Goal: Task Accomplishment & Management: Manage account settings

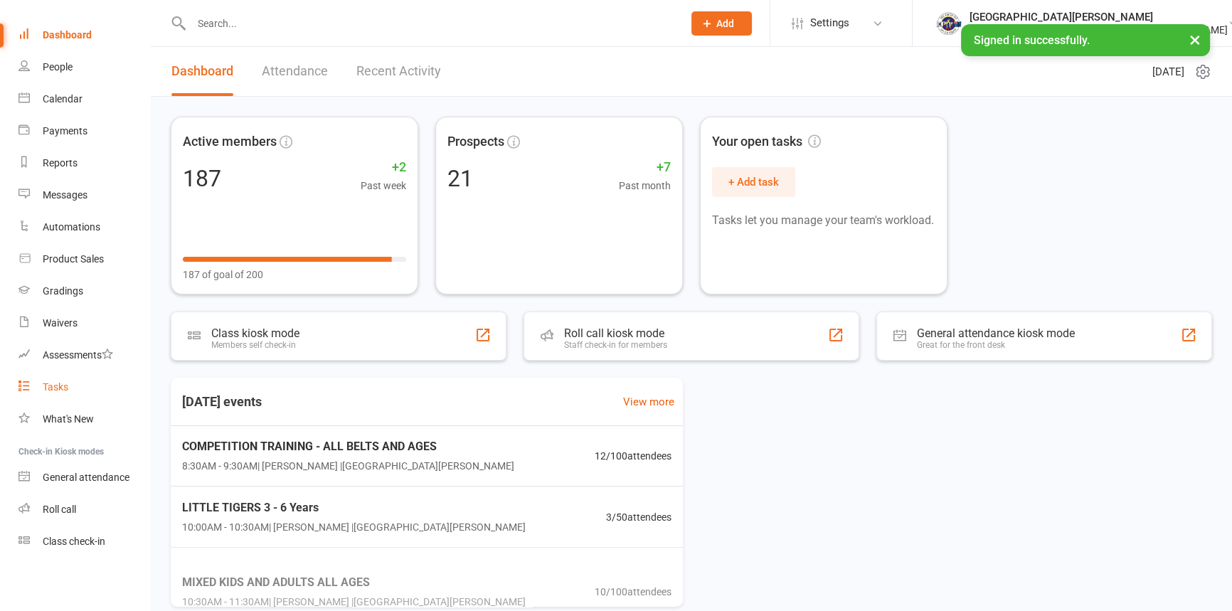
scroll to position [73, 0]
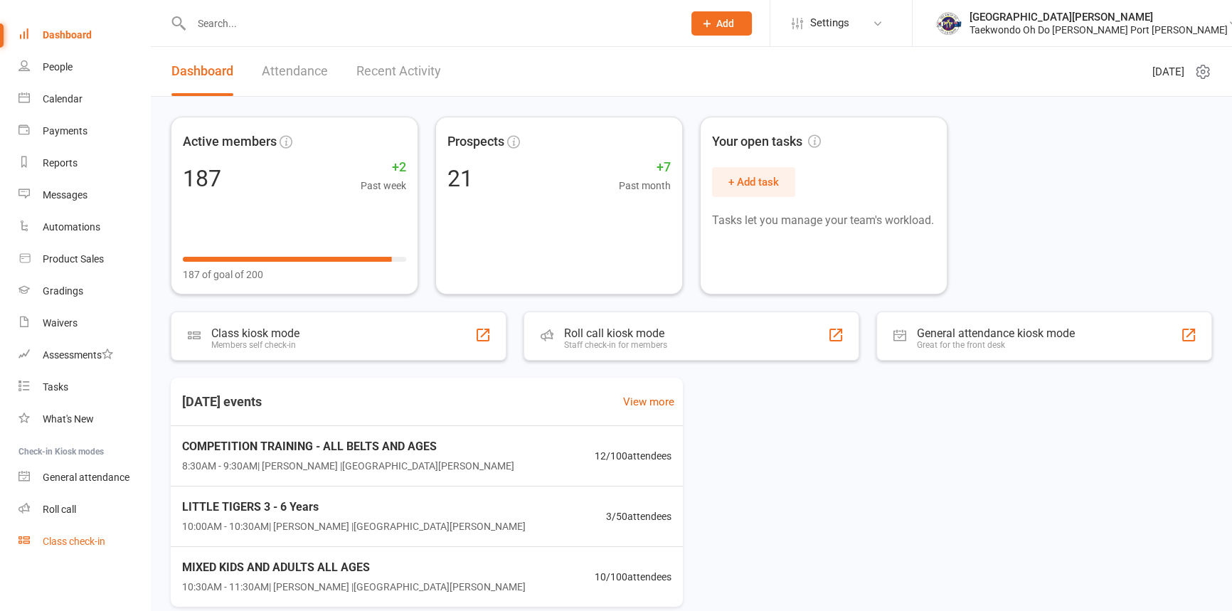
click at [68, 543] on div "Class check-in" at bounding box center [74, 541] width 63 height 11
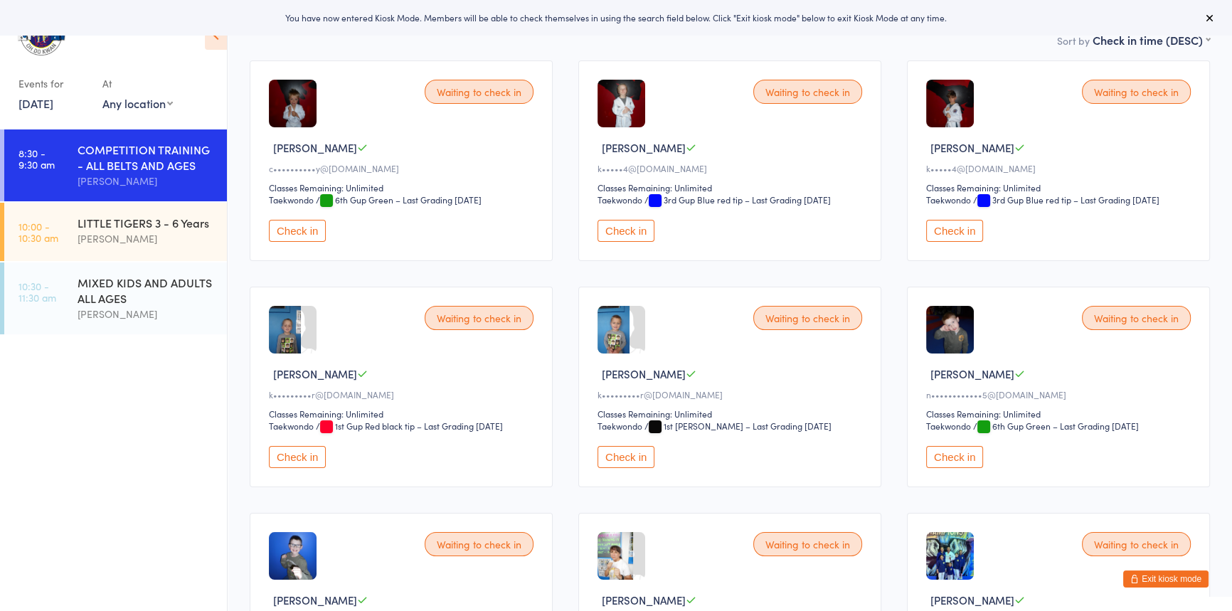
scroll to position [129, 0]
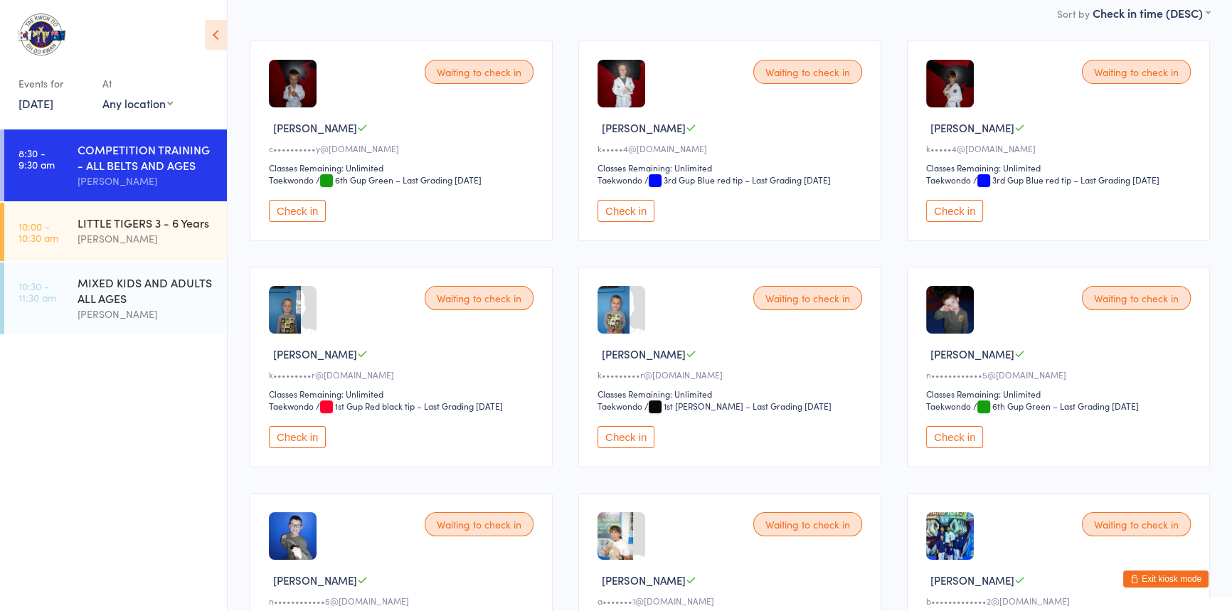
click at [310, 222] on button "Check in" at bounding box center [297, 211] width 57 height 22
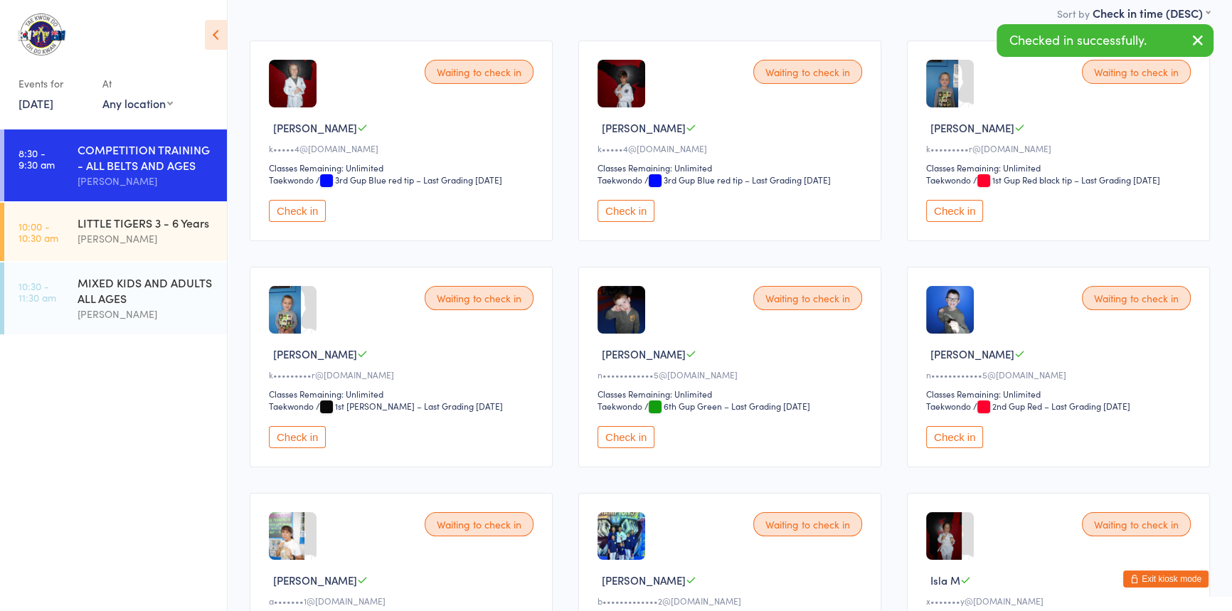
click at [611, 222] on button "Check in" at bounding box center [626, 211] width 57 height 22
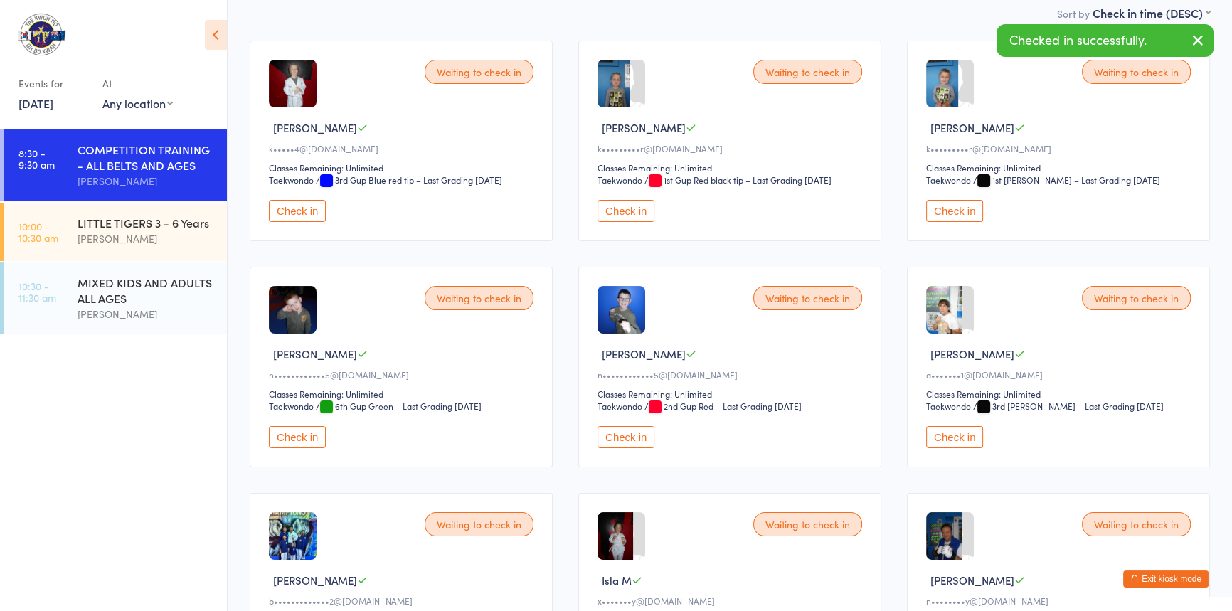
click at [296, 222] on button "Check in" at bounding box center [297, 211] width 57 height 22
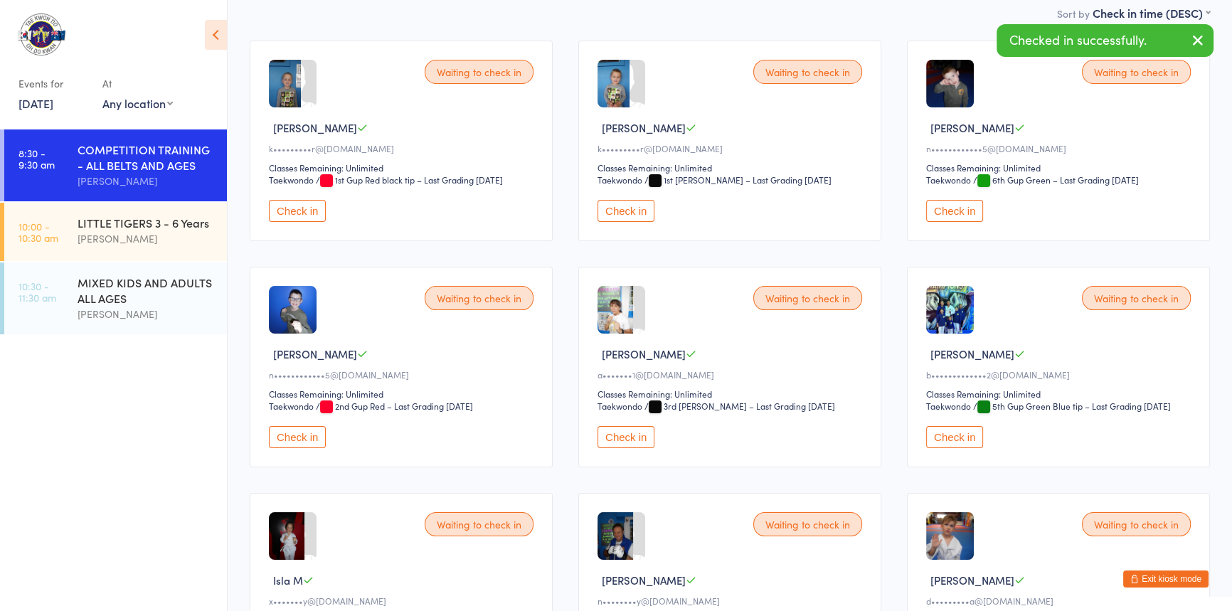
click at [303, 222] on button "Check in" at bounding box center [297, 211] width 57 height 22
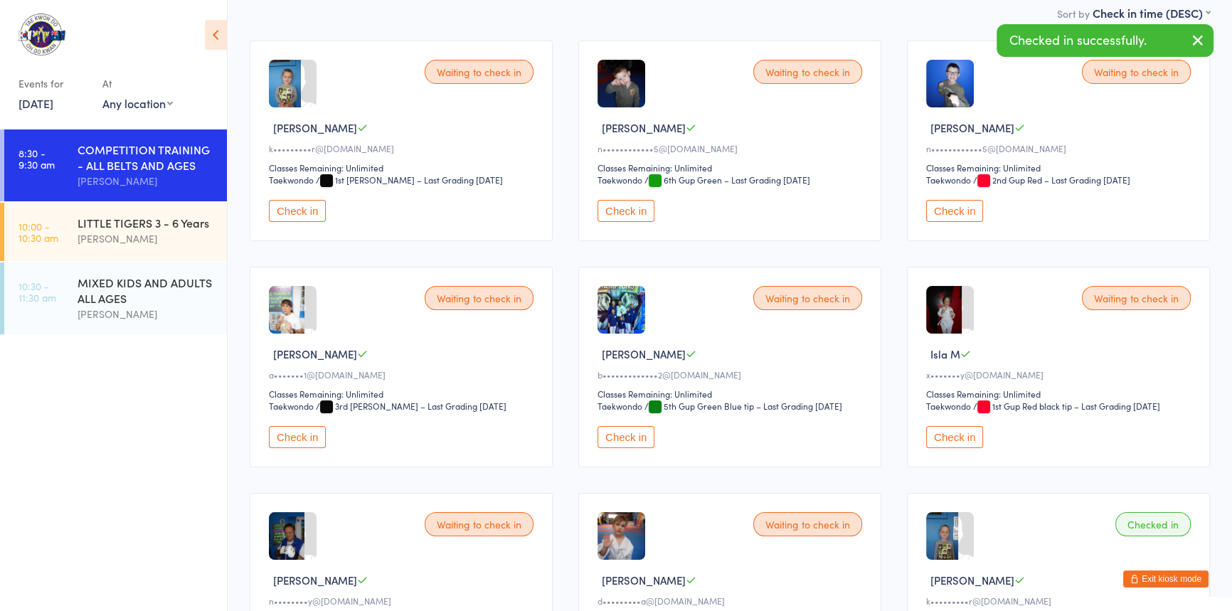
click at [296, 222] on button "Check in" at bounding box center [297, 211] width 57 height 22
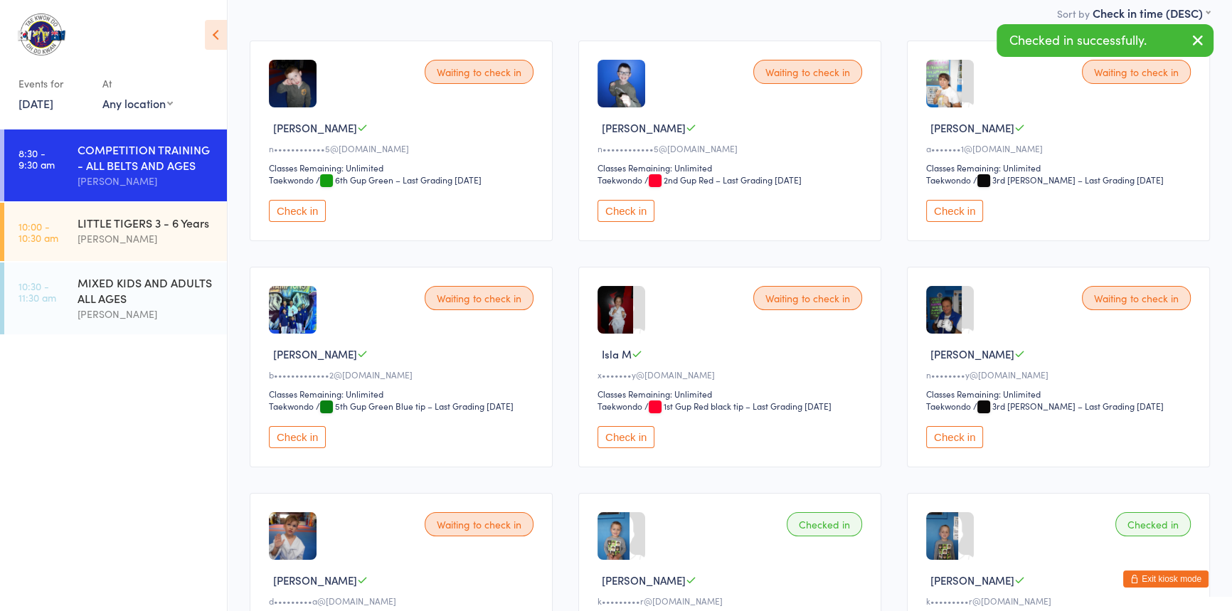
click at [307, 222] on button "Check in" at bounding box center [297, 211] width 57 height 22
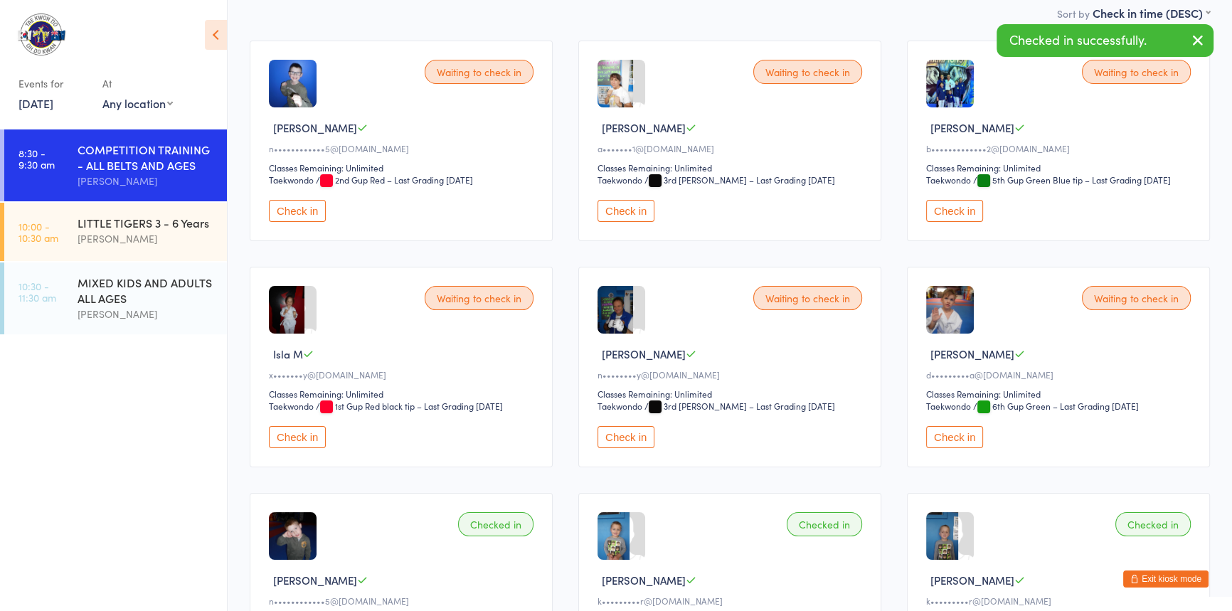
click at [291, 222] on button "Check in" at bounding box center [297, 211] width 57 height 22
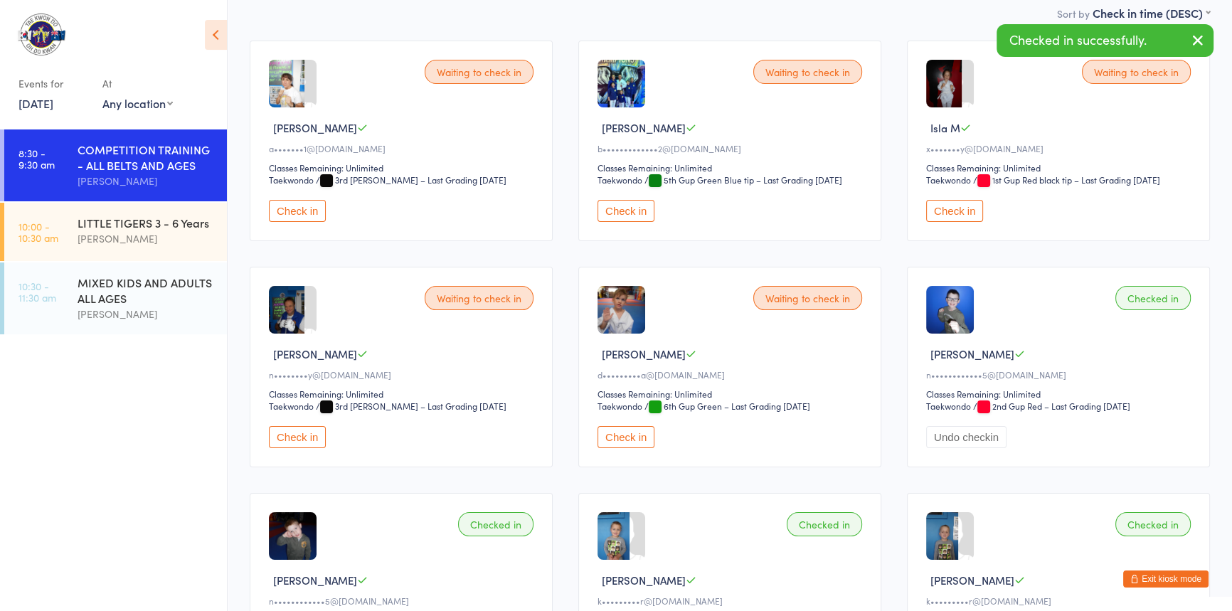
click at [293, 222] on button "Check in" at bounding box center [297, 211] width 57 height 22
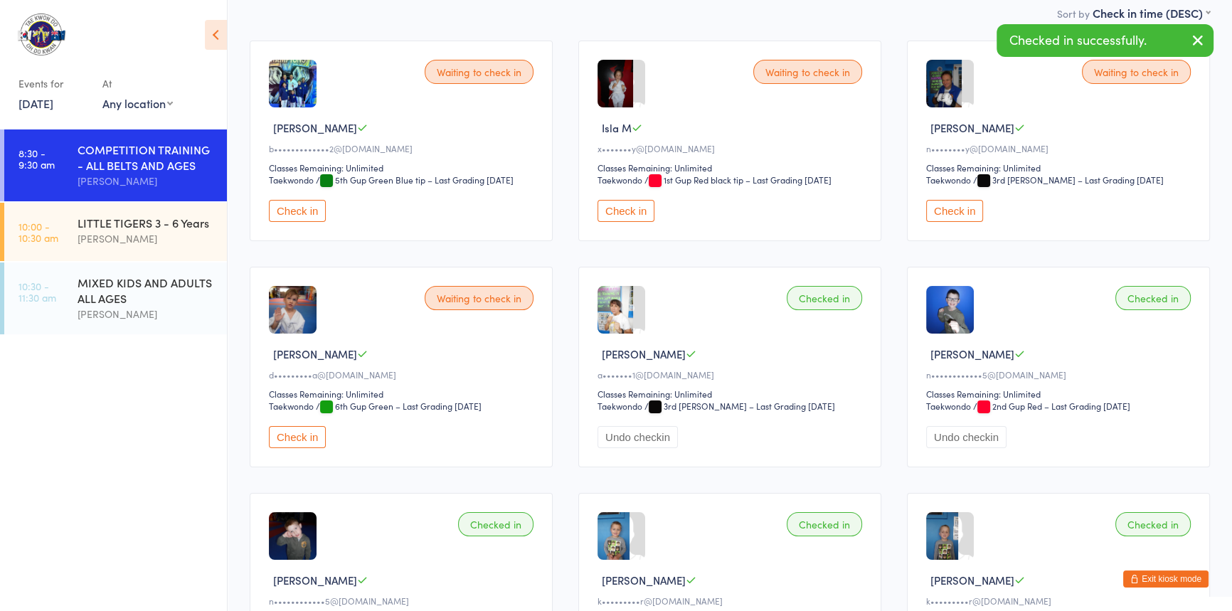
click at [299, 222] on button "Check in" at bounding box center [297, 211] width 57 height 22
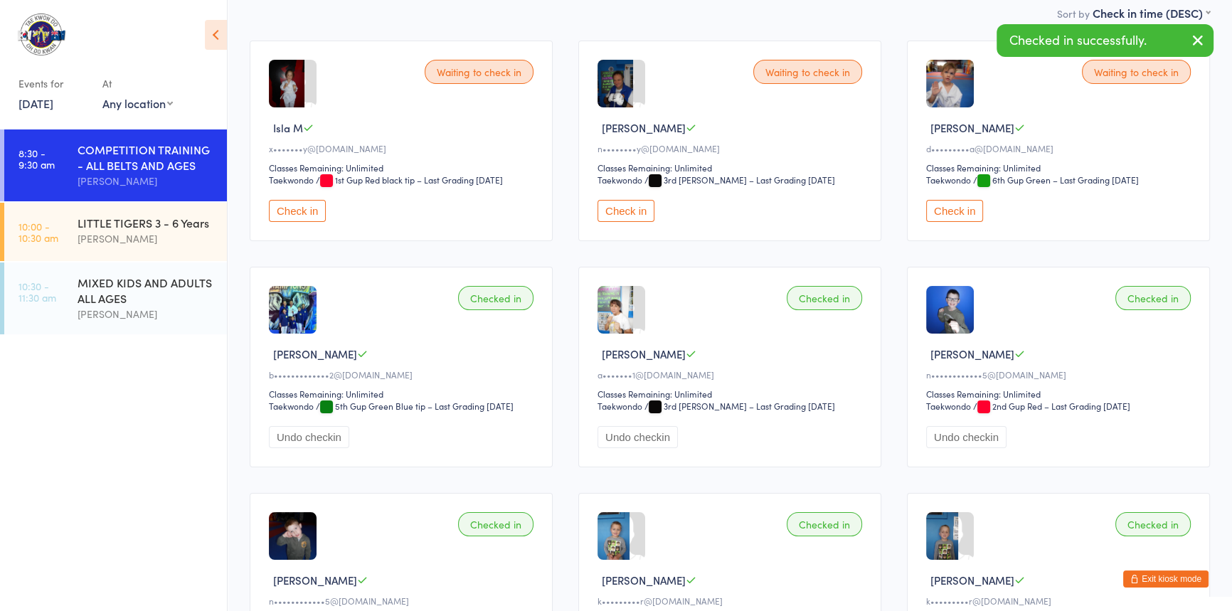
click at [302, 222] on button "Check in" at bounding box center [297, 211] width 57 height 22
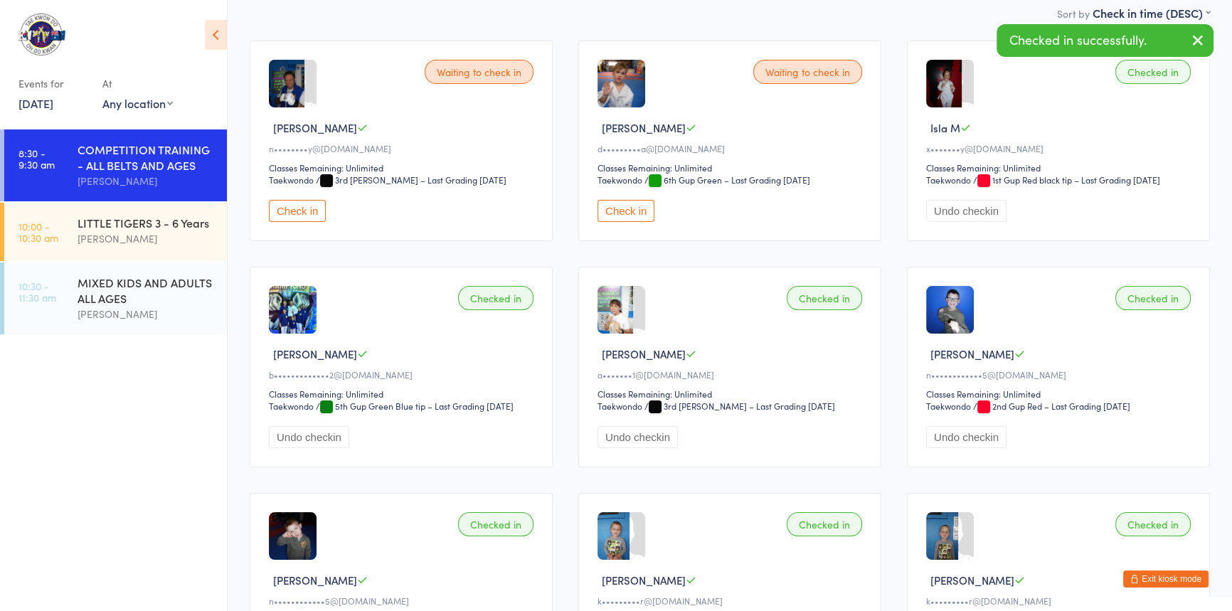
click at [311, 222] on button "Check in" at bounding box center [297, 211] width 57 height 22
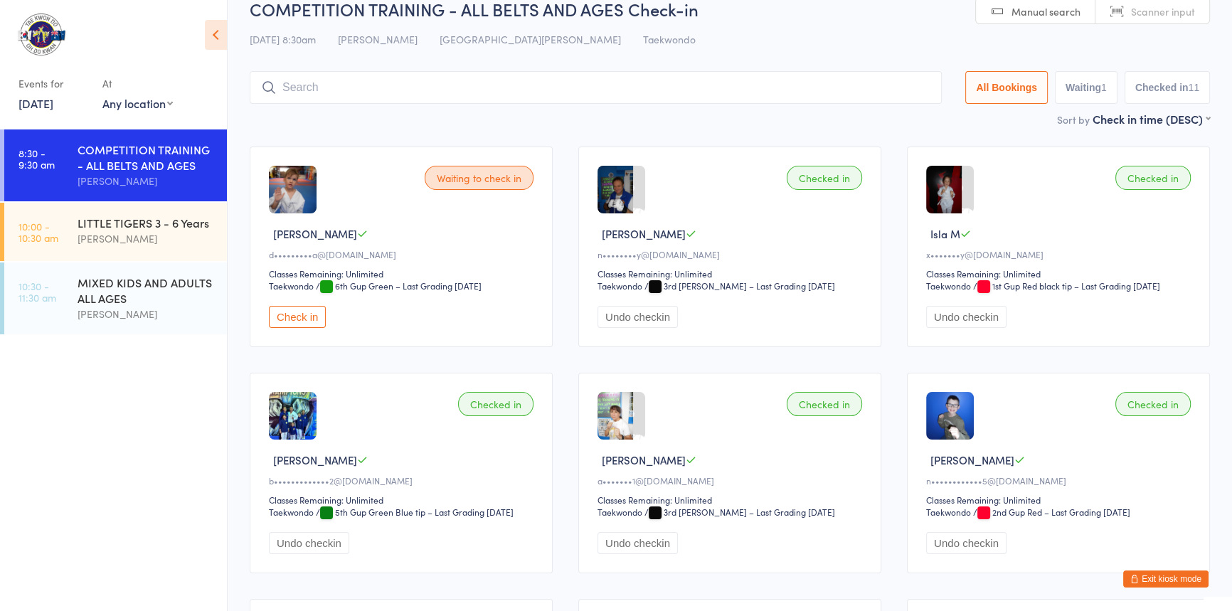
scroll to position [0, 0]
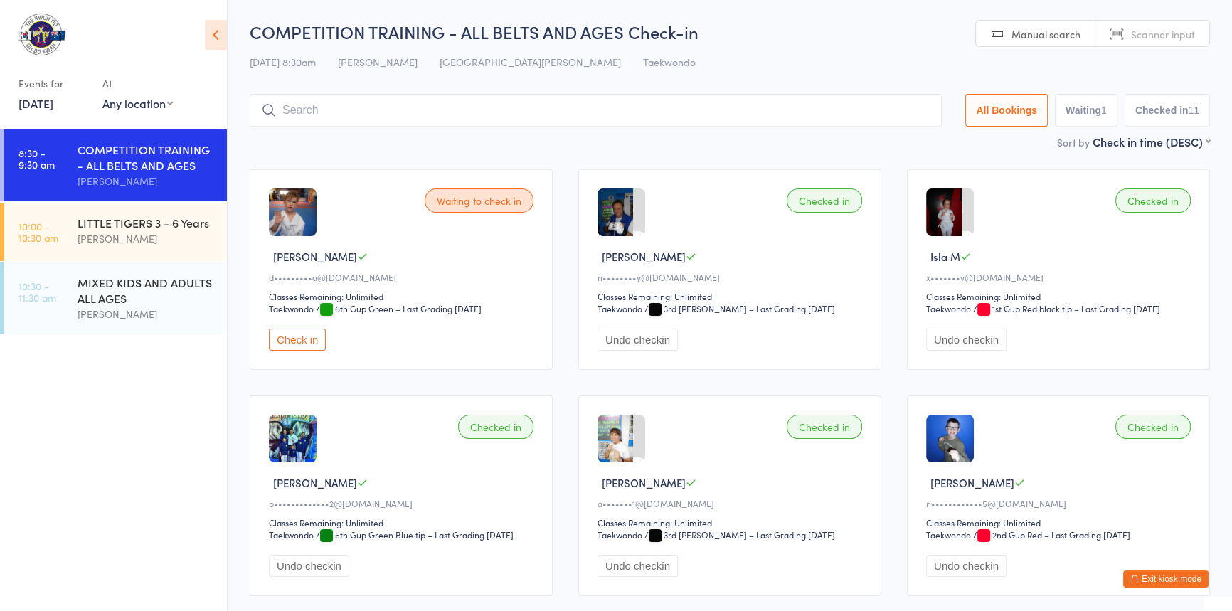
click at [373, 102] on input "search" at bounding box center [596, 110] width 692 height 33
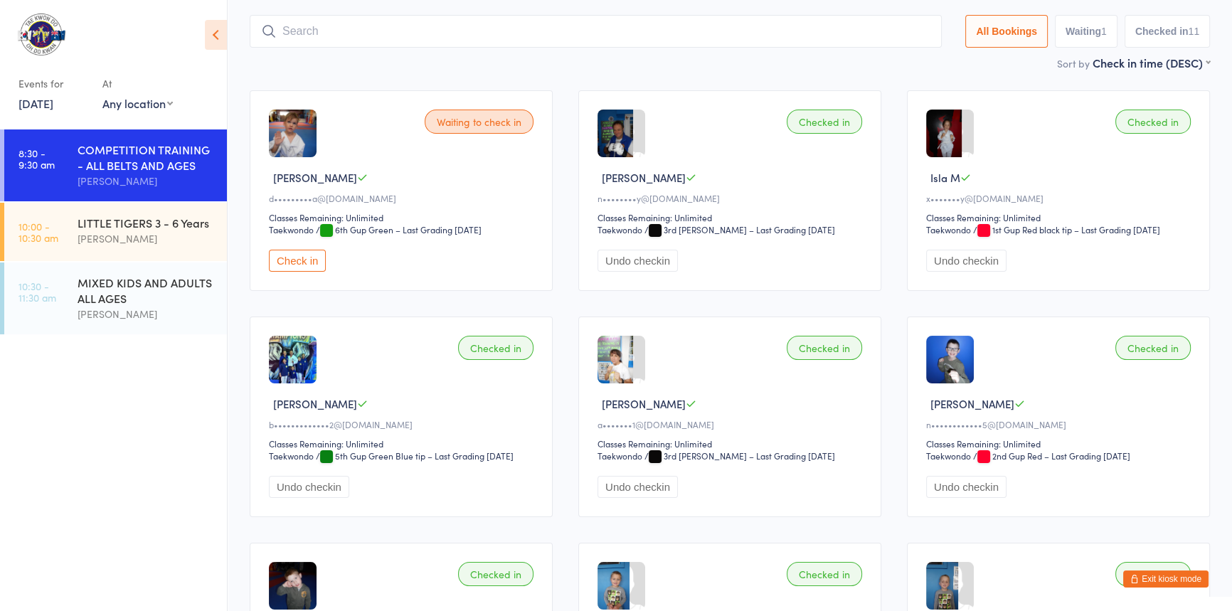
scroll to position [94, 0]
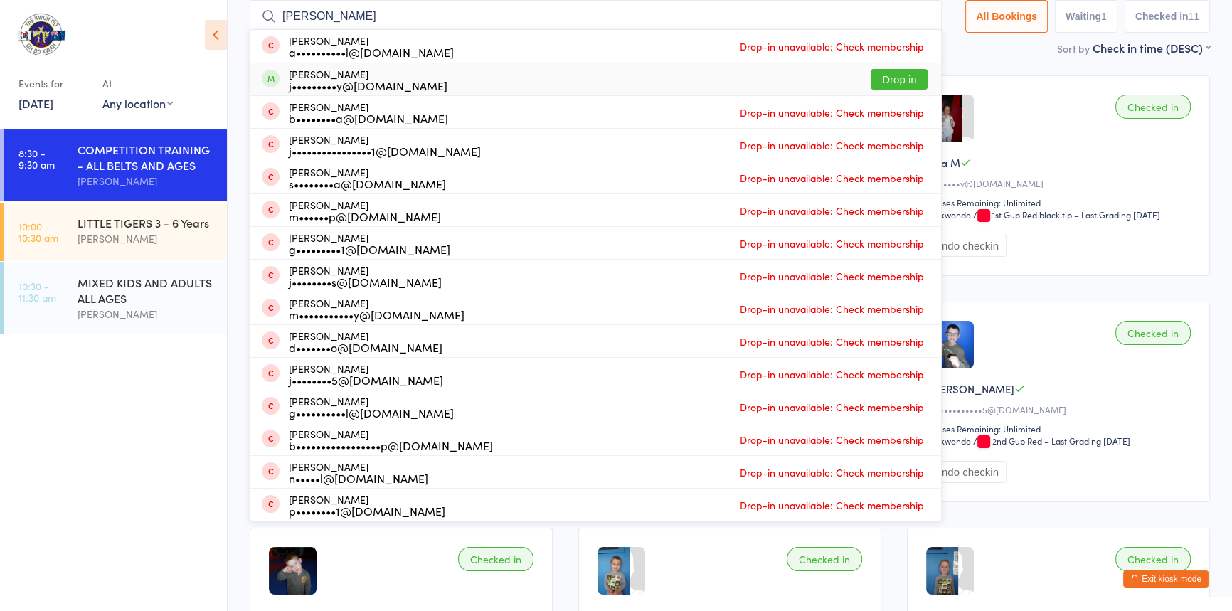
type input "jacob"
click at [871, 83] on button "Drop in" at bounding box center [899, 79] width 57 height 21
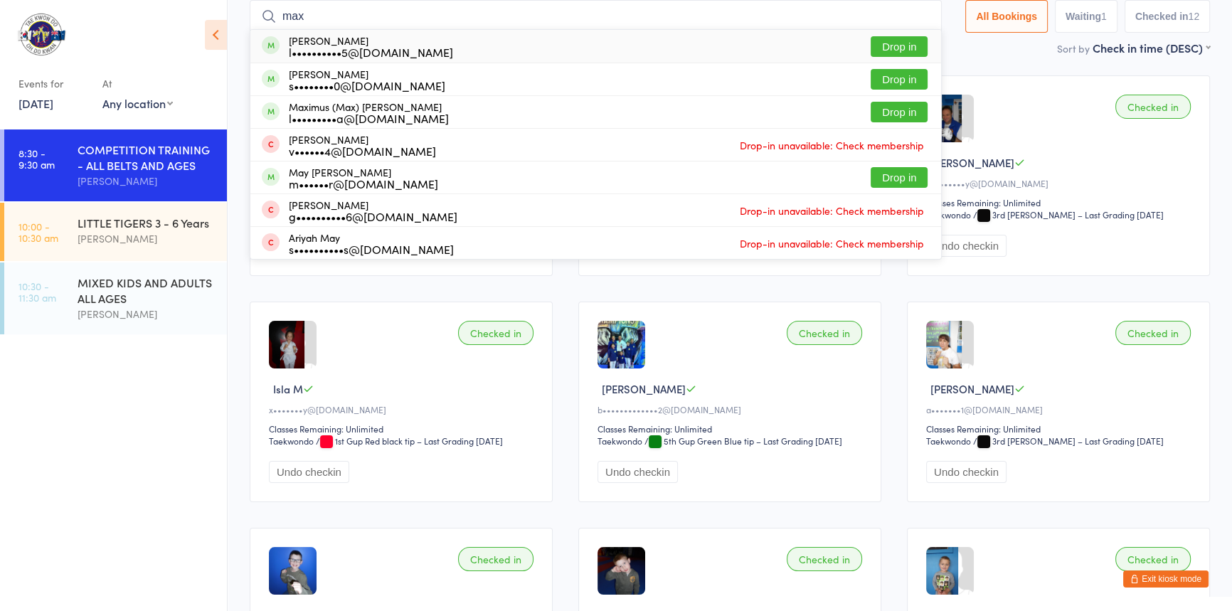
type input "max"
click at [880, 47] on button "Drop in" at bounding box center [899, 46] width 57 height 21
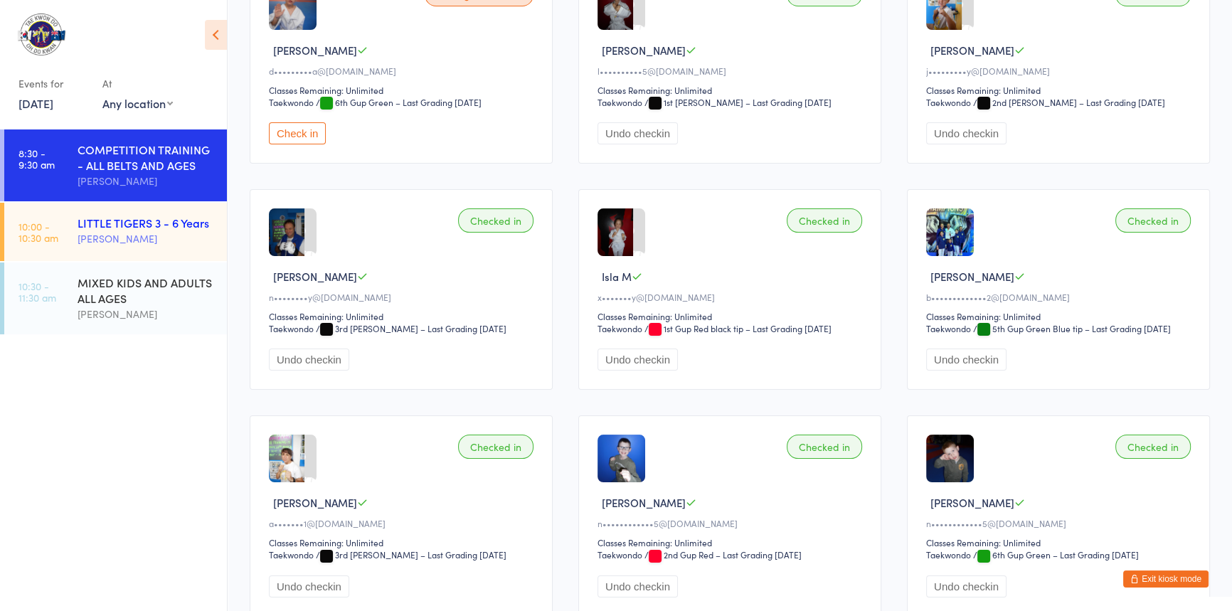
scroll to position [129, 0]
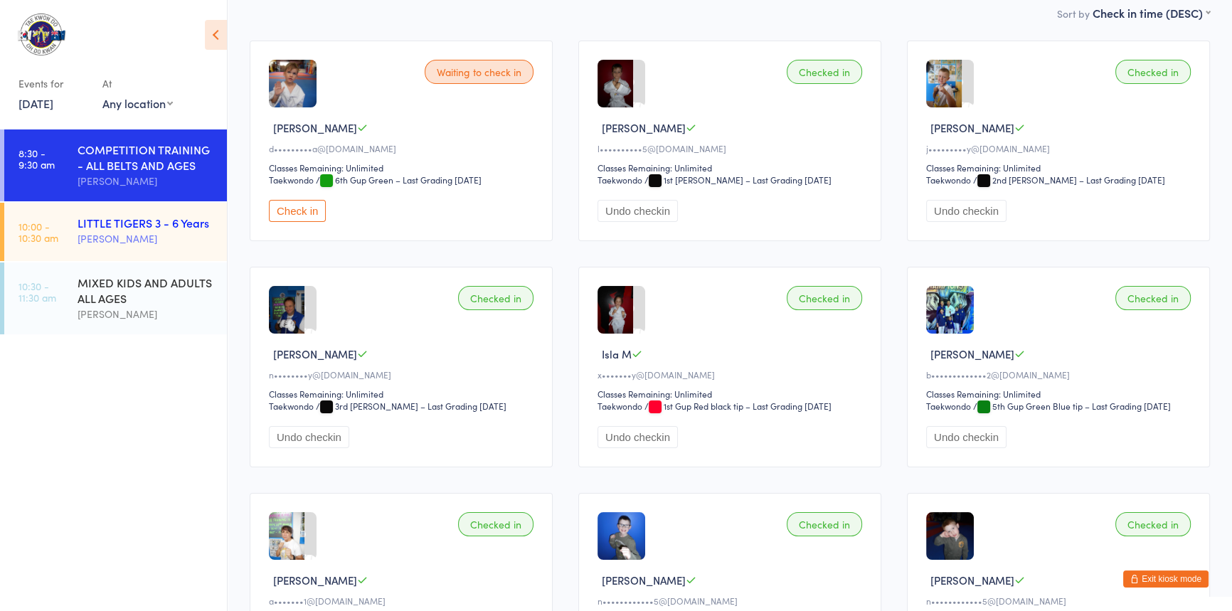
click at [141, 242] on div "[PERSON_NAME]" at bounding box center [146, 239] width 137 height 16
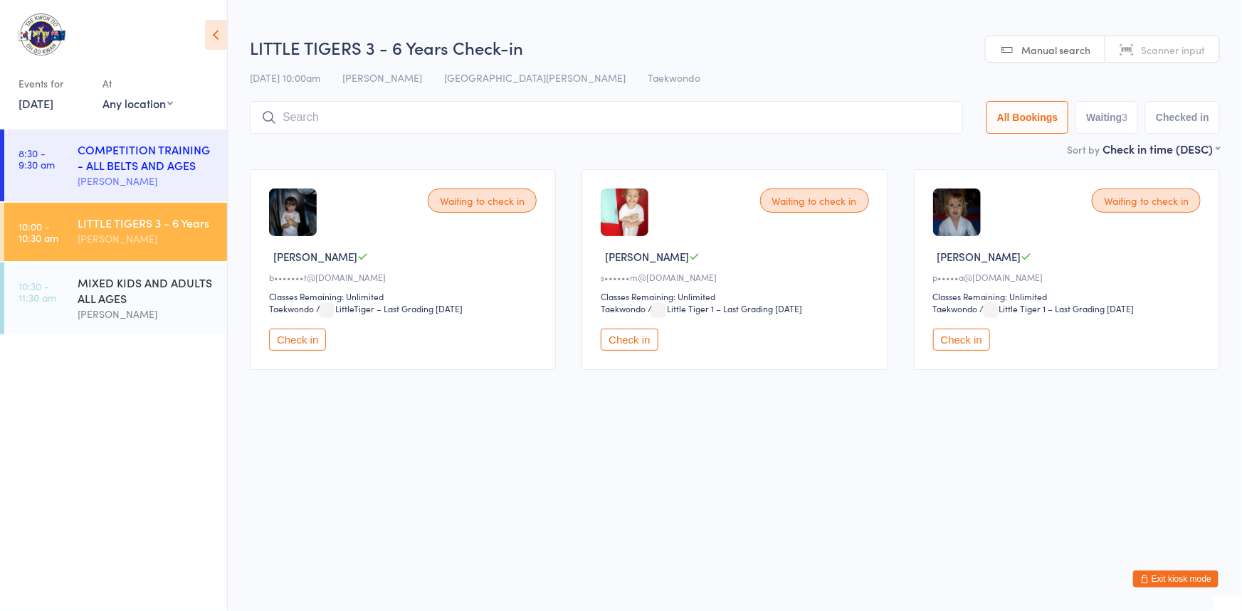
click at [142, 166] on div "COMPETITION TRAINING - ALL BELTS AND AGES" at bounding box center [146, 157] width 137 height 31
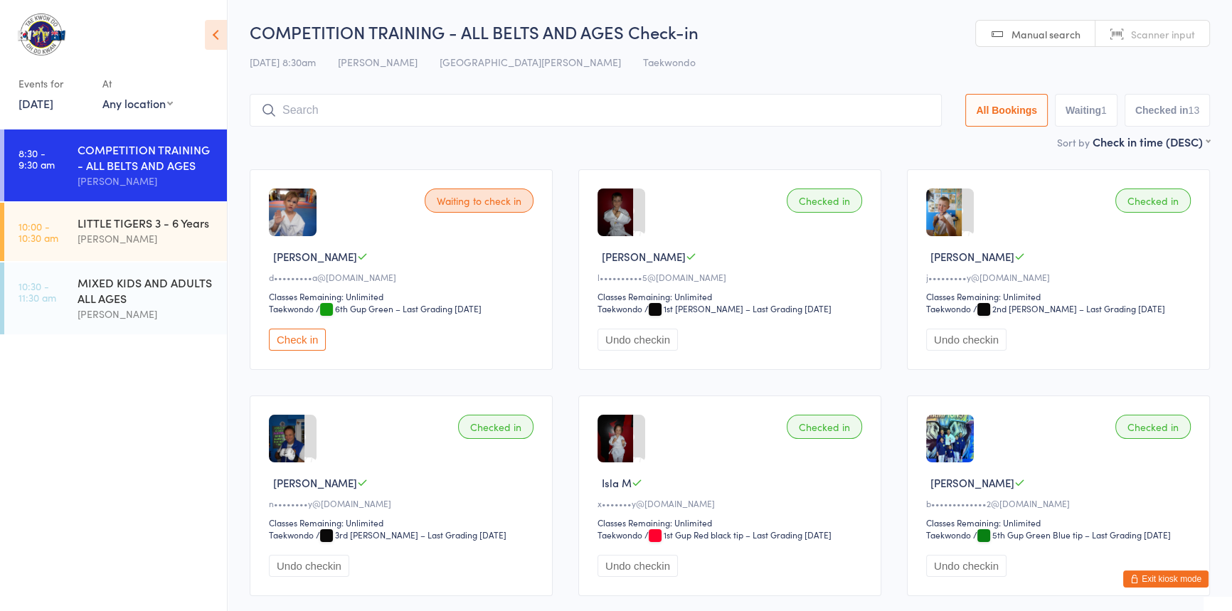
drag, startPoint x: 1165, startPoint y: 573, endPoint x: 1155, endPoint y: 575, distance: 10.9
click at [1165, 575] on button "Exit kiosk mode" at bounding box center [1165, 579] width 85 height 17
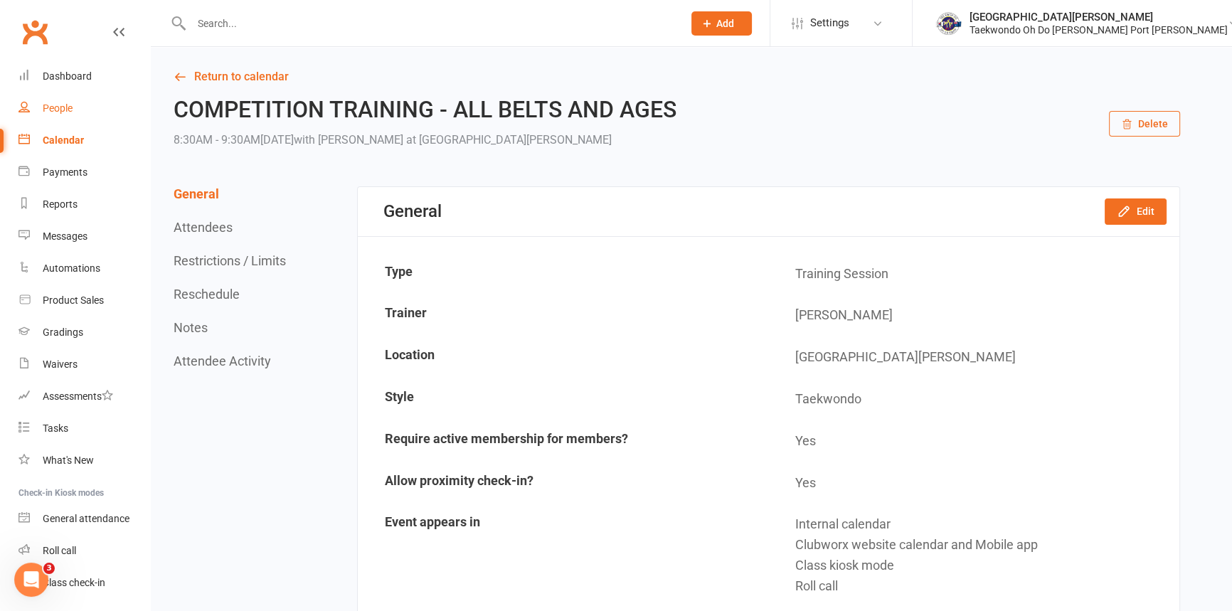
click at [65, 110] on div "People" at bounding box center [58, 107] width 30 height 11
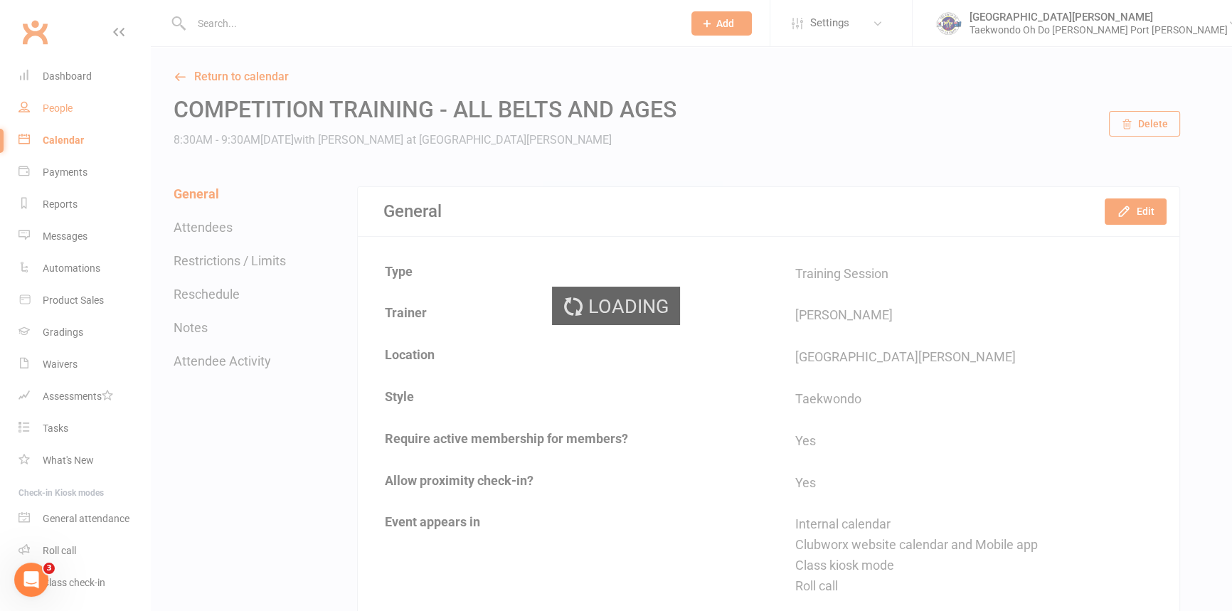
select select "100"
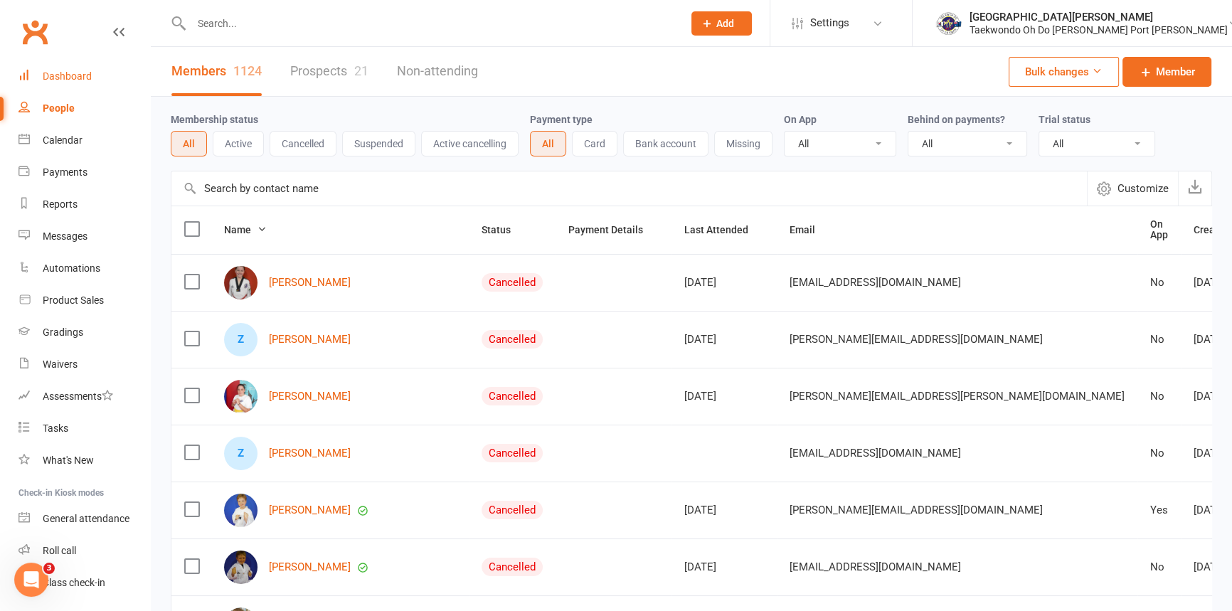
click at [39, 63] on link "Dashboard" at bounding box center [84, 76] width 132 height 32
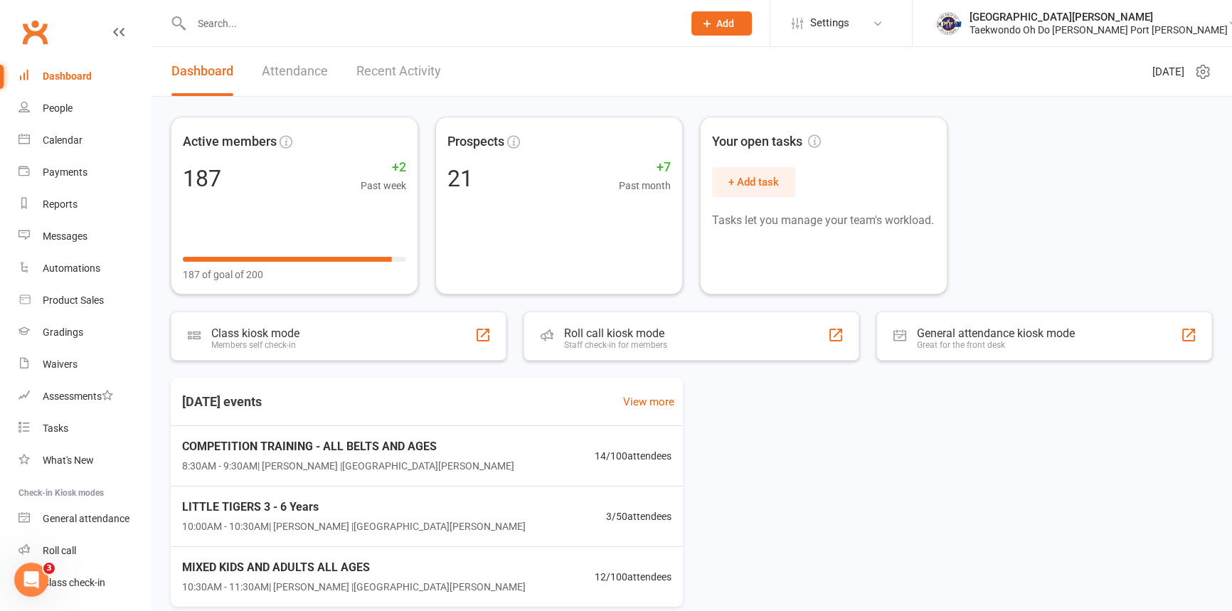
click at [309, 33] on input "text" at bounding box center [430, 24] width 486 height 20
click at [327, 21] on input "text" at bounding box center [430, 24] width 486 height 20
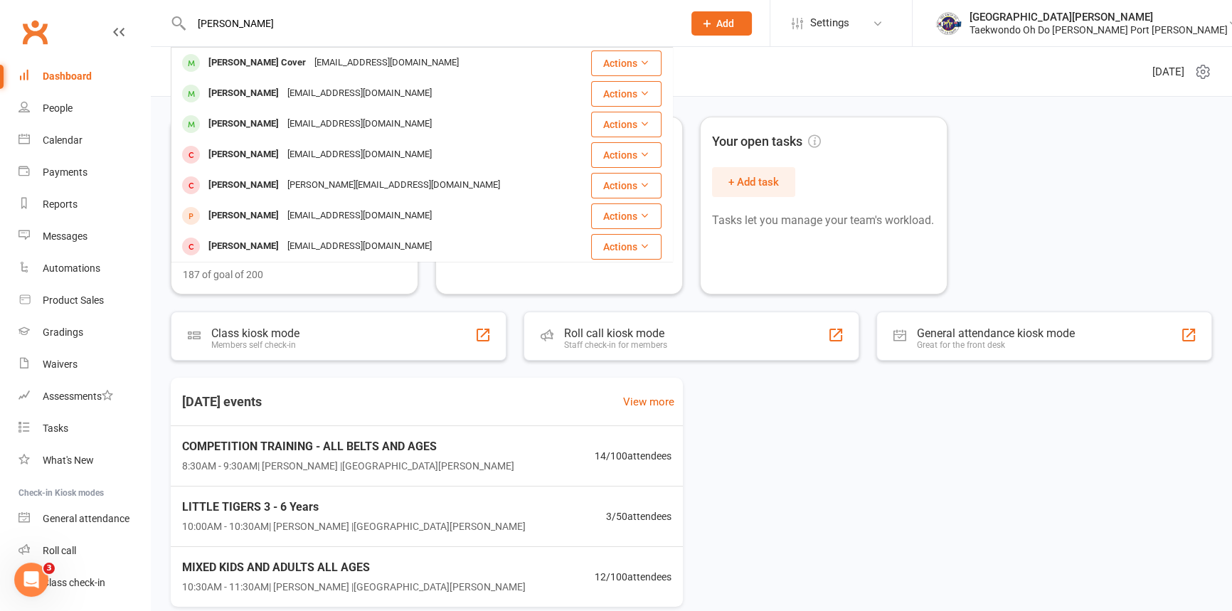
type input "glover"
click at [714, 20] on icon at bounding box center [707, 23] width 13 height 13
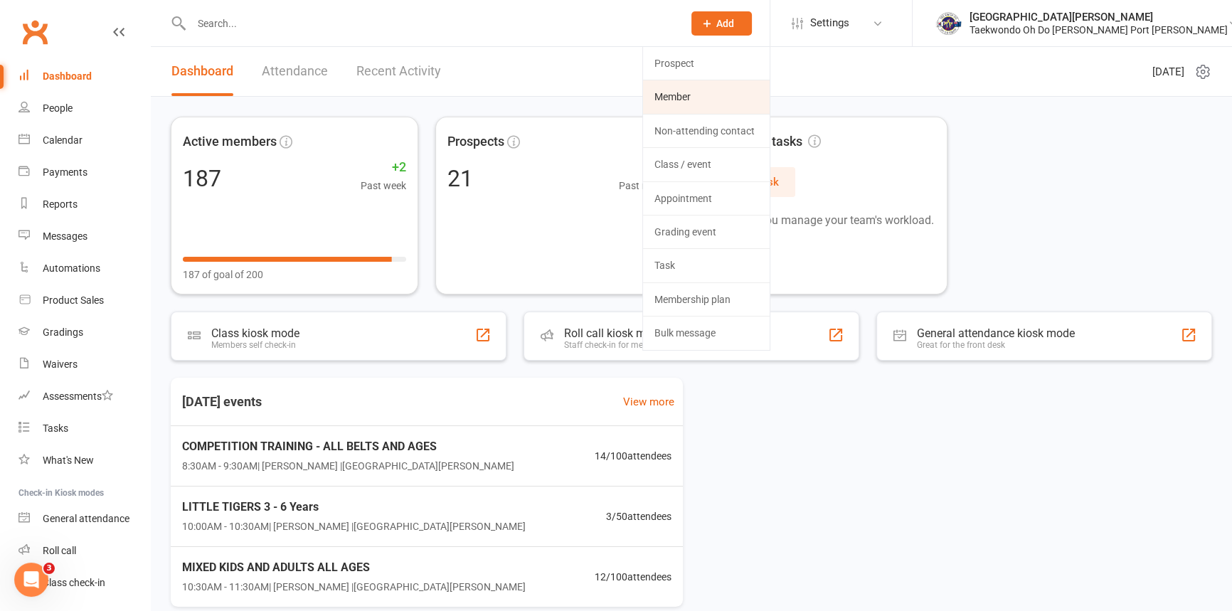
click at [721, 94] on link "Member" at bounding box center [706, 96] width 127 height 33
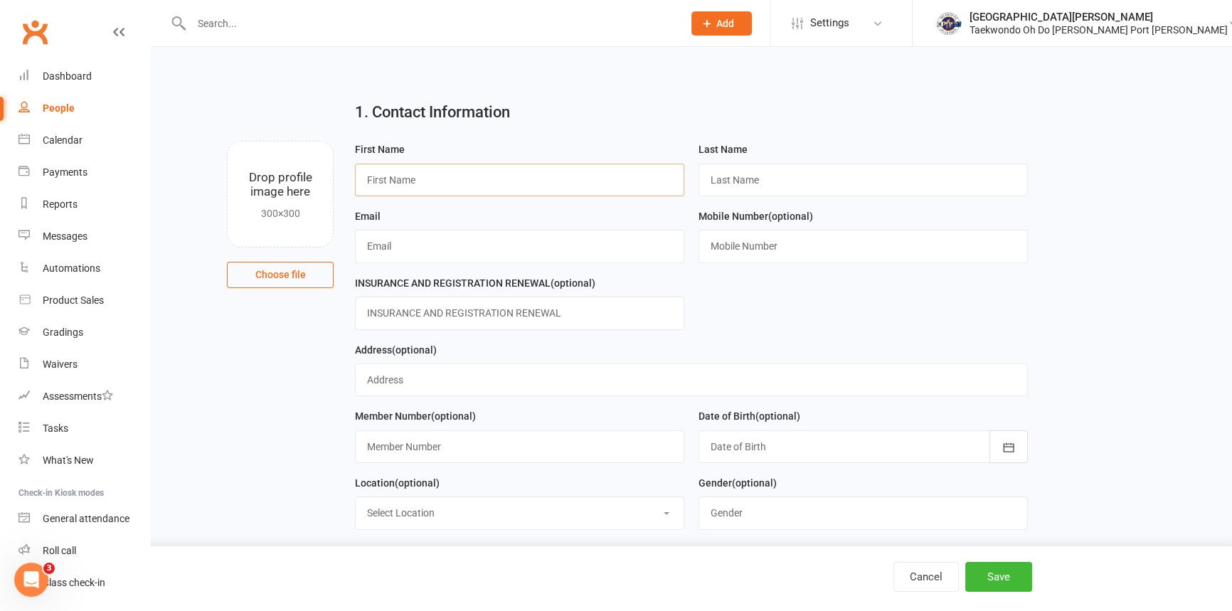
click at [414, 179] on input "text" at bounding box center [519, 180] width 329 height 33
type input "Willow"
click at [761, 191] on input "text" at bounding box center [863, 180] width 329 height 33
type input "Glover"
click at [435, 254] on input "text" at bounding box center [519, 246] width 329 height 33
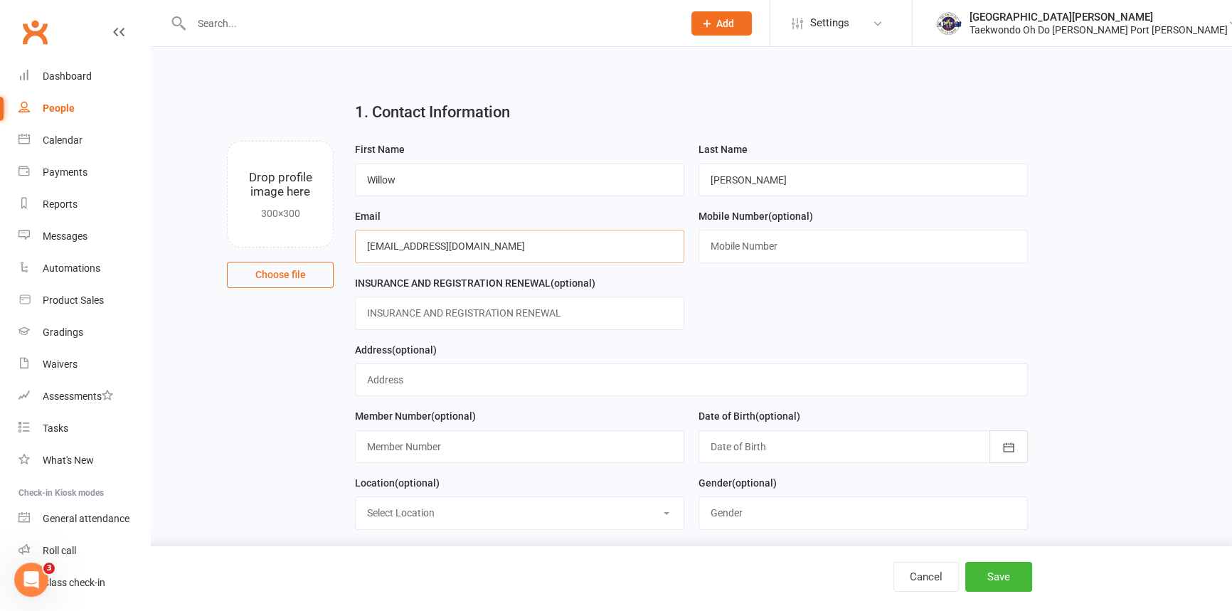
type input "[EMAIL_ADDRESS][DOMAIN_NAME]"
click at [795, 260] on input "text" at bounding box center [863, 246] width 329 height 33
type input "0417979019"
click at [403, 327] on input "text" at bounding box center [519, 313] width 329 height 33
type input "Paid 2025"
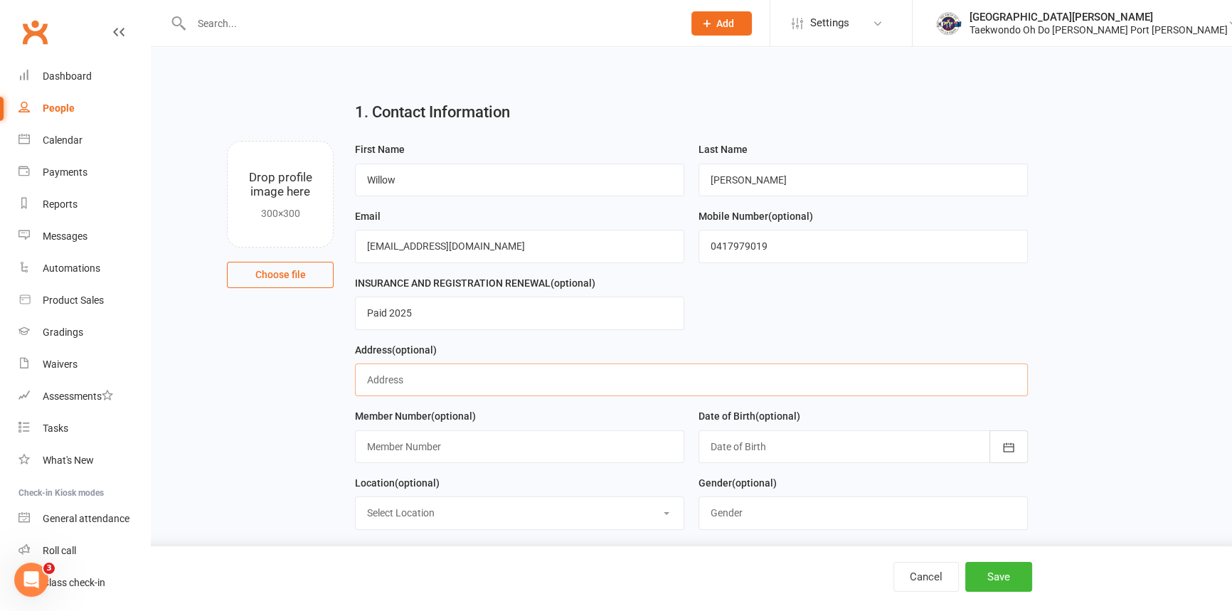
click at [400, 392] on input "text" at bounding box center [691, 380] width 673 height 33
type input "1 Corona Close"
click at [1010, 455] on icon "button" at bounding box center [1009, 447] width 14 height 14
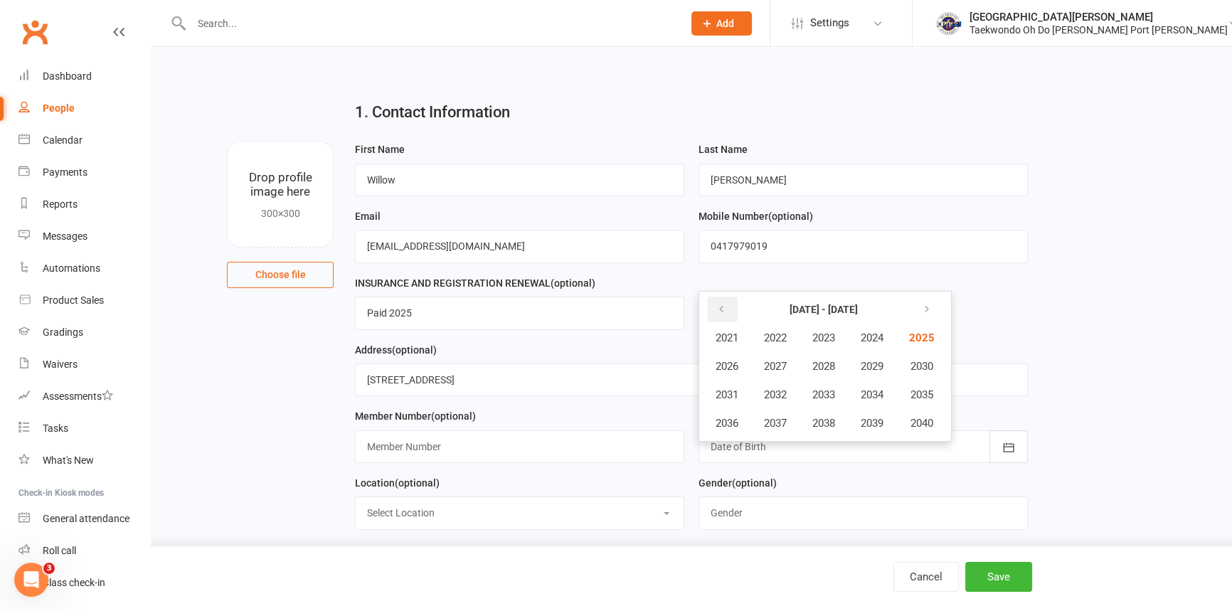
click at [722, 315] on icon "button" at bounding box center [721, 309] width 10 height 11
click at [835, 401] on span "2013" at bounding box center [824, 394] width 23 height 13
click at [816, 430] on span "November" at bounding box center [803, 423] width 49 height 13
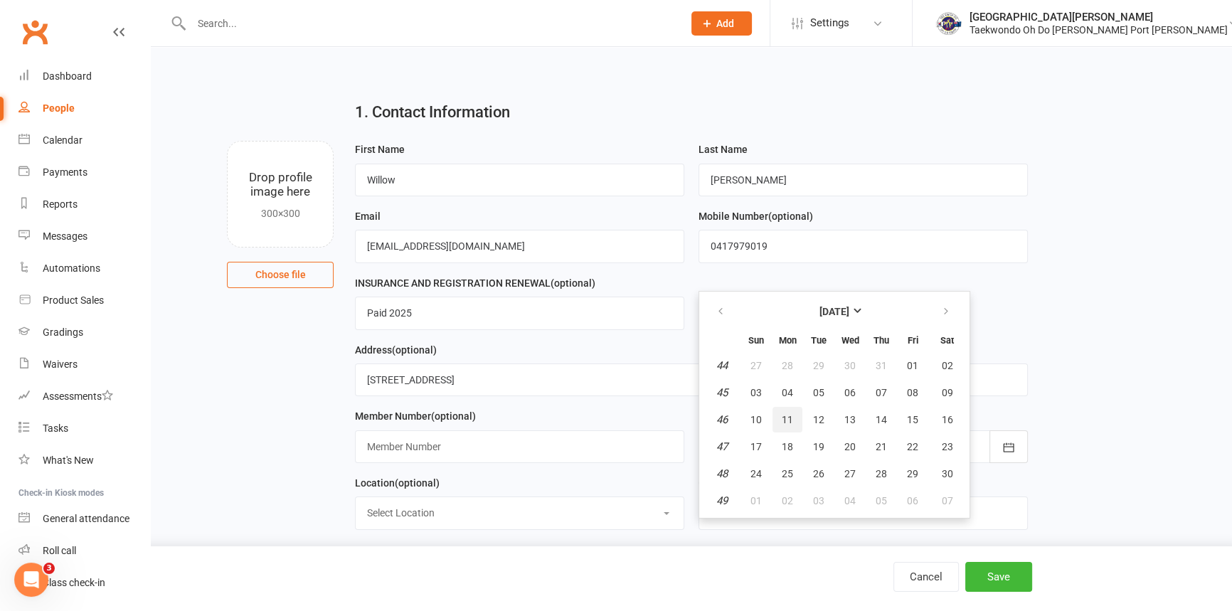
click at [793, 425] on span "11" at bounding box center [787, 419] width 11 height 11
type input "11 Nov 2013"
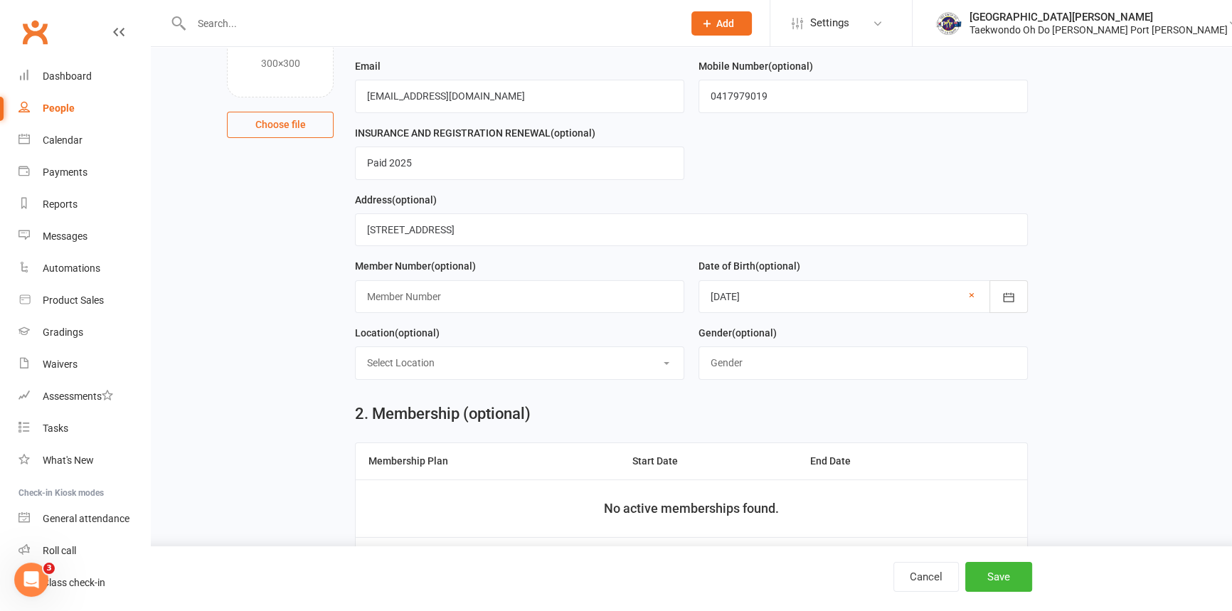
scroll to position [194, 0]
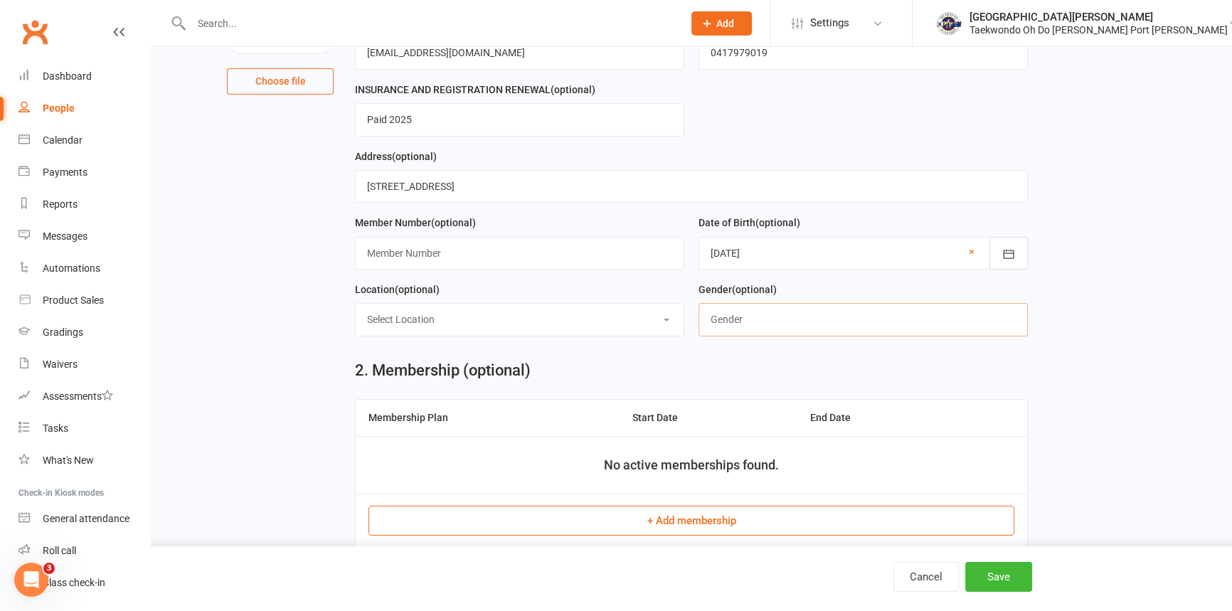
click at [849, 336] on input "text" at bounding box center [863, 319] width 329 height 33
type input "[DEMOGRAPHIC_DATA]"
drag, startPoint x: 667, startPoint y: 339, endPoint x: 655, endPoint y: 337, distance: 12.3
click at [667, 335] on select "Select Location Port Kennedy Dojang" at bounding box center [520, 319] width 328 height 31
select select "0"
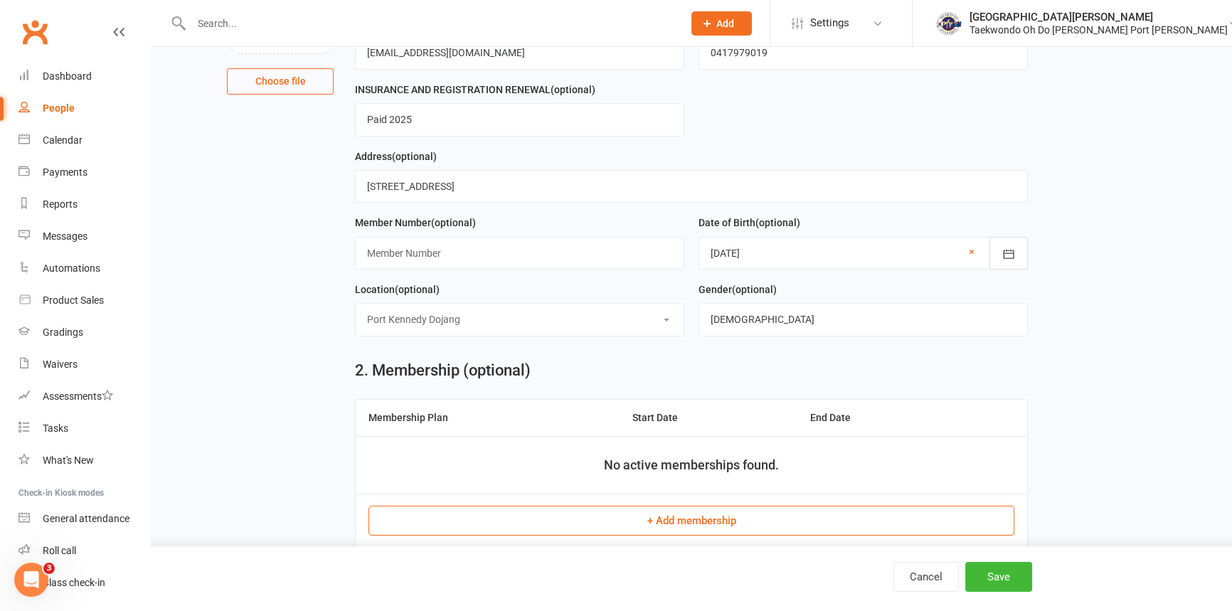
click at [356, 323] on select "Select Location Port Kennedy Dojang" at bounding box center [520, 319] width 328 height 31
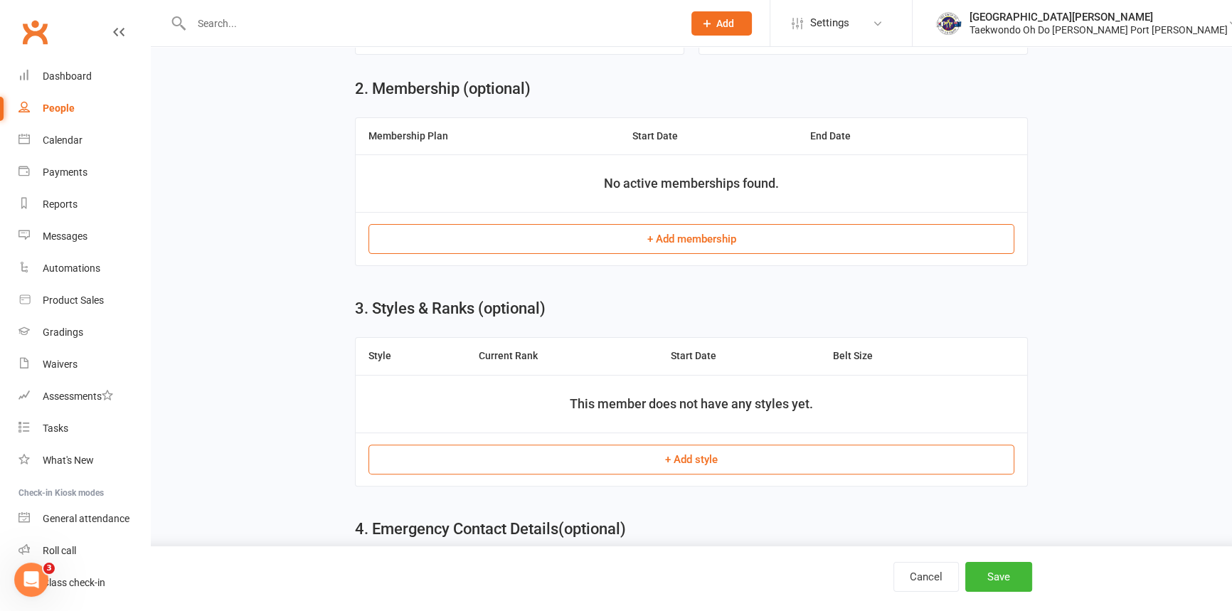
scroll to position [452, 0]
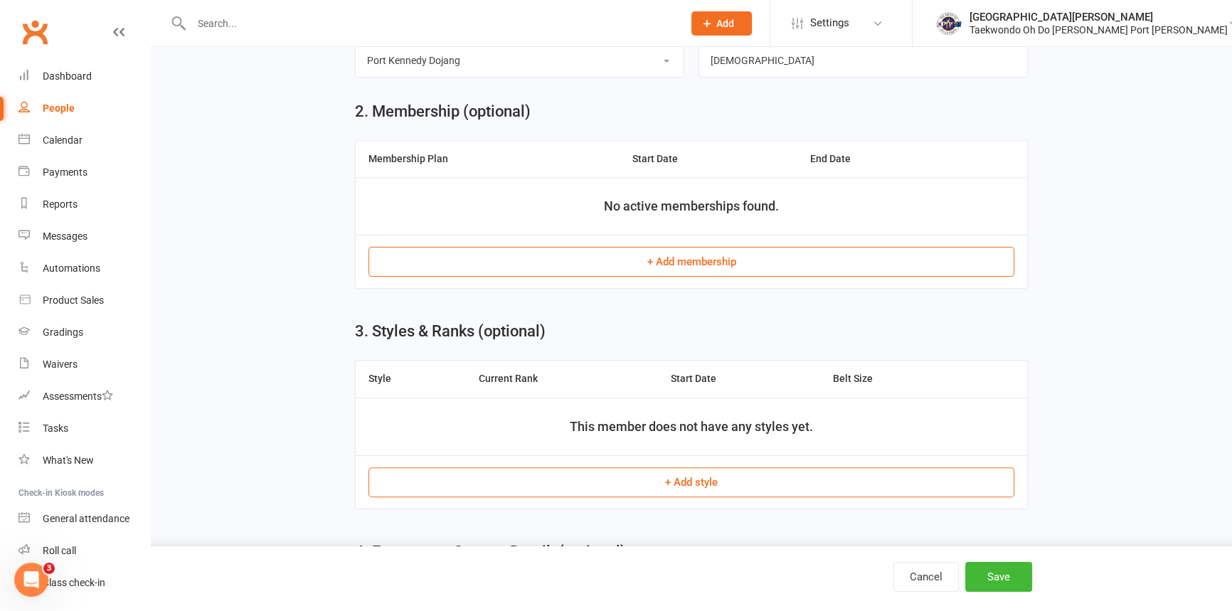
click at [675, 497] on button "+ Add style" at bounding box center [692, 482] width 646 height 30
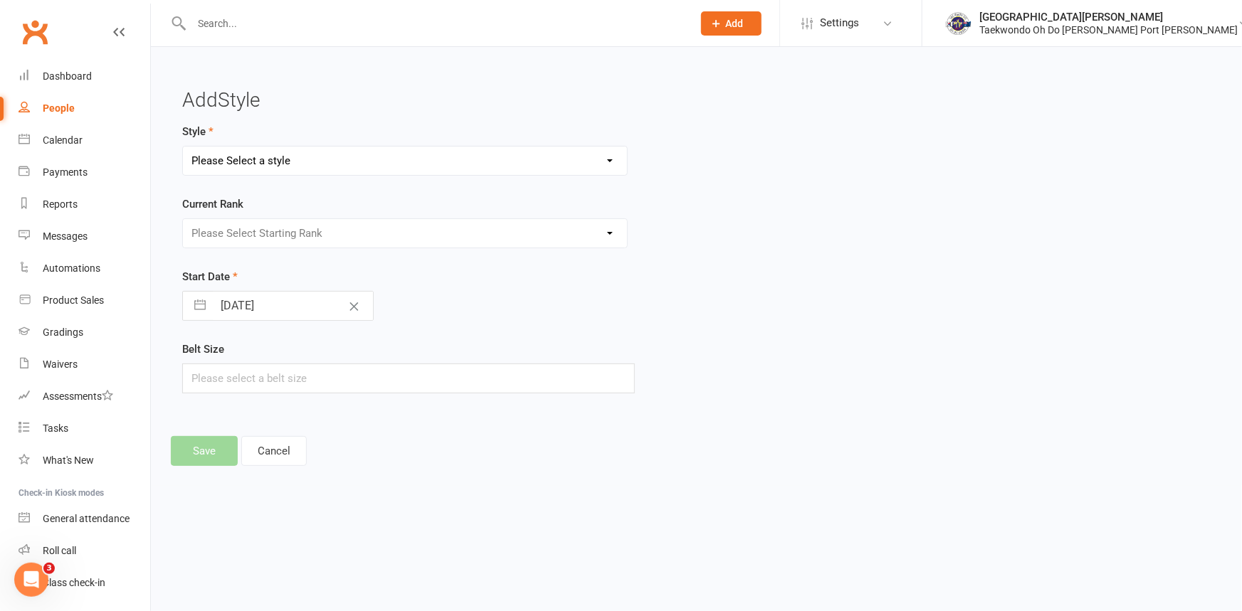
click at [613, 166] on select "Please Select a style Taekwondo" at bounding box center [405, 161] width 444 height 28
select select "301"
click at [183, 147] on select "Please Select a style Taekwondo" at bounding box center [405, 161] width 444 height 28
click at [610, 236] on select "Please Select Starting Rank LittleTiger Little Tiger 1 Little Tiger 2 Little Ti…" at bounding box center [405, 233] width 444 height 28
click at [789, 362] on div "Belt Size" at bounding box center [521, 367] width 678 height 53
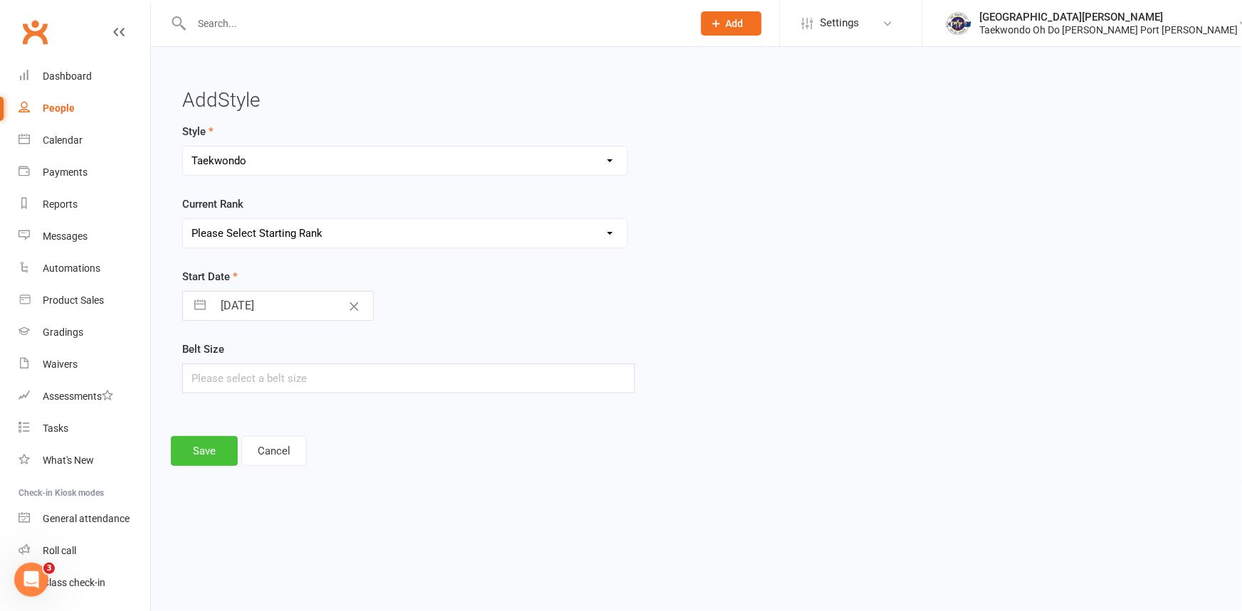
click at [206, 452] on button "Save" at bounding box center [204, 451] width 67 height 30
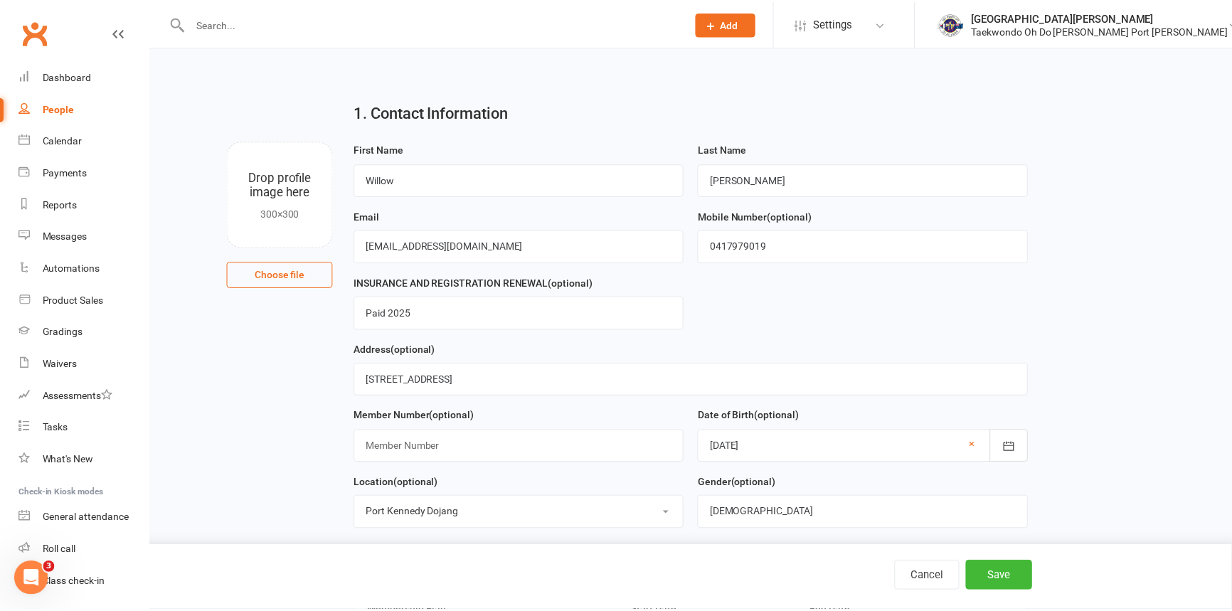
scroll to position [731, 0]
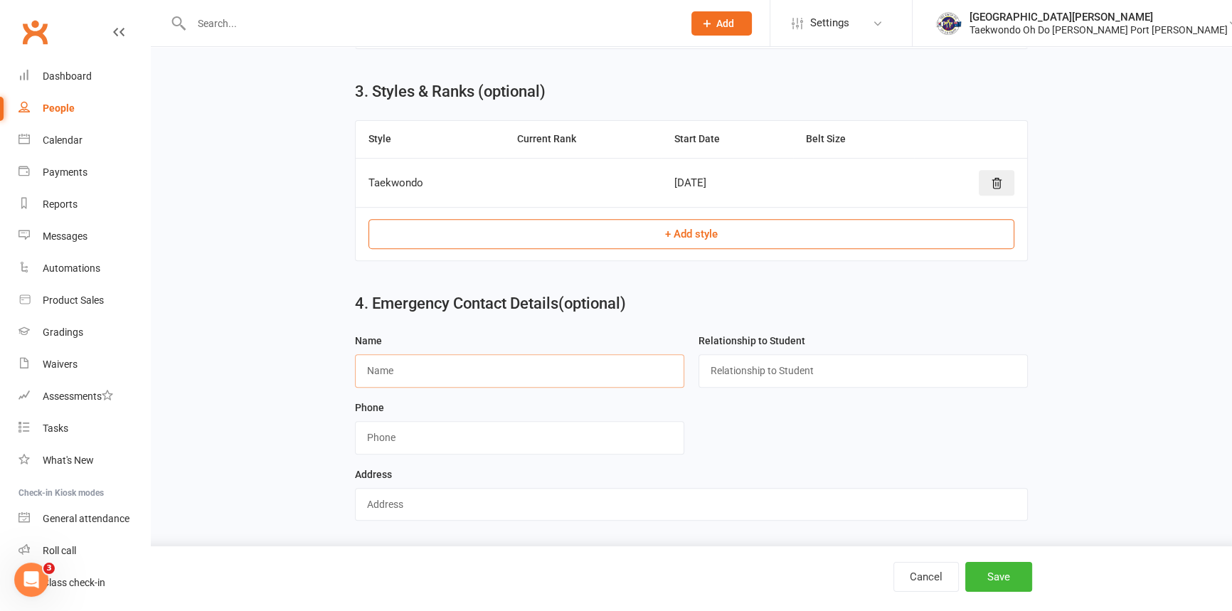
click at [418, 368] on input "text" at bounding box center [519, 370] width 329 height 33
type input "Kerri"
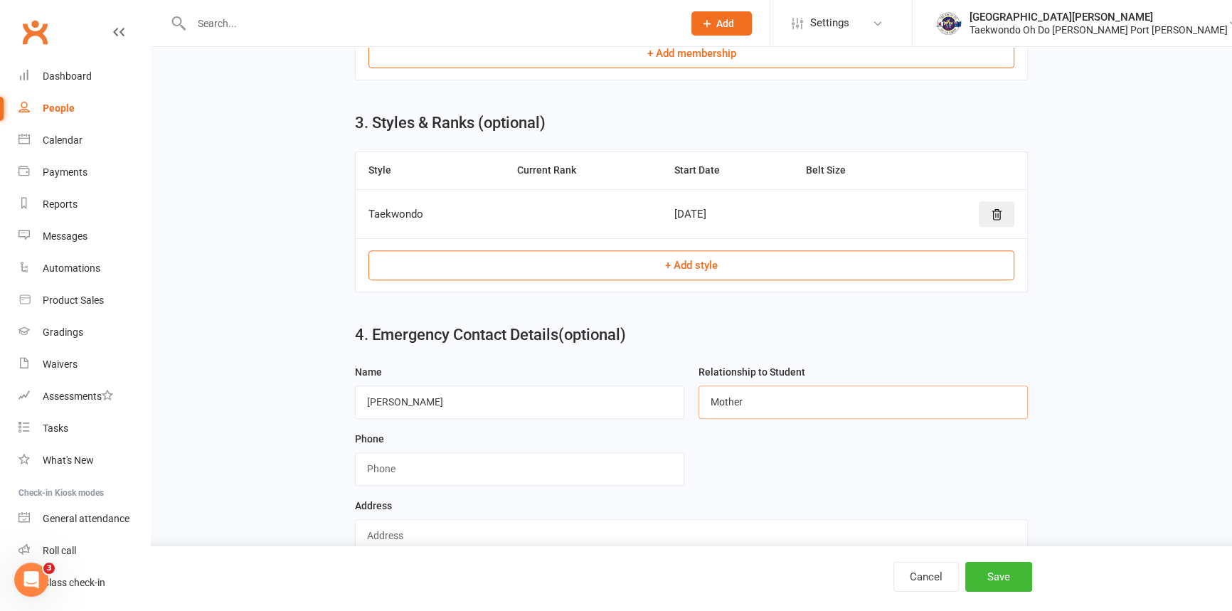
scroll to position [472, 0]
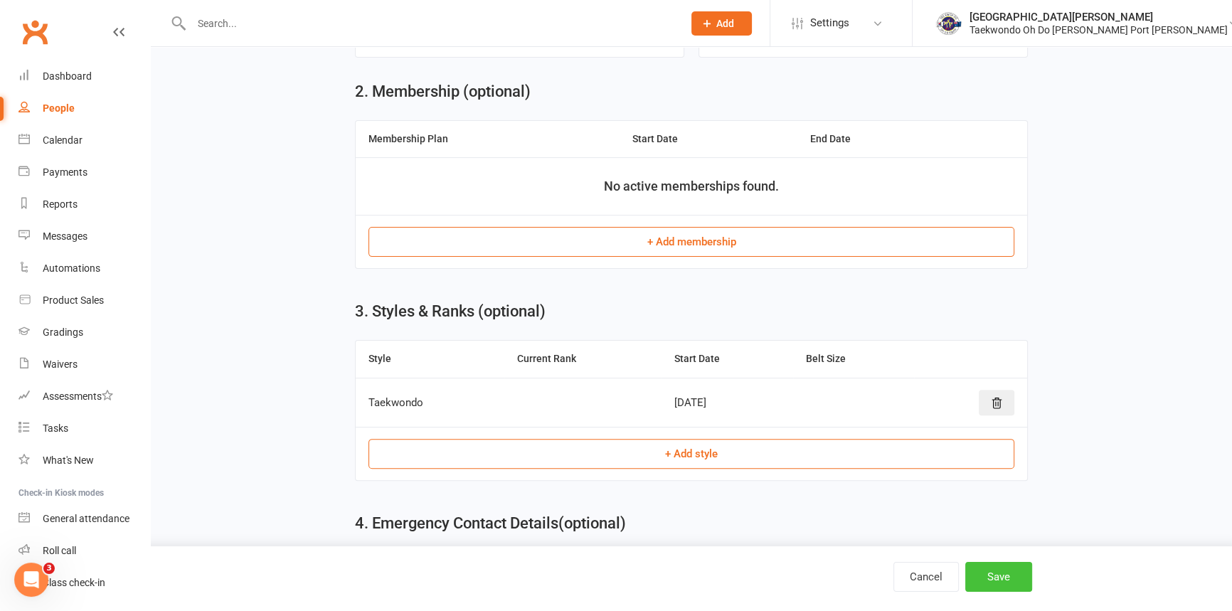
type input "Mother"
click at [1002, 572] on button "Save" at bounding box center [998, 577] width 67 height 30
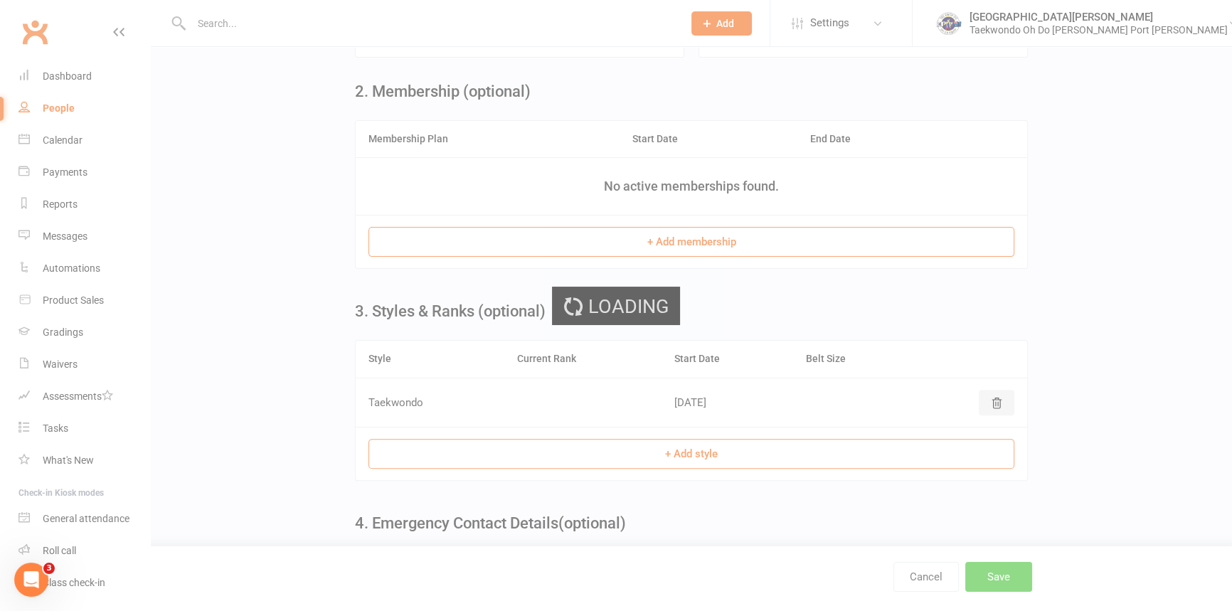
scroll to position [0, 0]
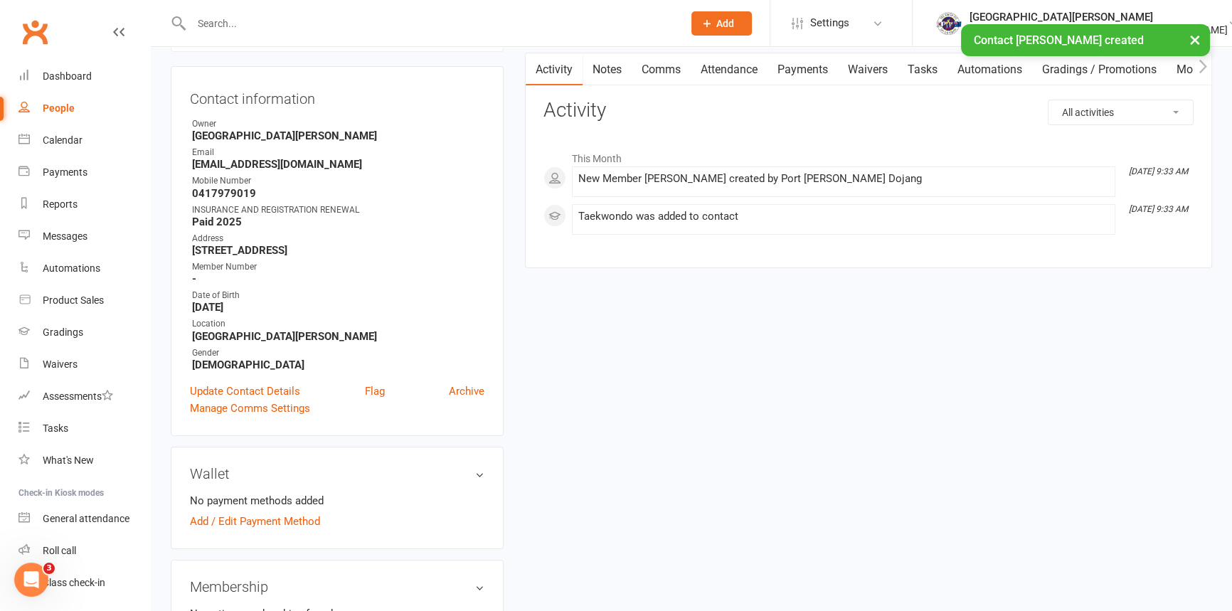
scroll to position [129, 0]
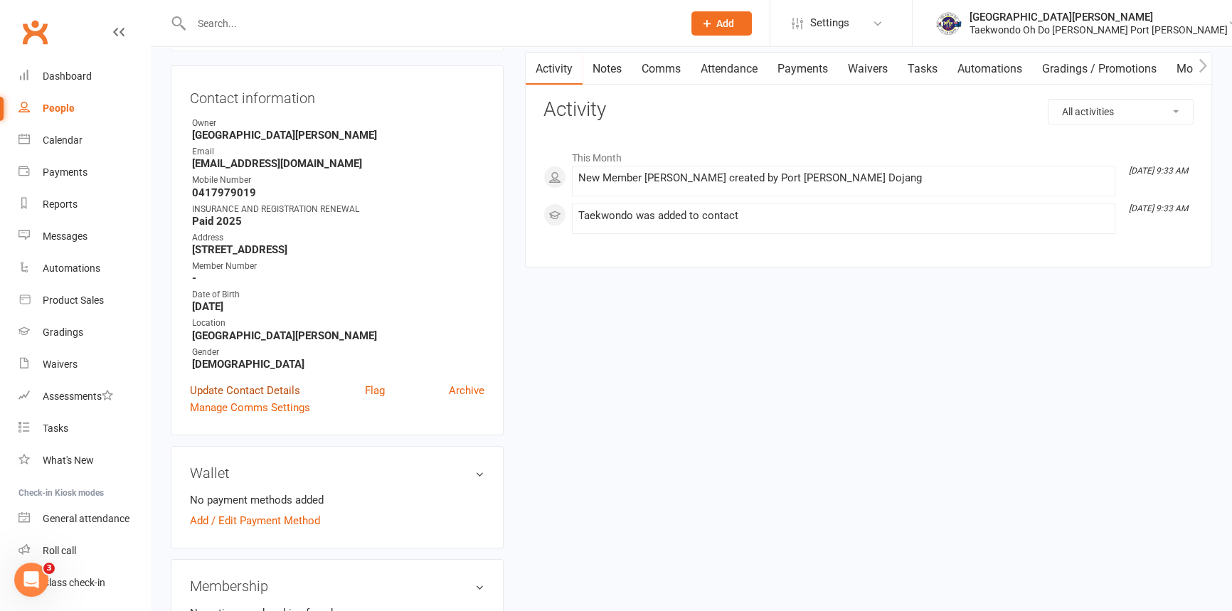
click at [276, 399] on link "Update Contact Details" at bounding box center [245, 390] width 110 height 17
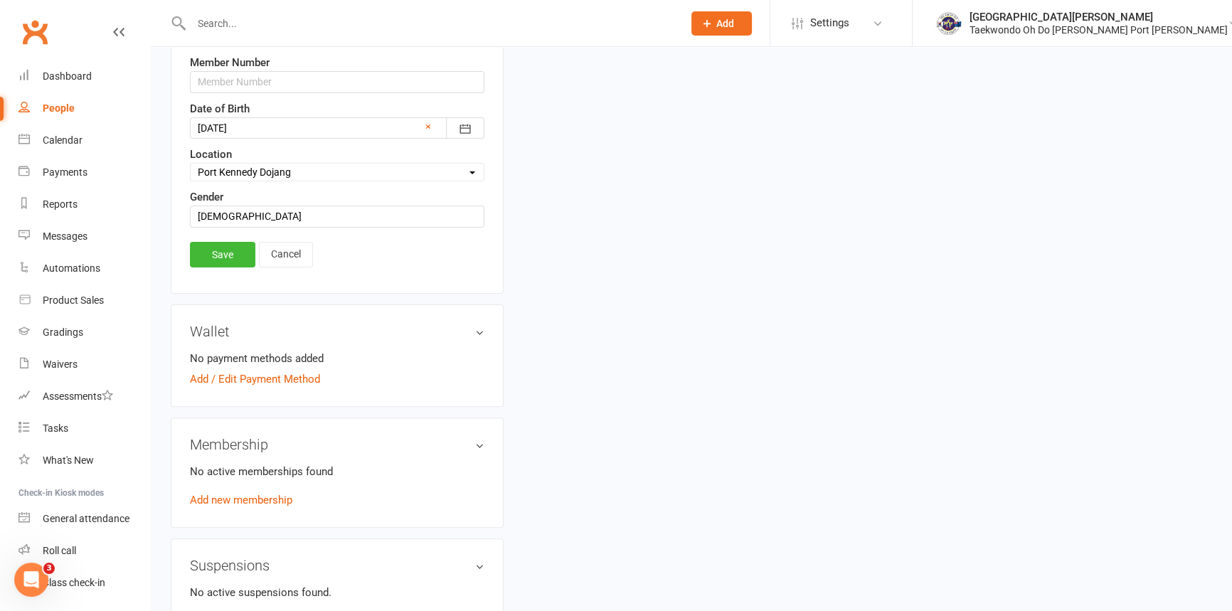
scroll to position [455, 0]
click at [238, 268] on link "Save" at bounding box center [222, 256] width 65 height 26
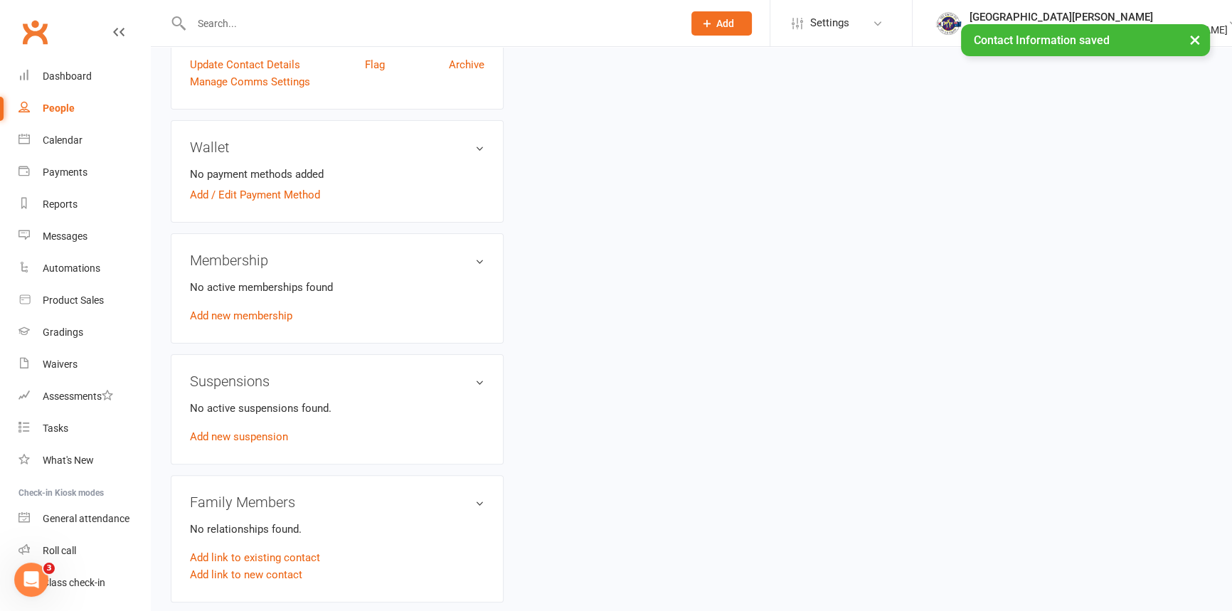
scroll to position [519, 0]
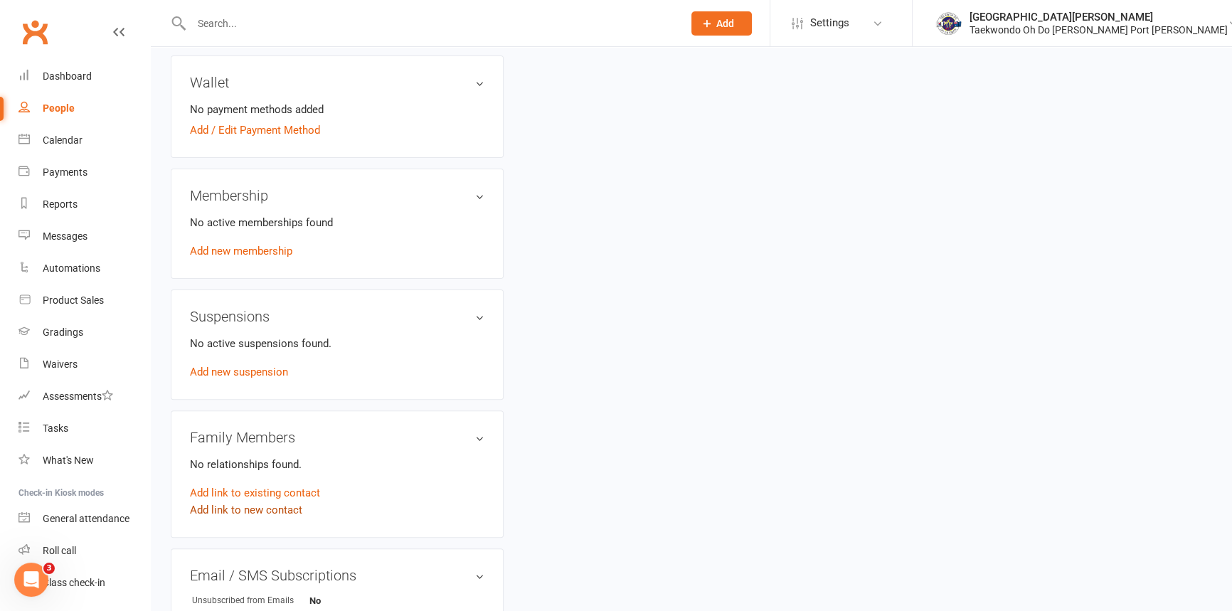
click at [272, 519] on link "Add link to new contact" at bounding box center [246, 510] width 112 height 17
click at [291, 497] on span "button" at bounding box center [288, 495] width 6 height 3
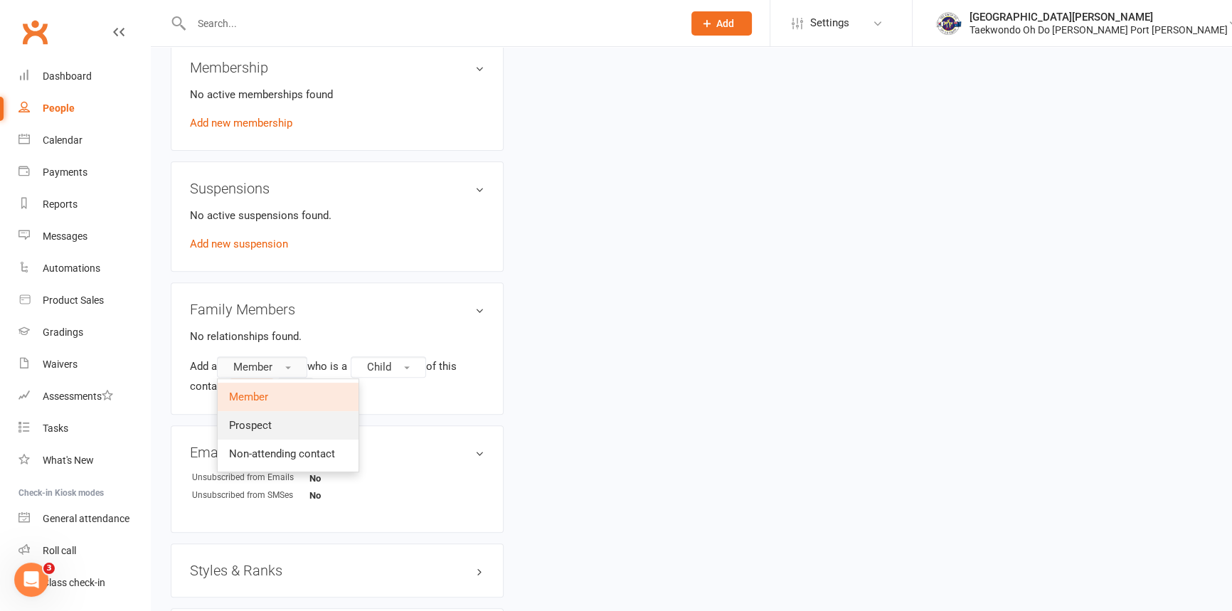
scroll to position [648, 0]
click at [277, 411] on link "Member" at bounding box center [288, 396] width 141 height 28
click at [420, 377] on button "Child" at bounding box center [388, 366] width 75 height 21
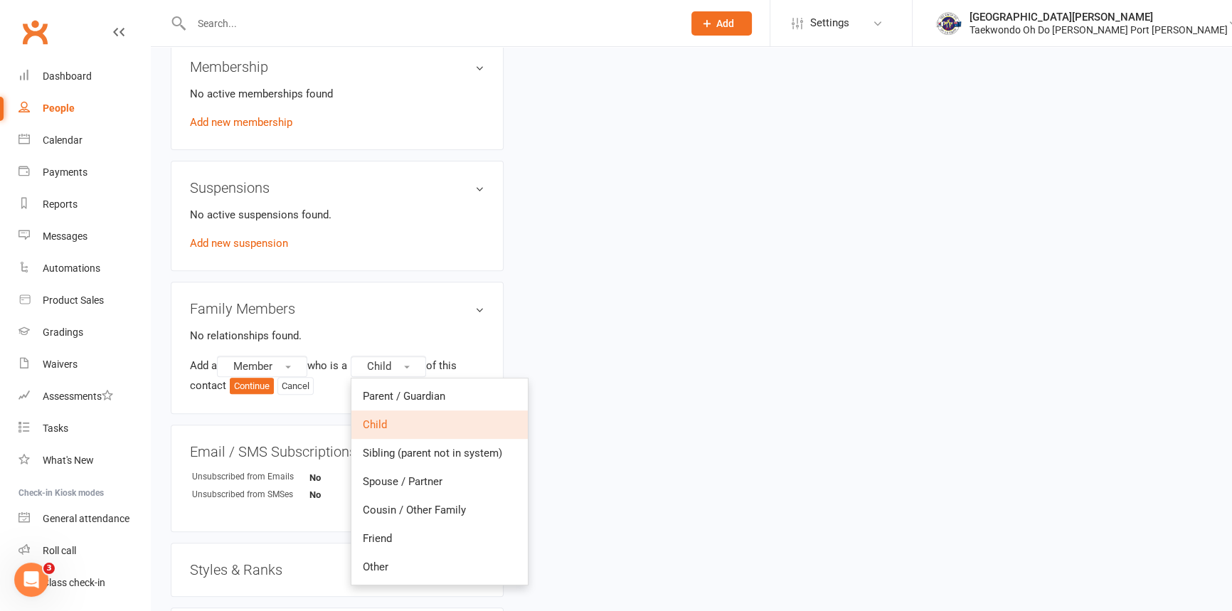
click at [387, 431] on span "Child" at bounding box center [375, 424] width 24 height 13
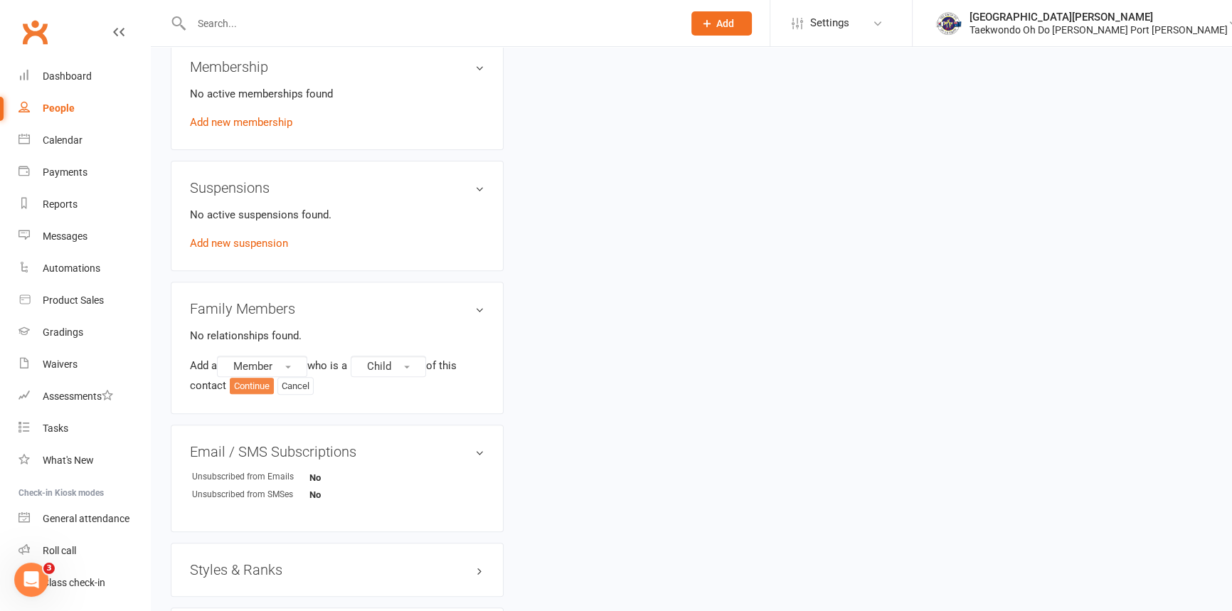
click at [268, 395] on button "Continue" at bounding box center [252, 386] width 44 height 17
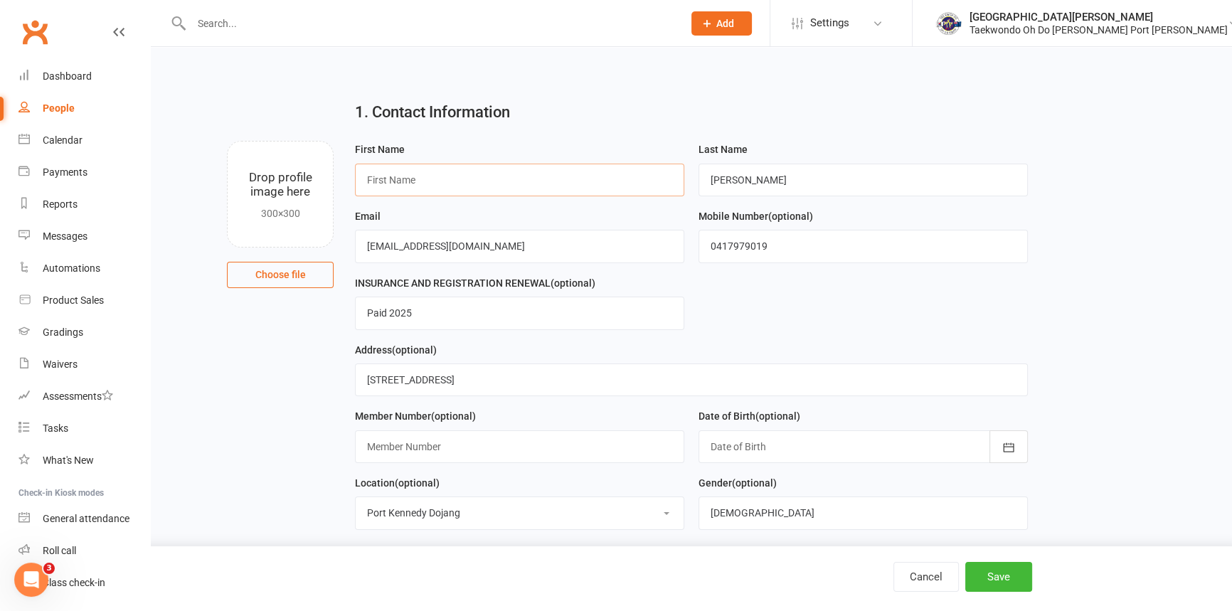
click at [443, 180] on input "text" at bounding box center [519, 180] width 329 height 33
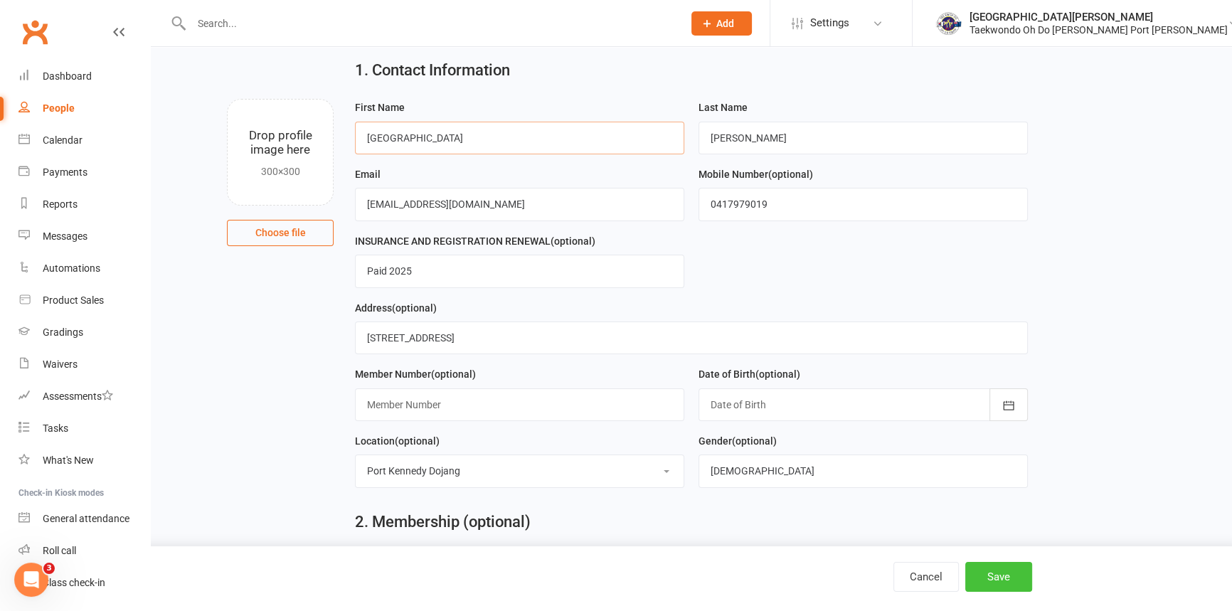
scroll to position [64, 0]
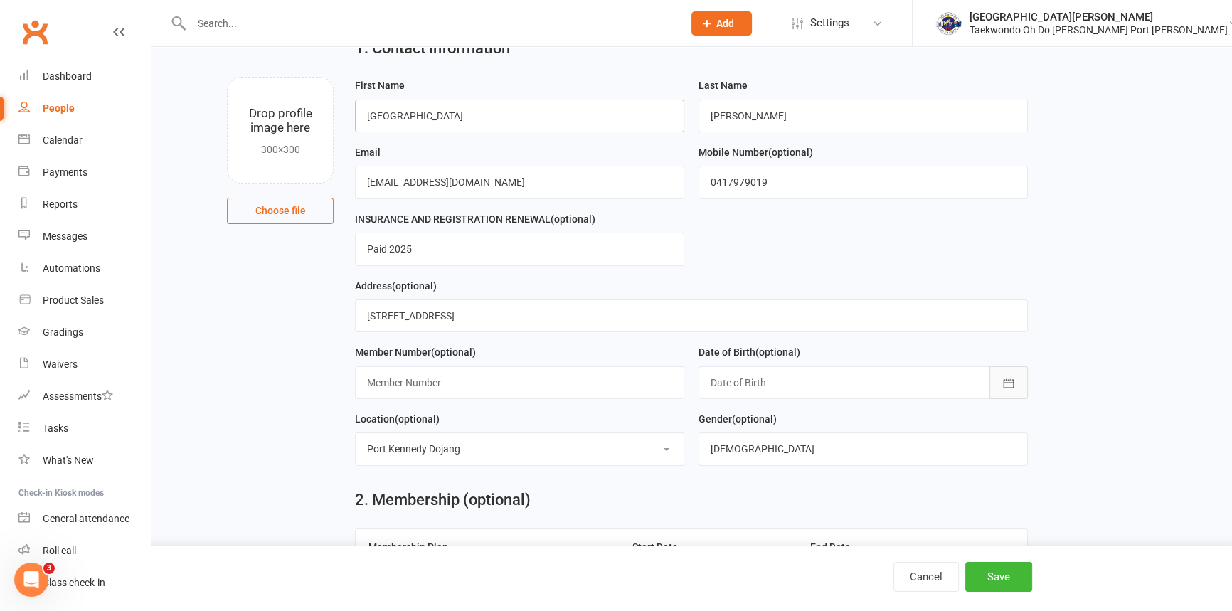
type input "Brooklyn"
click at [1014, 391] on icon "button" at bounding box center [1009, 383] width 14 height 14
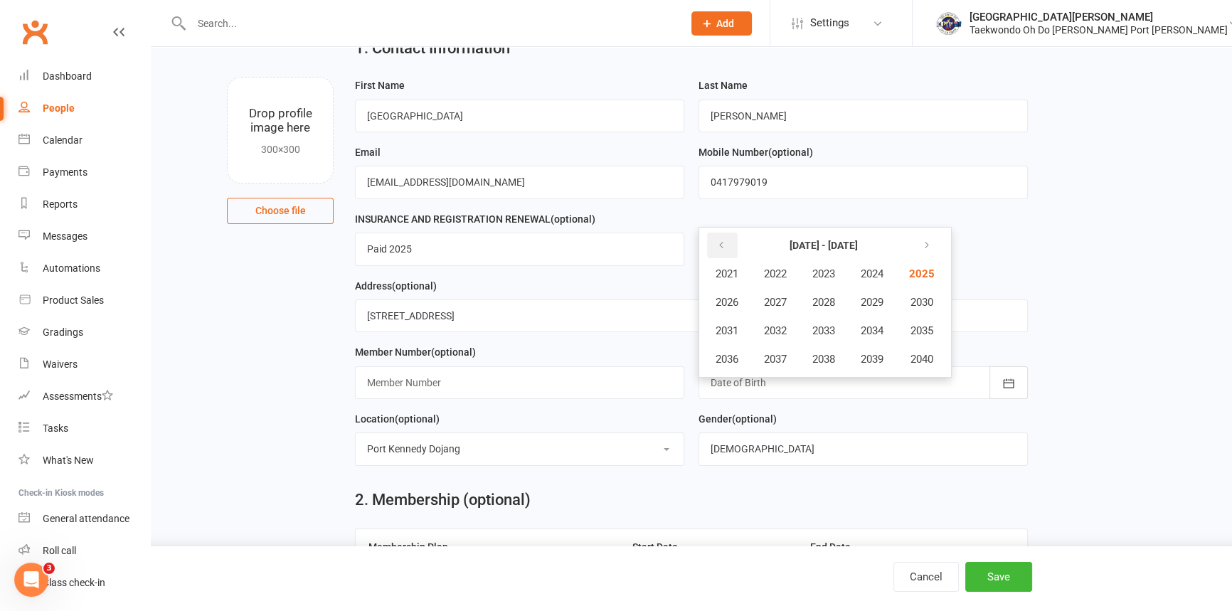
click at [721, 251] on icon "button" at bounding box center [721, 245] width 10 height 11
click at [875, 337] on span "2014" at bounding box center [872, 330] width 23 height 13
click at [879, 366] on span "December" at bounding box center [879, 359] width 48 height 13
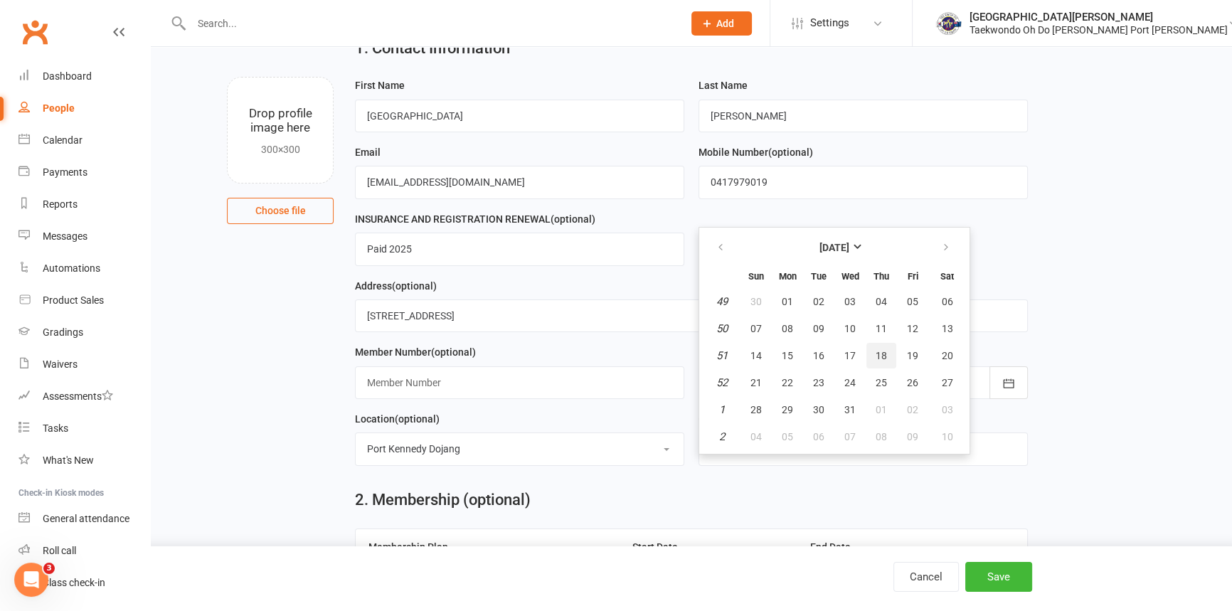
click at [887, 361] on span "18" at bounding box center [881, 355] width 11 height 11
type input "18 Dec 2014"
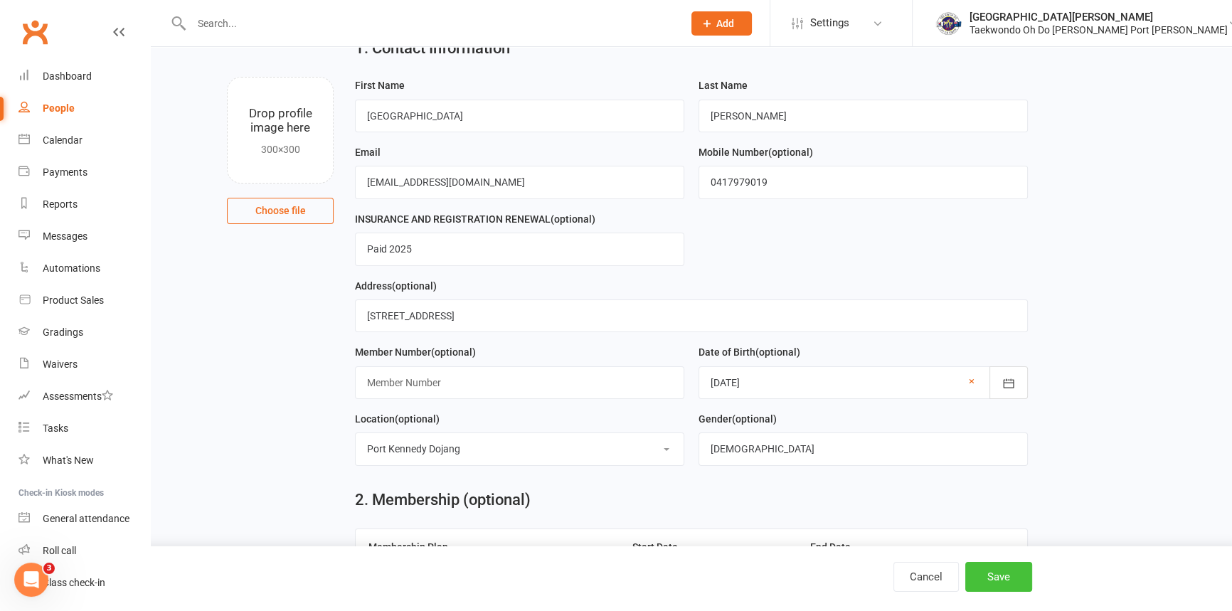
click at [994, 575] on button "Save" at bounding box center [998, 577] width 67 height 30
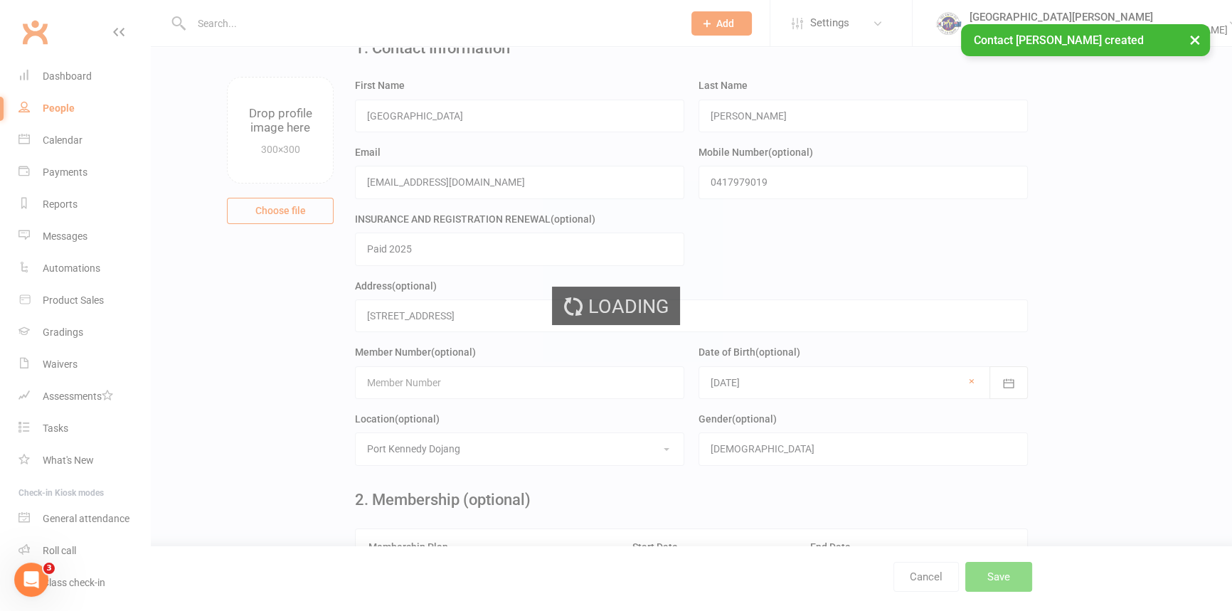
scroll to position [0, 0]
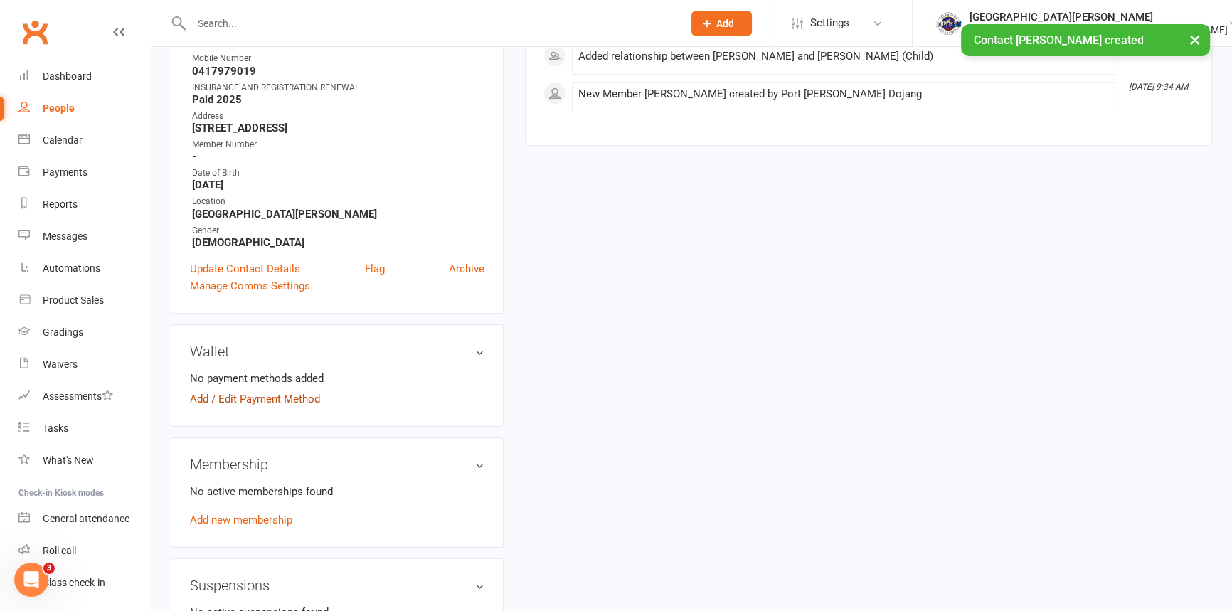
scroll to position [323, 0]
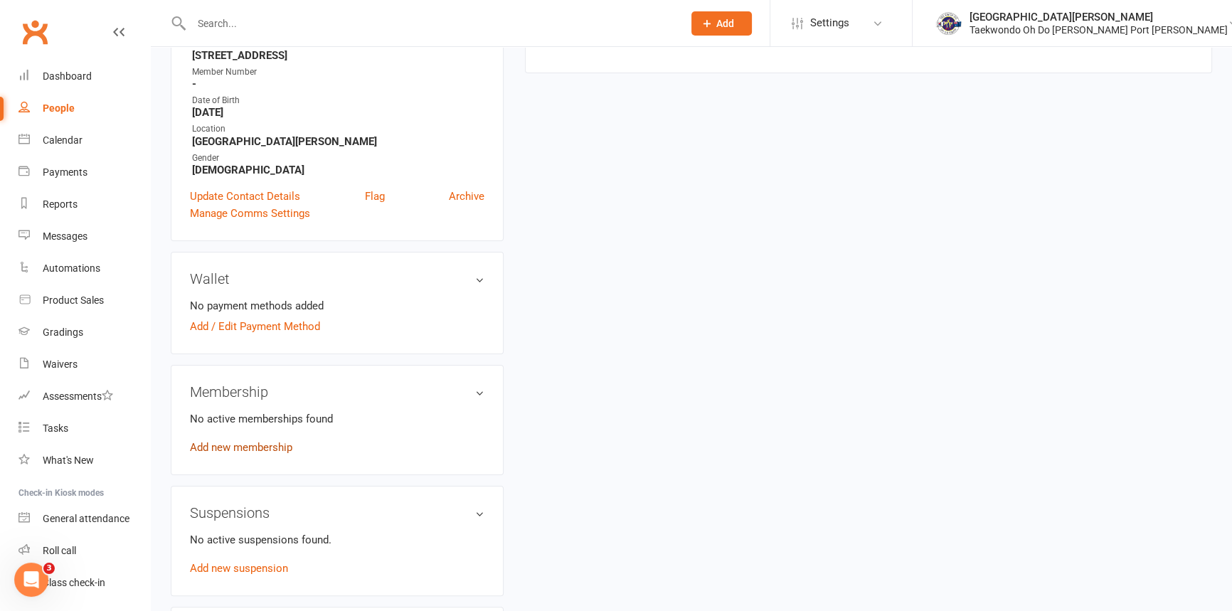
click at [243, 454] on link "Add new membership" at bounding box center [241, 447] width 102 height 13
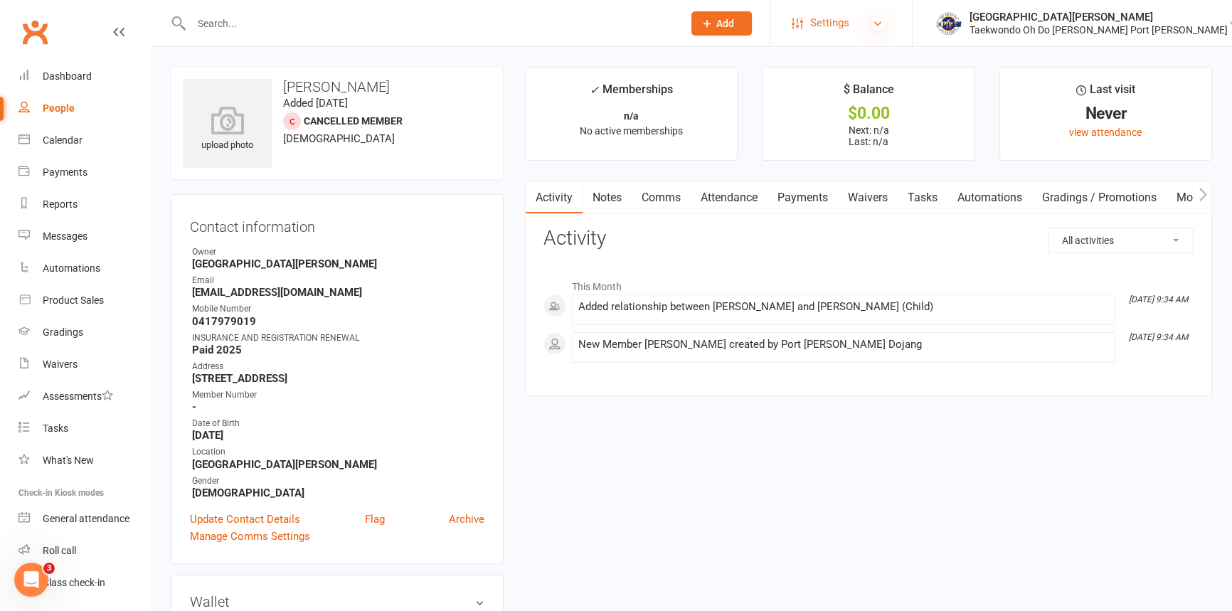
click at [884, 25] on icon at bounding box center [877, 23] width 11 height 11
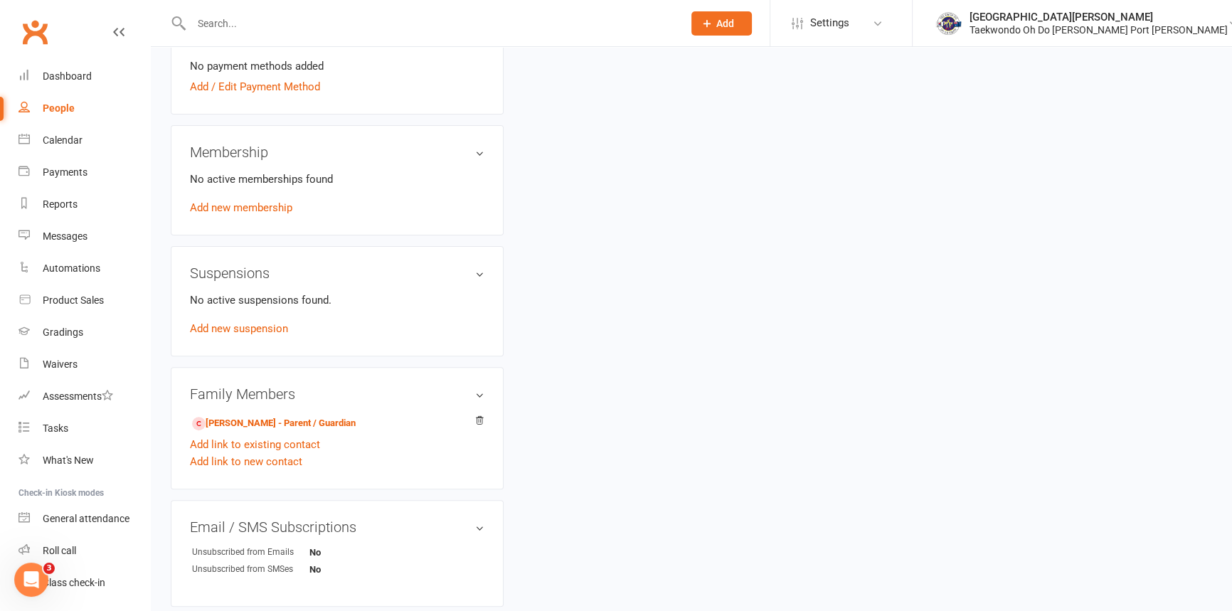
scroll to position [647, 0]
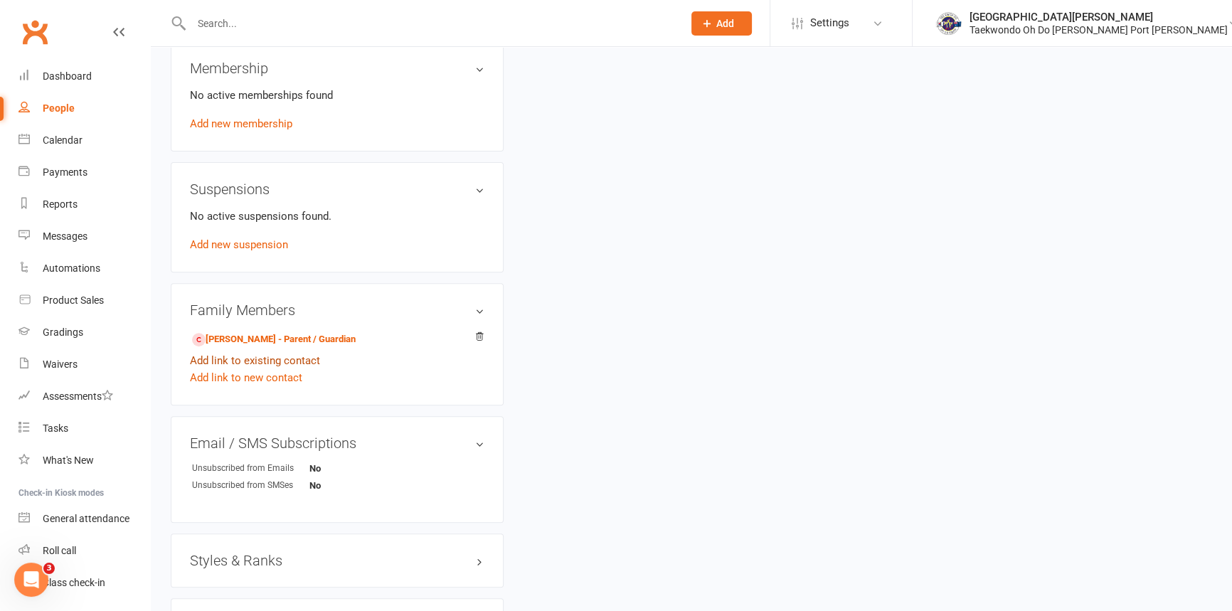
click at [256, 369] on link "Add link to existing contact" at bounding box center [255, 360] width 130 height 17
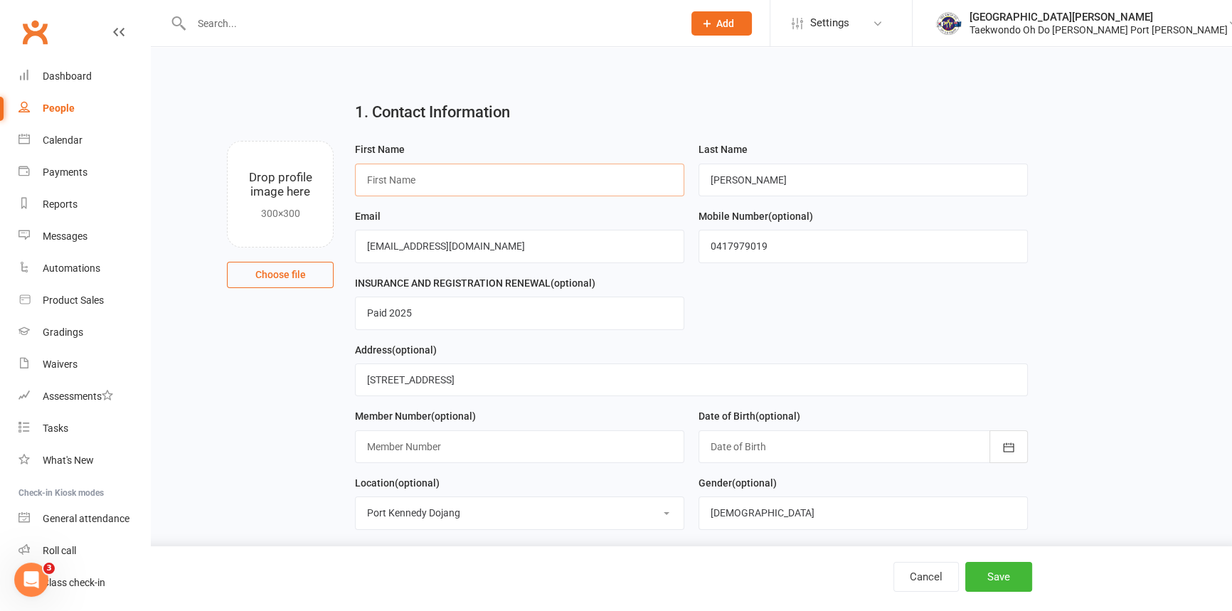
click at [402, 183] on input "text" at bounding box center [519, 180] width 329 height 33
type input "Ethan"
click at [1007, 455] on icon "button" at bounding box center [1009, 447] width 14 height 14
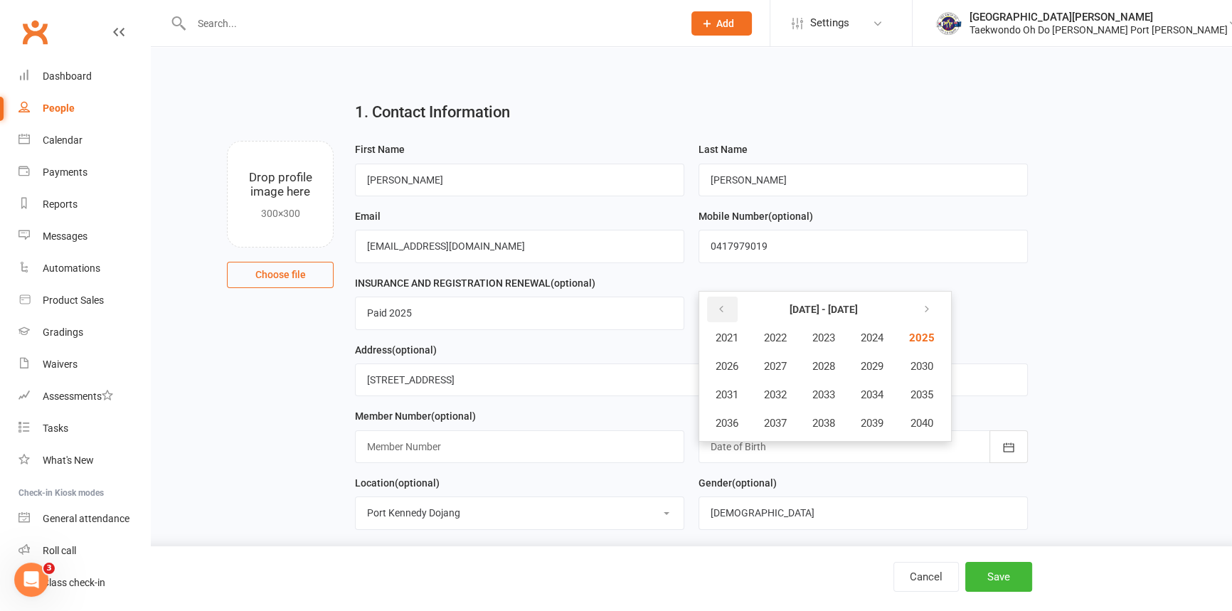
click at [724, 315] on icon "button" at bounding box center [721, 309] width 10 height 11
click at [736, 430] on span "2016" at bounding box center [727, 423] width 23 height 13
click at [753, 430] on span "October" at bounding box center [735, 423] width 38 height 13
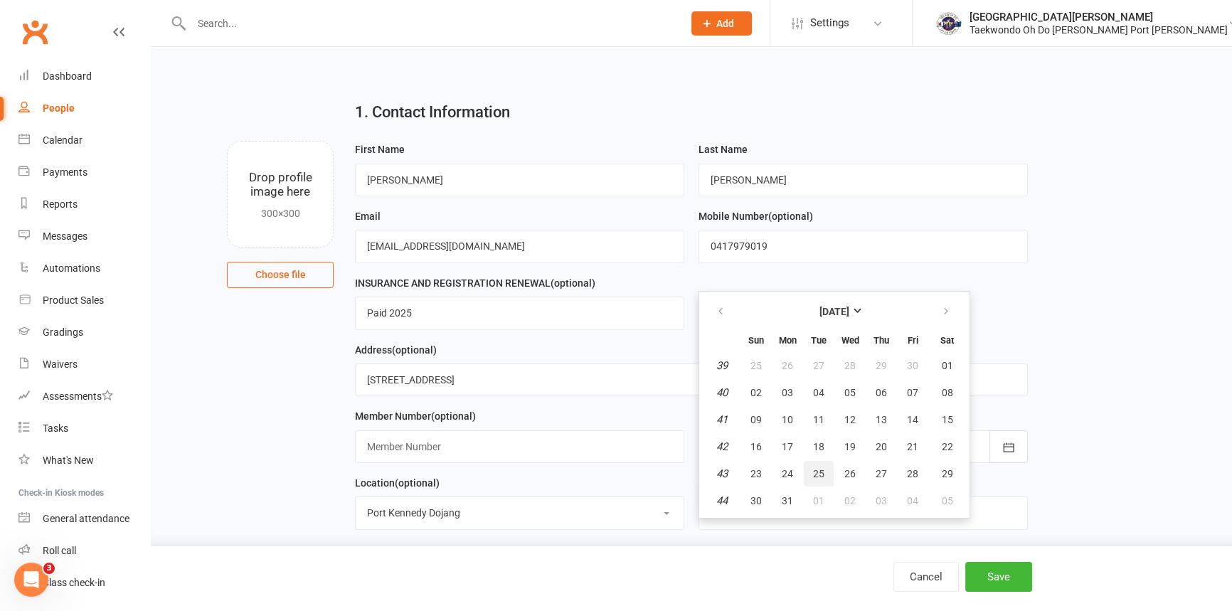
click at [830, 487] on button "25" at bounding box center [819, 474] width 30 height 26
type input "[DATE]"
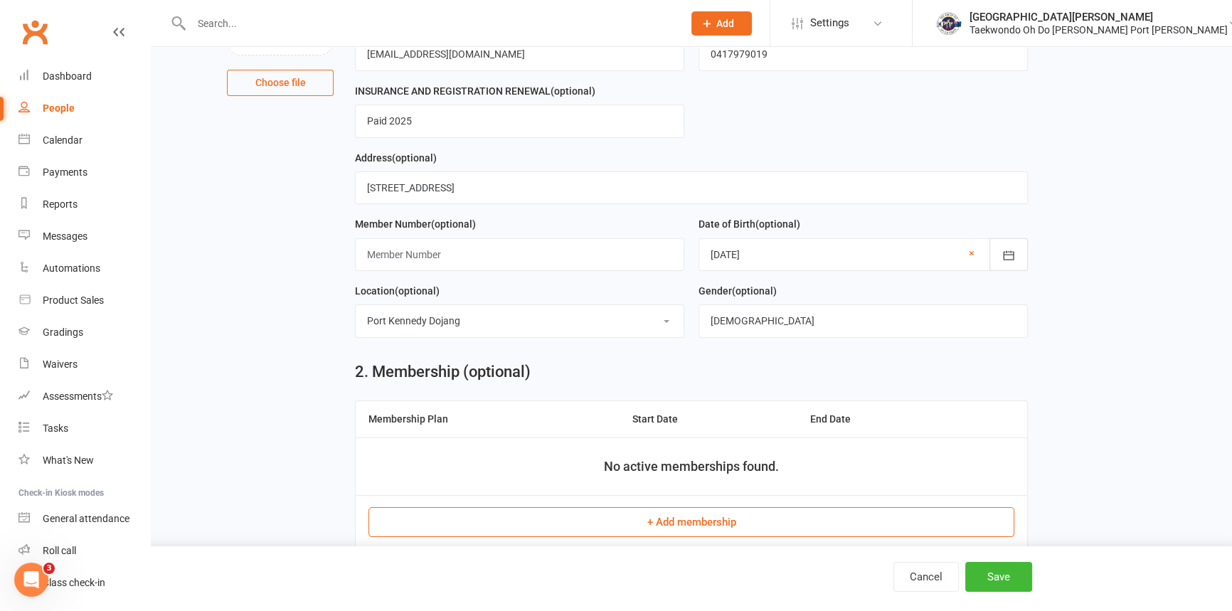
scroll to position [194, 0]
drag, startPoint x: 786, startPoint y: 342, endPoint x: 628, endPoint y: 334, distance: 158.9
click at [630, 337] on form "First Name Ethan Last Name Glover Email kezmilroy@hotmail.com Mobile Number (op…" at bounding box center [691, 147] width 687 height 401
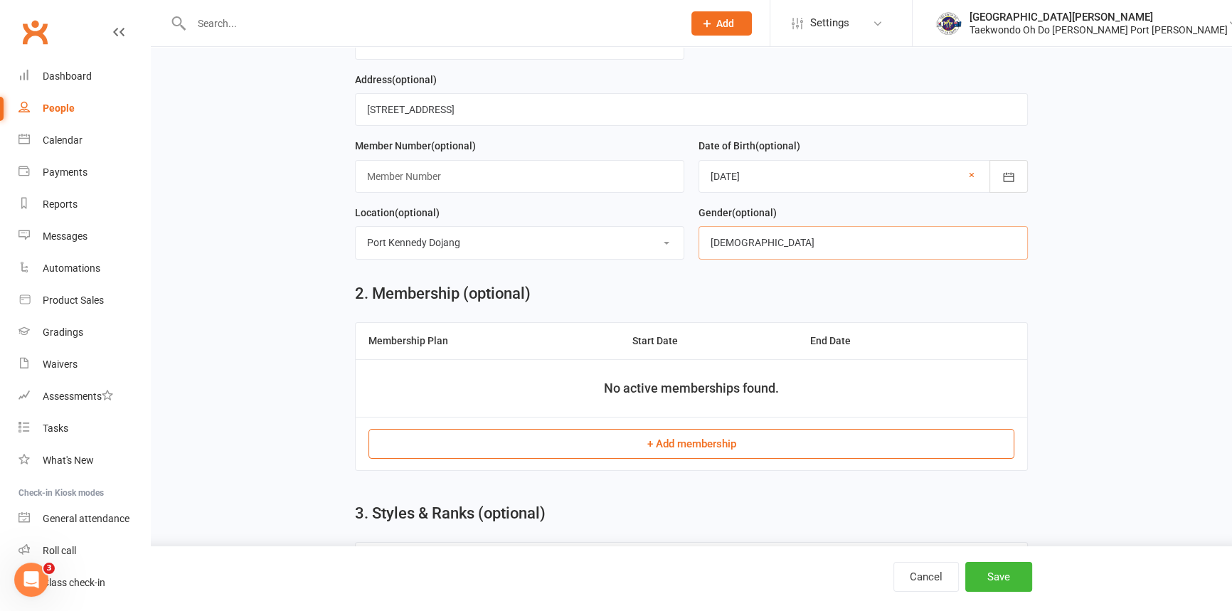
scroll to position [388, 0]
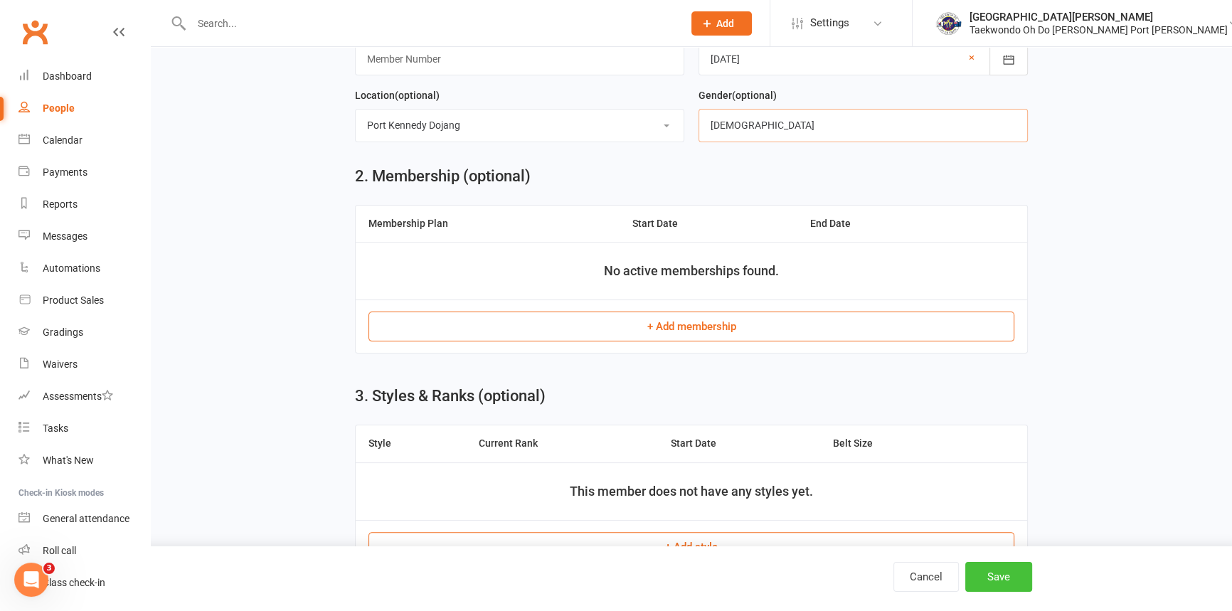
type input "[DEMOGRAPHIC_DATA]"
click at [989, 574] on button "Save" at bounding box center [998, 577] width 67 height 30
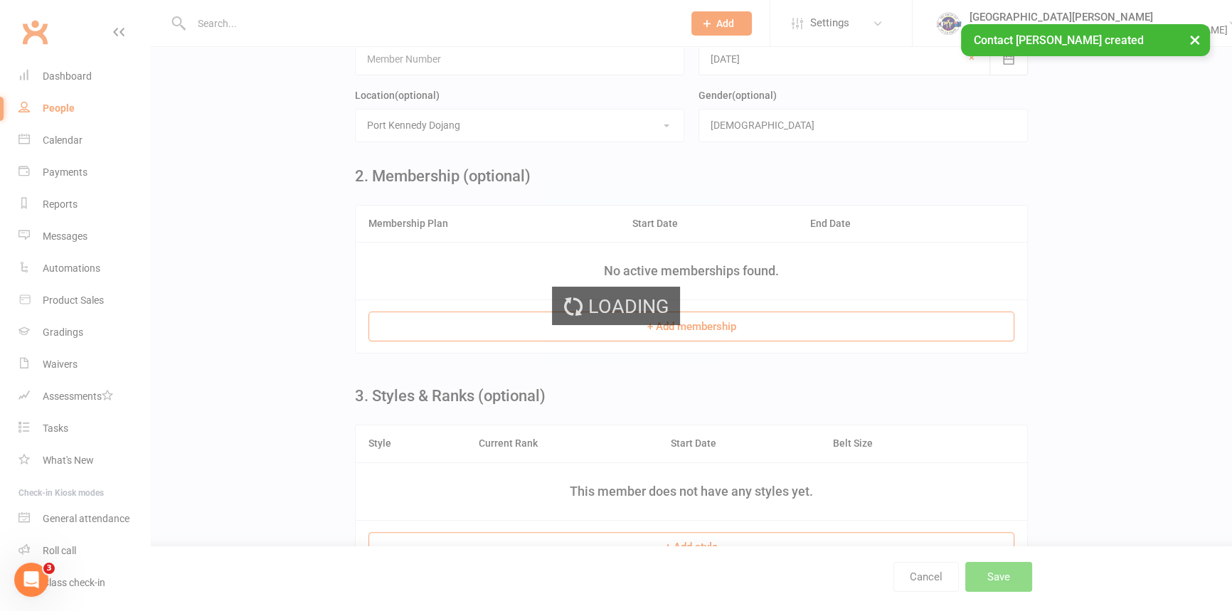
scroll to position [0, 0]
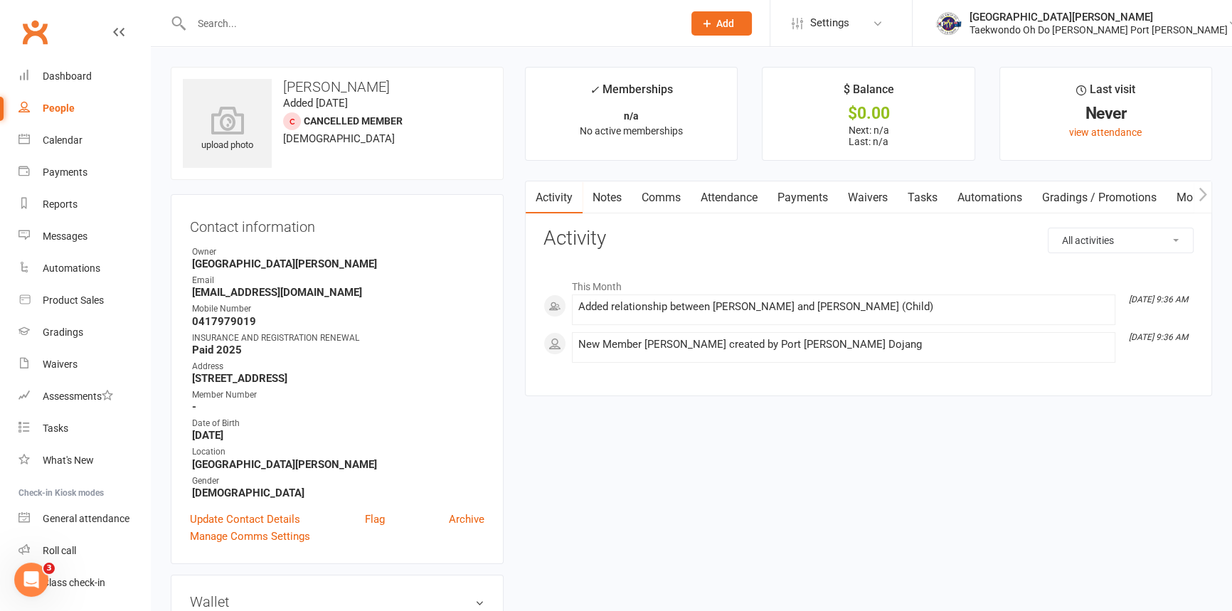
click at [220, 27] on input "text" at bounding box center [430, 24] width 486 height 20
type input "glover"
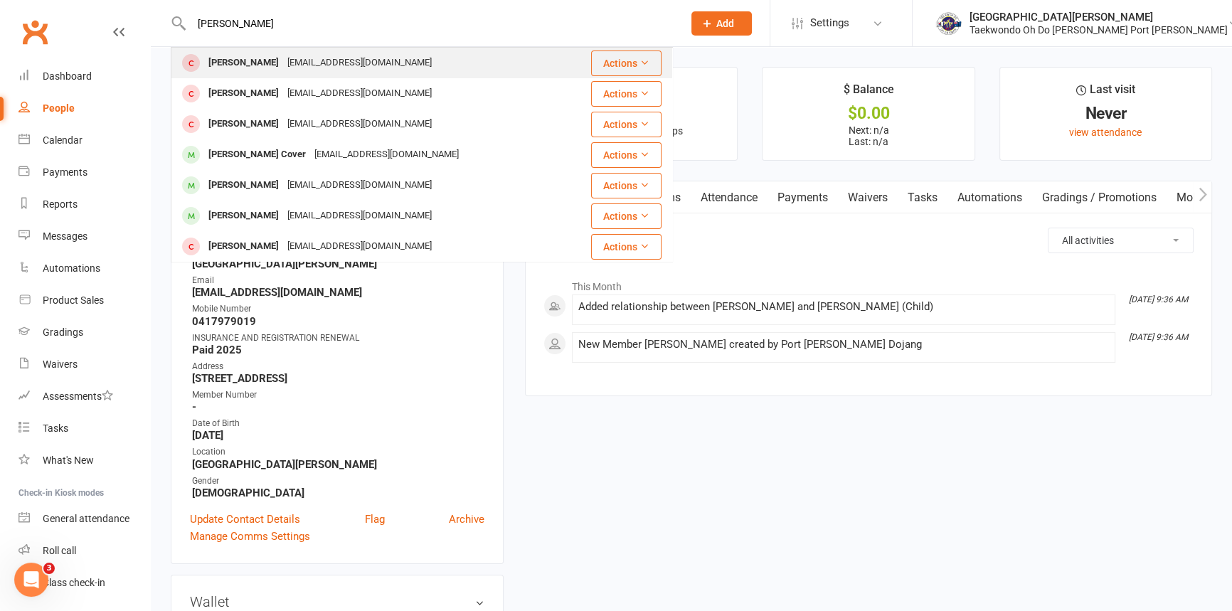
click at [650, 61] on icon at bounding box center [645, 63] width 10 height 10
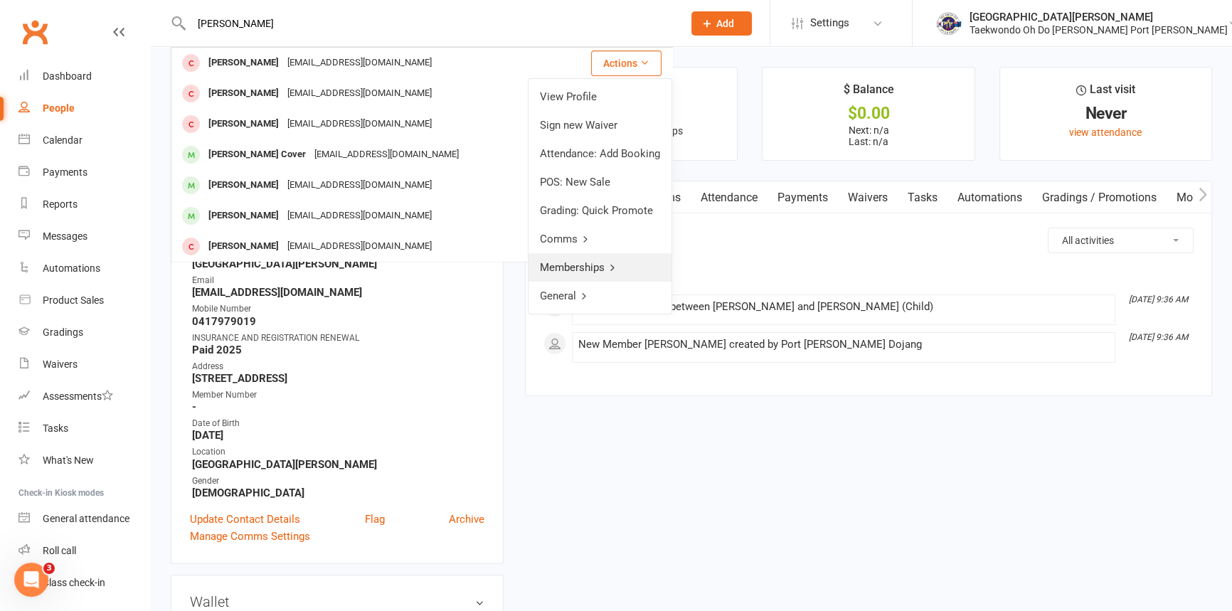
click at [610, 271] on icon at bounding box center [613, 268] width 10 height 10
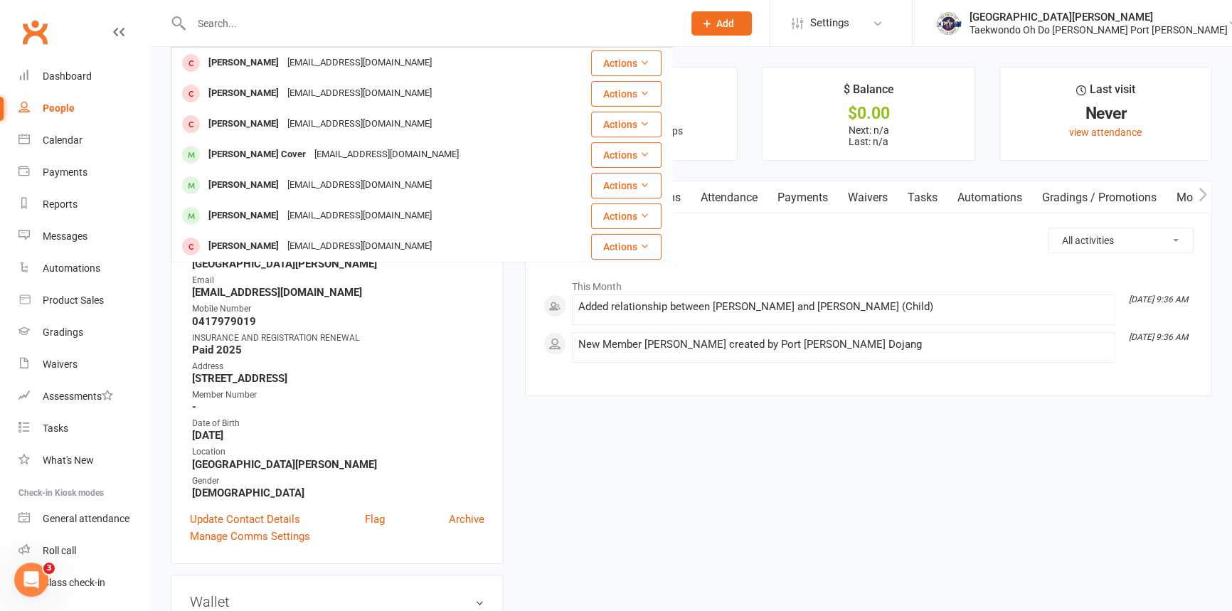
click at [484, 299] on strong "[EMAIL_ADDRESS][DOMAIN_NAME]" at bounding box center [338, 292] width 292 height 13
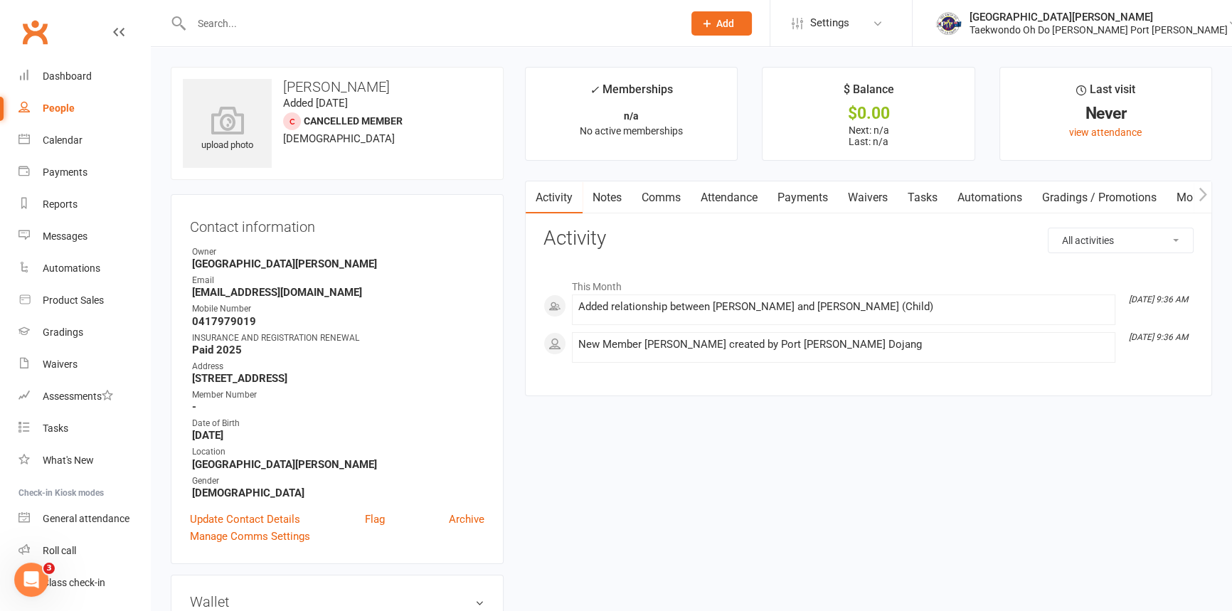
click at [322, 120] on span "Cancelled member" at bounding box center [353, 120] width 99 height 11
click at [248, 24] on input "text" at bounding box center [430, 24] width 486 height 20
click at [289, 28] on input "text" at bounding box center [430, 24] width 486 height 20
click at [331, 100] on time "Added [DATE]" at bounding box center [315, 103] width 65 height 13
click at [248, 23] on input "text" at bounding box center [430, 24] width 486 height 20
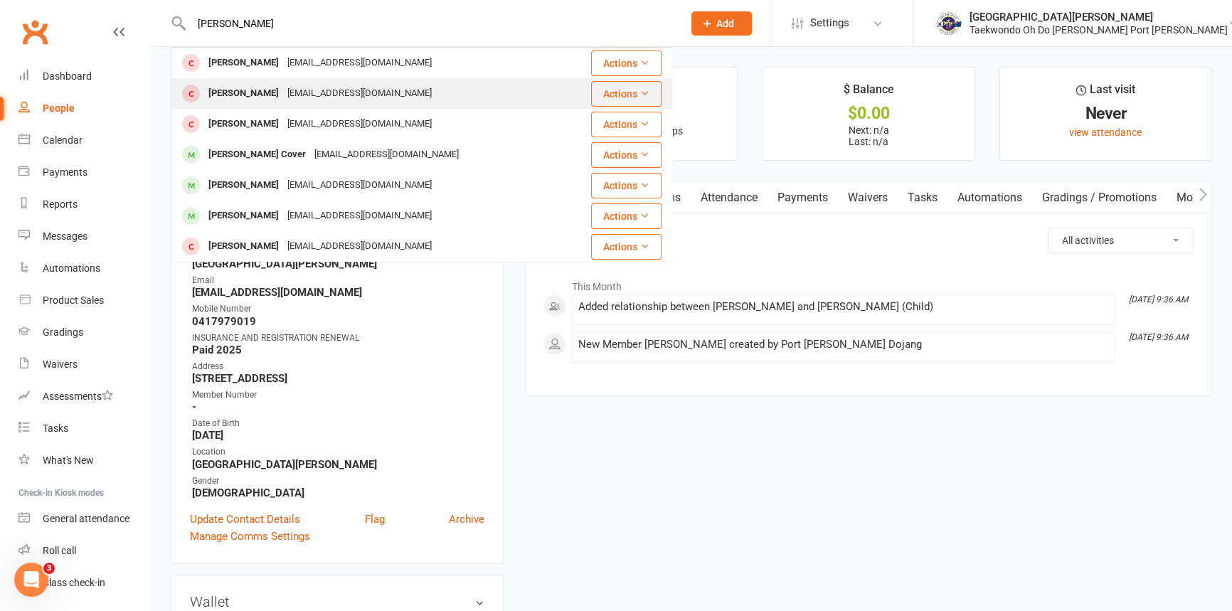
type input "glover"
click at [633, 93] on button "Actions" at bounding box center [626, 94] width 70 height 26
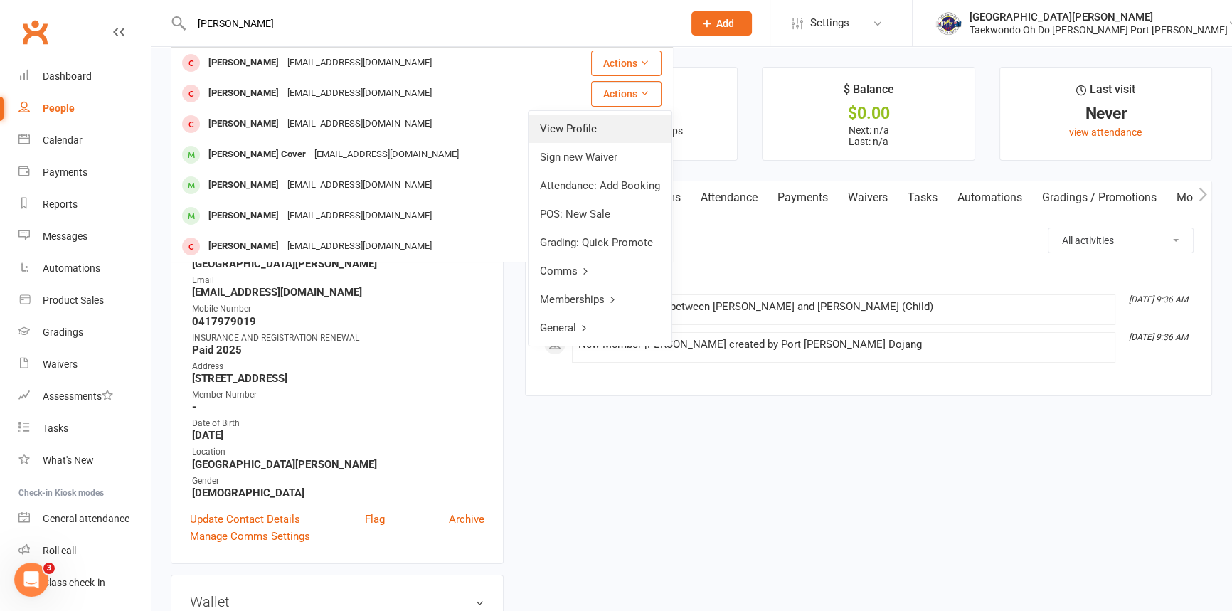
click at [590, 127] on link "View Profile" at bounding box center [600, 129] width 143 height 28
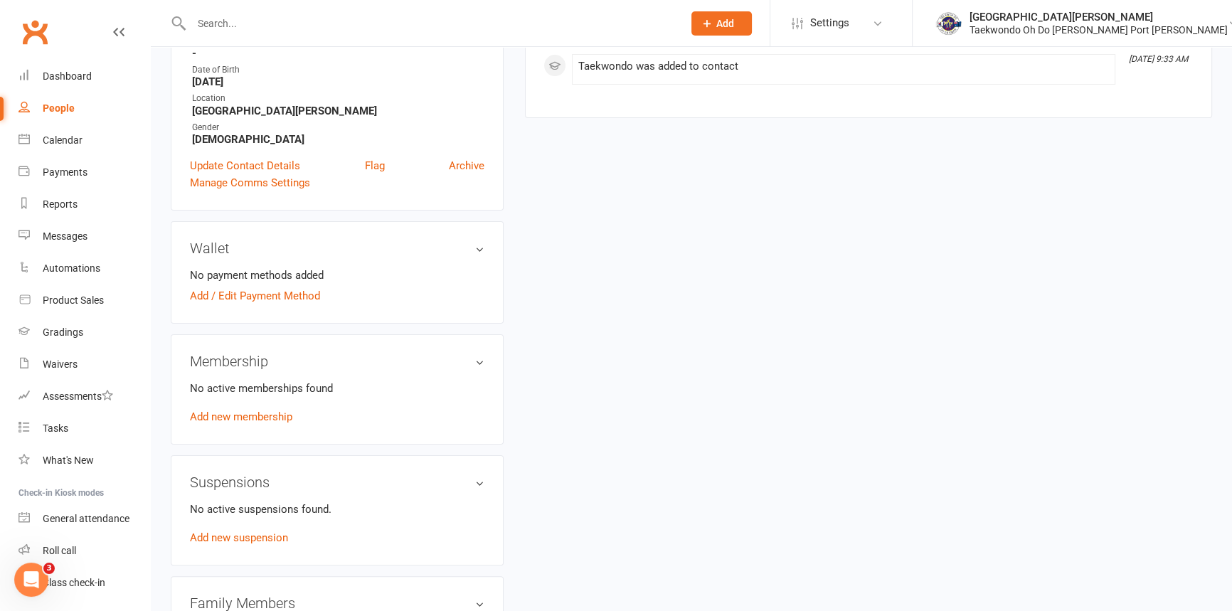
scroll to position [452, 0]
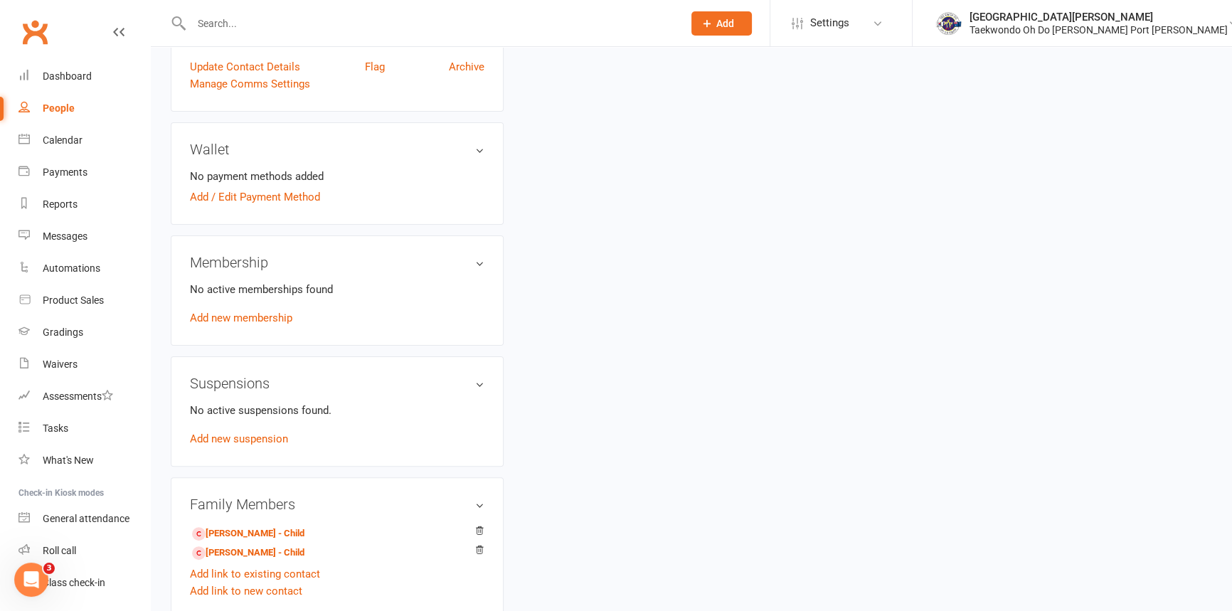
click at [477, 270] on h3 "Membership" at bounding box center [337, 263] width 295 height 16
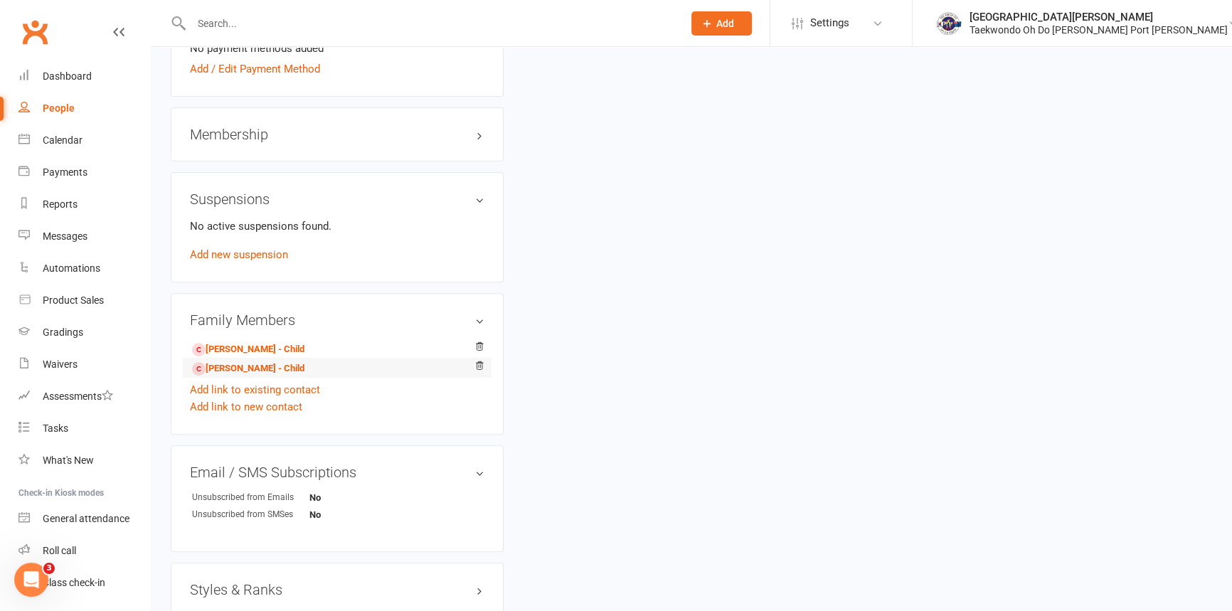
scroll to position [582, 0]
click at [476, 141] on h3 "Membership" at bounding box center [337, 133] width 295 height 16
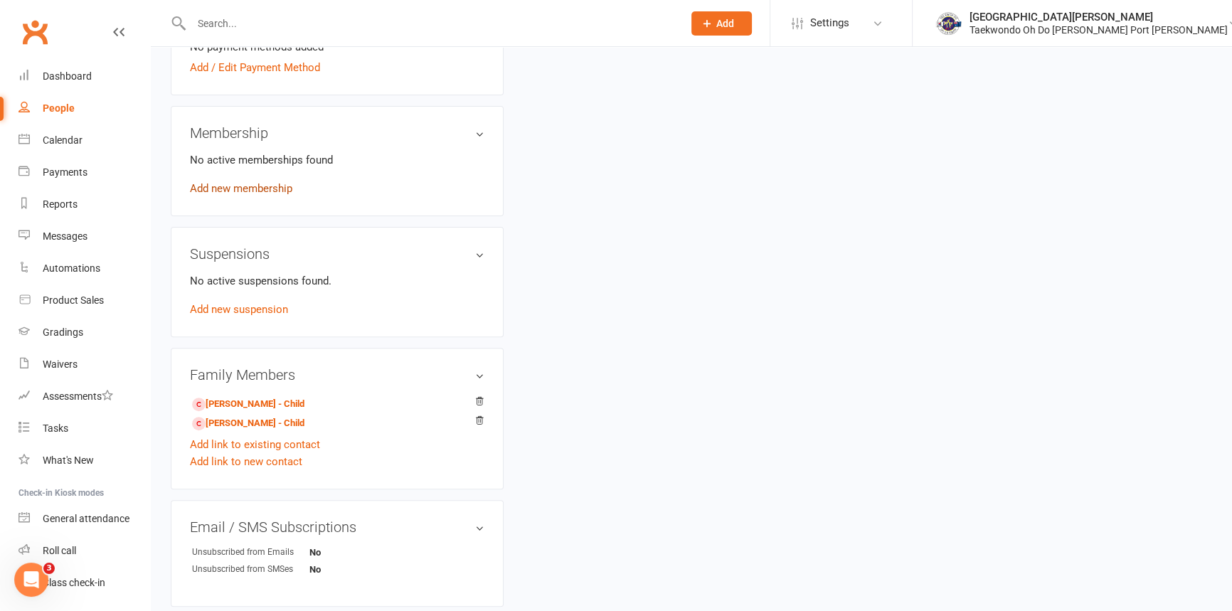
click at [218, 195] on link "Add new membership" at bounding box center [241, 188] width 102 height 13
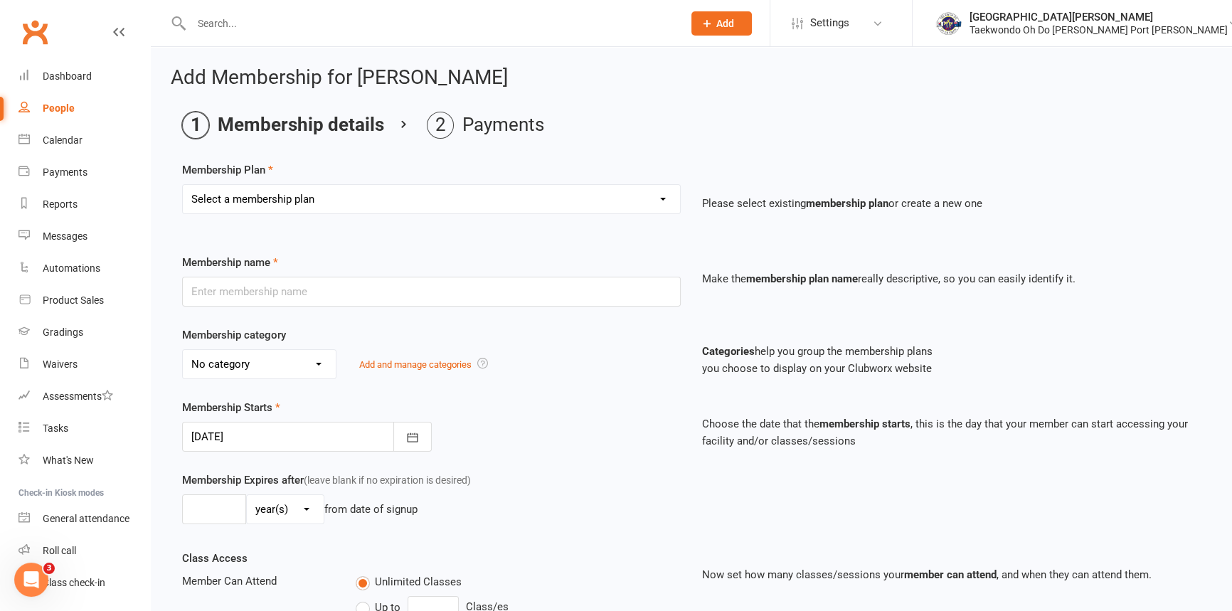
click at [661, 202] on select "Select a membership plan Create new Membership Plan Child Monthly Adult Monthly…" at bounding box center [431, 199] width 497 height 28
select select "1"
click at [183, 186] on select "Select a membership plan Create new Membership Plan Child Monthly Adult Monthly…" at bounding box center [431, 199] width 497 height 28
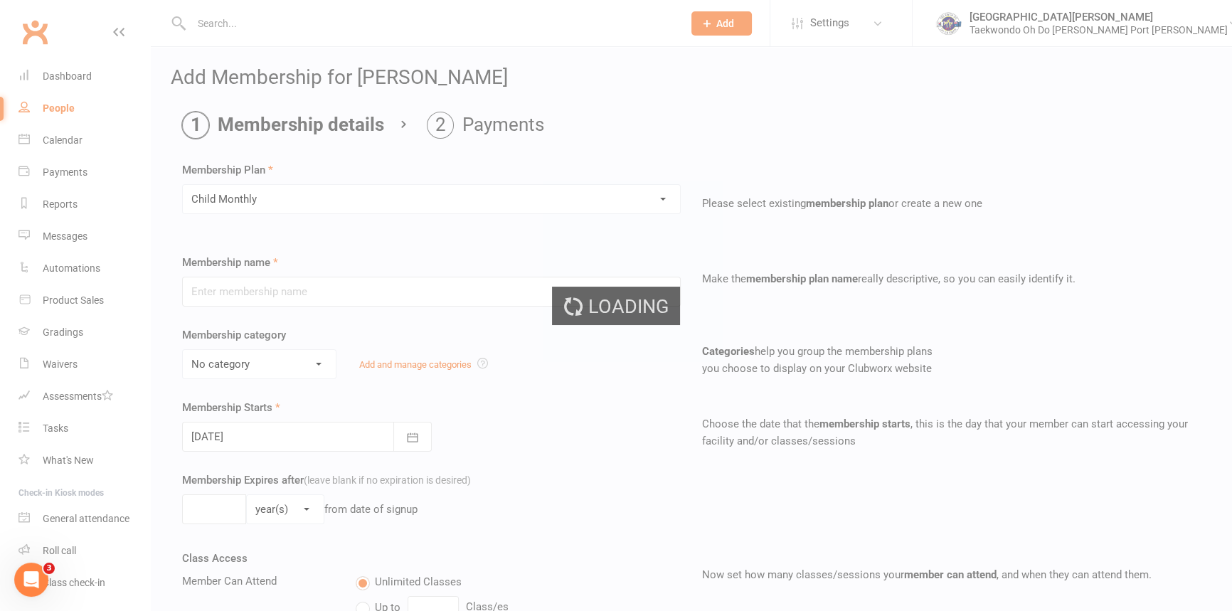
type input "Child Monthly"
select select "2"
type input "0"
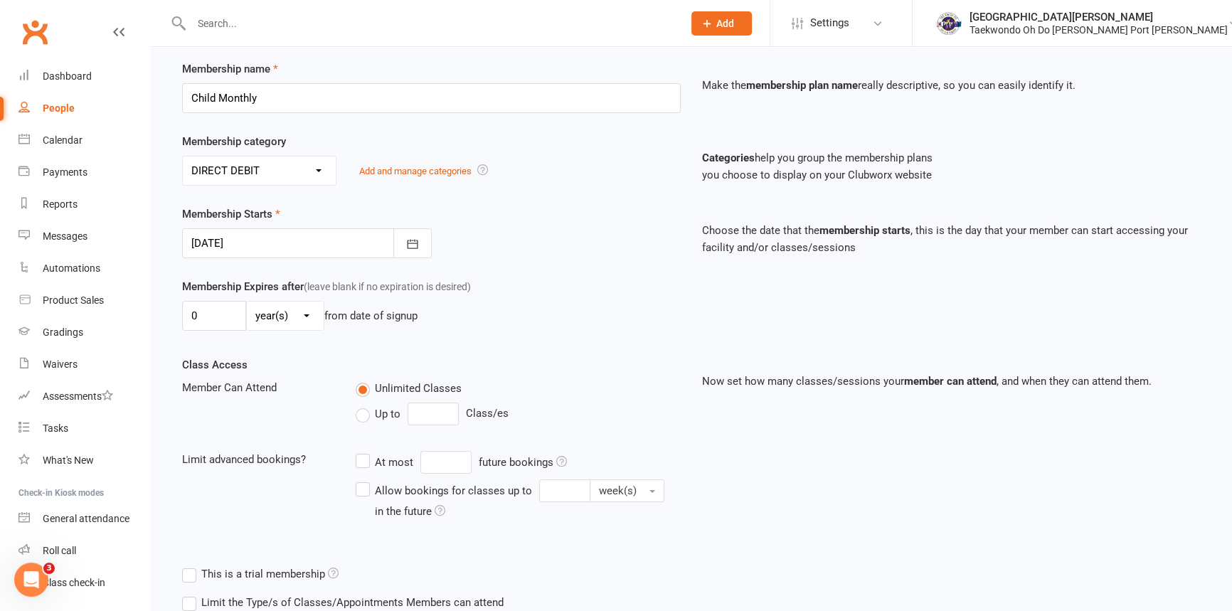
scroll to position [340, 0]
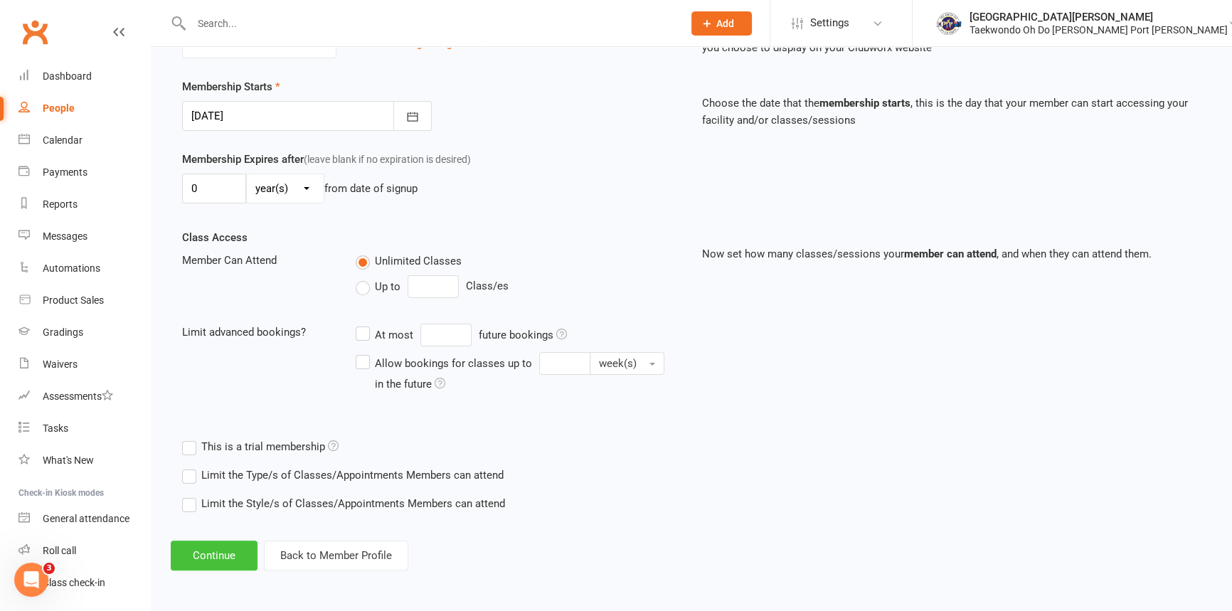
click at [220, 550] on button "Continue" at bounding box center [214, 556] width 87 height 30
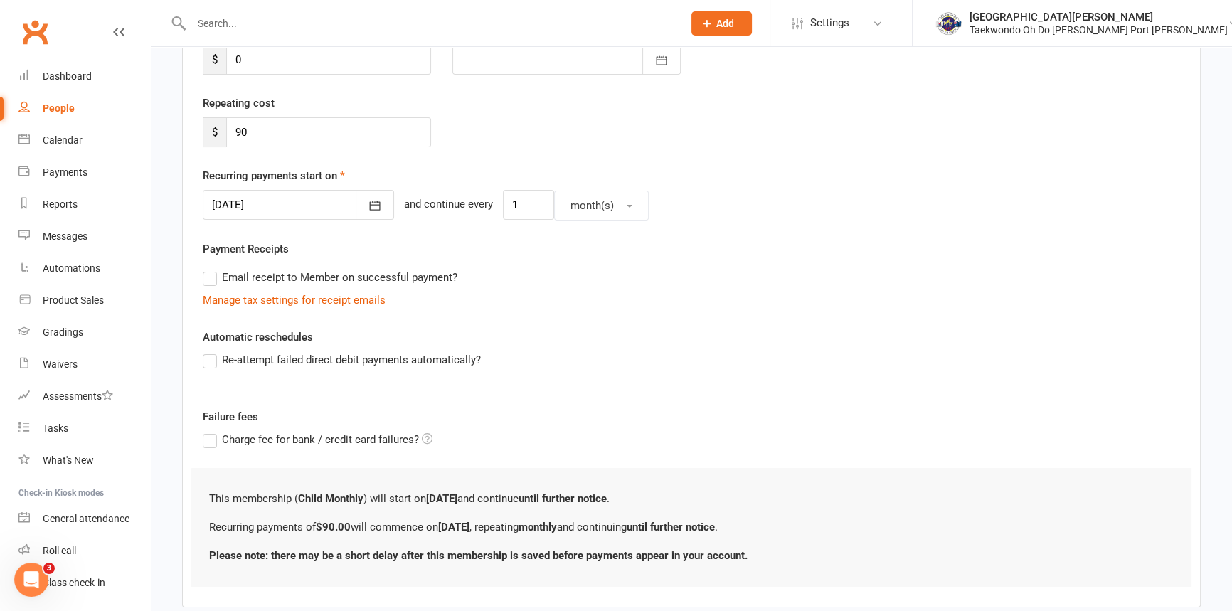
scroll to position [72, 0]
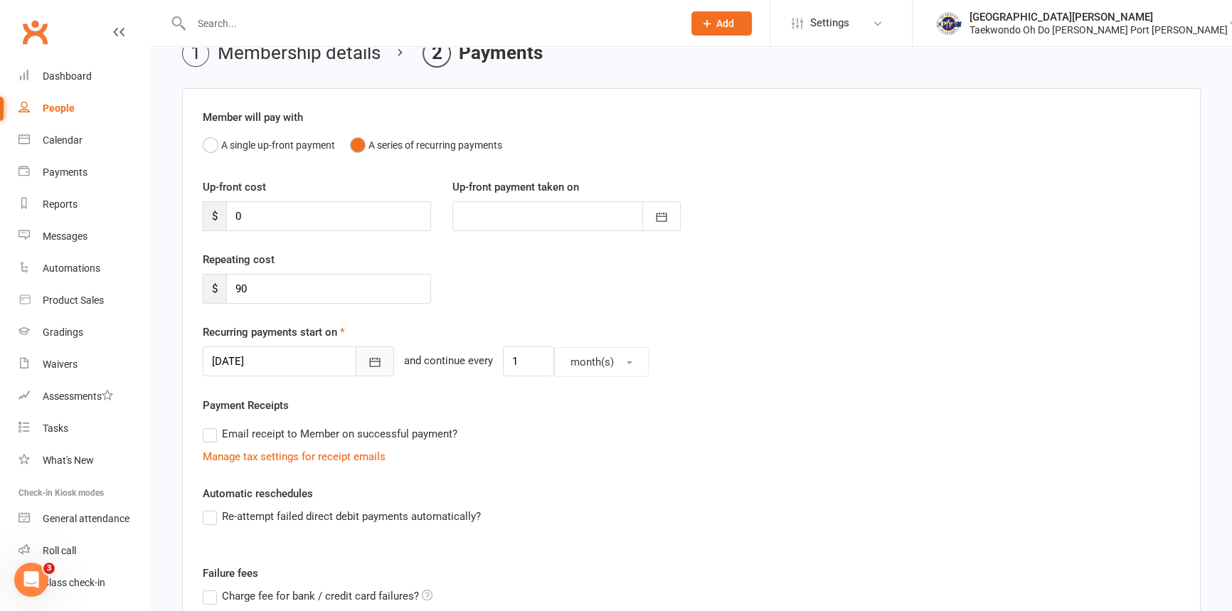
click at [368, 369] on icon "button" at bounding box center [375, 362] width 14 height 14
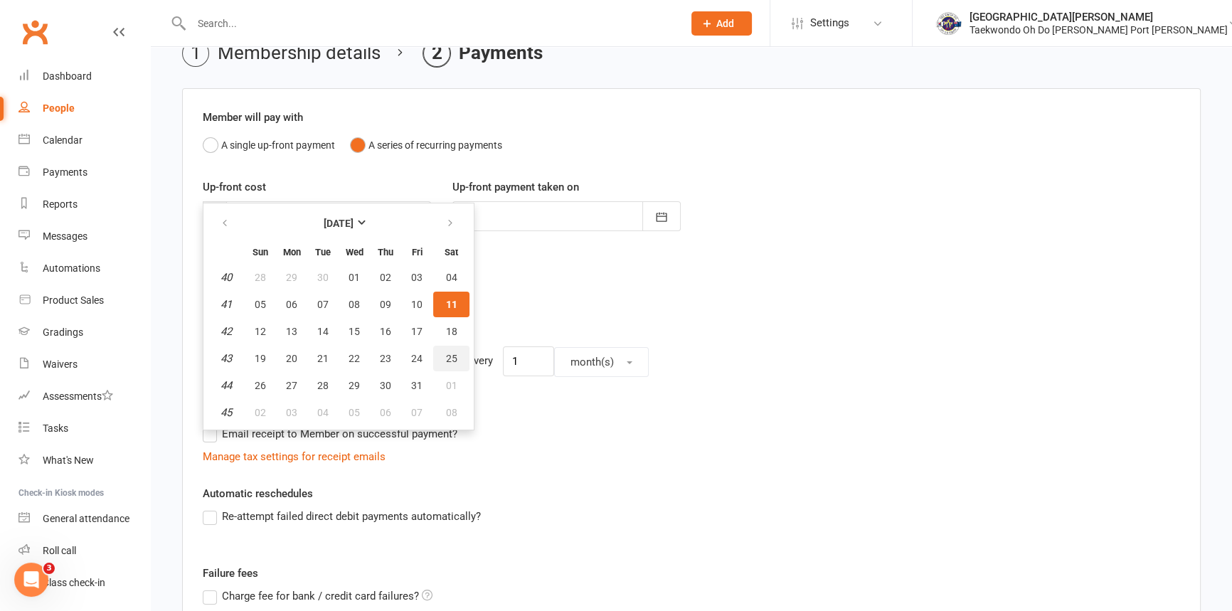
click at [466, 371] on button "25" at bounding box center [451, 359] width 36 height 26
type input "[DATE]"
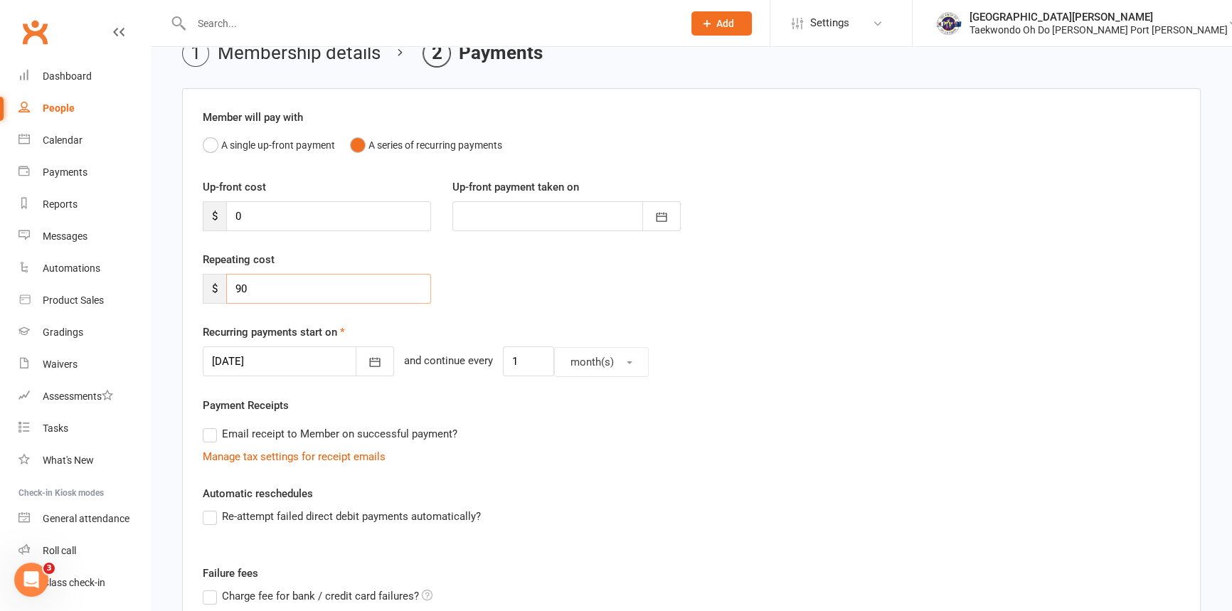
click at [243, 293] on input "90" at bounding box center [328, 289] width 205 height 30
drag, startPoint x: 234, startPoint y: 295, endPoint x: 268, endPoint y: 294, distance: 34.2
click at [268, 294] on input "90" at bounding box center [328, 289] width 205 height 30
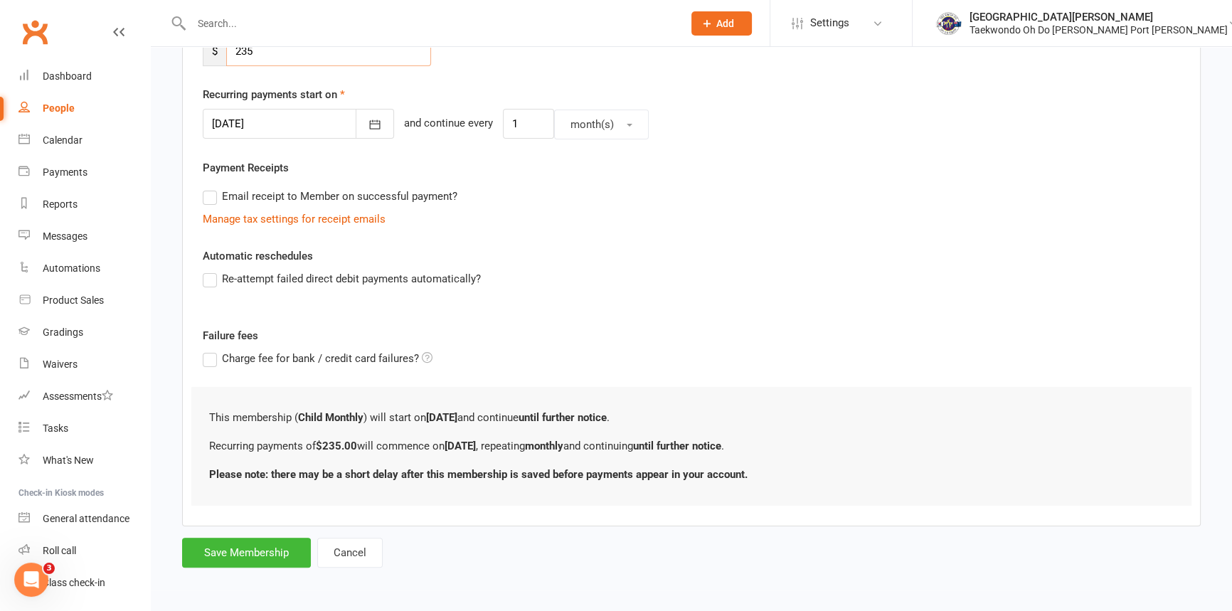
scroll to position [331, 0]
type input "235"
click at [361, 554] on button "Cancel" at bounding box center [349, 553] width 65 height 30
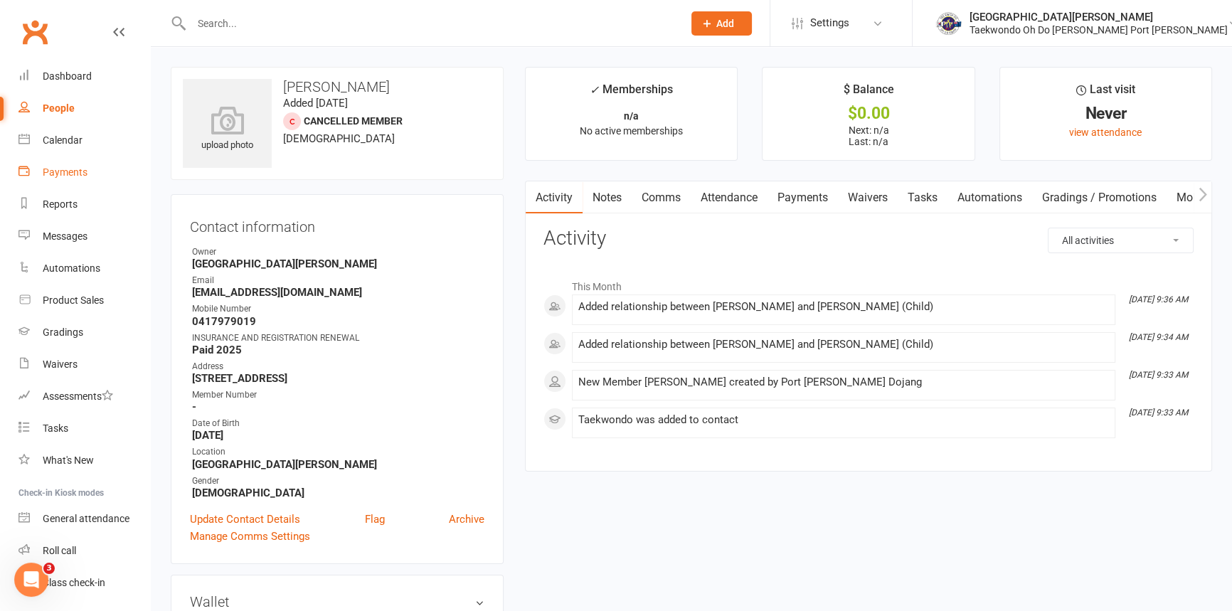
click at [92, 173] on link "Payments" at bounding box center [84, 173] width 132 height 32
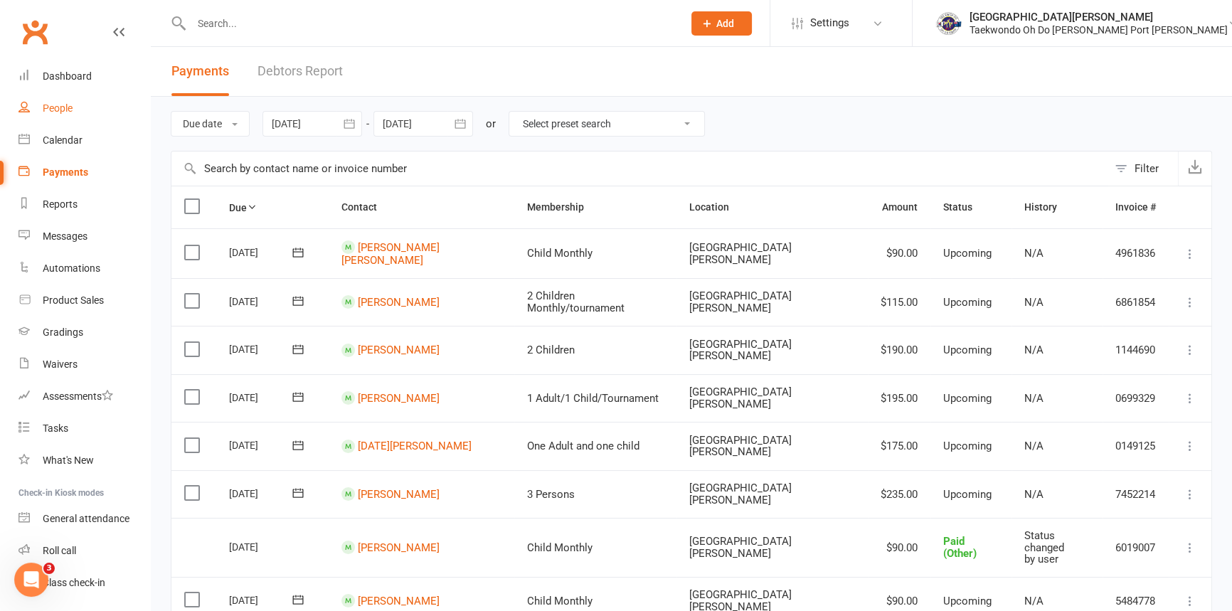
click at [73, 114] on div "People" at bounding box center [58, 107] width 30 height 11
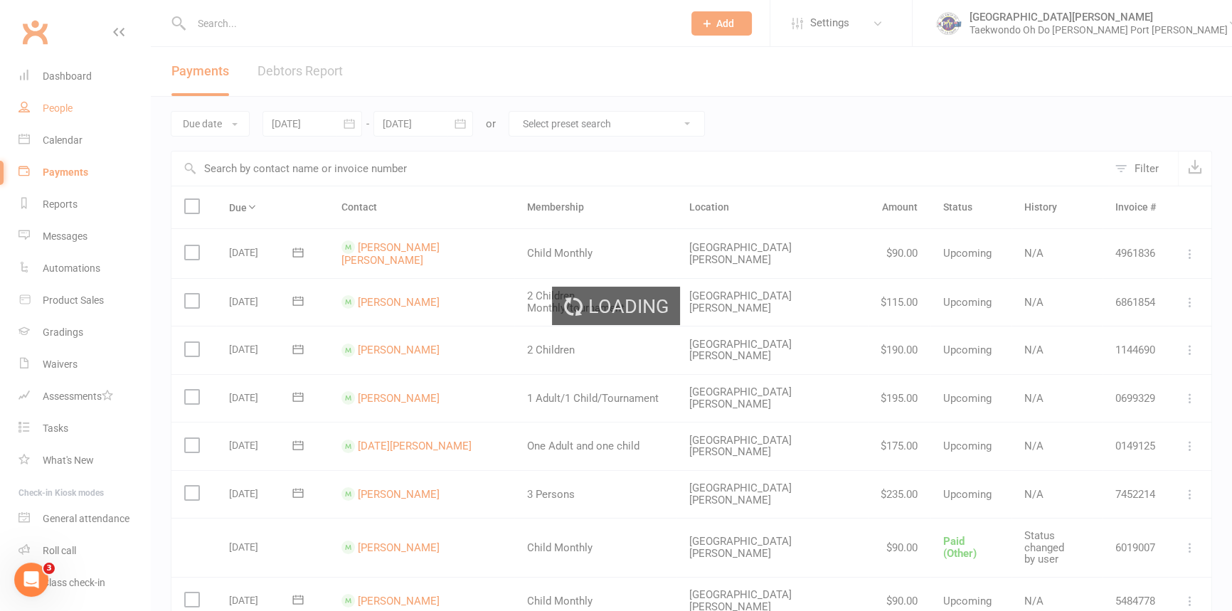
select select "100"
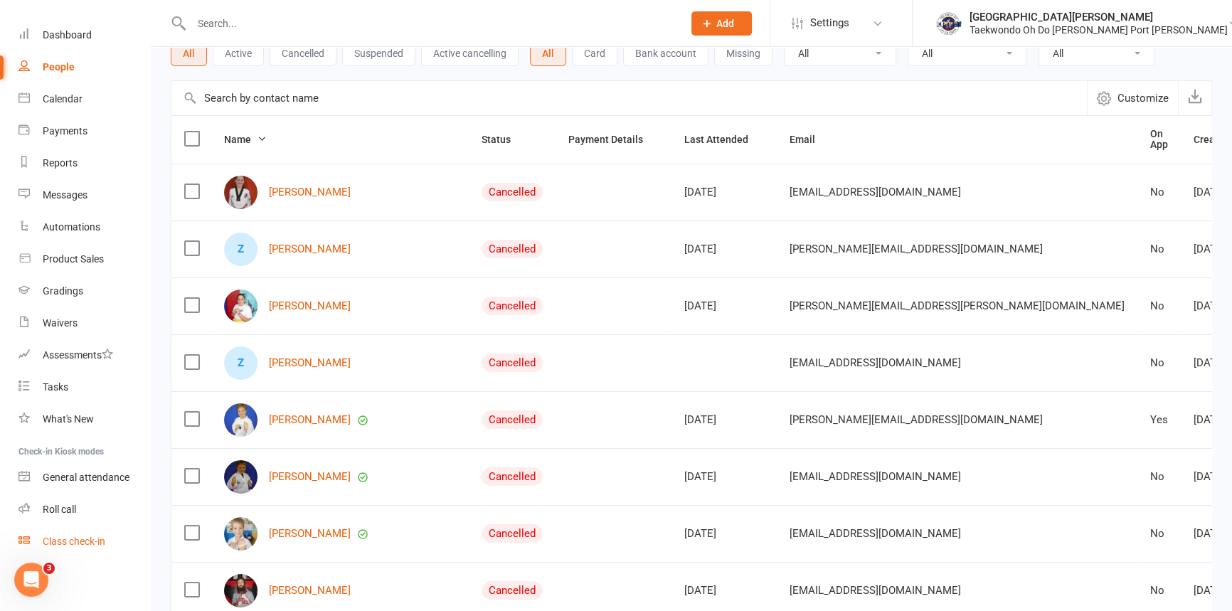
scroll to position [194, 0]
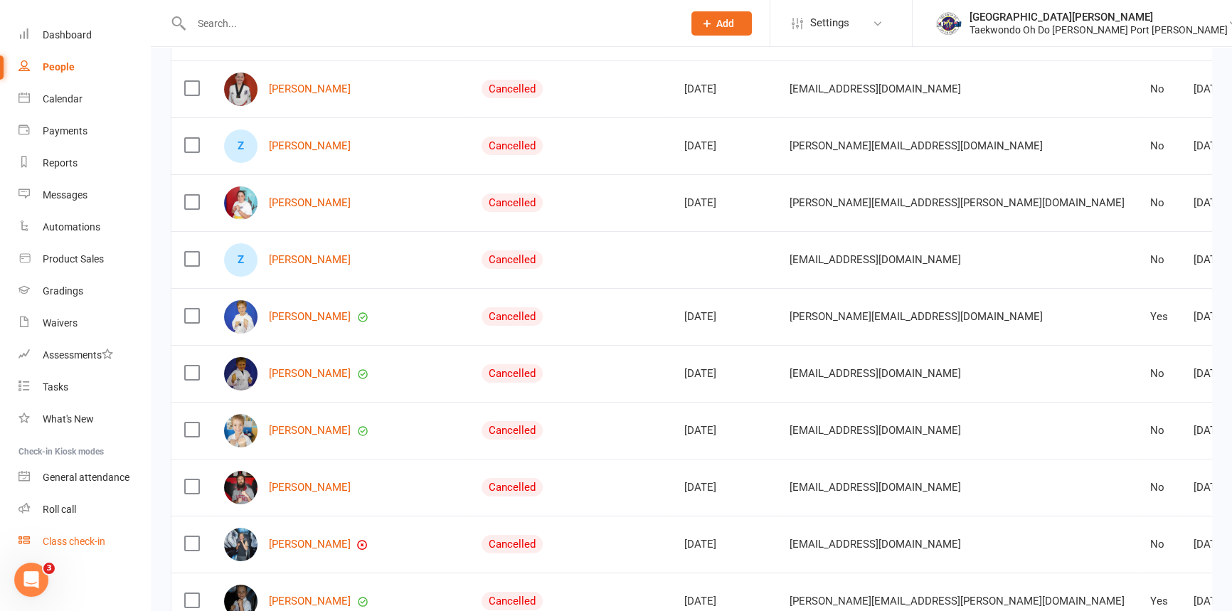
click at [66, 539] on div "Class check-in" at bounding box center [74, 541] width 63 height 11
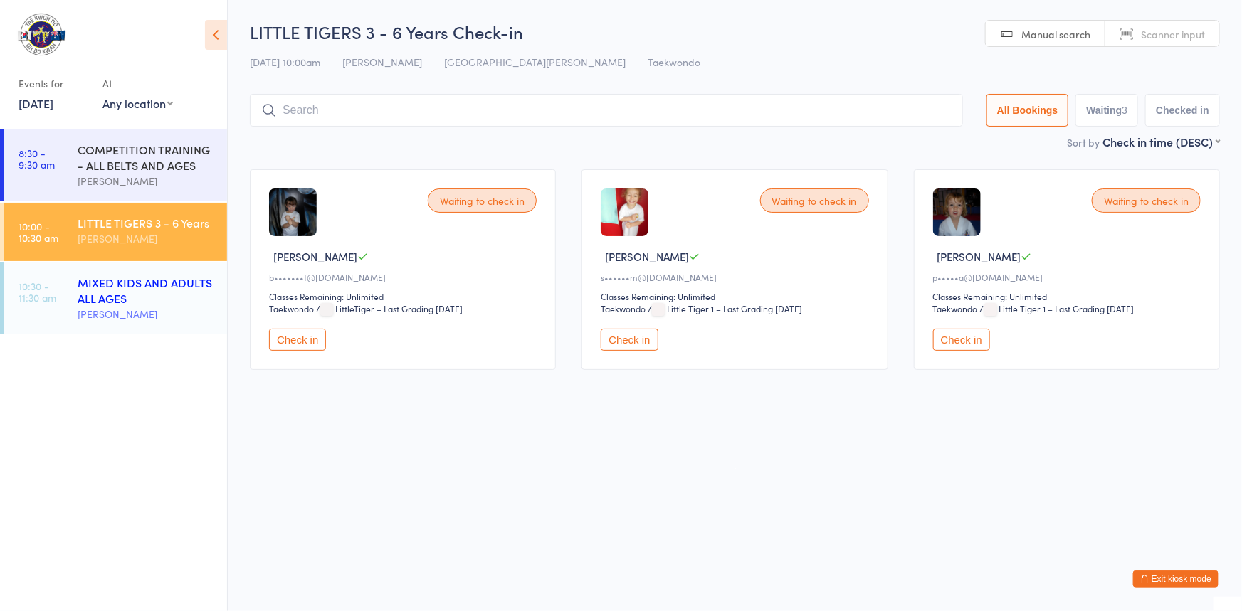
click at [109, 301] on div "MIXED KIDS AND ADULTS ALL AGES" at bounding box center [146, 290] width 137 height 31
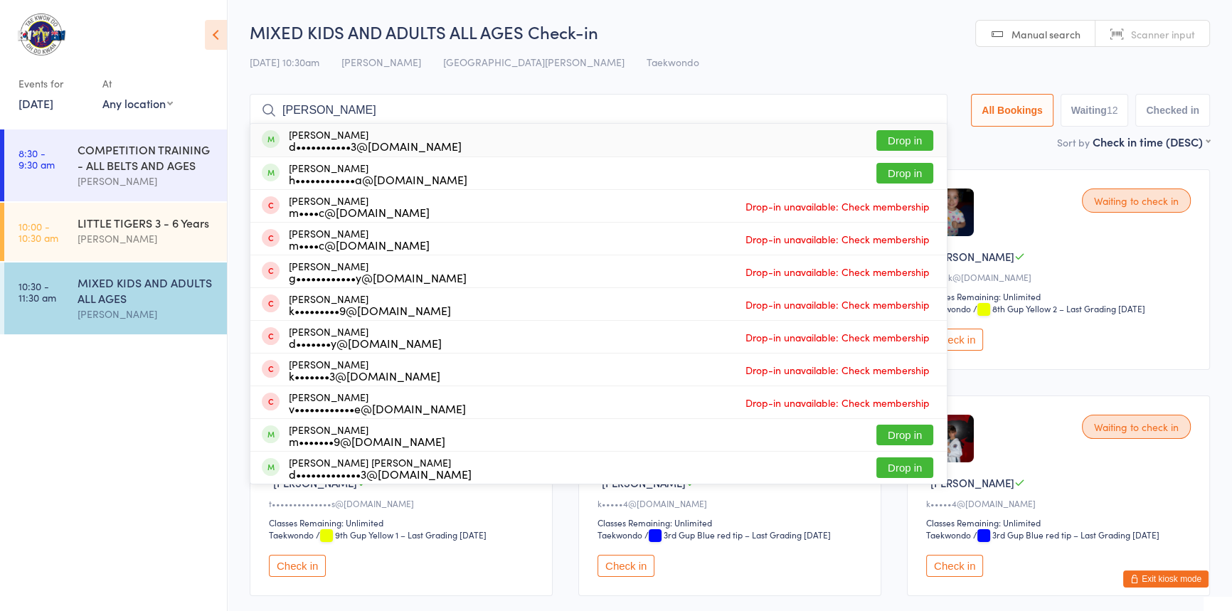
type input "donna"
click at [877, 142] on button "Drop in" at bounding box center [905, 140] width 57 height 21
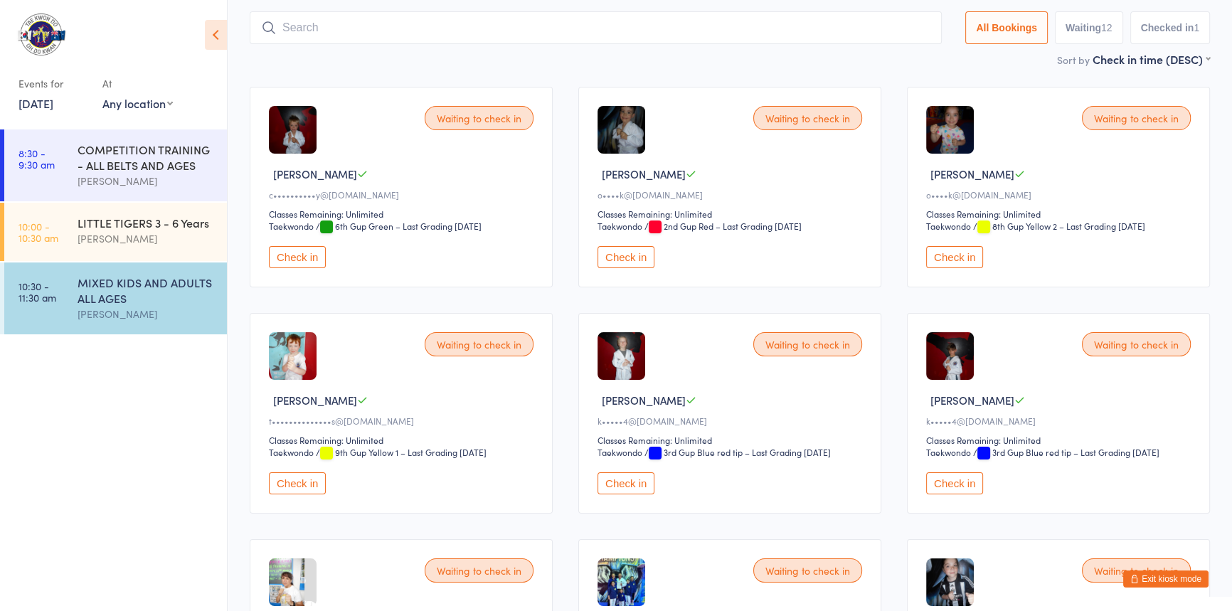
scroll to position [64, 0]
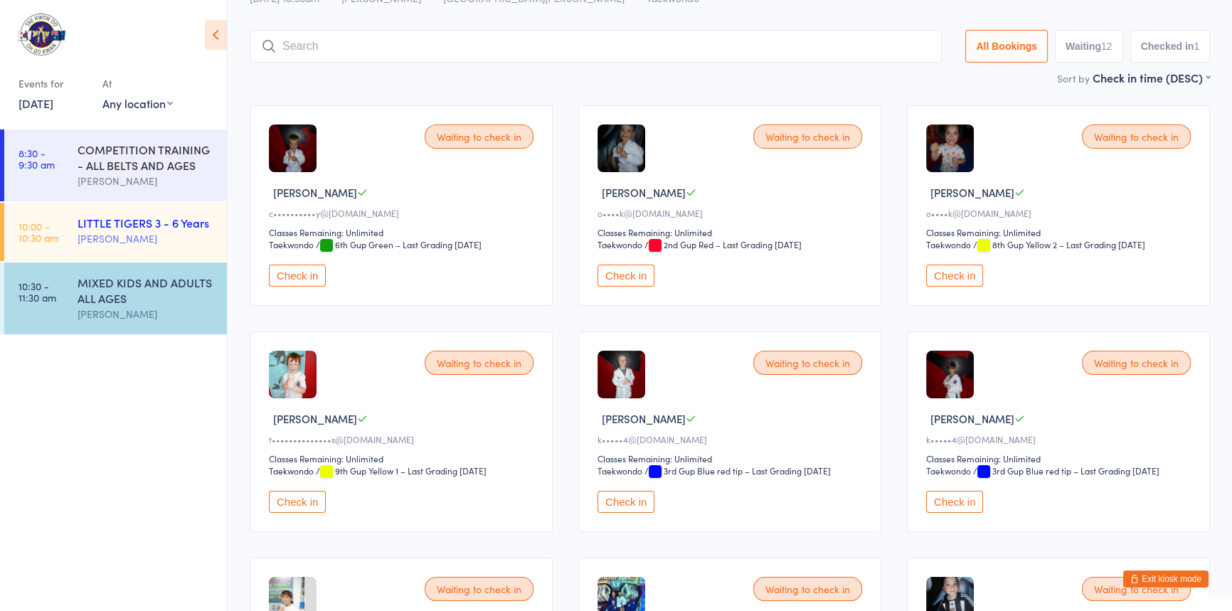
click at [148, 247] on div "[PERSON_NAME]" at bounding box center [146, 239] width 137 height 16
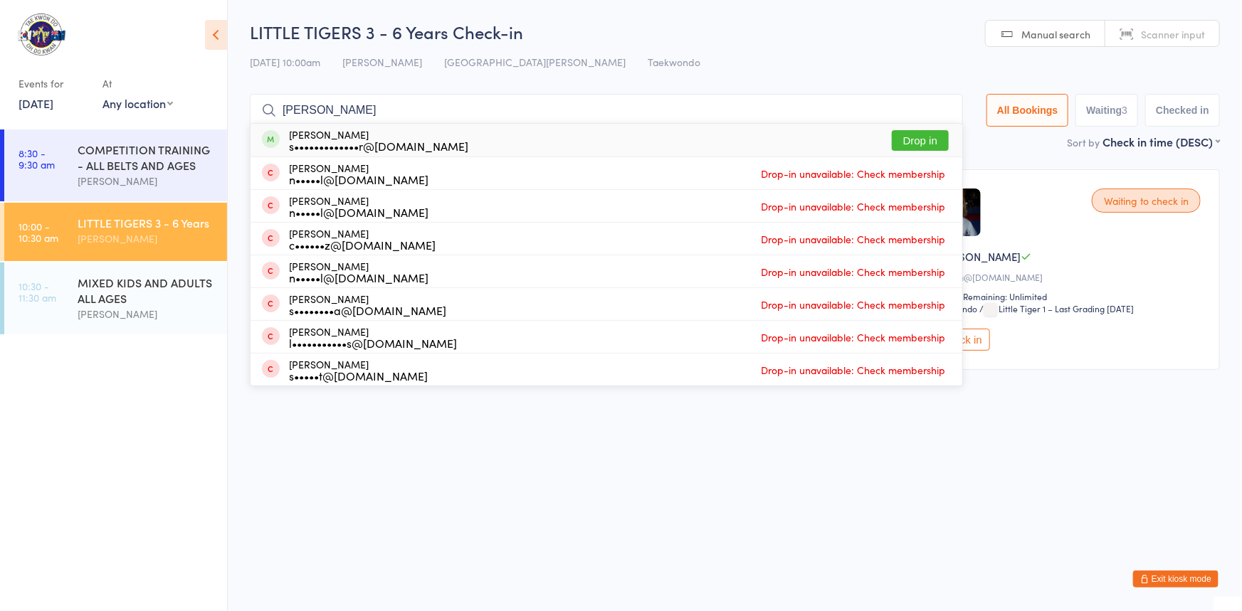
type input "lars"
click at [899, 141] on button "Drop in" at bounding box center [919, 140] width 57 height 21
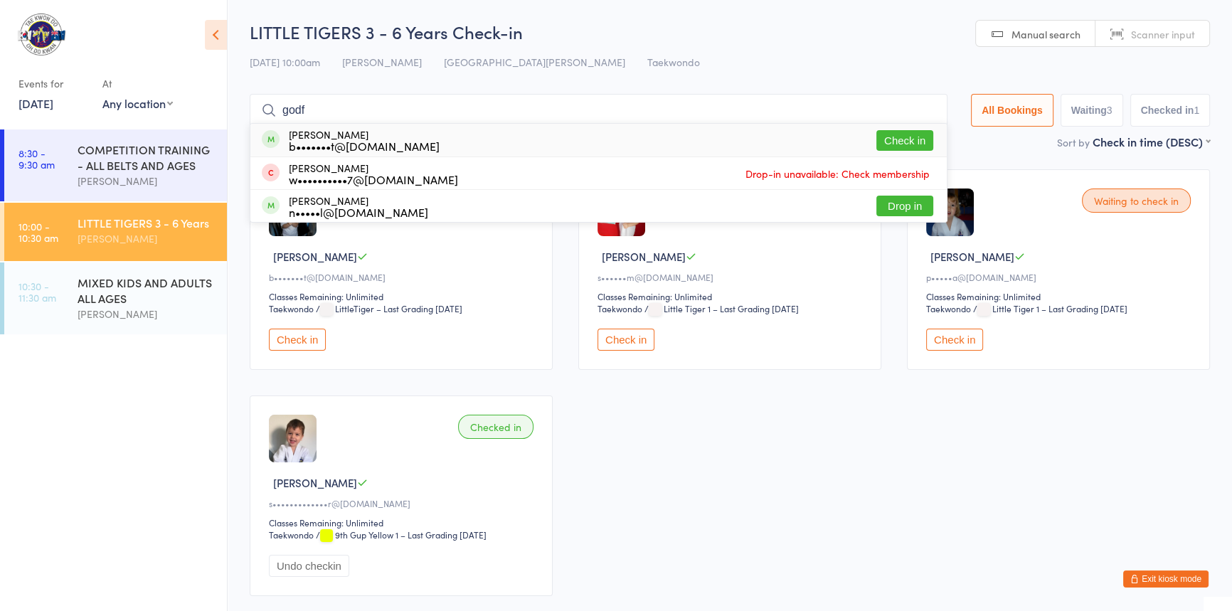
type input "godf"
click at [877, 142] on button "Check in" at bounding box center [905, 140] width 57 height 21
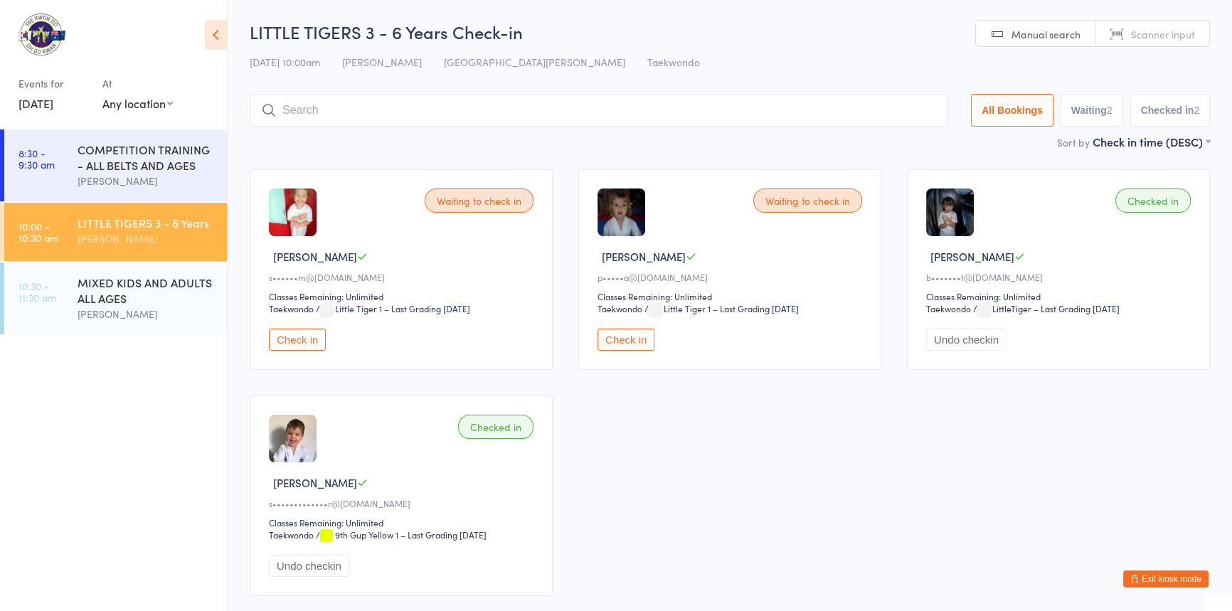
click at [1156, 581] on button "Exit kiosk mode" at bounding box center [1165, 579] width 85 height 17
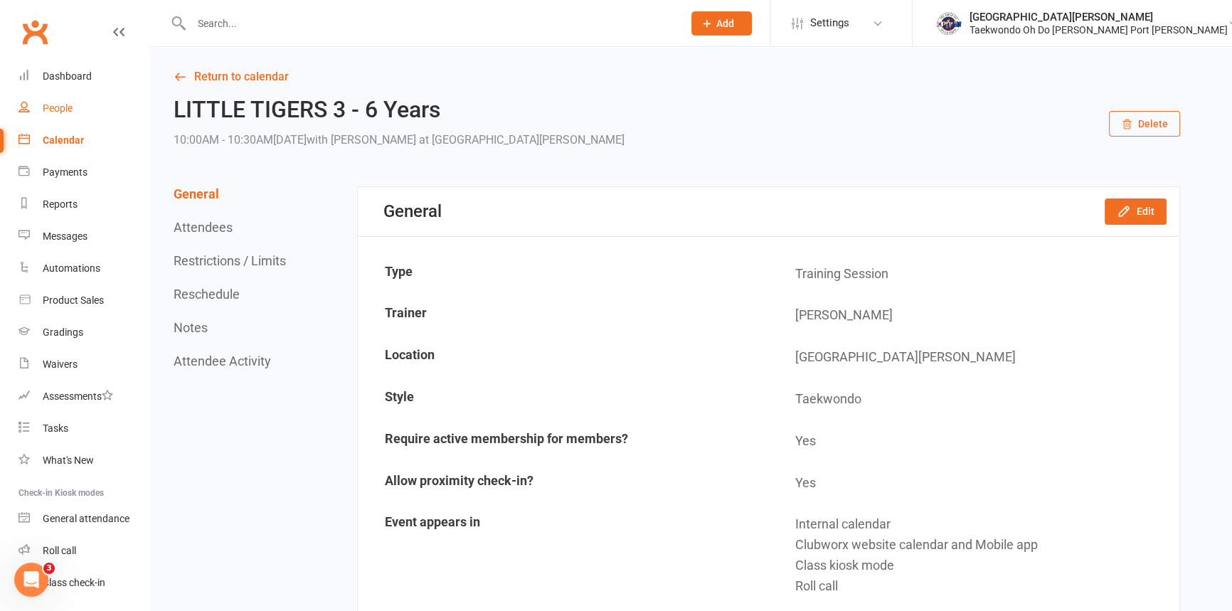
click at [70, 112] on div "People" at bounding box center [58, 107] width 30 height 11
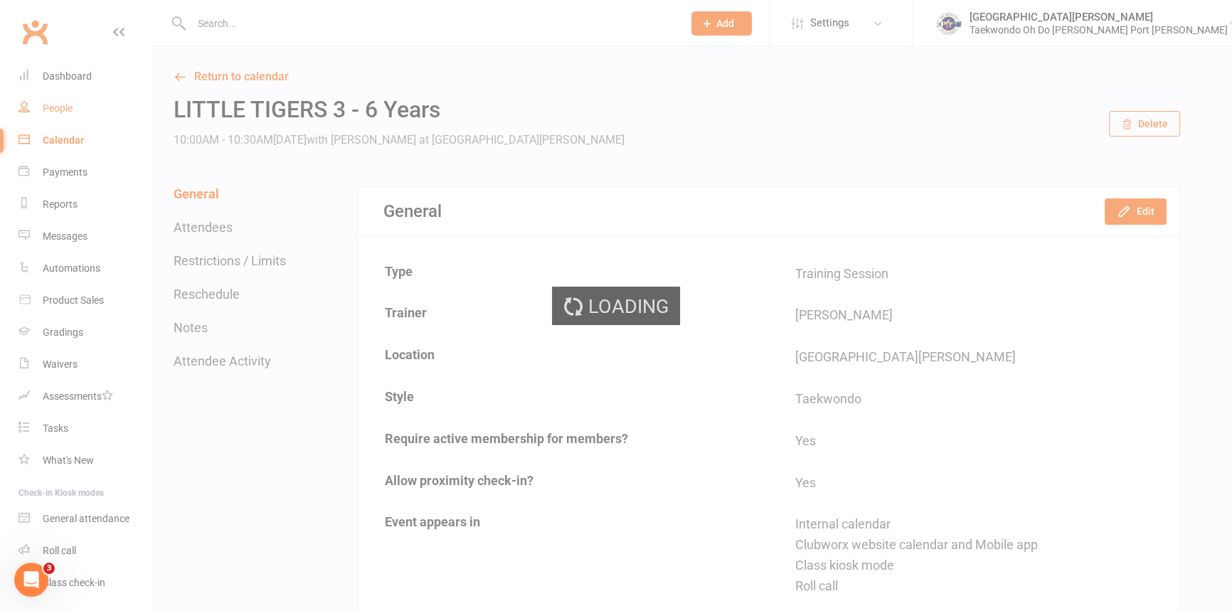
select select "100"
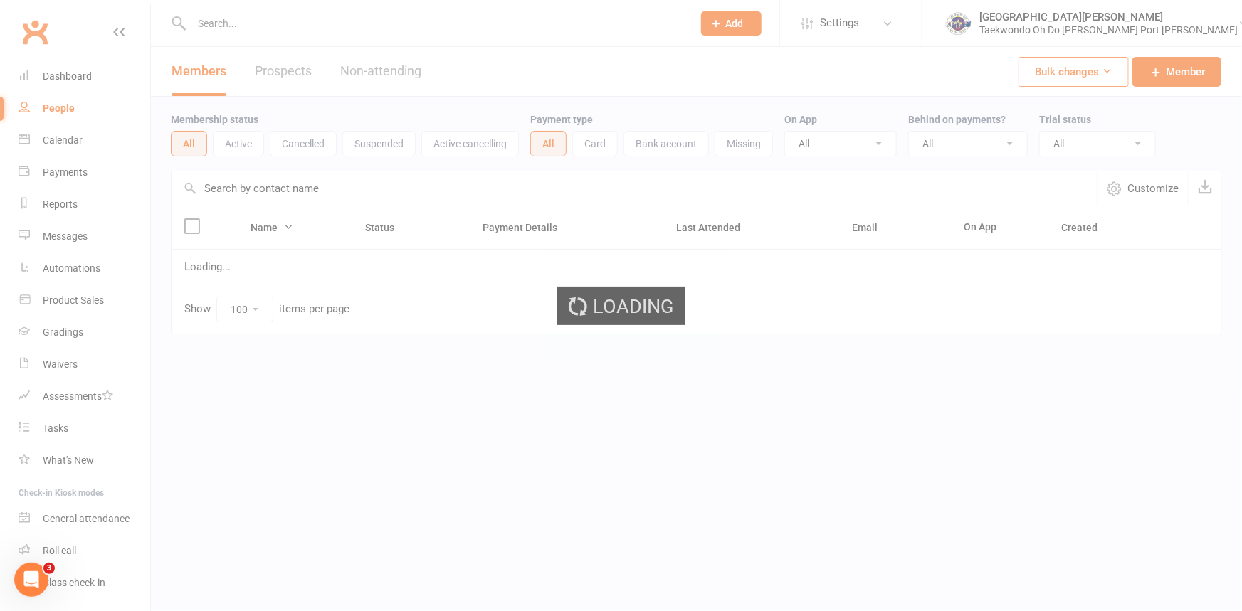
click at [279, 27] on input "text" at bounding box center [434, 24] width 495 height 20
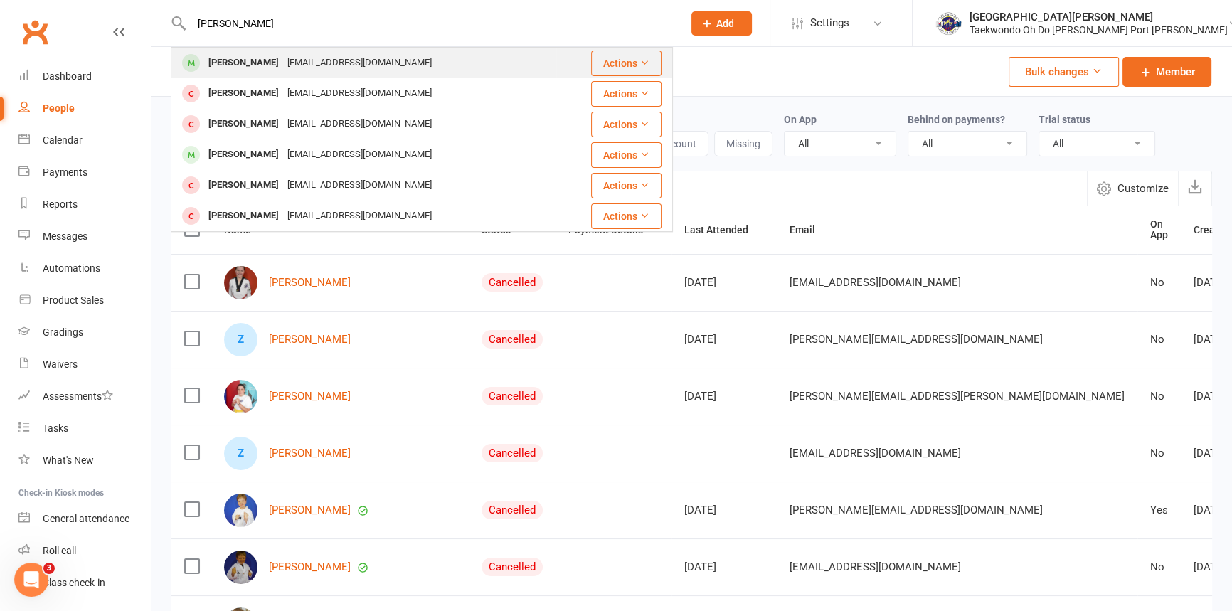
type input "godfrey"
click at [477, 62] on div "Mackenzie Godfrey bamgtrust@gmail.com" at bounding box center [363, 62] width 383 height 29
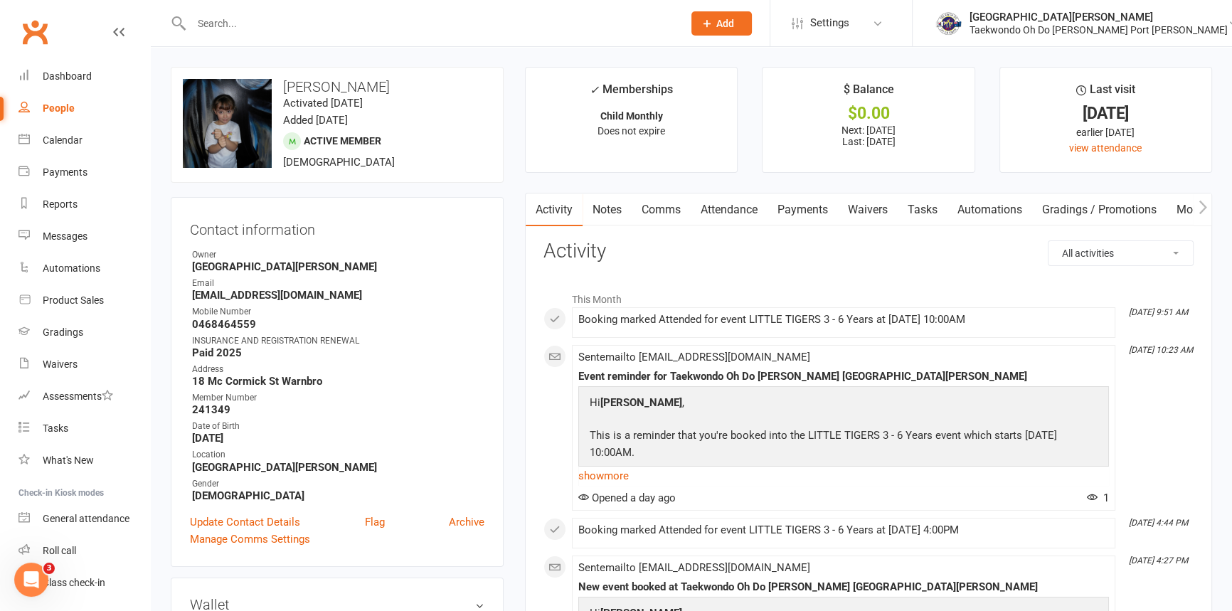
click at [801, 220] on link "Payments" at bounding box center [803, 210] width 70 height 33
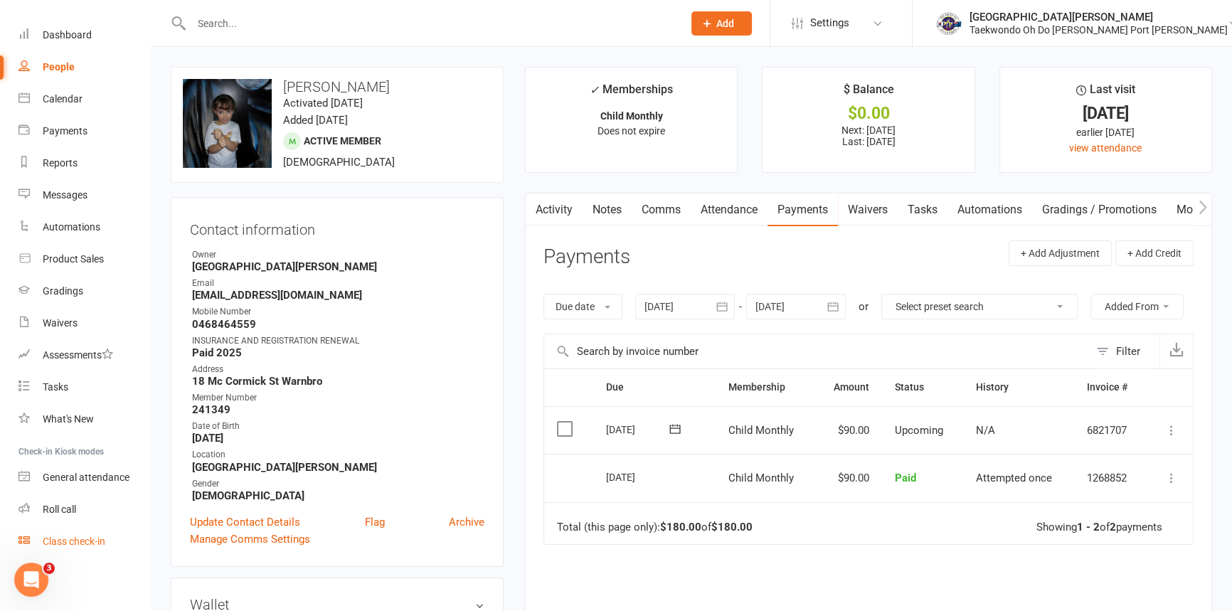
scroll to position [73, 0]
click at [80, 543] on div "Class check-in" at bounding box center [74, 541] width 63 height 11
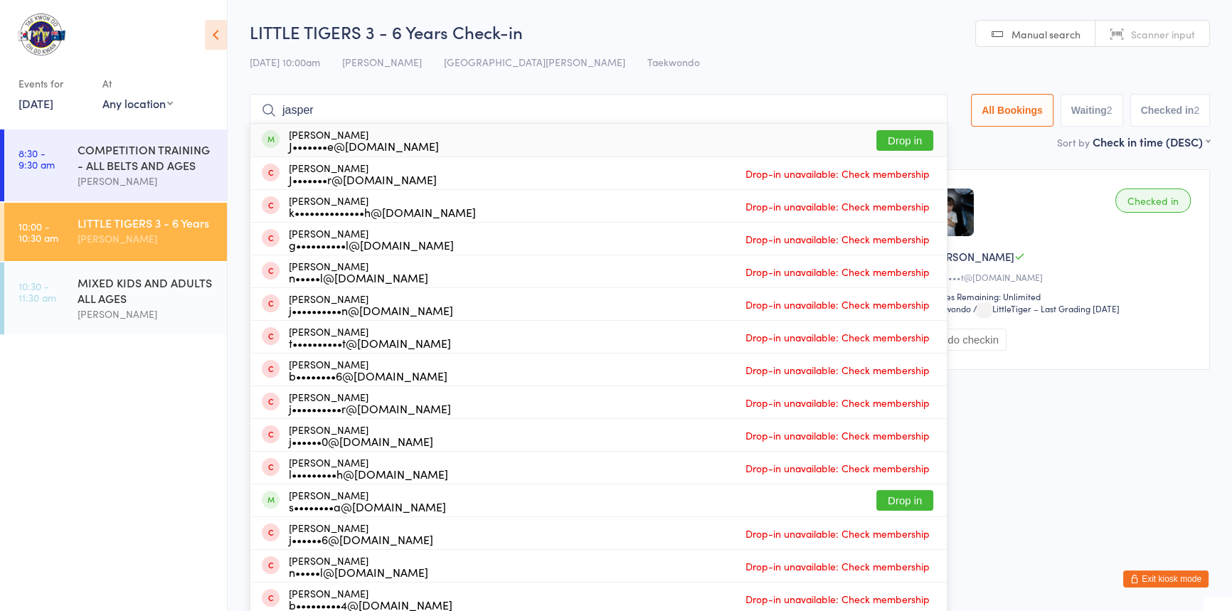
type input "jasper"
click at [877, 146] on button "Drop in" at bounding box center [905, 140] width 57 height 21
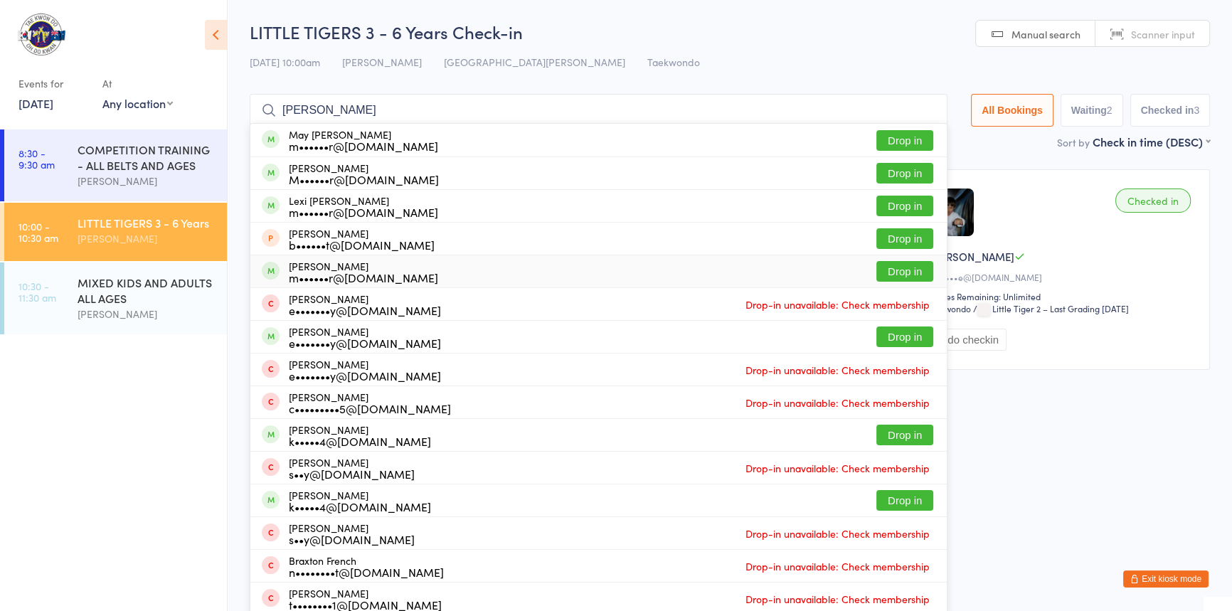
type input "[PERSON_NAME]"
click at [887, 272] on button "Drop in" at bounding box center [905, 271] width 57 height 21
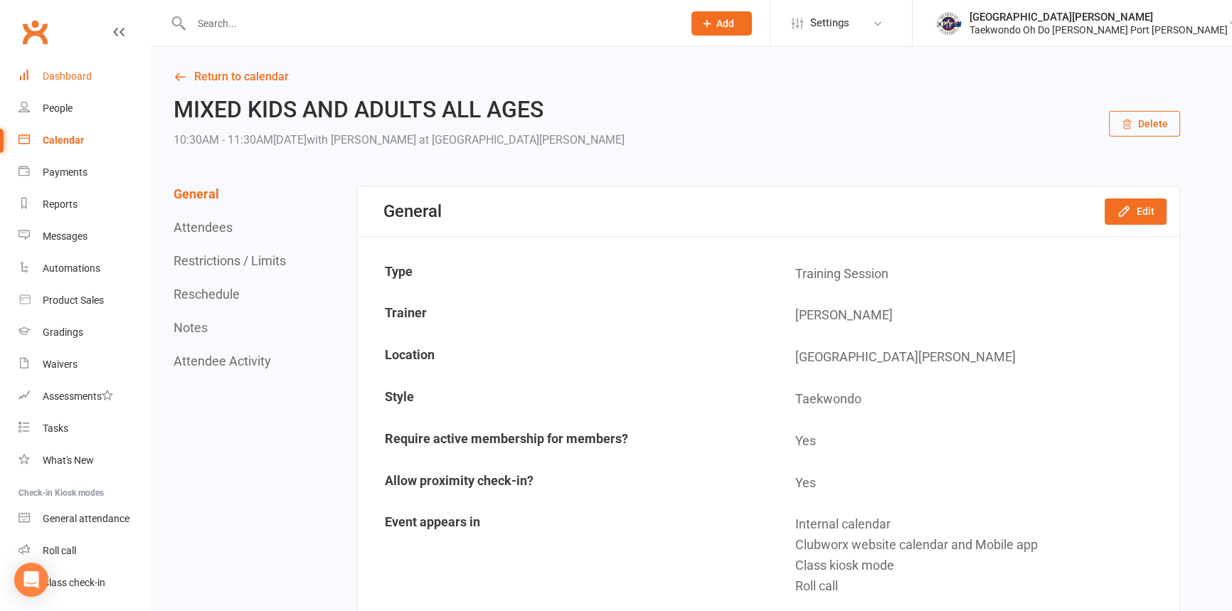
click at [60, 72] on div "Dashboard" at bounding box center [67, 75] width 49 height 11
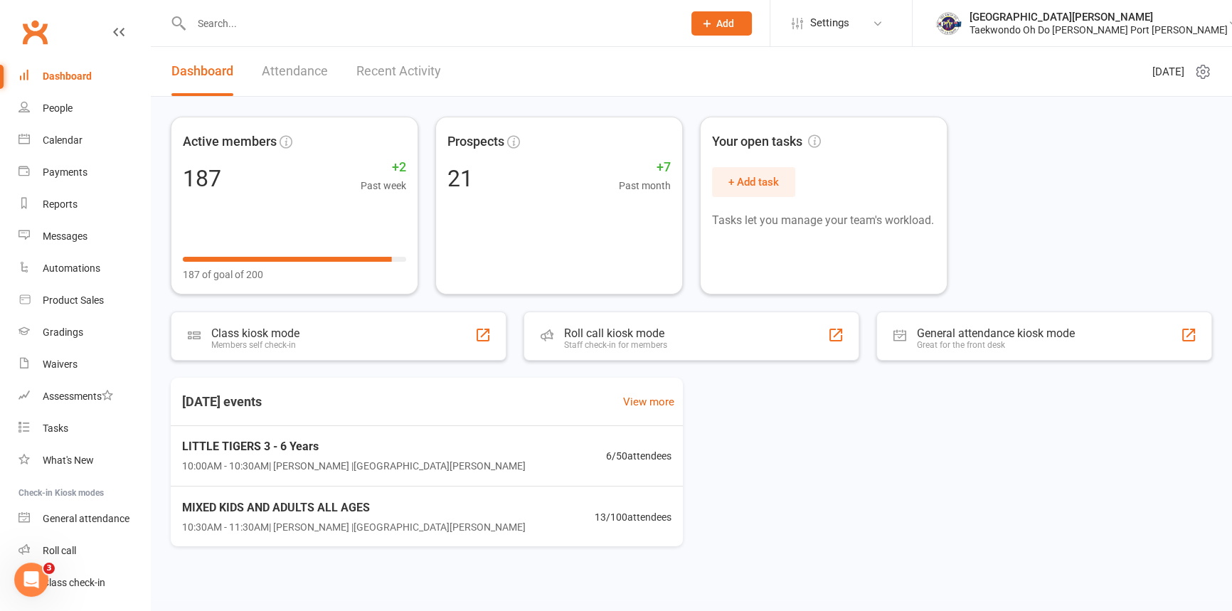
click at [222, 26] on input "text" at bounding box center [430, 24] width 486 height 20
type input "k"
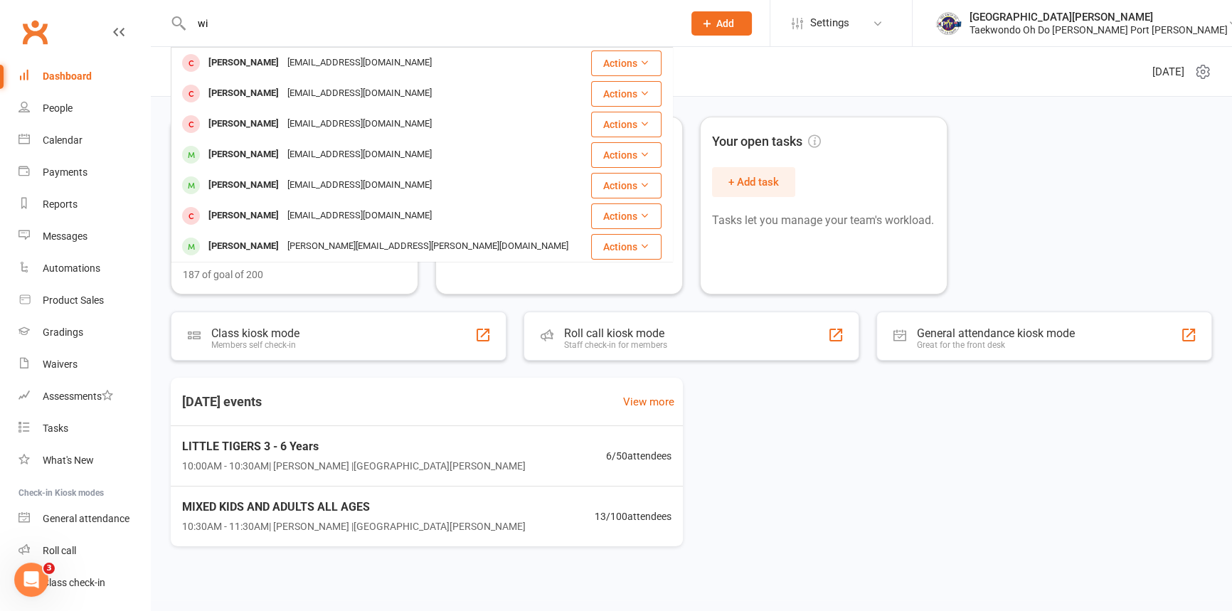
type input "w"
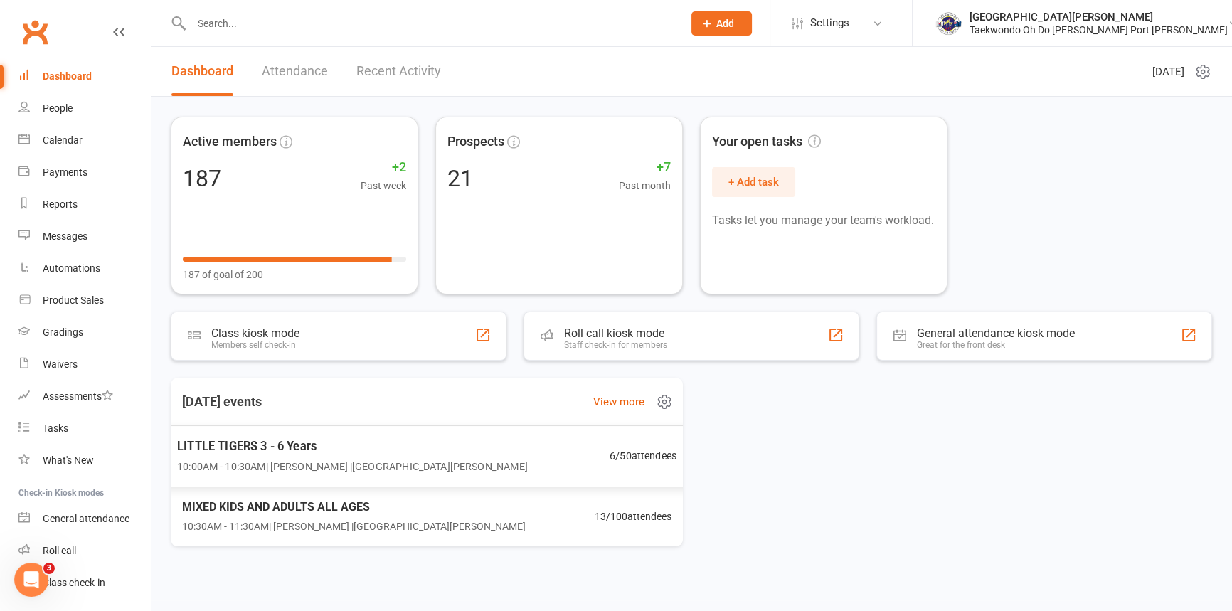
click at [270, 443] on span "LITTLE TIGERS 3 - 6 Years" at bounding box center [352, 446] width 351 height 18
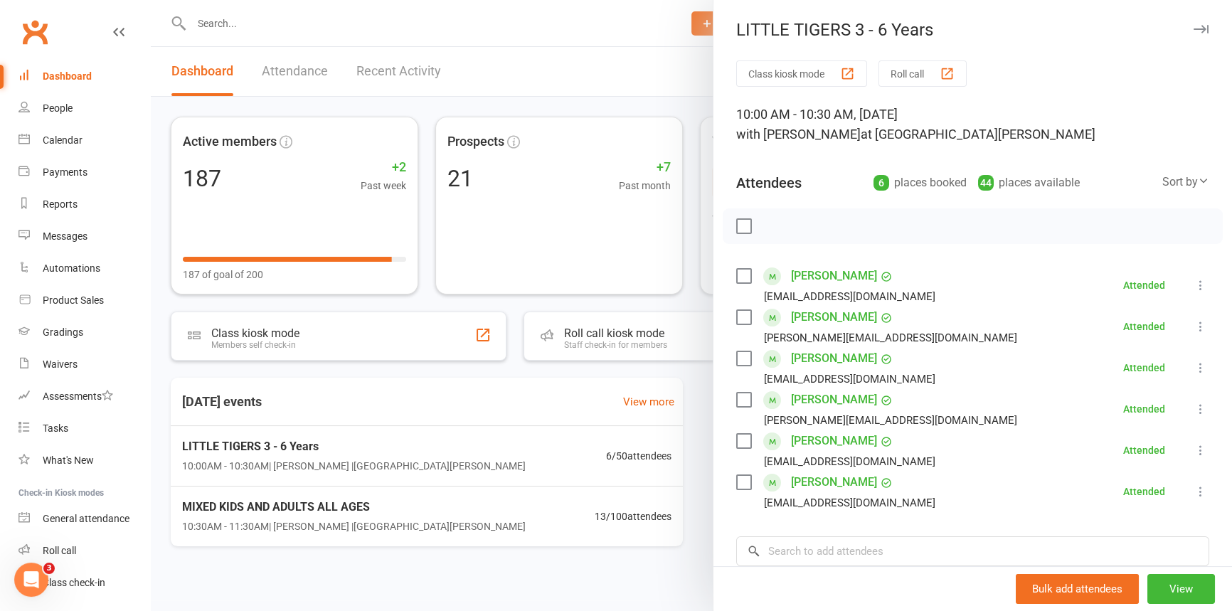
click at [344, 519] on div at bounding box center [691, 305] width 1081 height 611
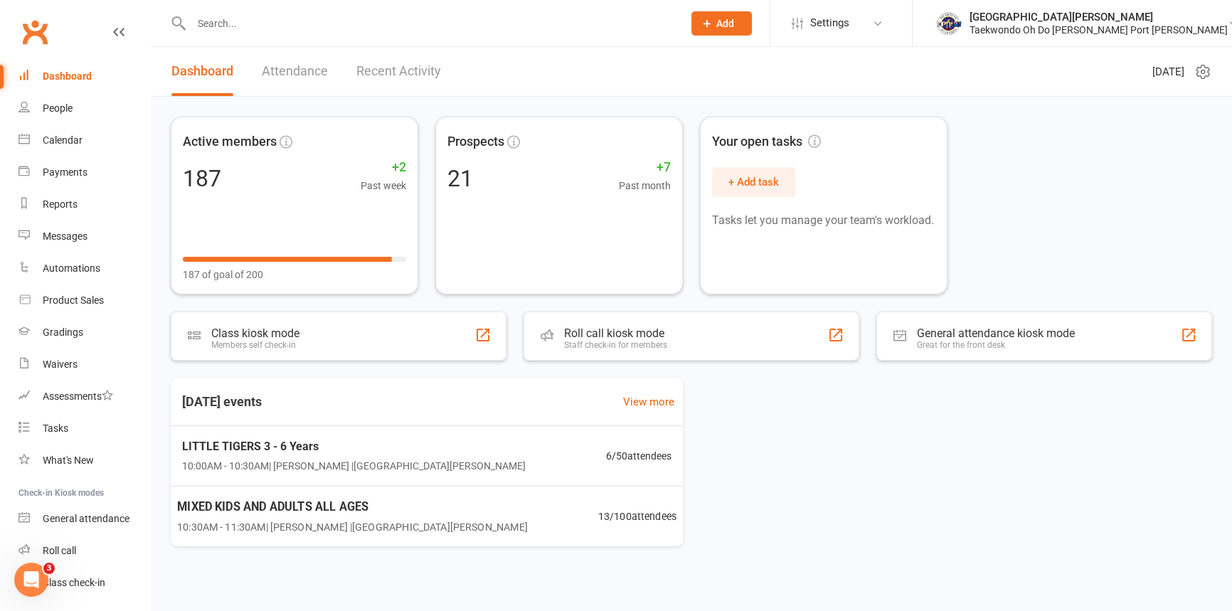
click at [310, 508] on span "MIXED KIDS AND ADULTS ALL AGES" at bounding box center [352, 506] width 351 height 18
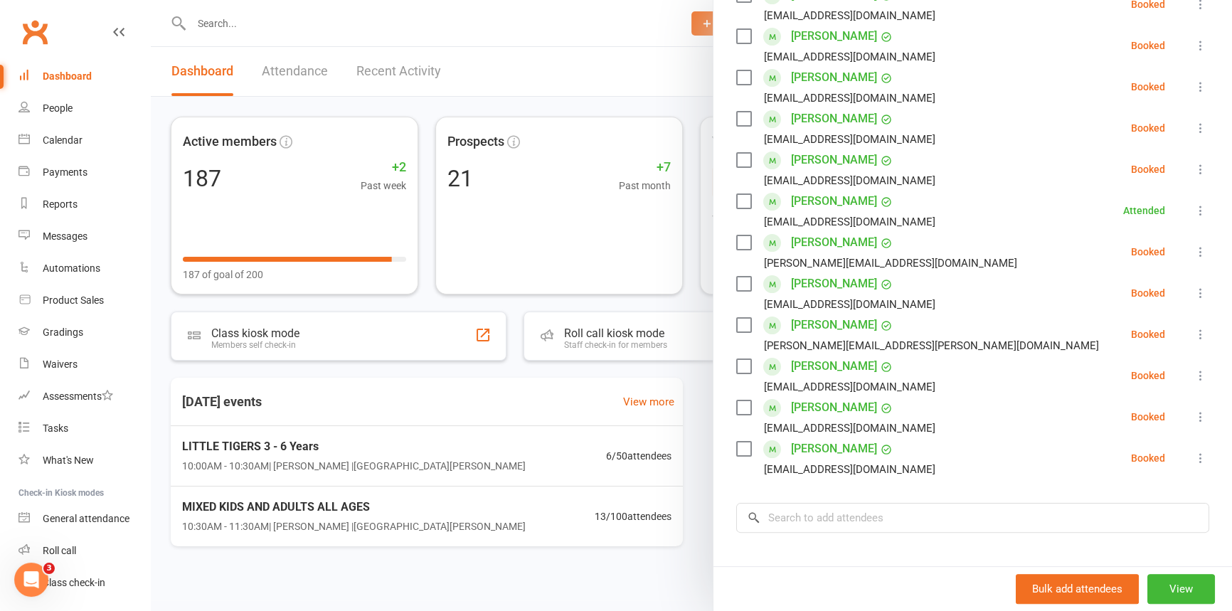
scroll to position [323, 0]
click at [50, 64] on link "Dashboard" at bounding box center [84, 76] width 132 height 32
click at [85, 77] on div "Dashboard" at bounding box center [67, 75] width 49 height 11
click at [231, 23] on div at bounding box center [691, 305] width 1081 height 611
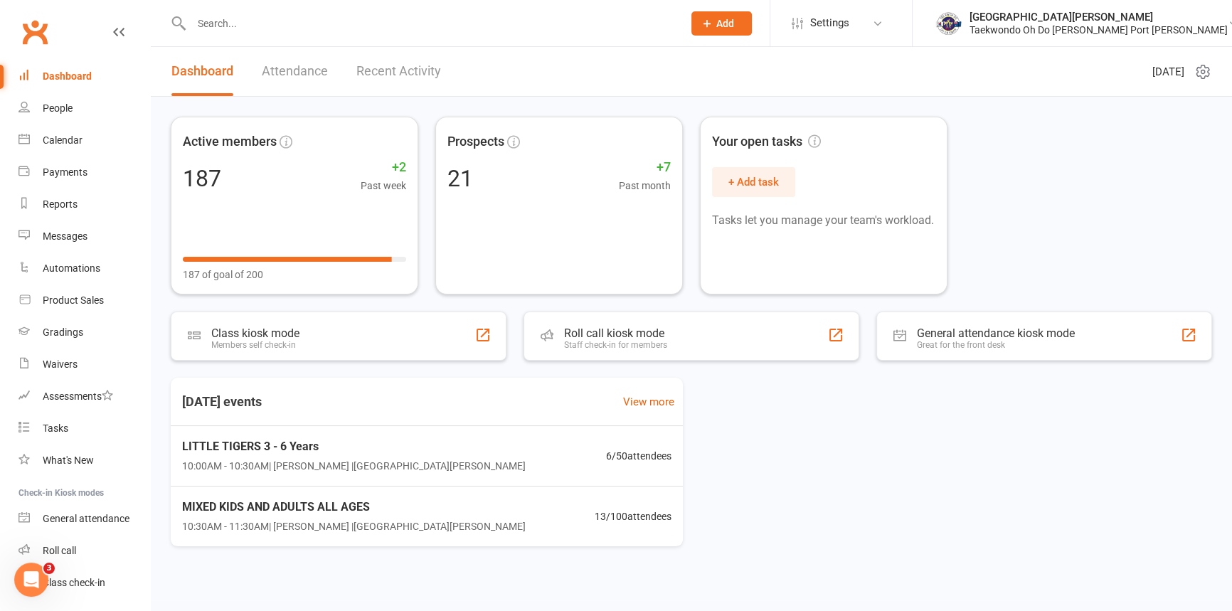
click at [243, 35] on div at bounding box center [422, 23] width 502 height 46
click at [253, 19] on input "text" at bounding box center [430, 24] width 486 height 20
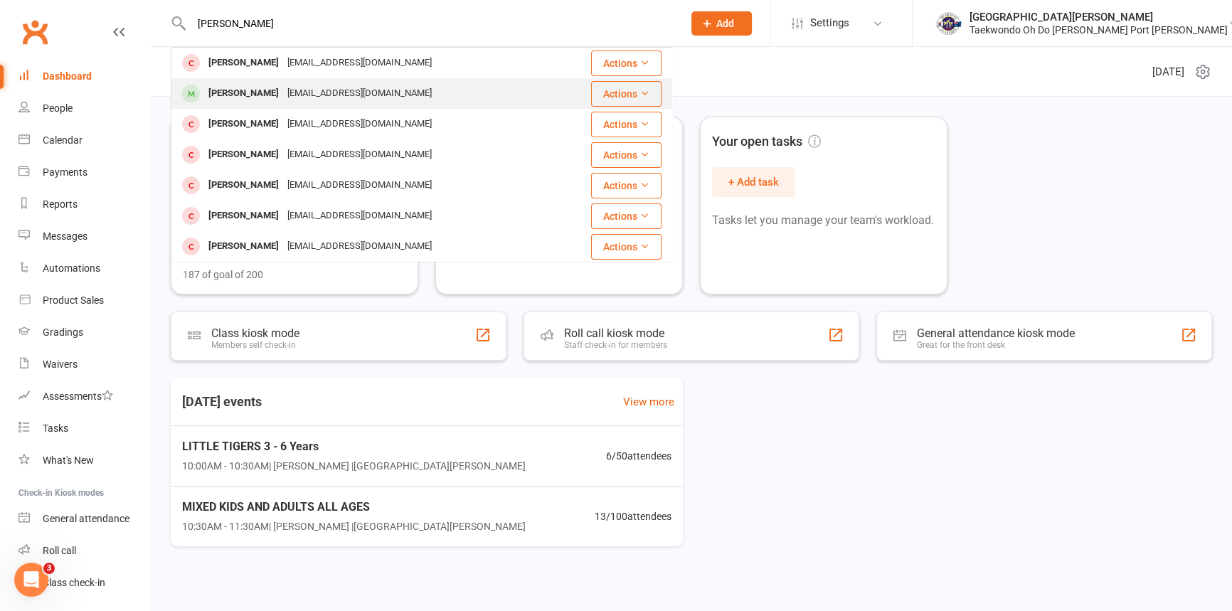
type input "[PERSON_NAME]"
click at [259, 89] on div "[PERSON_NAME]" at bounding box center [243, 93] width 79 height 21
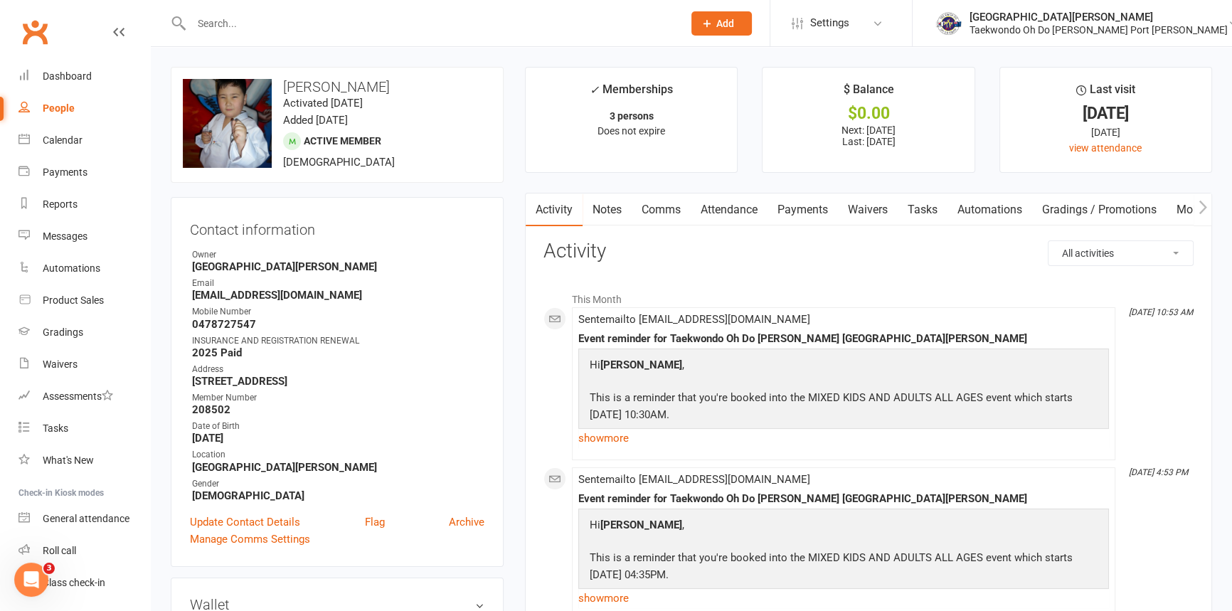
click at [235, 29] on input "text" at bounding box center [430, 24] width 486 height 20
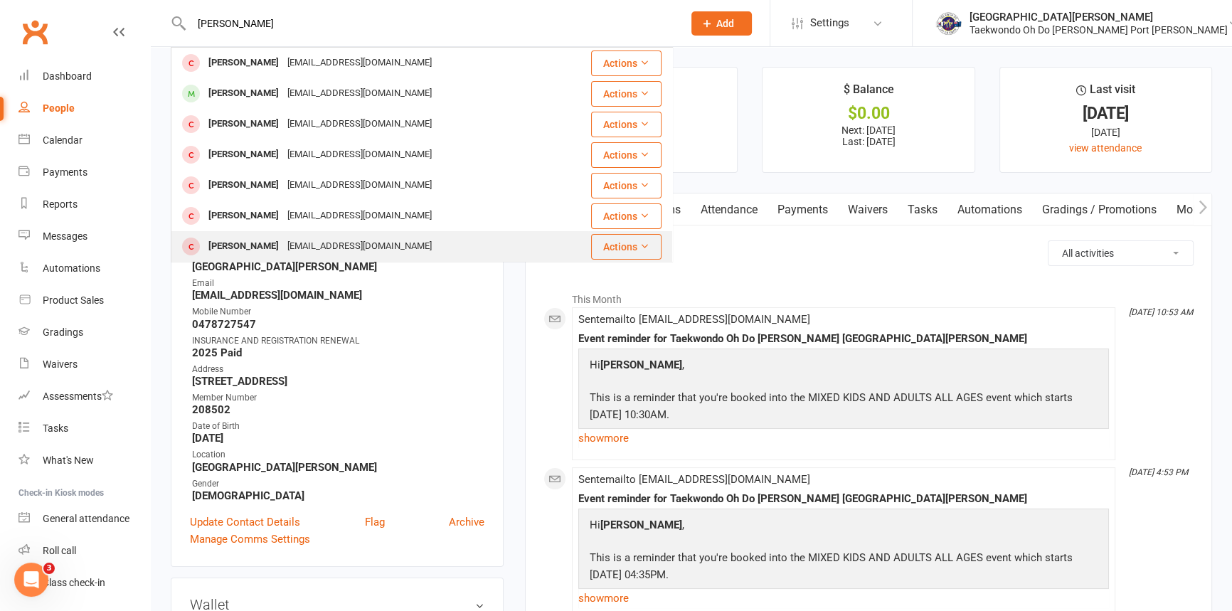
type input "[PERSON_NAME]"
click at [283, 244] on div "[EMAIL_ADDRESS][DOMAIN_NAME]" at bounding box center [359, 246] width 153 height 21
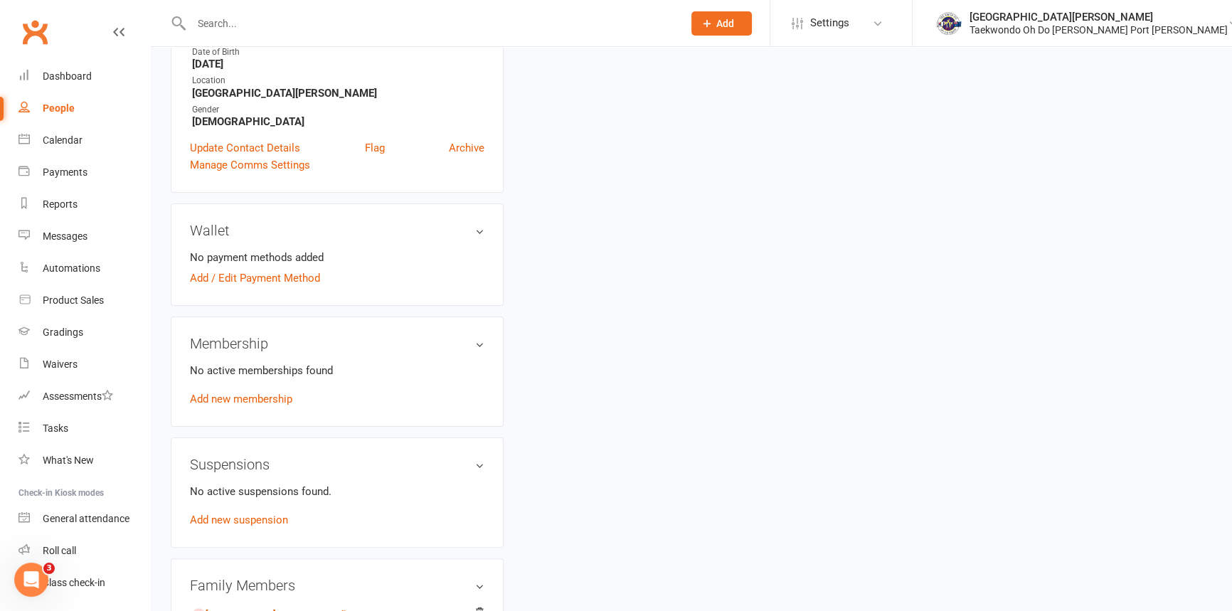
scroll to position [388, 0]
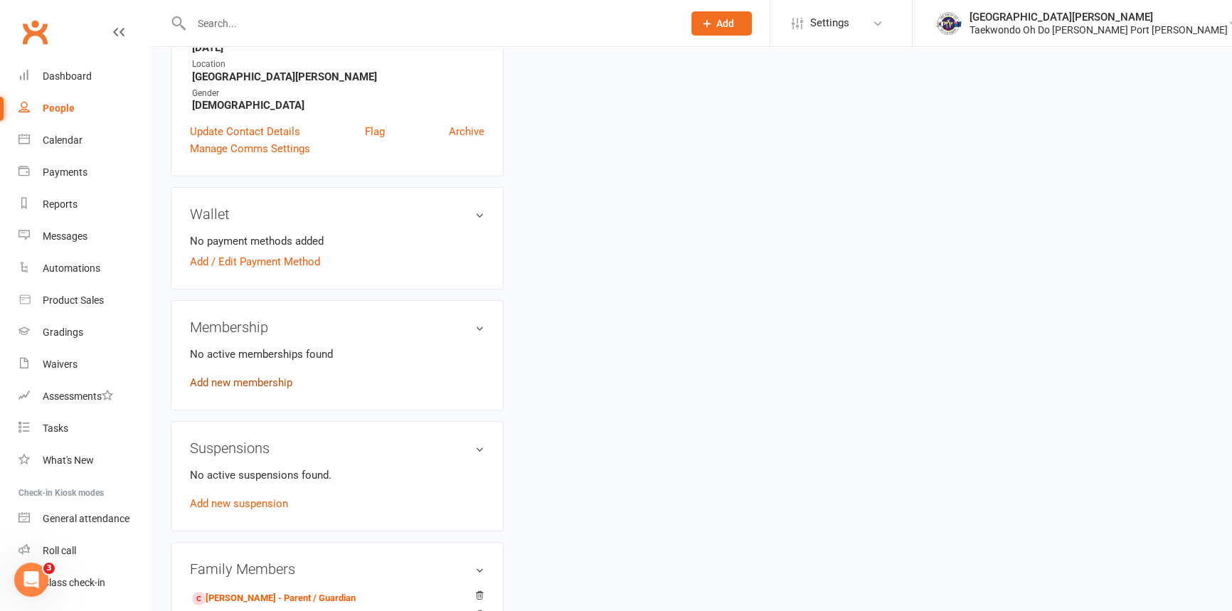
click at [251, 389] on link "Add new membership" at bounding box center [241, 382] width 102 height 13
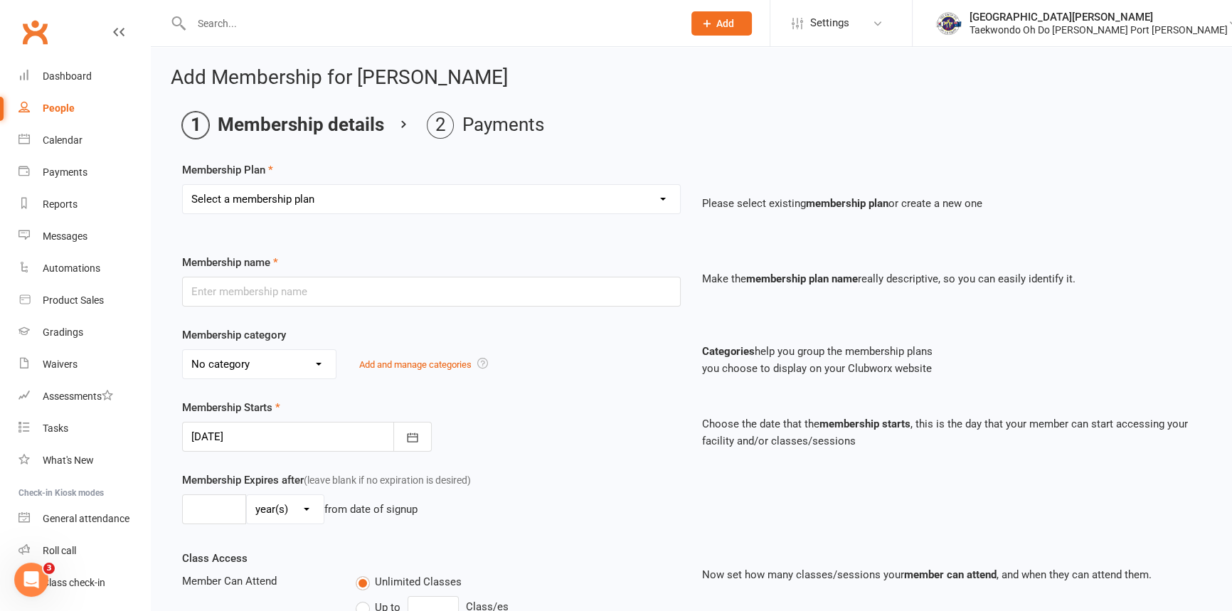
click at [339, 196] on select "Select a membership plan Create new Membership Plan Child Monthly Adult Monthly…" at bounding box center [431, 199] width 497 height 28
select select "4"
click at [183, 186] on select "Select a membership plan Create new Membership Plan Child Monthly Adult Monthly…" at bounding box center [431, 199] width 497 height 28
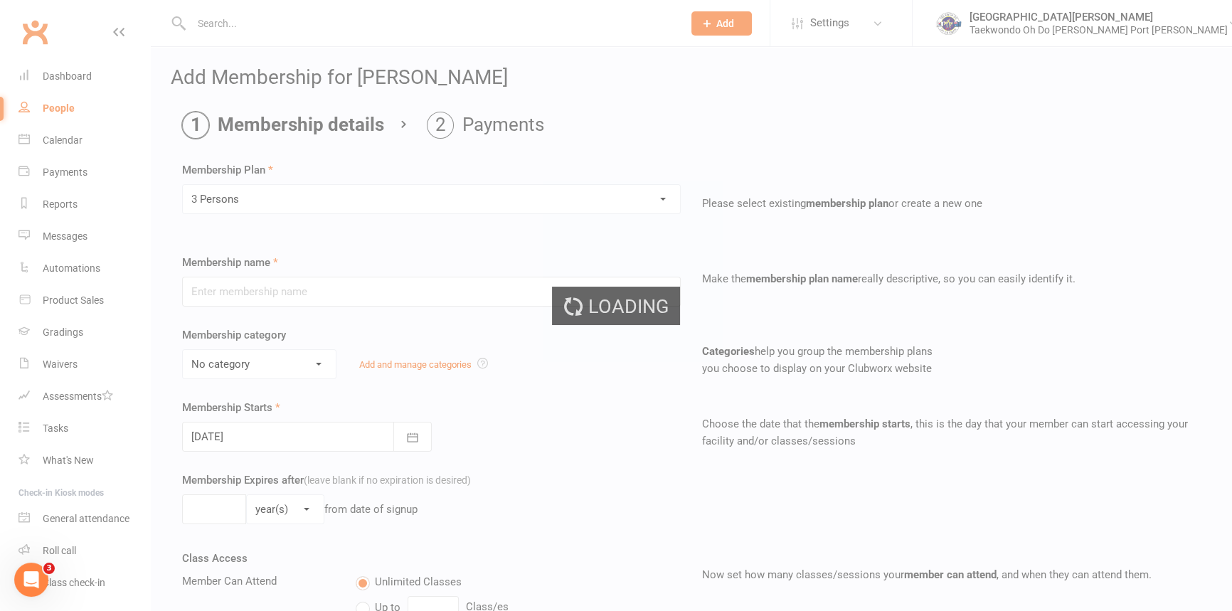
type input "3 Persons"
select select "2"
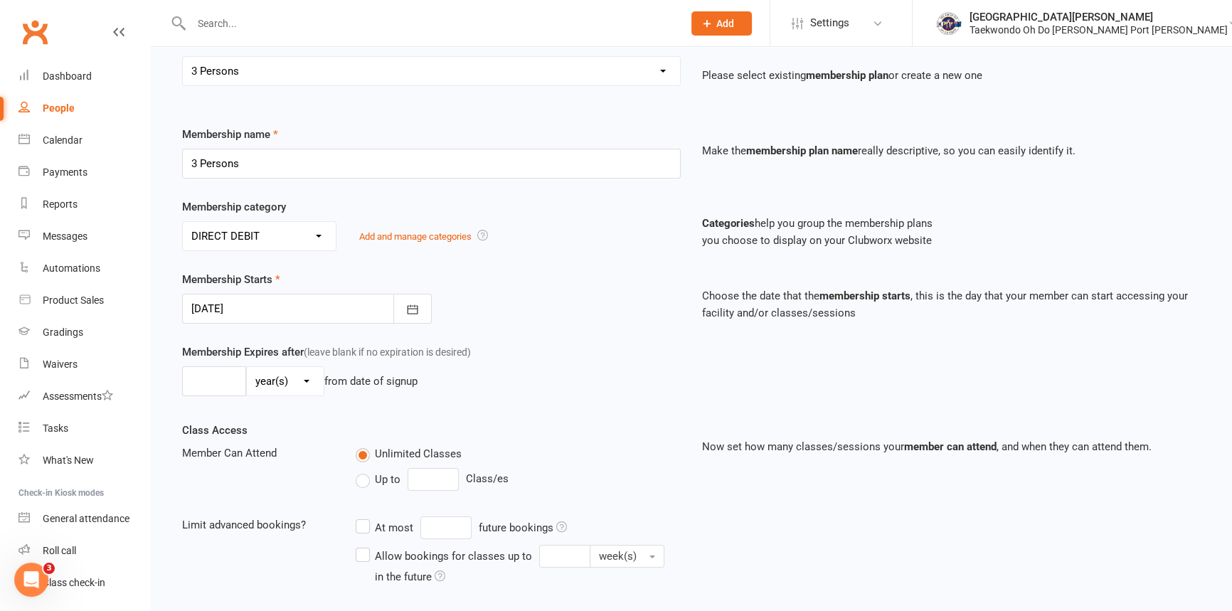
scroll to position [129, 0]
click at [413, 313] on icon "button" at bounding box center [412, 308] width 11 height 9
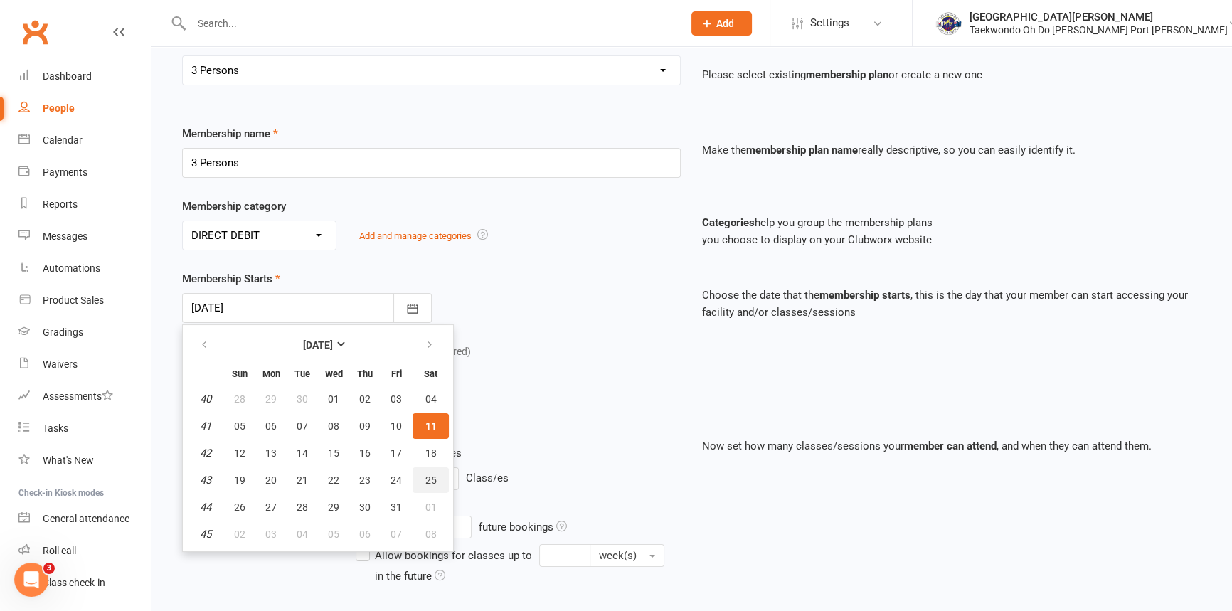
click at [434, 486] on span "25" at bounding box center [430, 480] width 11 height 11
type input "[DATE]"
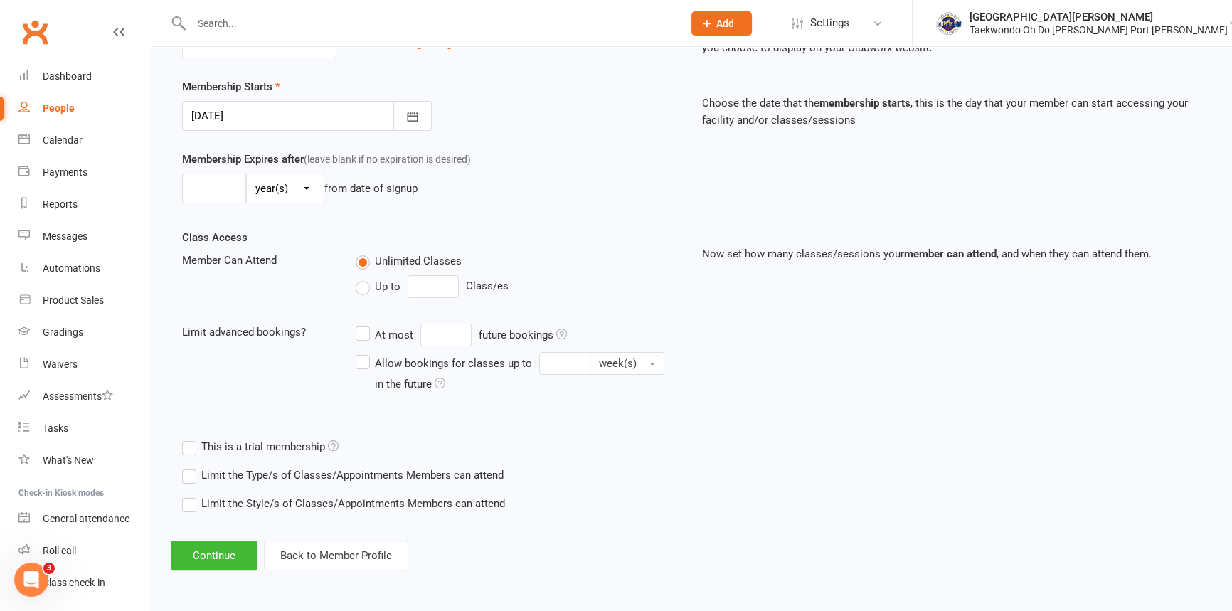
scroll to position [340, 0]
click at [218, 549] on button "Continue" at bounding box center [214, 556] width 87 height 30
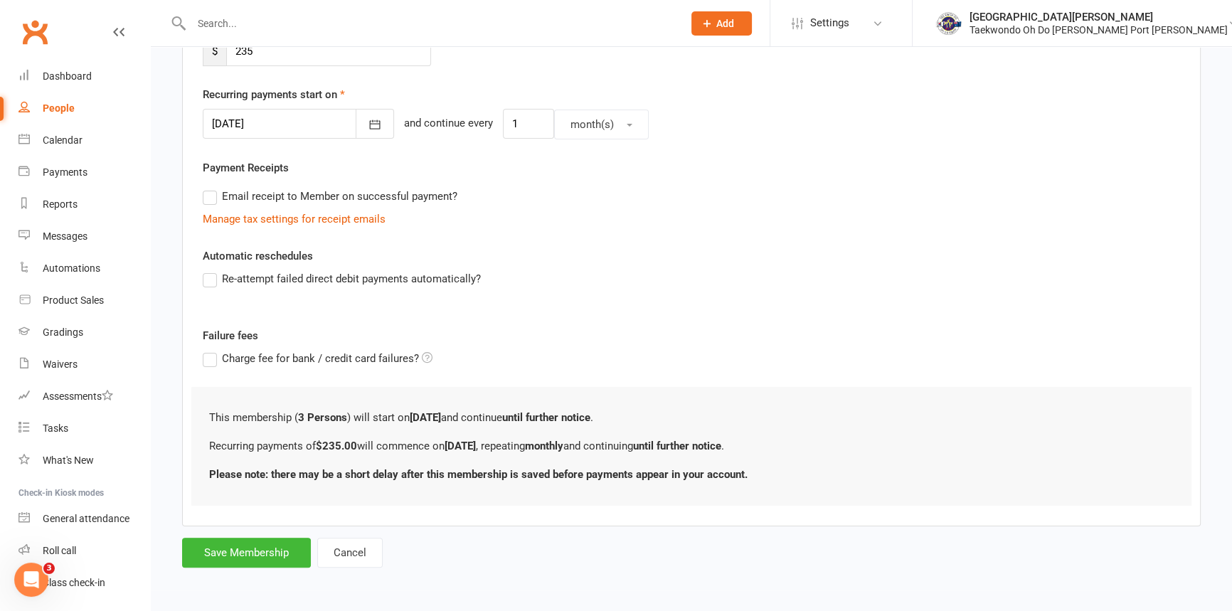
scroll to position [331, 0]
click at [287, 548] on button "Save Membership" at bounding box center [246, 553] width 129 height 30
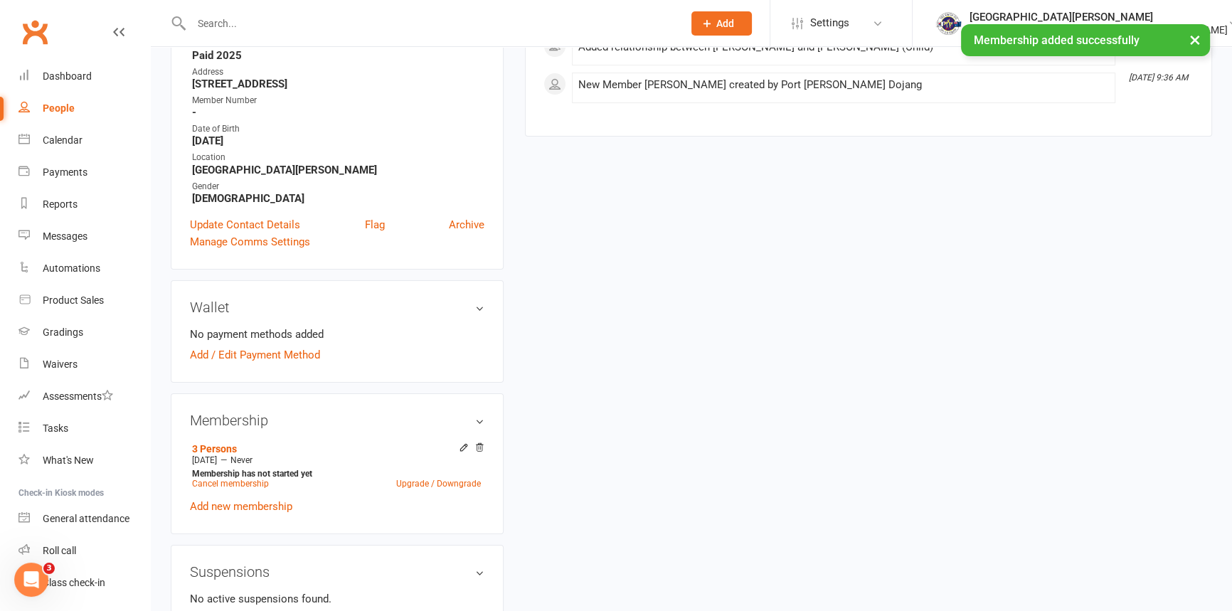
scroll to position [323, 0]
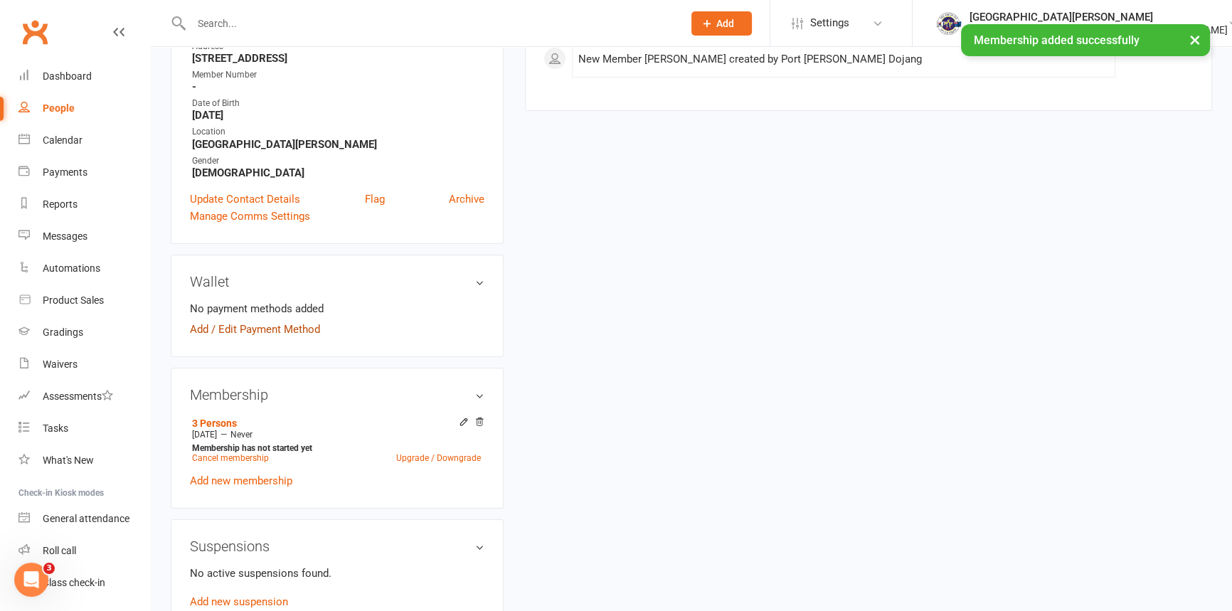
click at [267, 338] on link "Add / Edit Payment Method" at bounding box center [255, 329] width 130 height 17
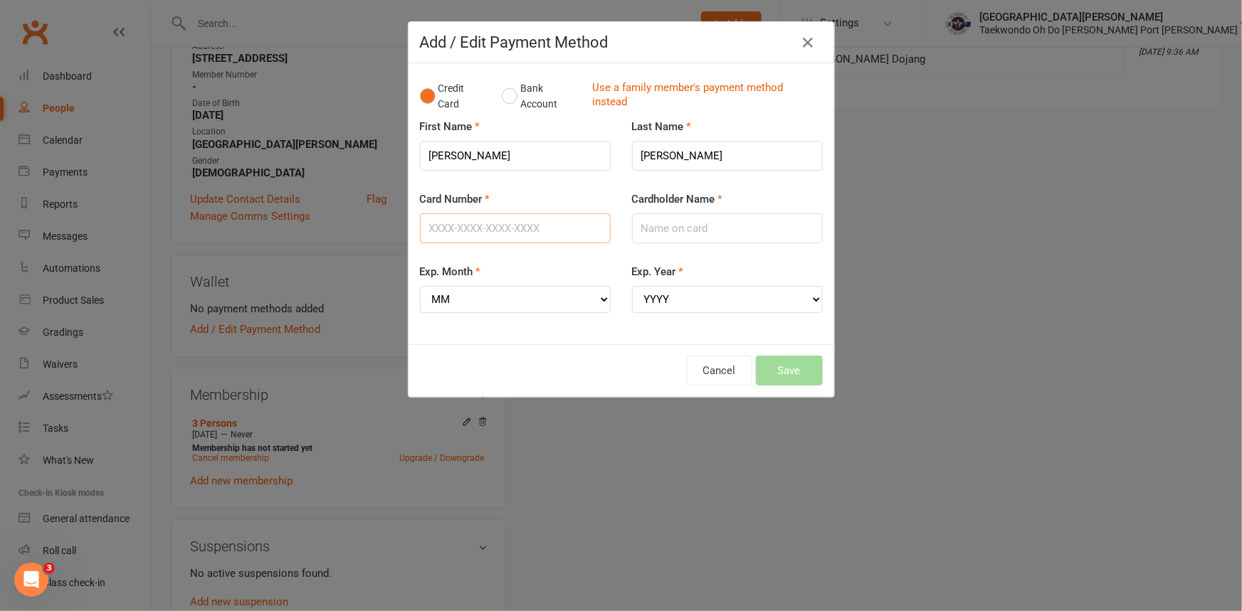
click at [440, 231] on input "Card Number" at bounding box center [515, 228] width 191 height 30
drag, startPoint x: 505, startPoint y: 98, endPoint x: 506, endPoint y: 120, distance: 22.1
click at [505, 99] on button "Bank Account" at bounding box center [541, 96] width 79 height 43
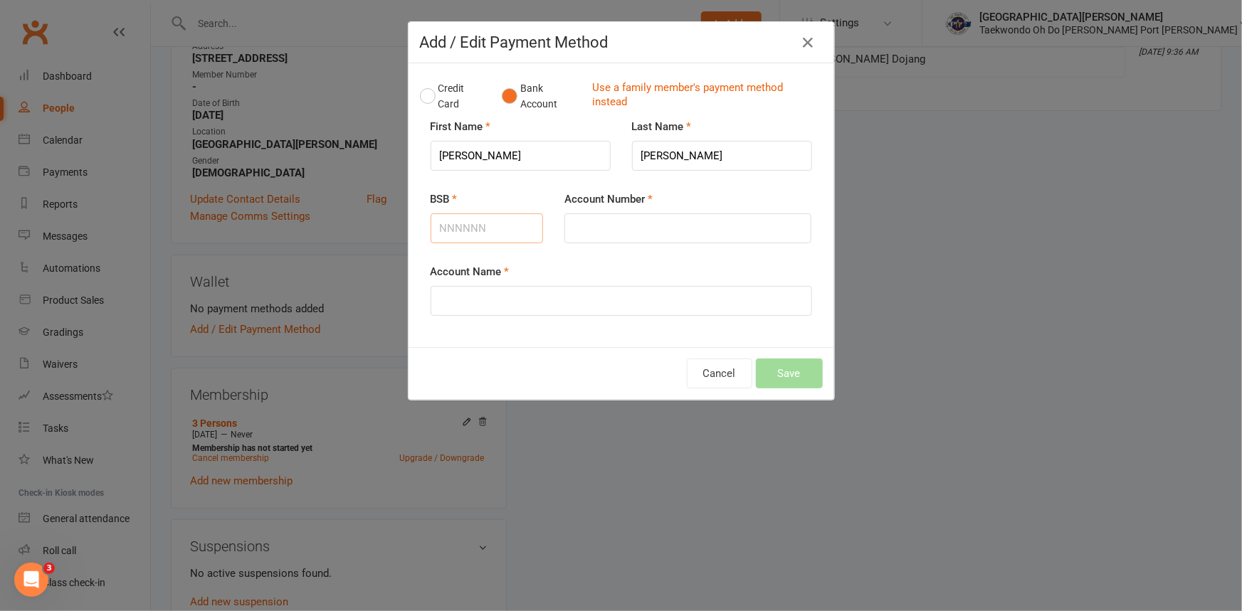
click at [457, 234] on input "BSB" at bounding box center [486, 228] width 113 height 30
type input "325185"
click at [605, 243] on input "Account Number" at bounding box center [687, 228] width 247 height 30
click at [802, 41] on icon "button" at bounding box center [808, 42] width 17 height 17
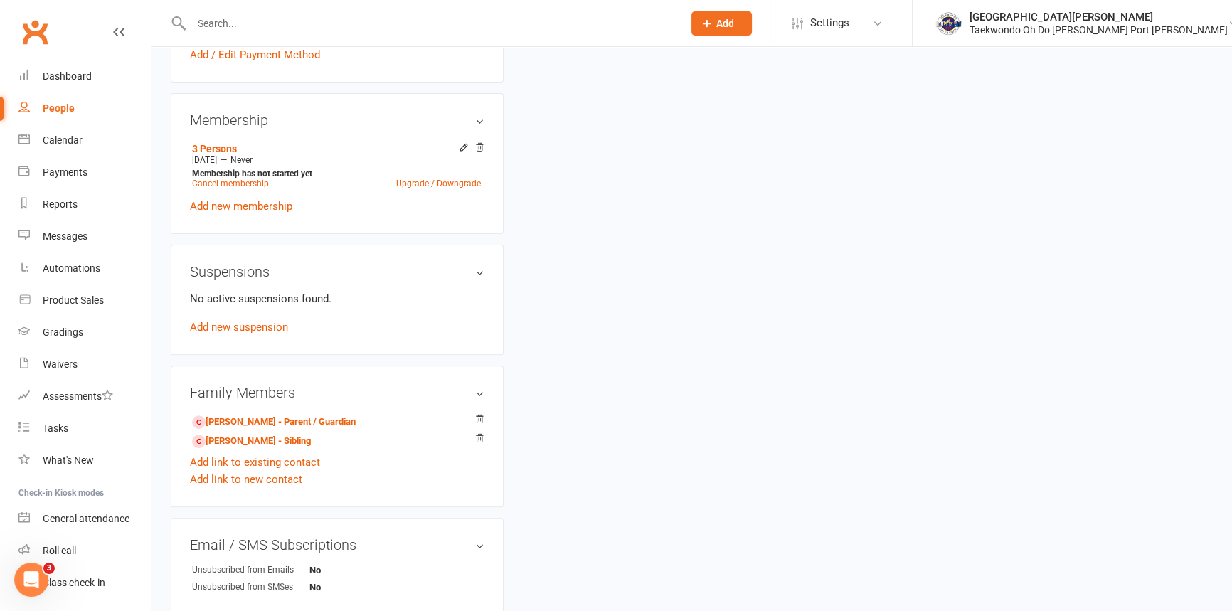
scroll to position [711, 0]
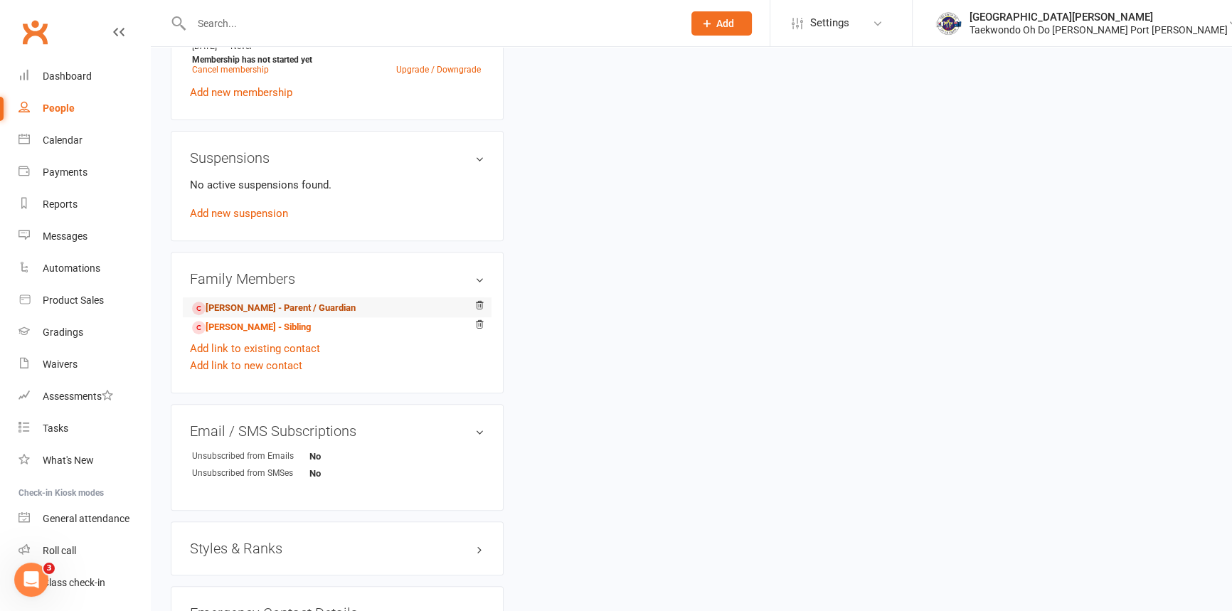
click at [263, 316] on link "[PERSON_NAME] - Parent / Guardian" at bounding box center [274, 308] width 164 height 15
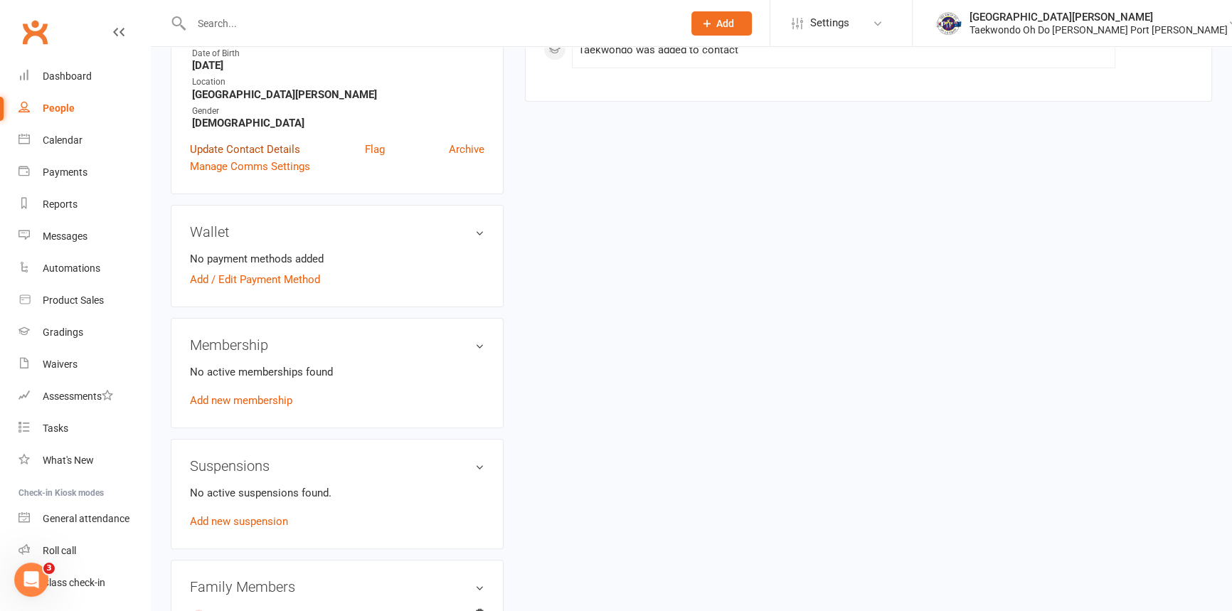
scroll to position [388, 0]
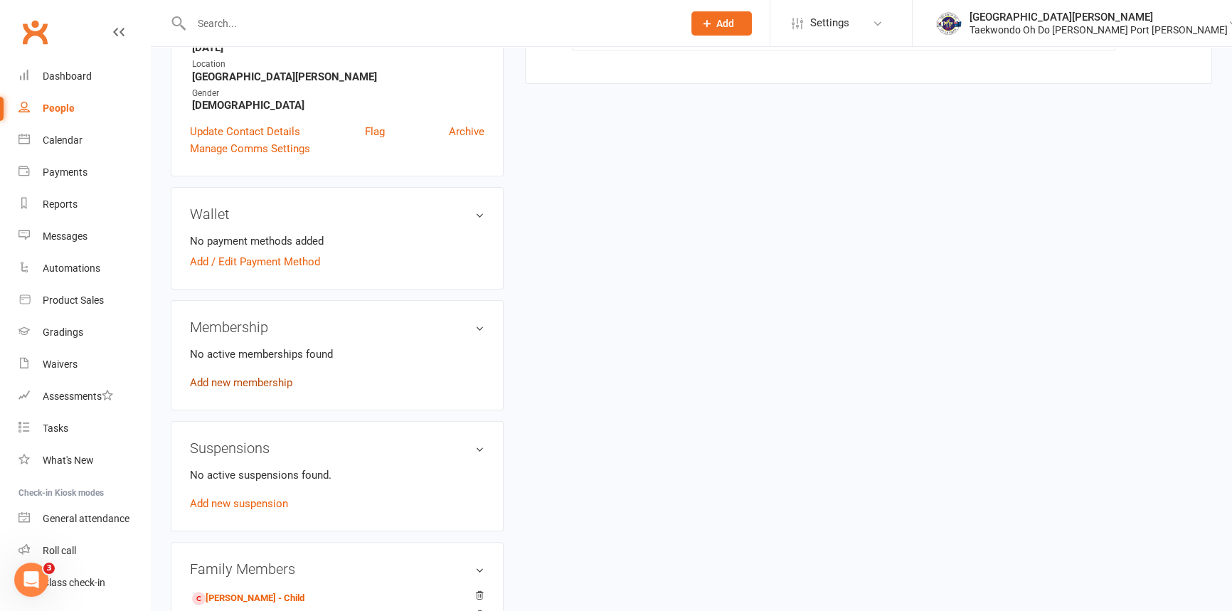
click at [255, 389] on link "Add new membership" at bounding box center [241, 382] width 102 height 13
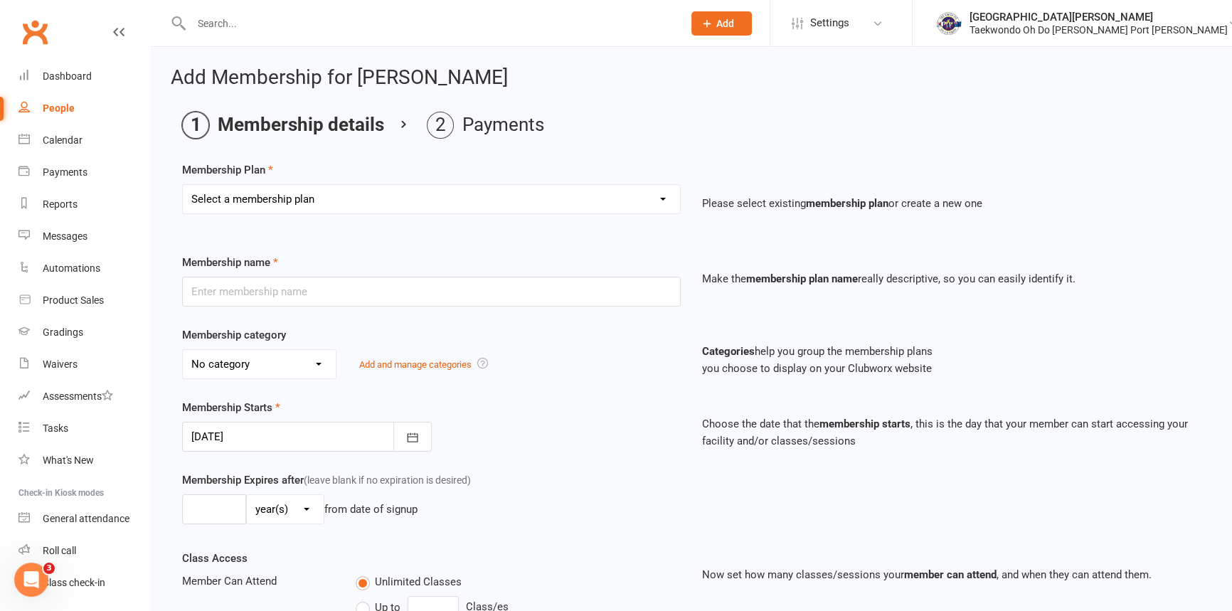
click at [285, 203] on select "Select a membership plan Create new Membership Plan Child Monthly Adult Monthly…" at bounding box center [431, 199] width 497 height 28
select select "8"
click at [183, 186] on select "Select a membership plan Create new Membership Plan Child Monthly Adult Monthly…" at bounding box center [431, 199] width 497 height 28
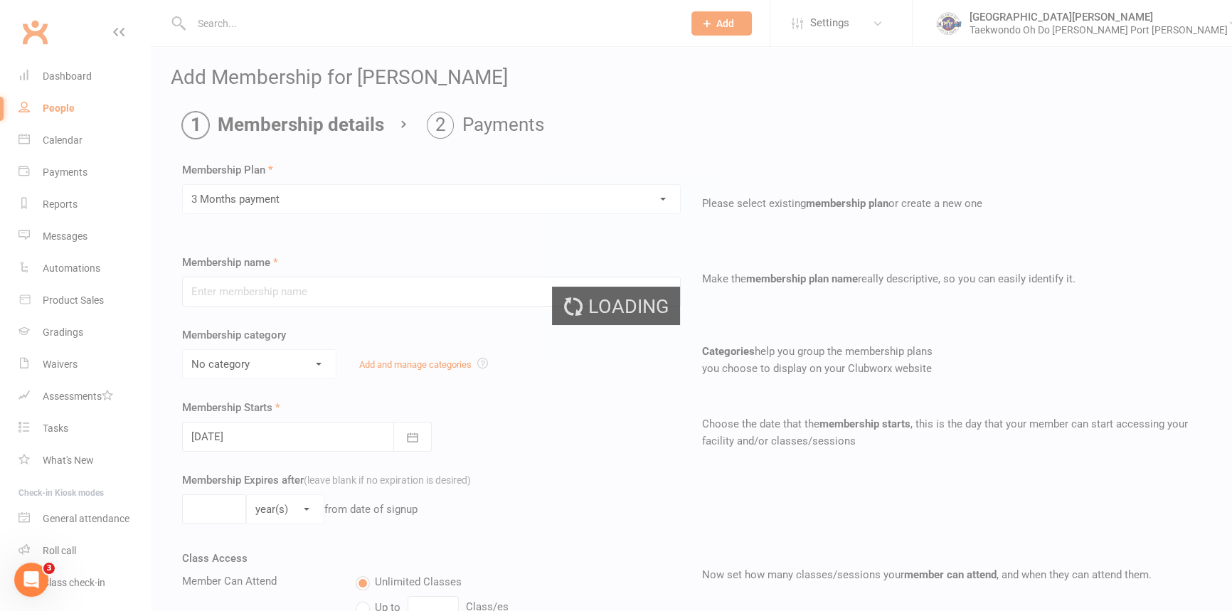
type input "3 Months payment"
select select "0"
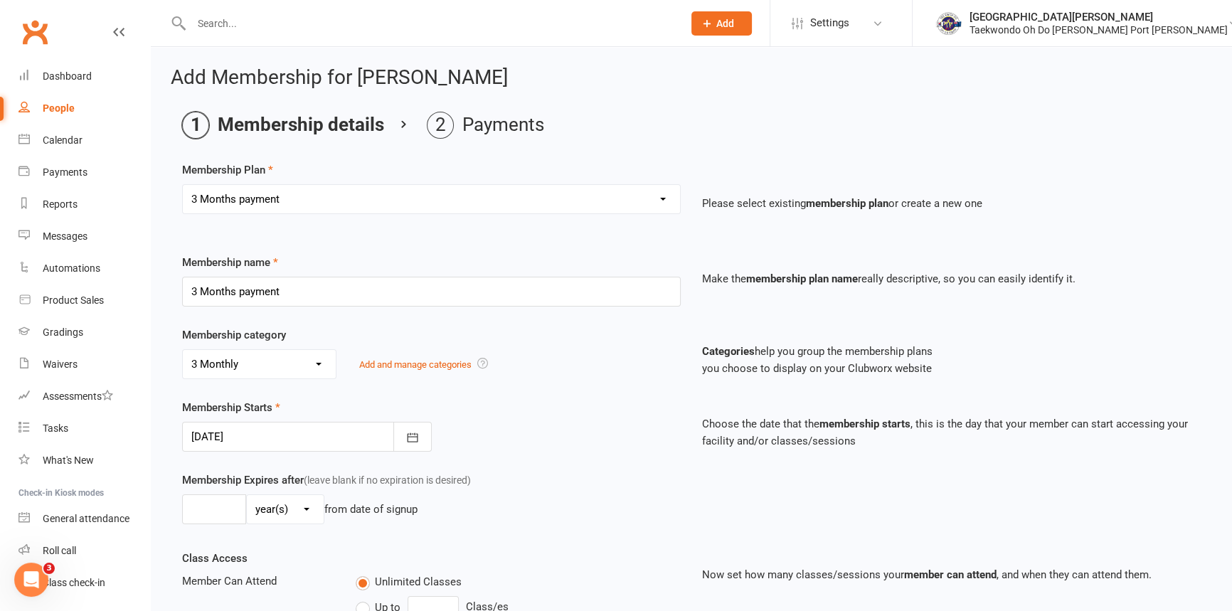
click at [306, 200] on select "Select a membership plan Create new Membership Plan Child Monthly Adult Monthly…" at bounding box center [431, 199] width 497 height 28
select select "4"
click at [183, 186] on select "Select a membership plan Create new Membership Plan Child Monthly Adult Monthly…" at bounding box center [431, 199] width 497 height 28
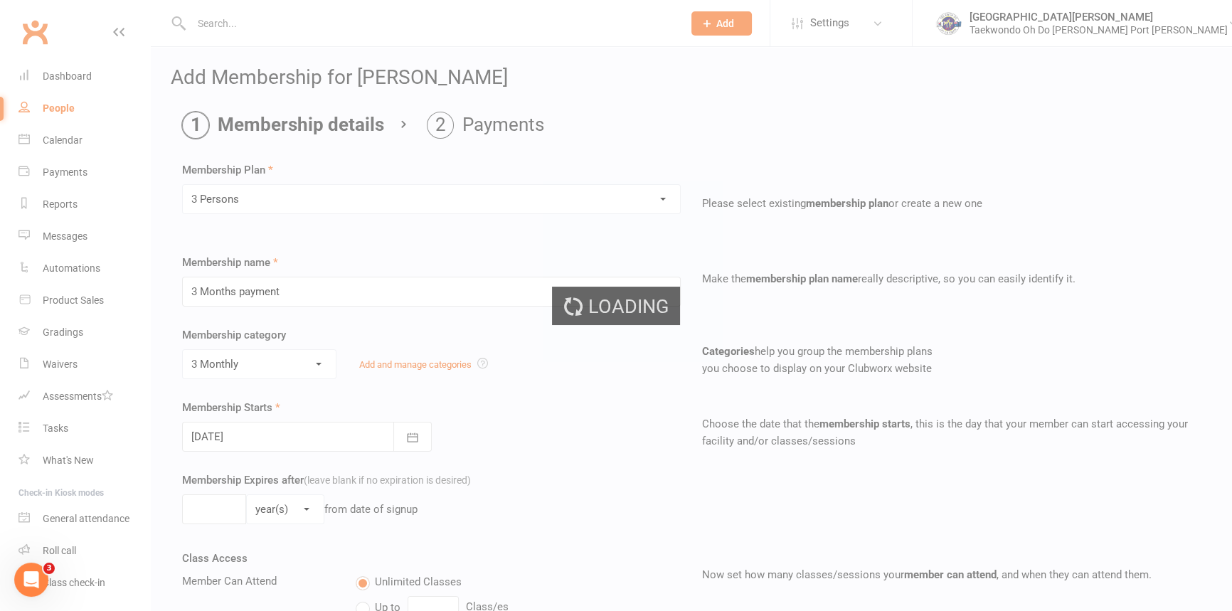
type input "3 Persons"
select select "2"
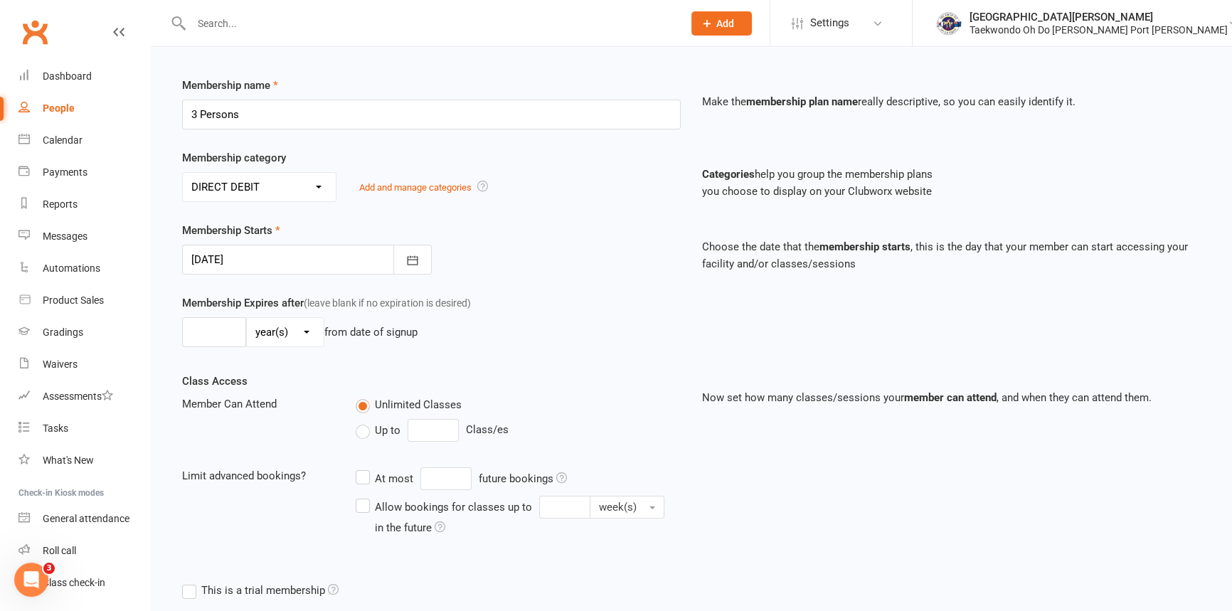
scroll to position [194, 0]
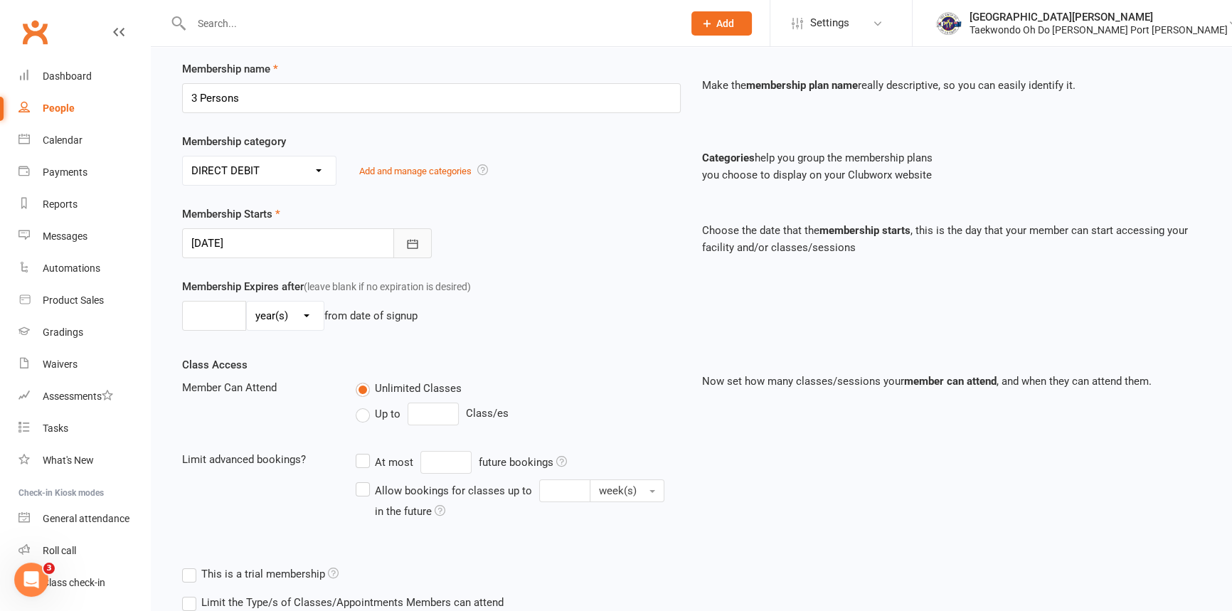
click at [418, 243] on icon "button" at bounding box center [413, 244] width 14 height 14
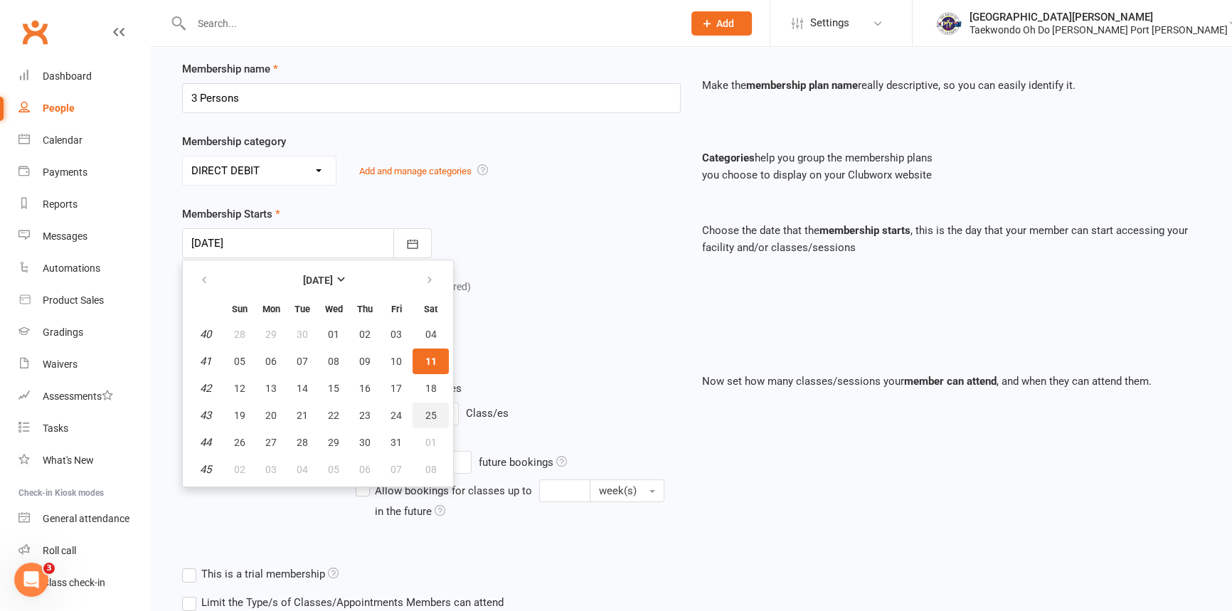
click at [437, 421] on span "25" at bounding box center [430, 415] width 11 height 11
type input "[DATE]"
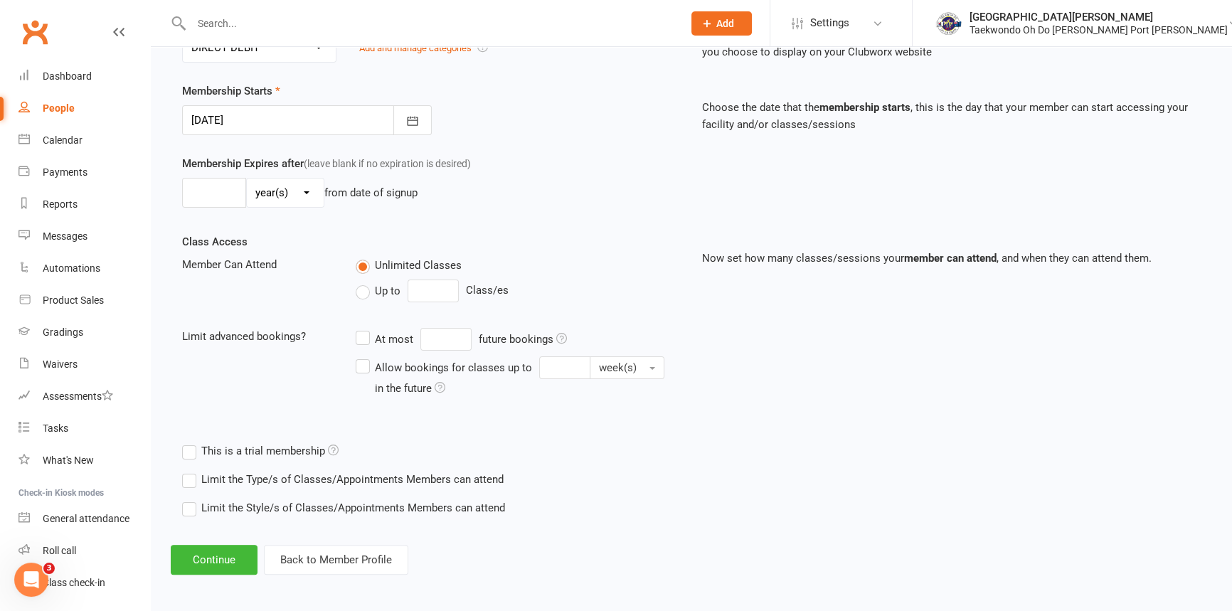
scroll to position [340, 0]
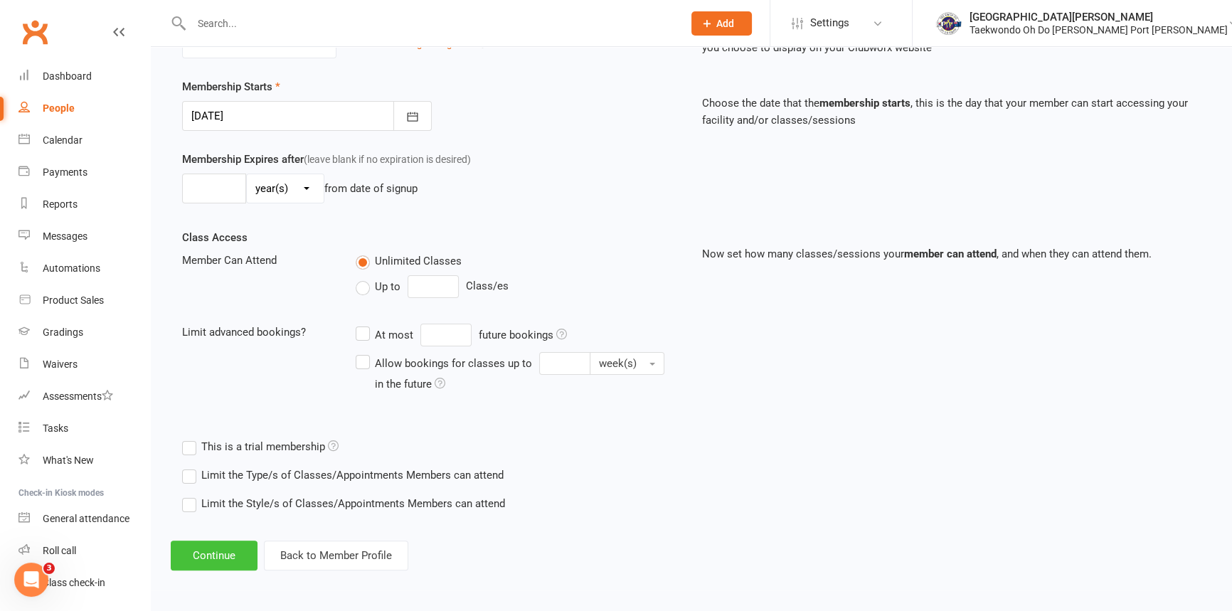
click at [229, 551] on button "Continue" at bounding box center [214, 556] width 87 height 30
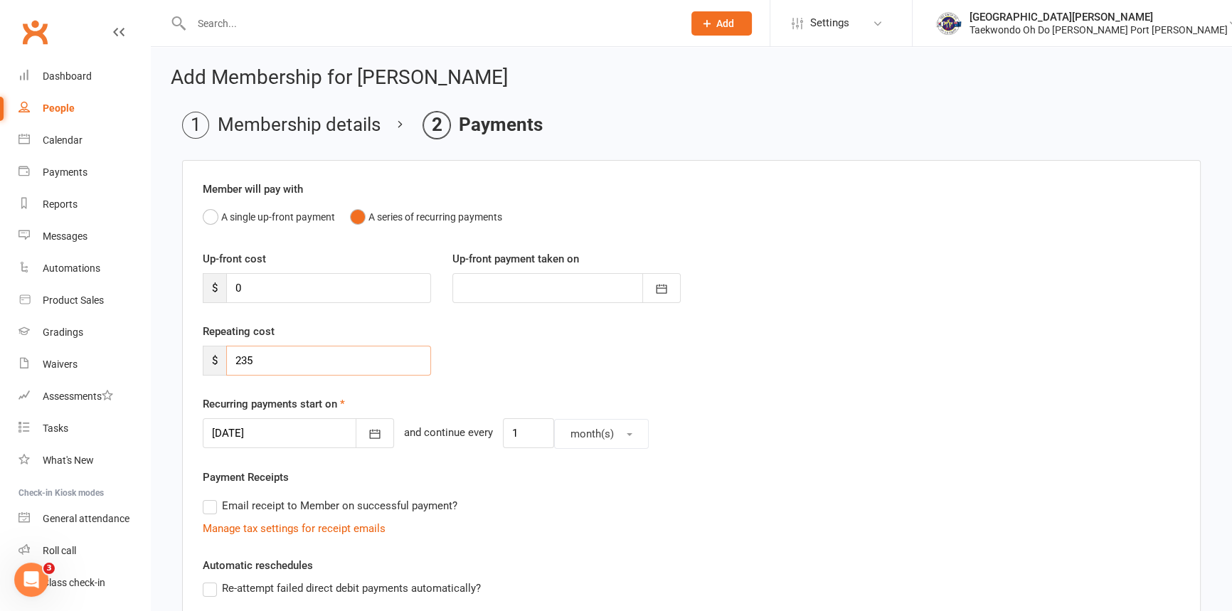
drag, startPoint x: 216, startPoint y: 371, endPoint x: 181, endPoint y: 370, distance: 34.2
click at [182, 370] on div "Member will pay with A single up-front payment A series of recurring payments U…" at bounding box center [691, 498] width 1019 height 676
type input "0"
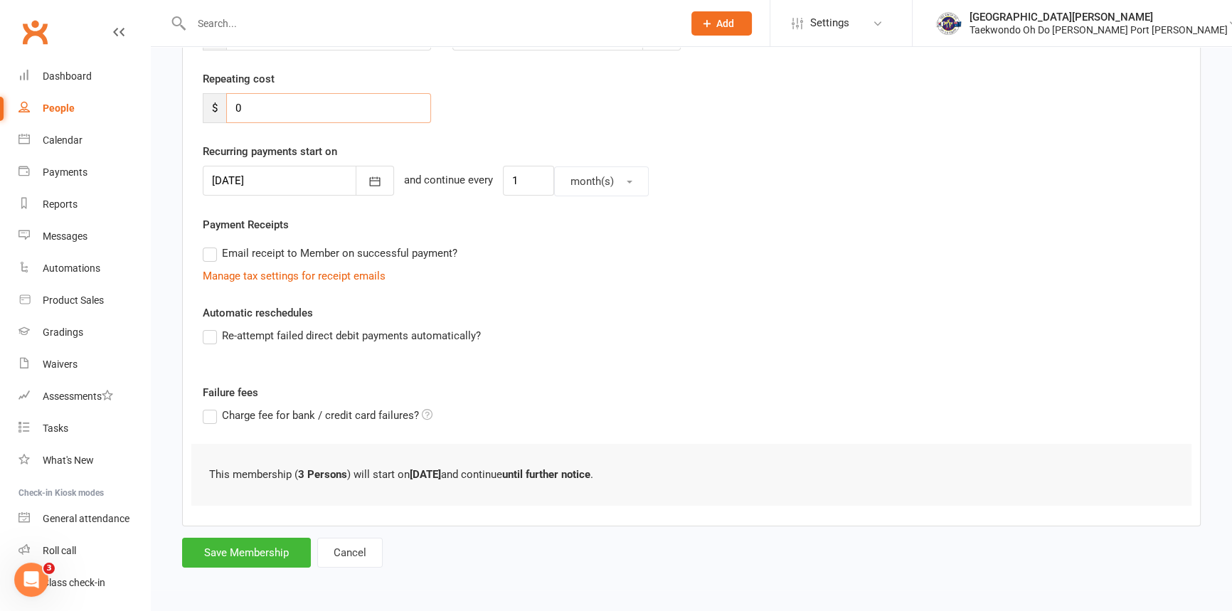
scroll to position [272, 0]
click at [253, 552] on button "Save Membership" at bounding box center [246, 553] width 129 height 30
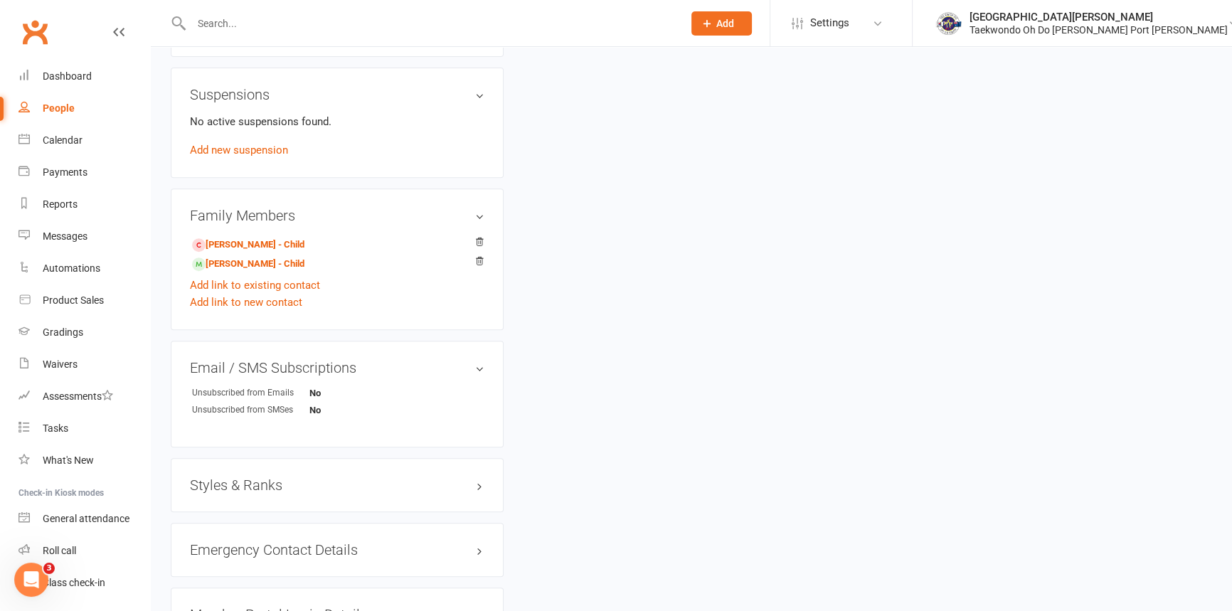
scroll to position [776, 0]
click at [242, 252] on link "[PERSON_NAME] - Child" at bounding box center [248, 244] width 112 height 15
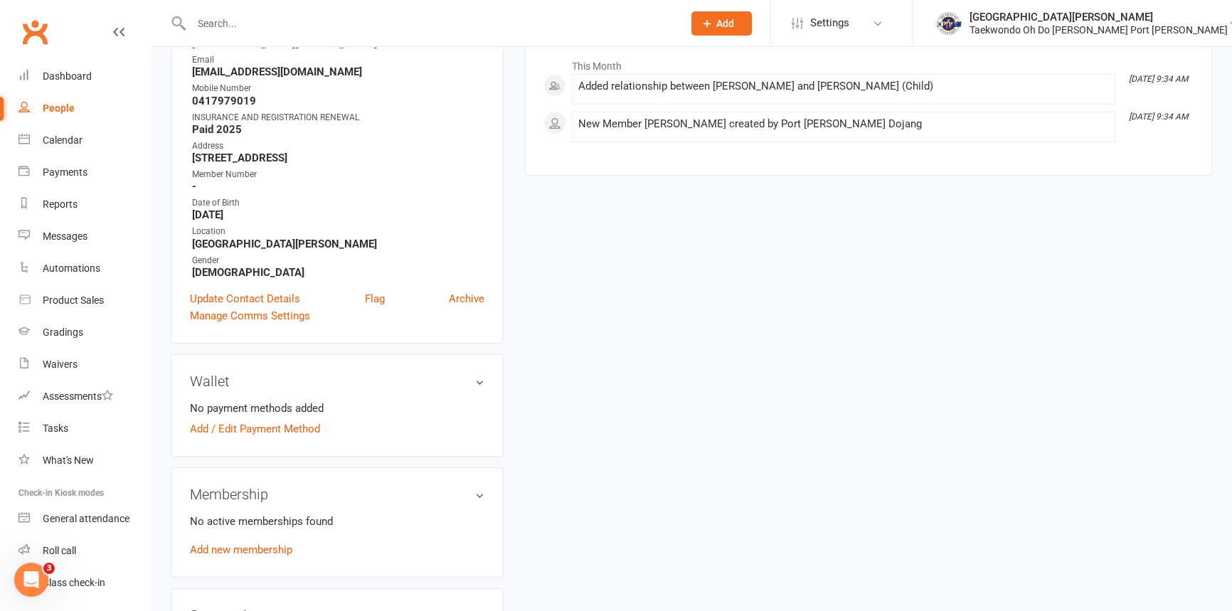
scroll to position [258, 0]
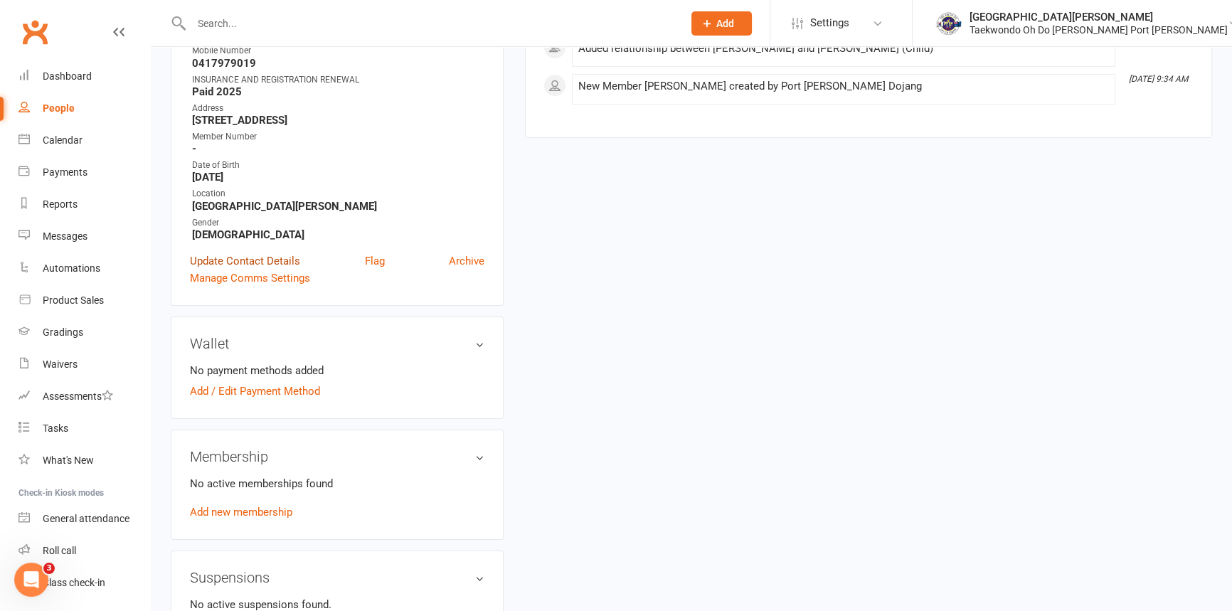
click at [234, 270] on link "Update Contact Details" at bounding box center [245, 261] width 110 height 17
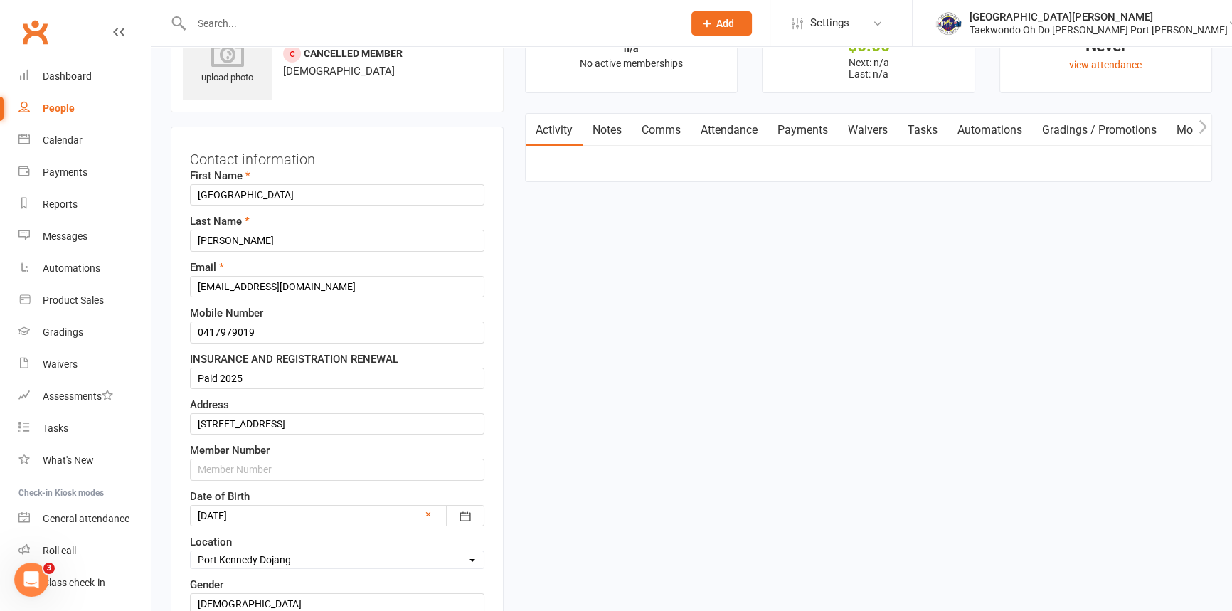
scroll to position [66, 0]
click at [270, 344] on input "0417979019" at bounding box center [337, 333] width 295 height 21
click at [299, 436] on input "[STREET_ADDRESS]" at bounding box center [337, 425] width 295 height 21
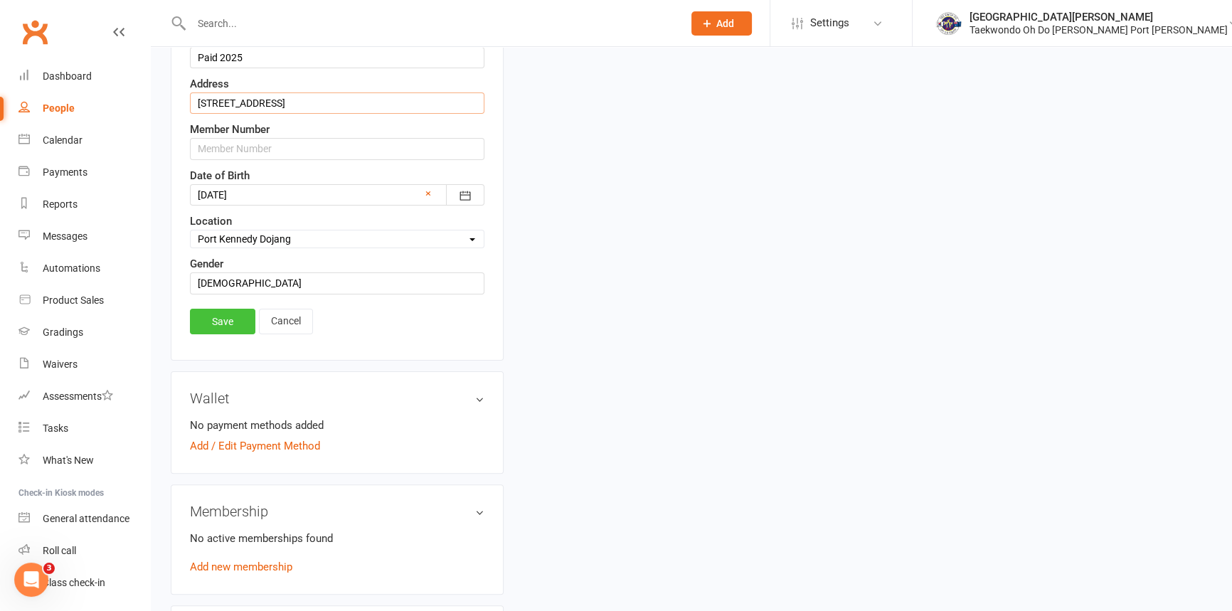
scroll to position [390, 0]
type input "[STREET_ADDRESS]"
click at [229, 333] on link "Save" at bounding box center [222, 320] width 65 height 26
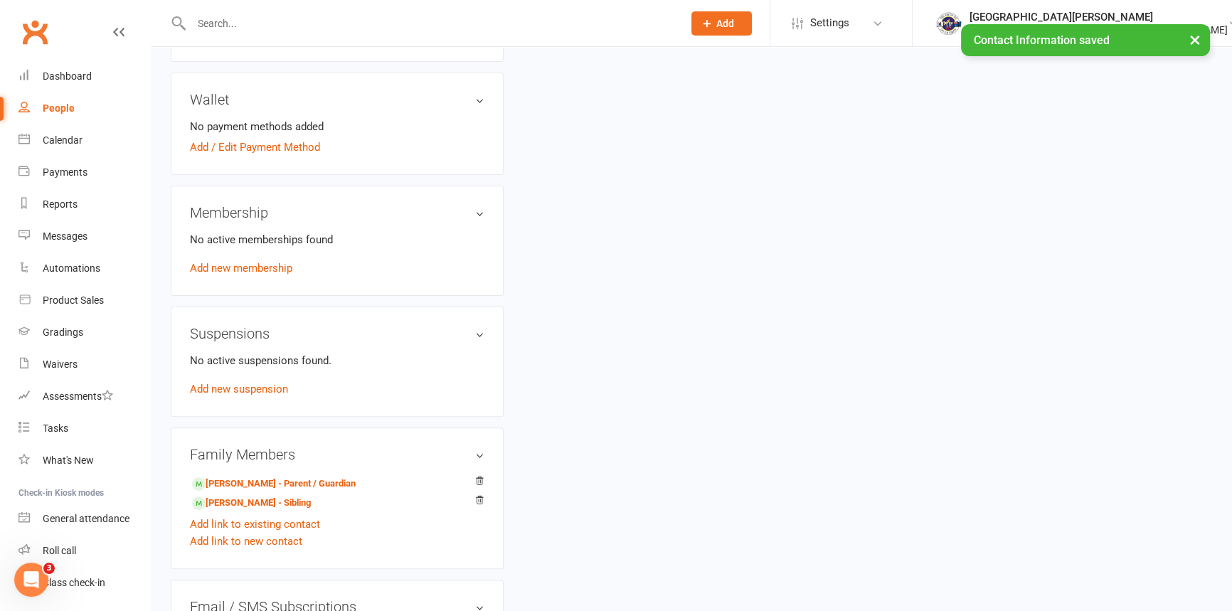
scroll to position [519, 0]
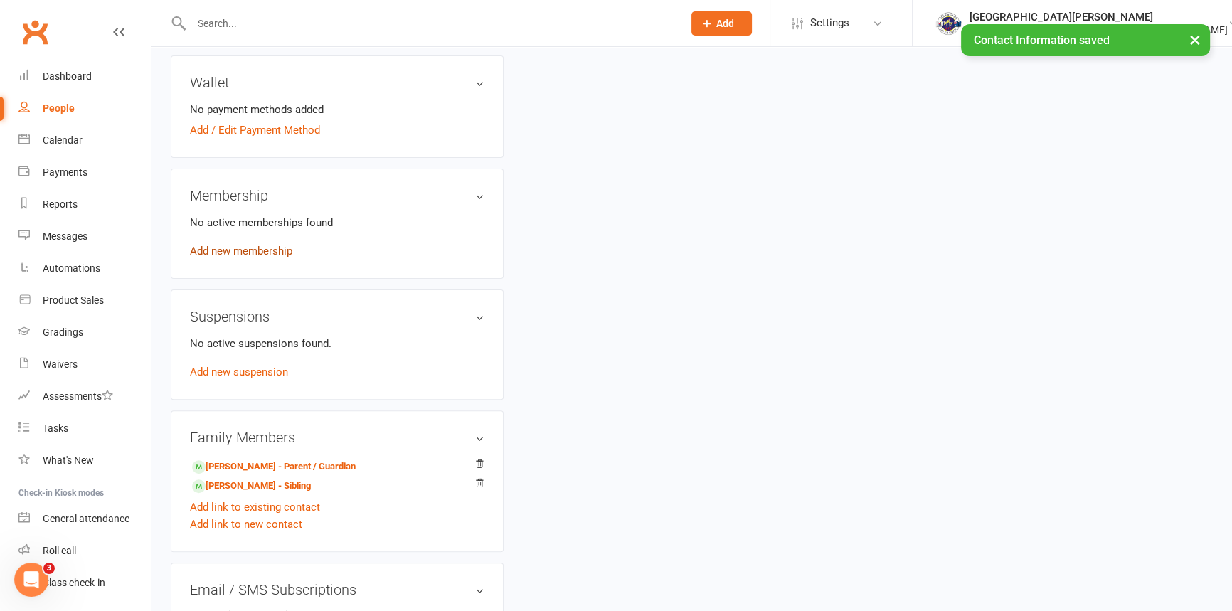
click at [224, 258] on link "Add new membership" at bounding box center [241, 251] width 102 height 13
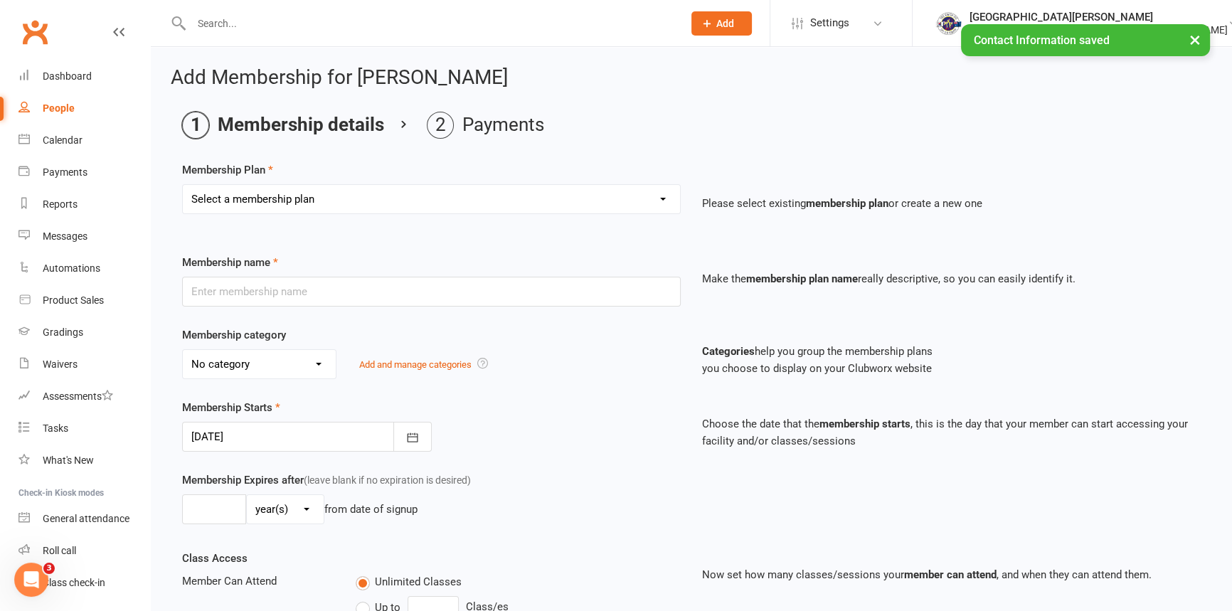
click at [353, 201] on select "Select a membership plan Create new Membership Plan Child Monthly Adult Monthly…" at bounding box center [431, 199] width 497 height 28
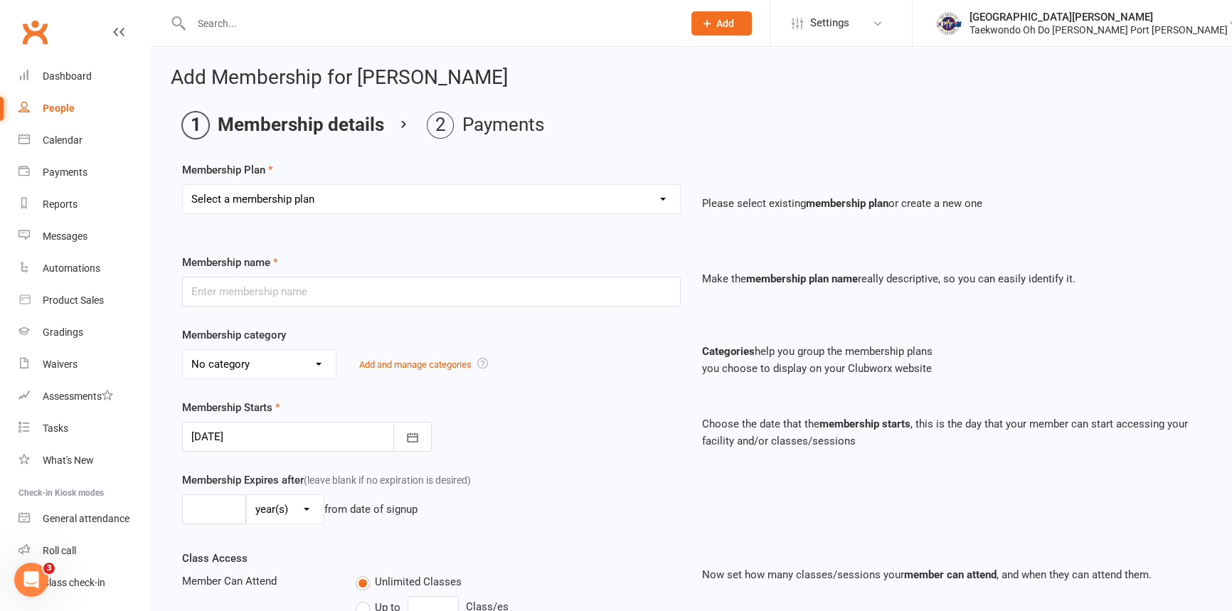
select select "4"
click at [183, 186] on select "Select a membership plan Create new Membership Plan Child Monthly Adult Monthly…" at bounding box center [431, 199] width 497 height 28
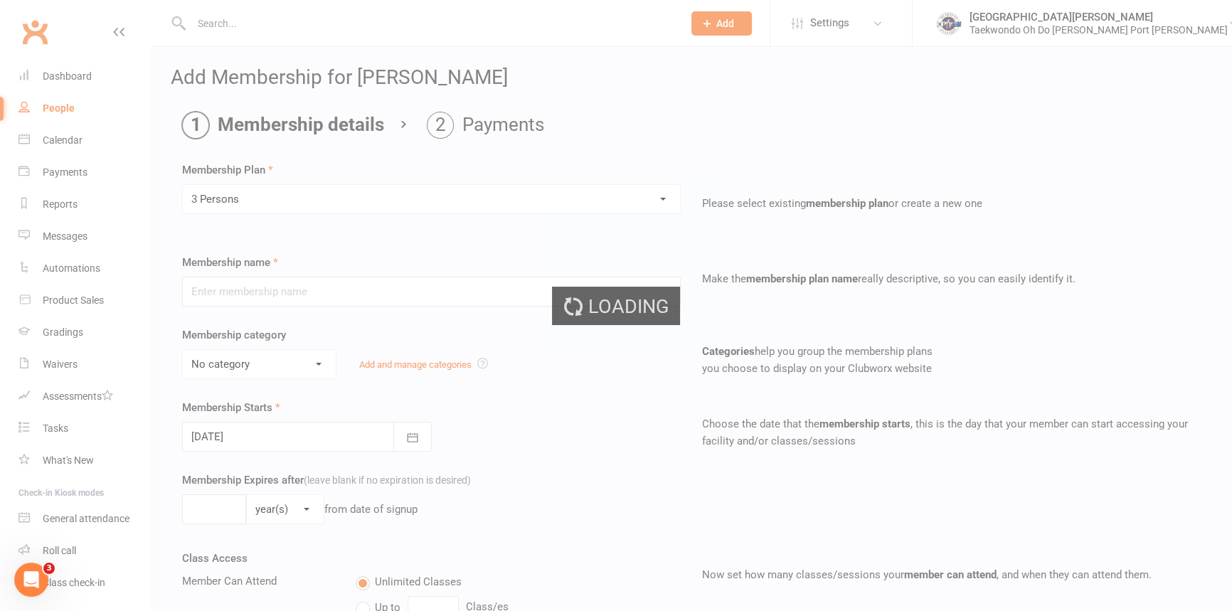
type input "3 Persons"
select select "2"
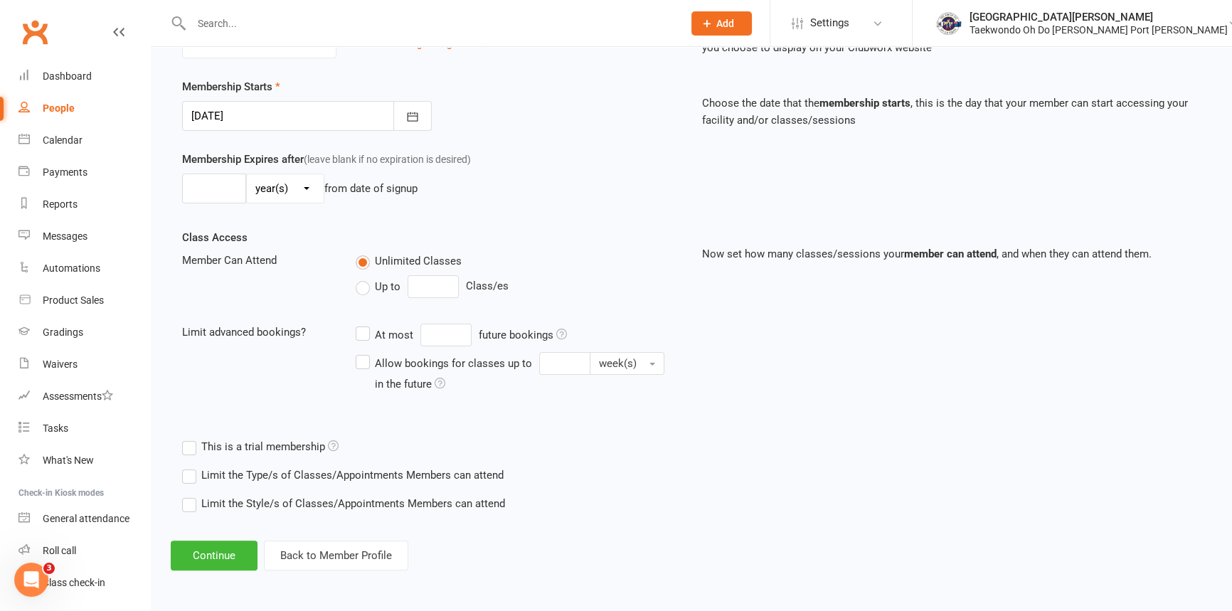
scroll to position [340, 0]
click at [225, 548] on button "Continue" at bounding box center [214, 556] width 87 height 30
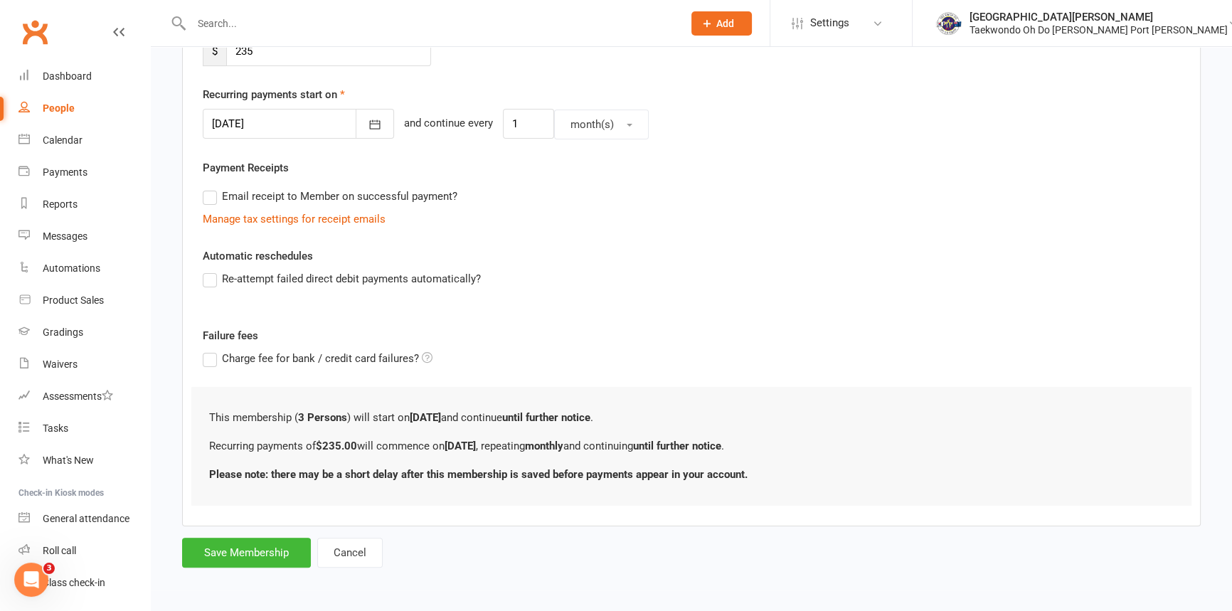
scroll to position [0, 0]
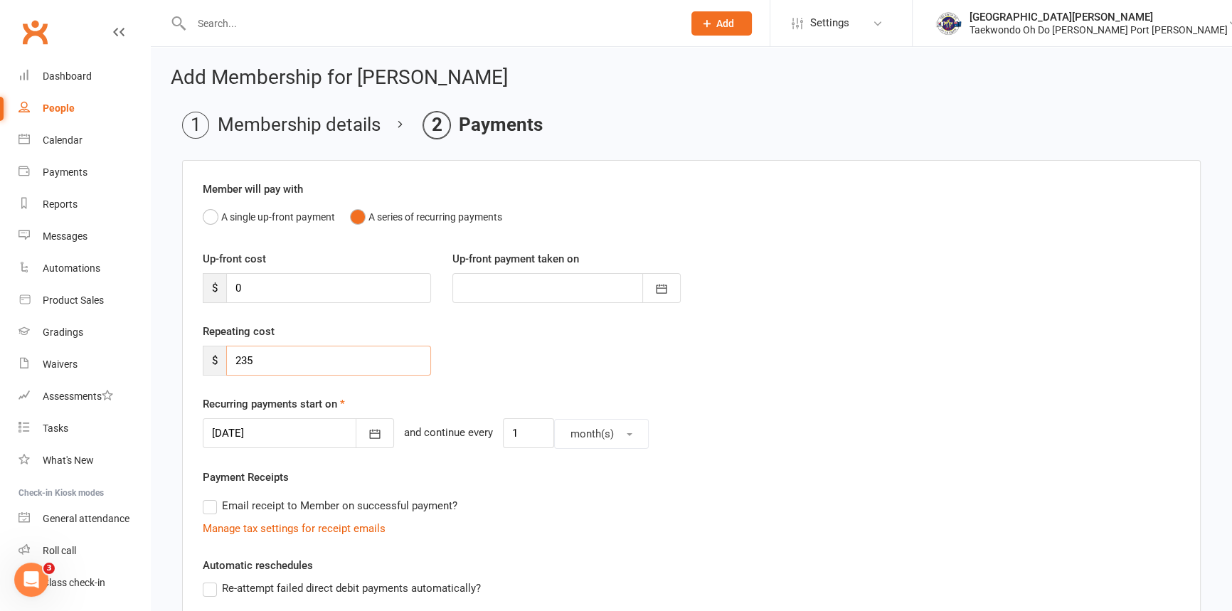
drag, startPoint x: 210, startPoint y: 371, endPoint x: 192, endPoint y: 351, distance: 26.7
click at [199, 369] on div "Repeating cost $ 235" at bounding box center [317, 349] width 250 height 53
type input "0"
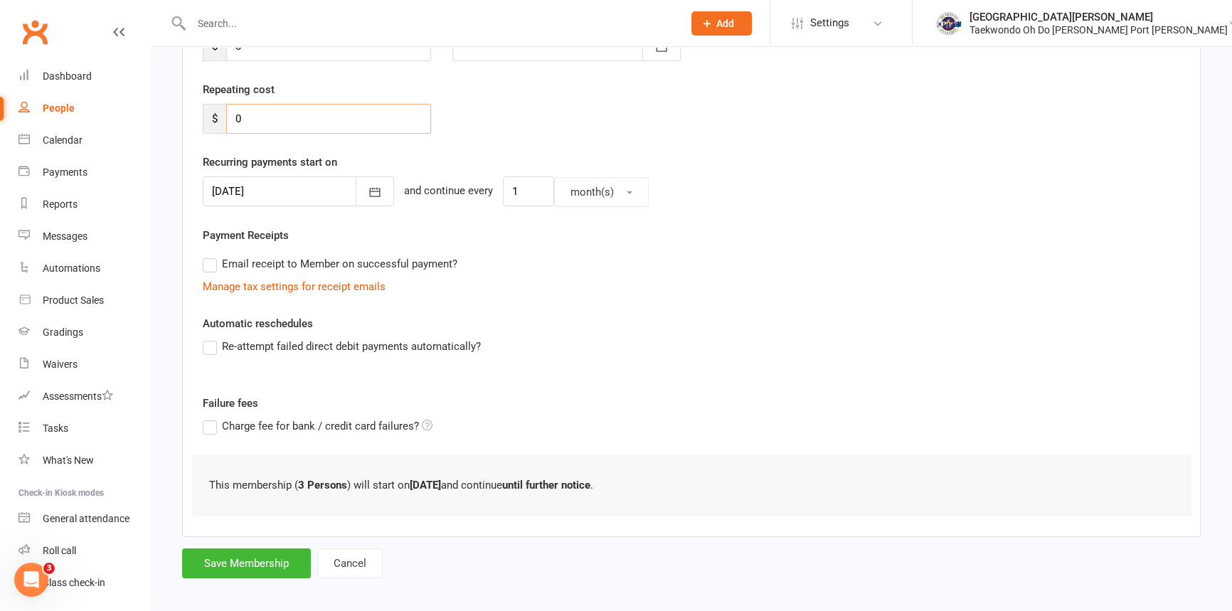
scroll to position [258, 0]
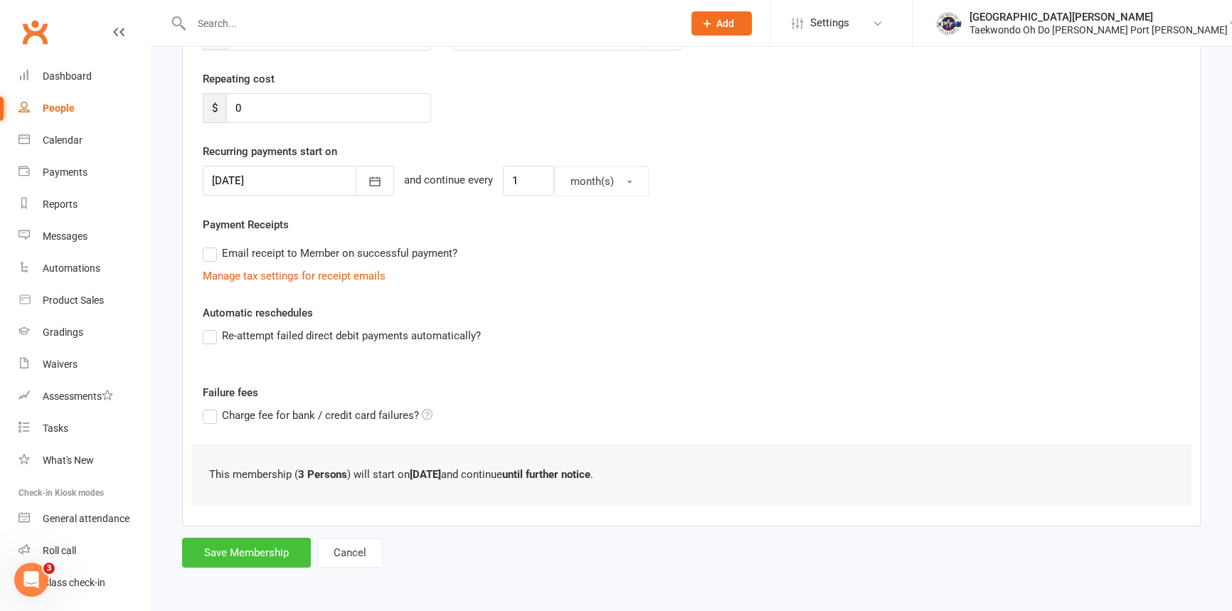
click at [260, 565] on button "Save Membership" at bounding box center [246, 553] width 129 height 30
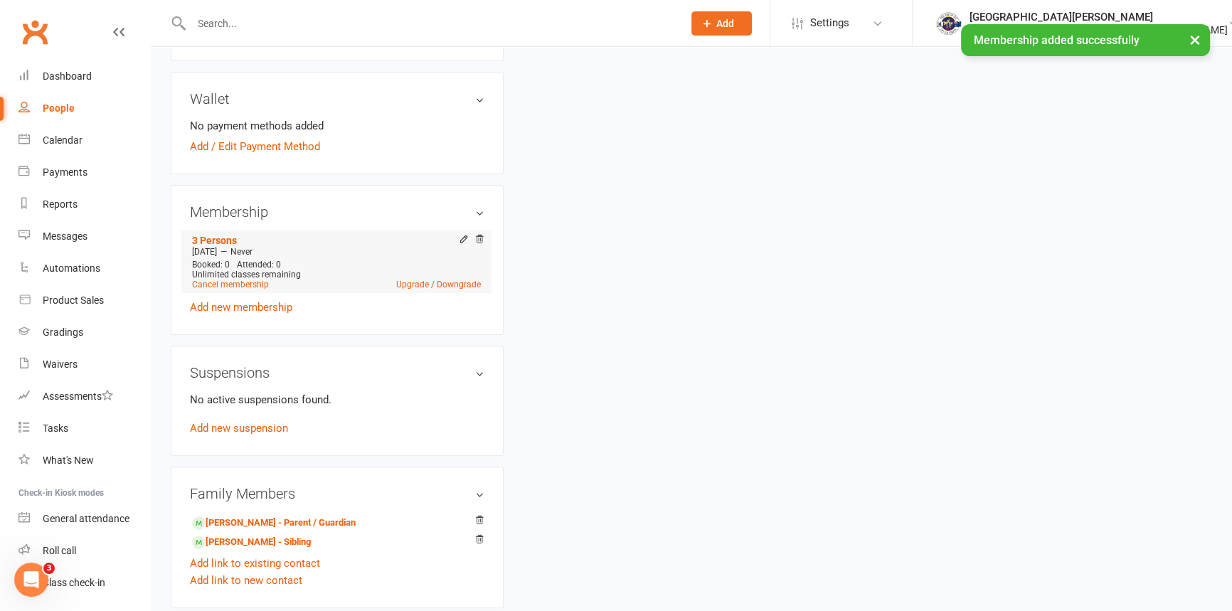
scroll to position [517, 0]
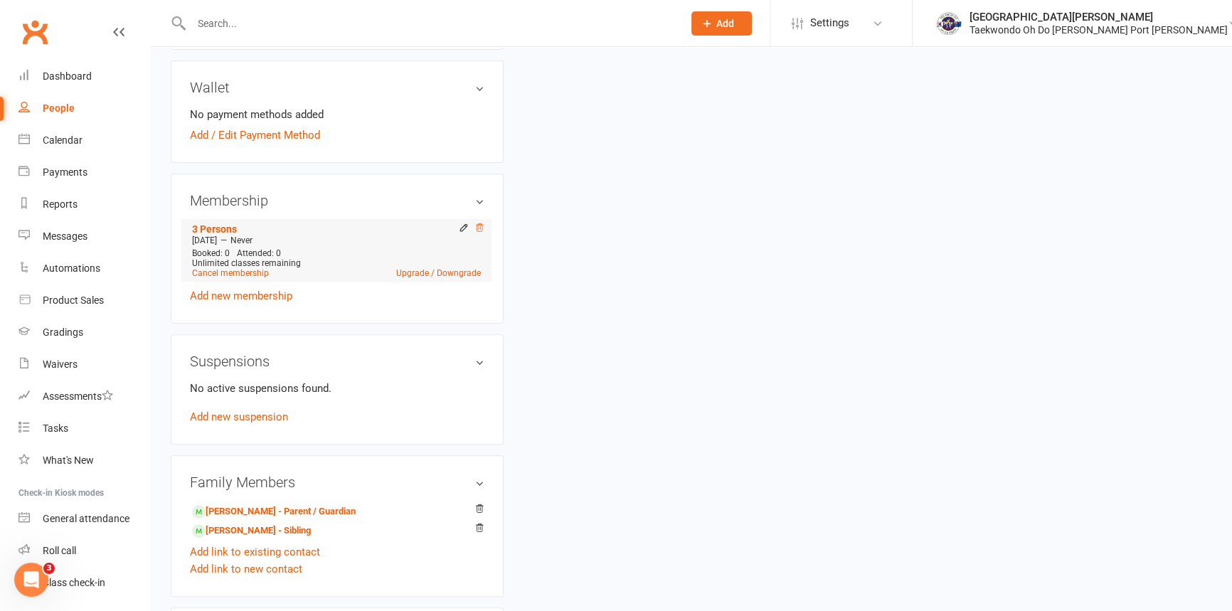
click at [482, 231] on icon at bounding box center [479, 227] width 7 height 8
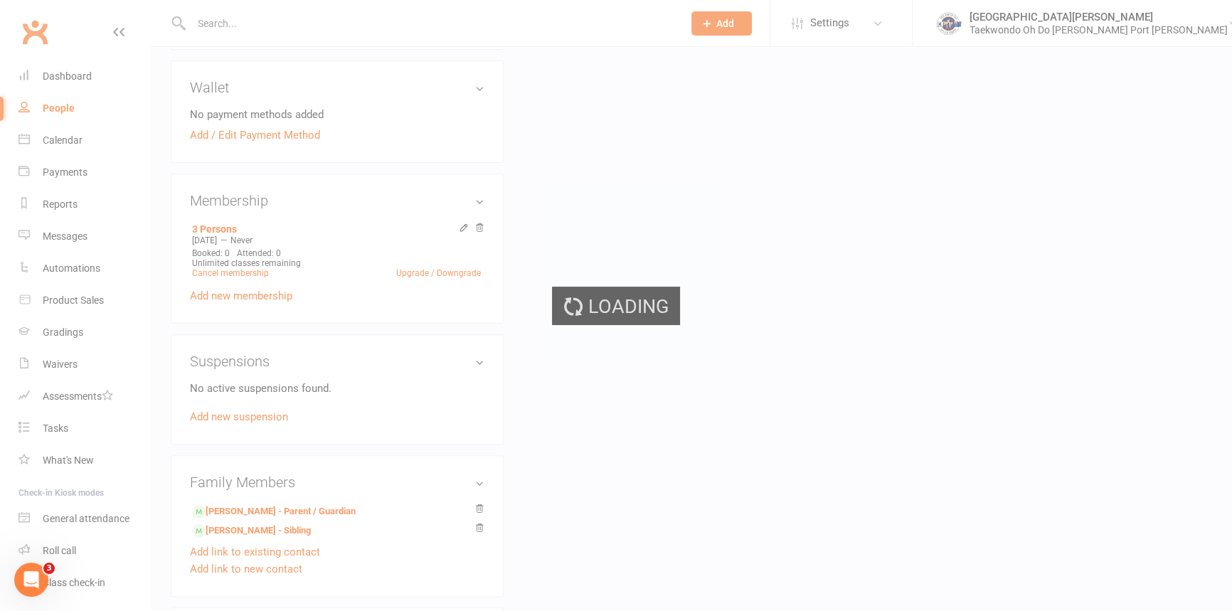
scroll to position [512, 0]
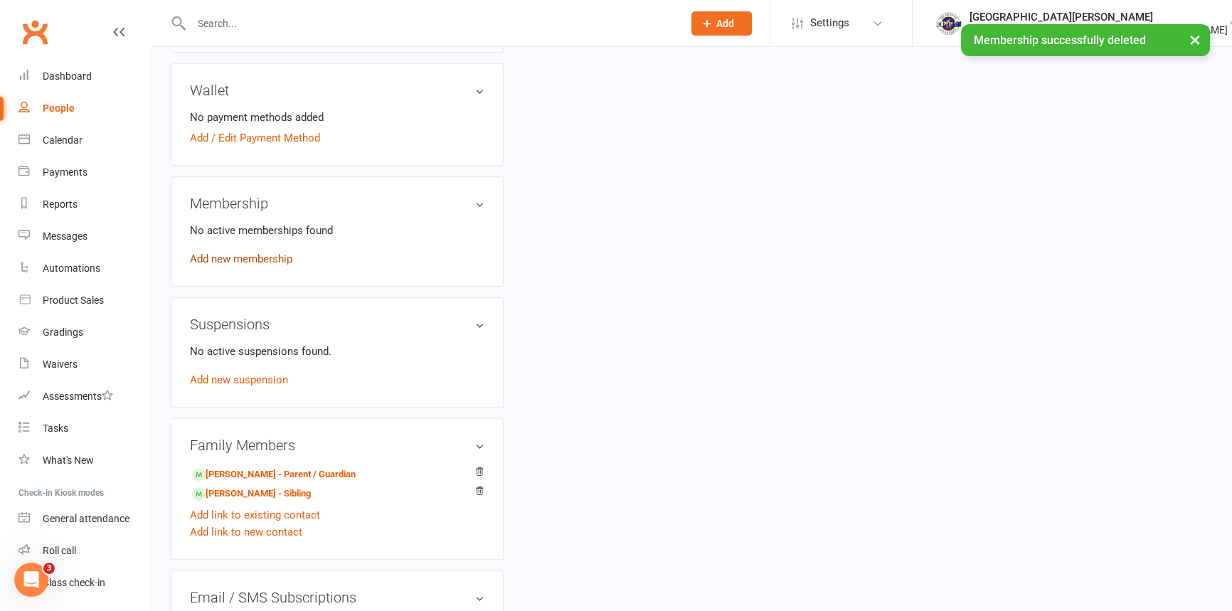
click at [235, 265] on link "Add new membership" at bounding box center [241, 259] width 102 height 13
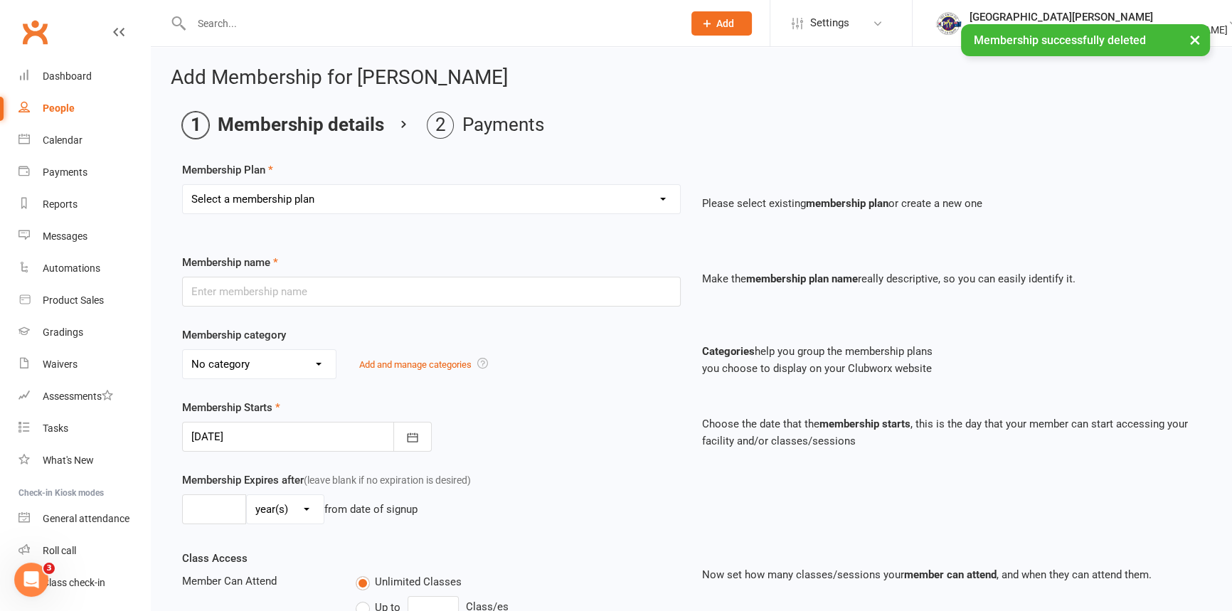
click at [271, 200] on select "Select a membership plan Create new Membership Plan Child Monthly Adult Monthly…" at bounding box center [431, 199] width 497 height 28
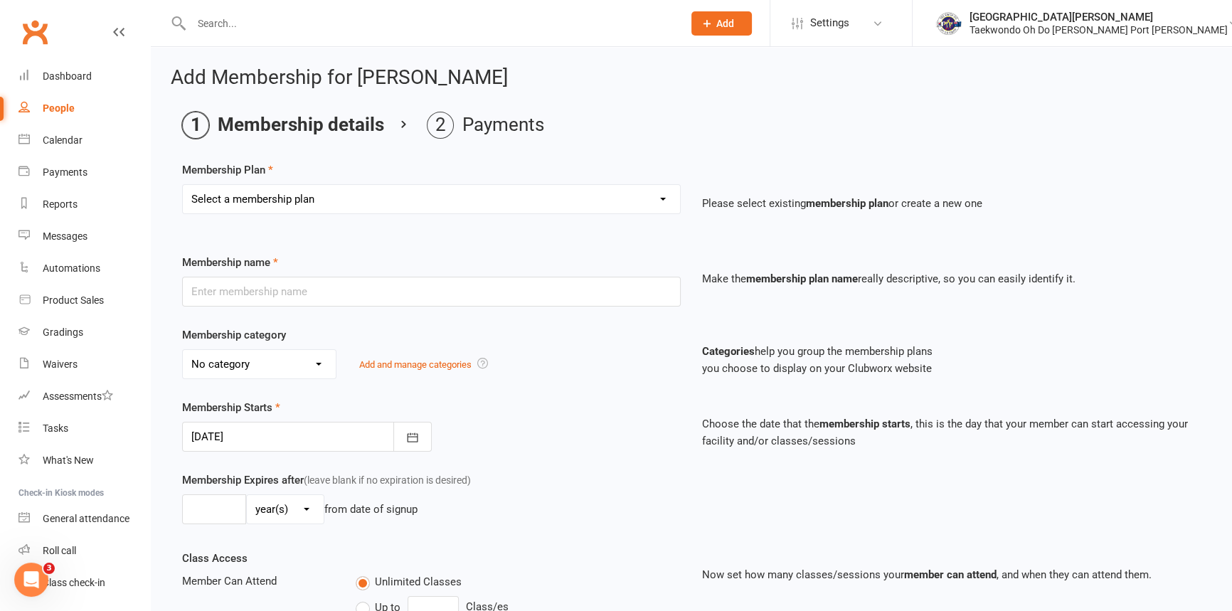
select select "4"
click at [183, 186] on select "Select a membership plan Create new Membership Plan Child Monthly Adult Monthly…" at bounding box center [431, 199] width 497 height 28
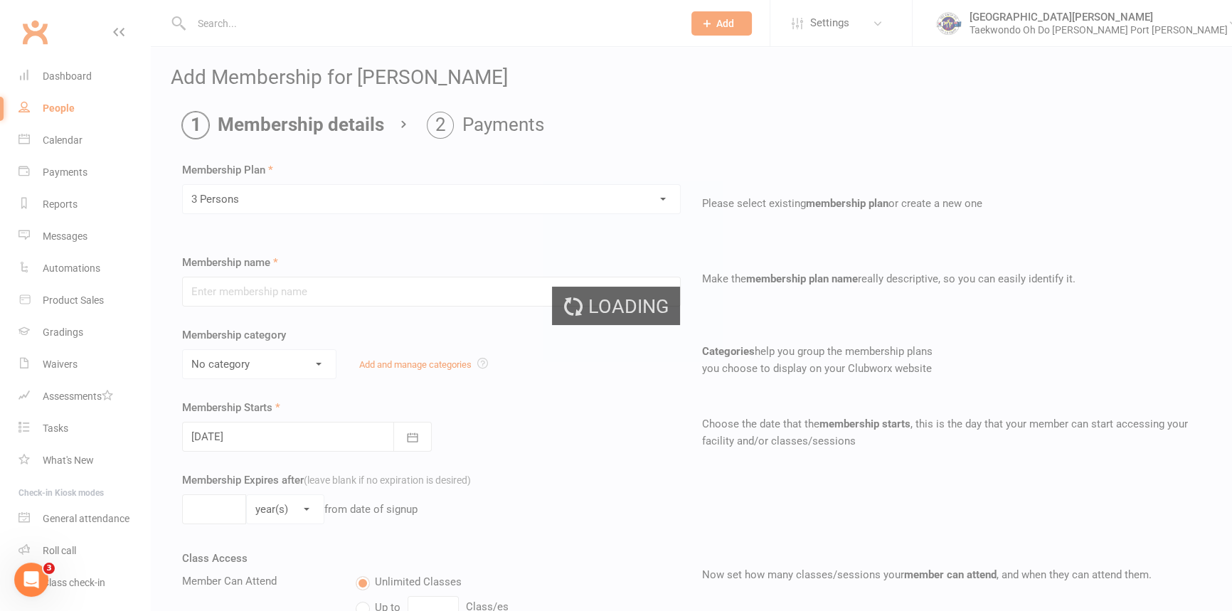
type input "3 Persons"
select select "2"
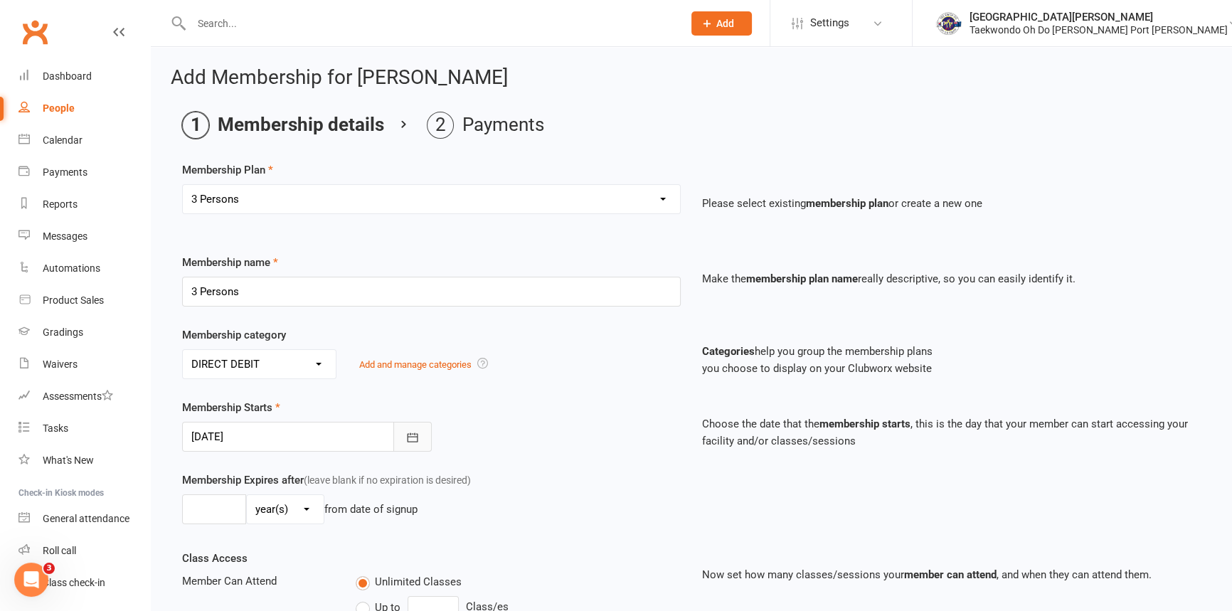
click at [411, 442] on icon "button" at bounding box center [413, 437] width 14 height 14
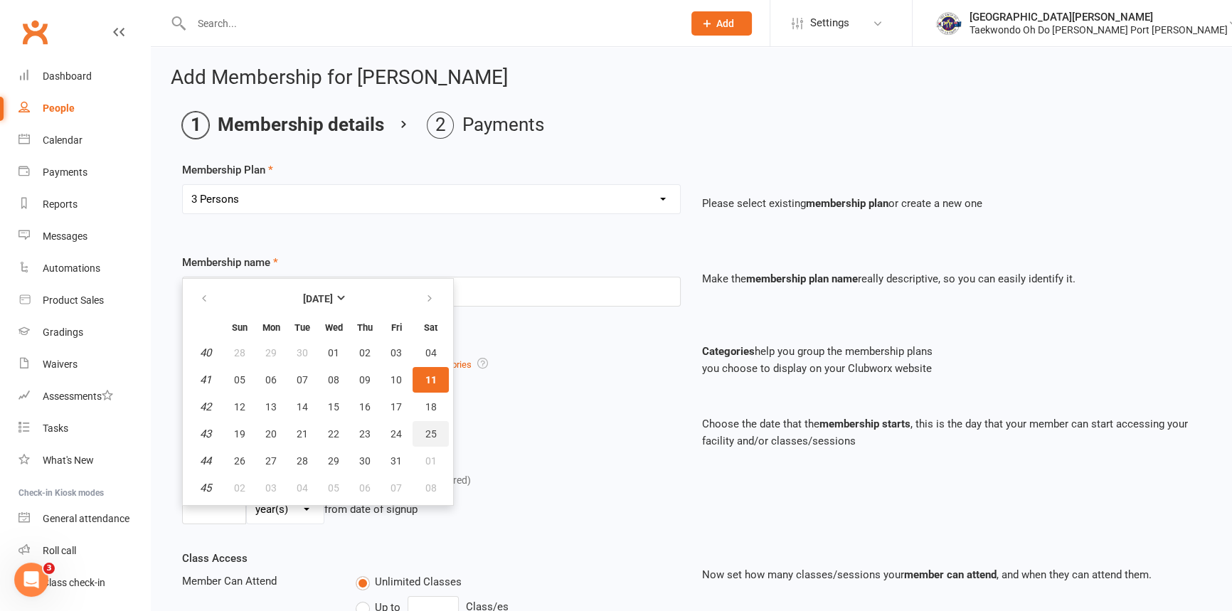
click at [435, 440] on span "25" at bounding box center [430, 433] width 11 height 11
type input "[DATE]"
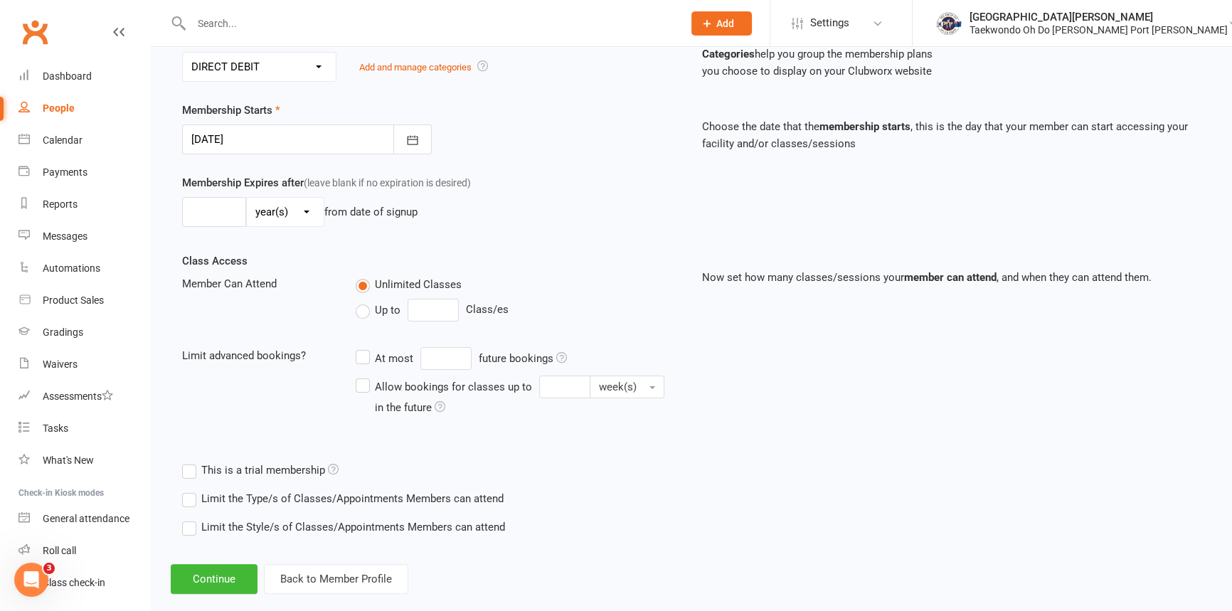
scroll to position [323, 0]
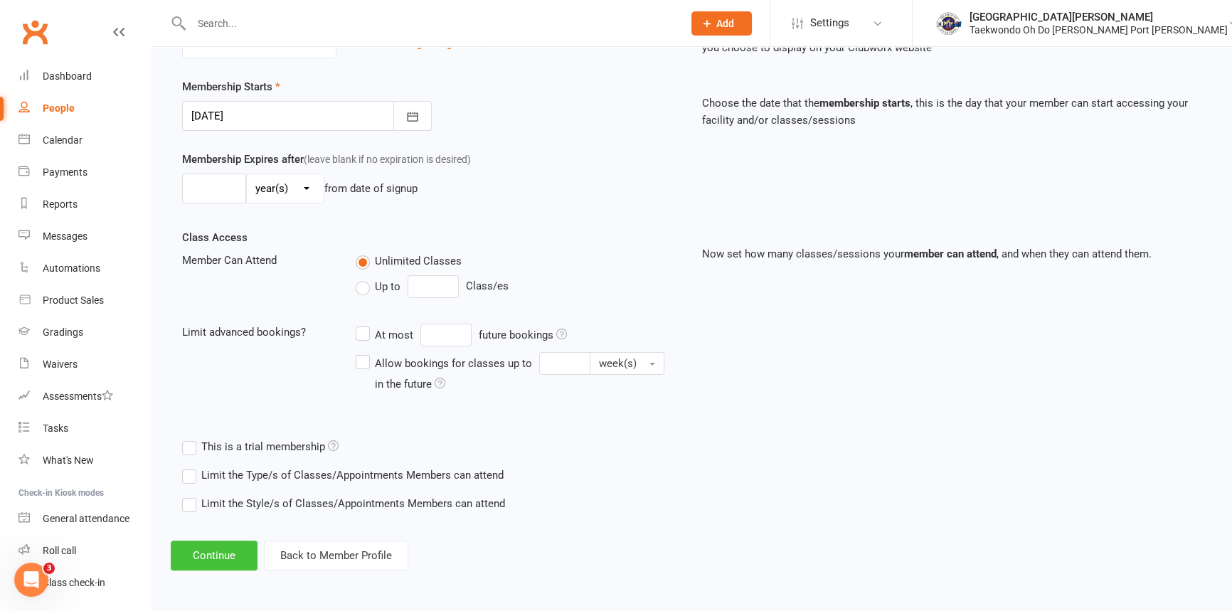
click at [224, 566] on button "Continue" at bounding box center [214, 556] width 87 height 30
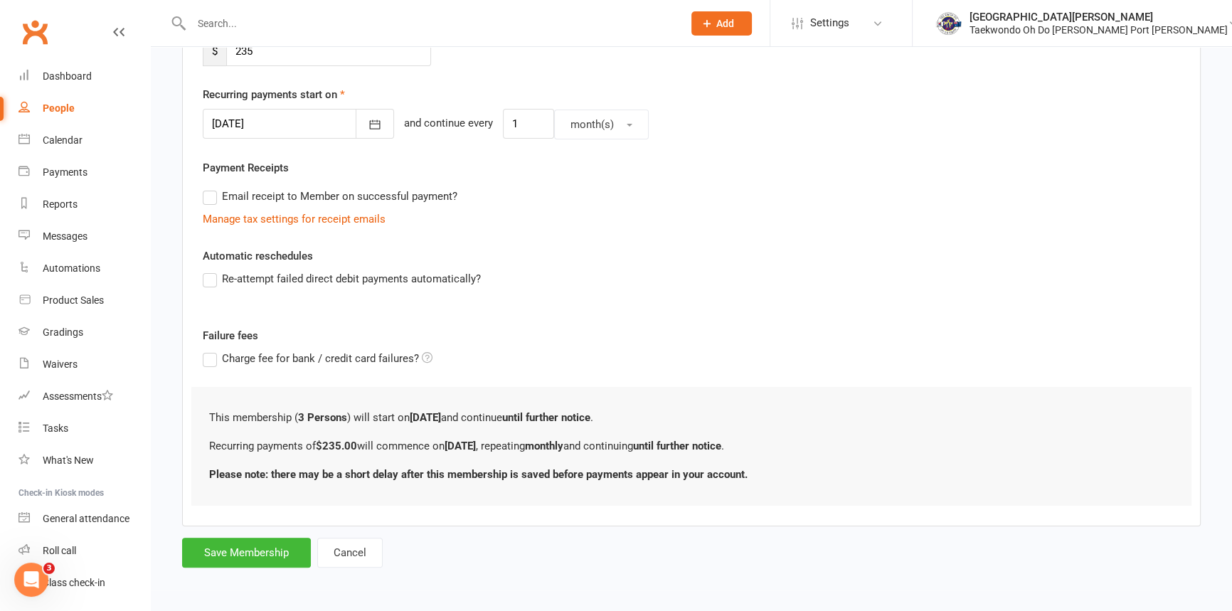
scroll to position [0, 0]
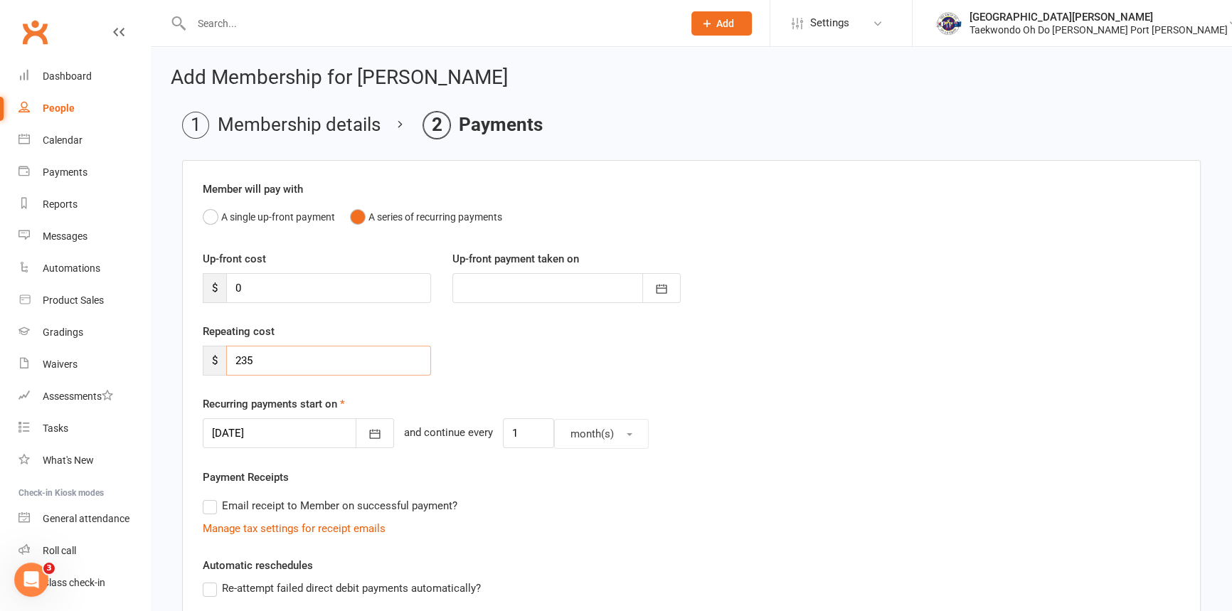
drag, startPoint x: 273, startPoint y: 368, endPoint x: 149, endPoint y: 370, distance: 123.8
click at [150, 370] on ui-view "Prospect Member Non-attending contact Class / event Appointment Grading event T…" at bounding box center [616, 452] width 1232 height 896
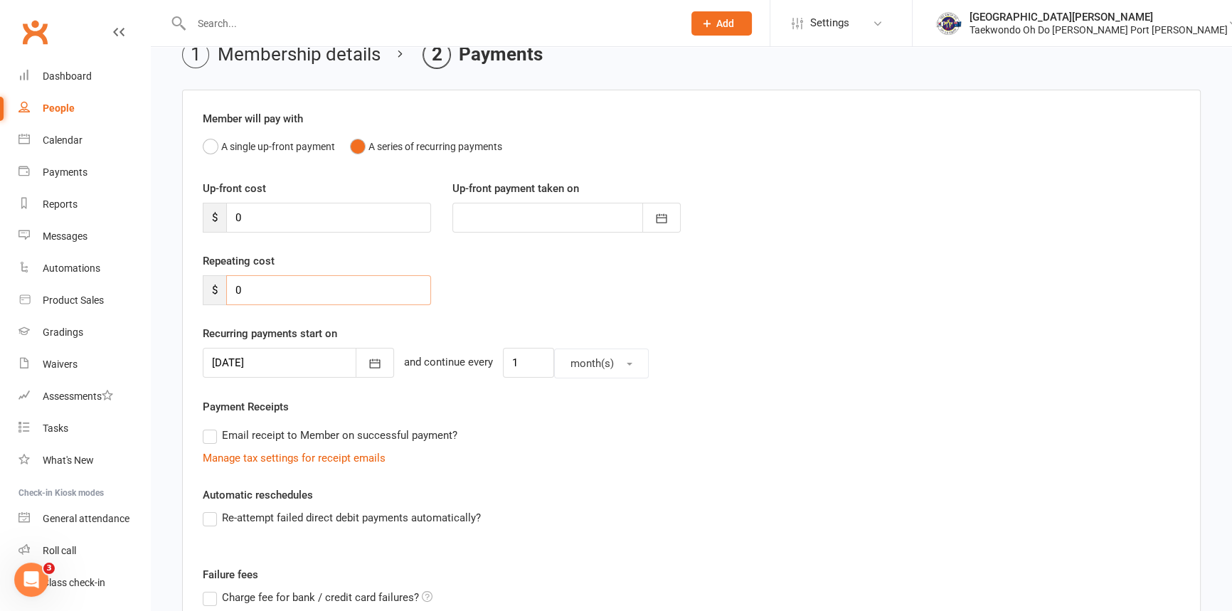
scroll to position [272, 0]
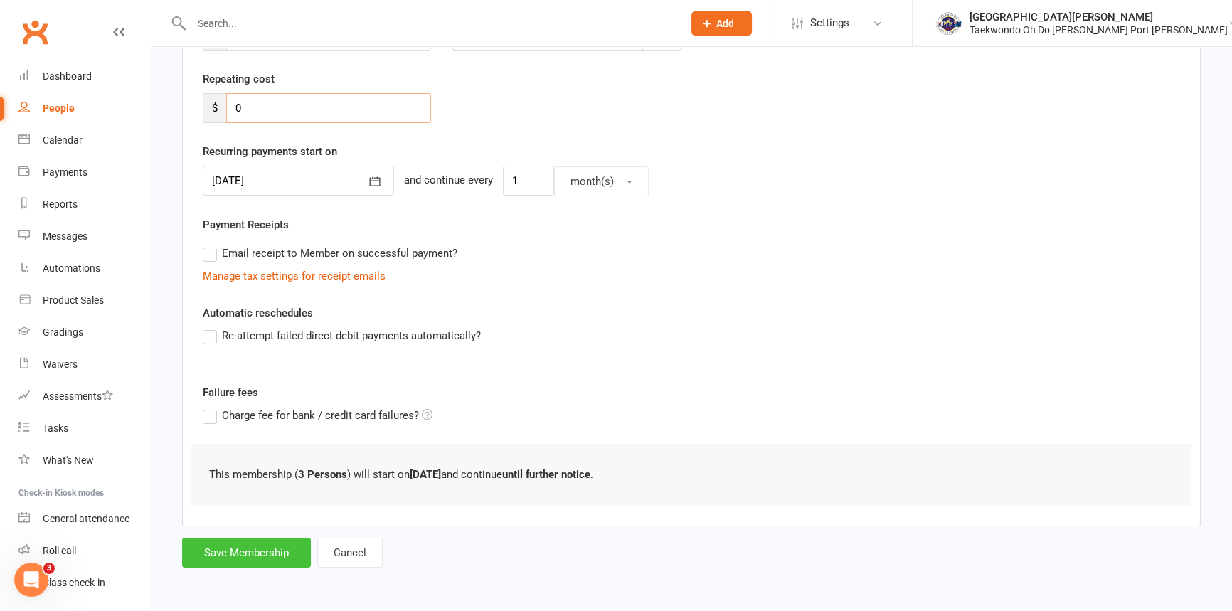
type input "0"
click at [266, 543] on button "Save Membership" at bounding box center [246, 553] width 129 height 30
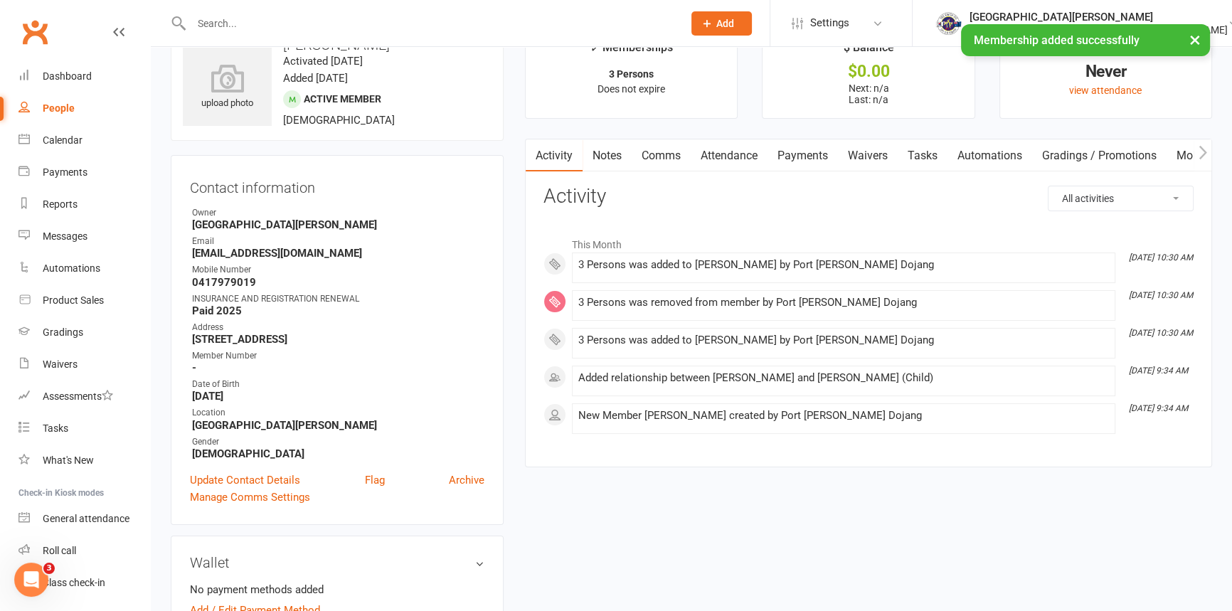
scroll to position [64, 0]
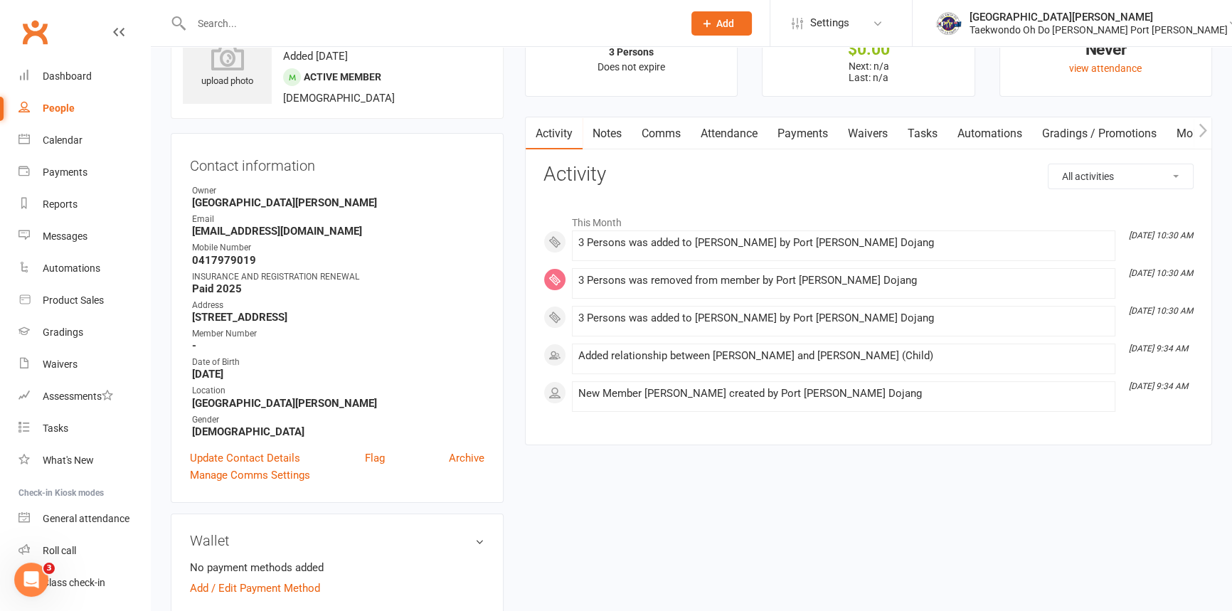
drag, startPoint x: 384, startPoint y: 346, endPoint x: 189, endPoint y: 344, distance: 195.7
click at [189, 344] on div "Contact information Owner [GEOGRAPHIC_DATA][PERSON_NAME] Email [EMAIL_ADDRESS][…" at bounding box center [337, 318] width 333 height 370
copy strong "[STREET_ADDRESS]"
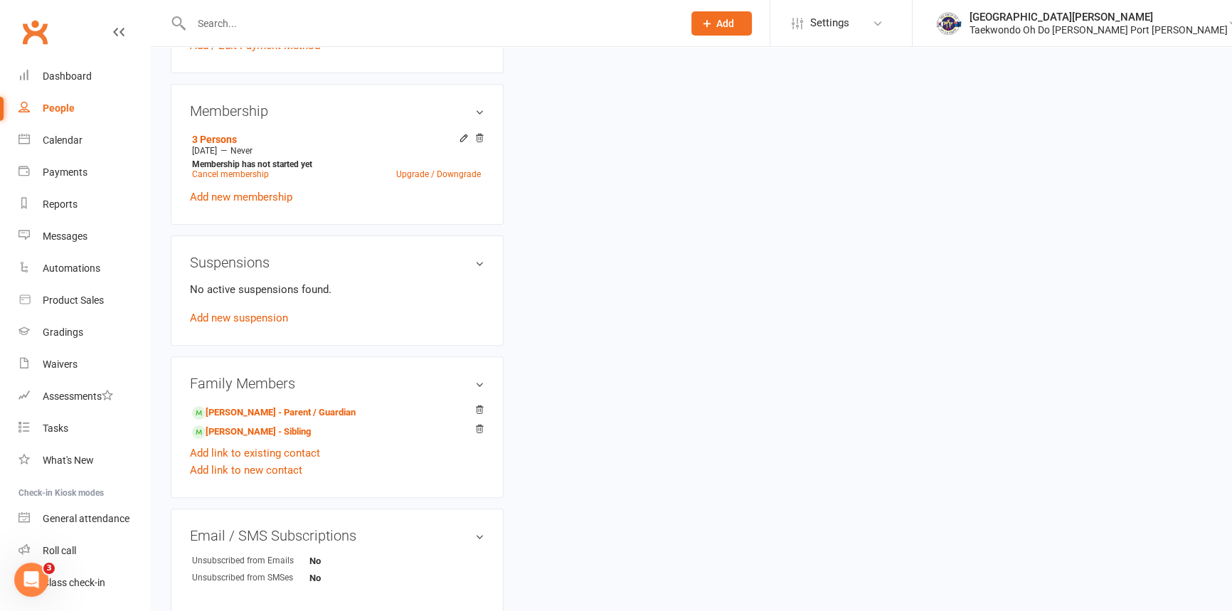
scroll to position [647, 0]
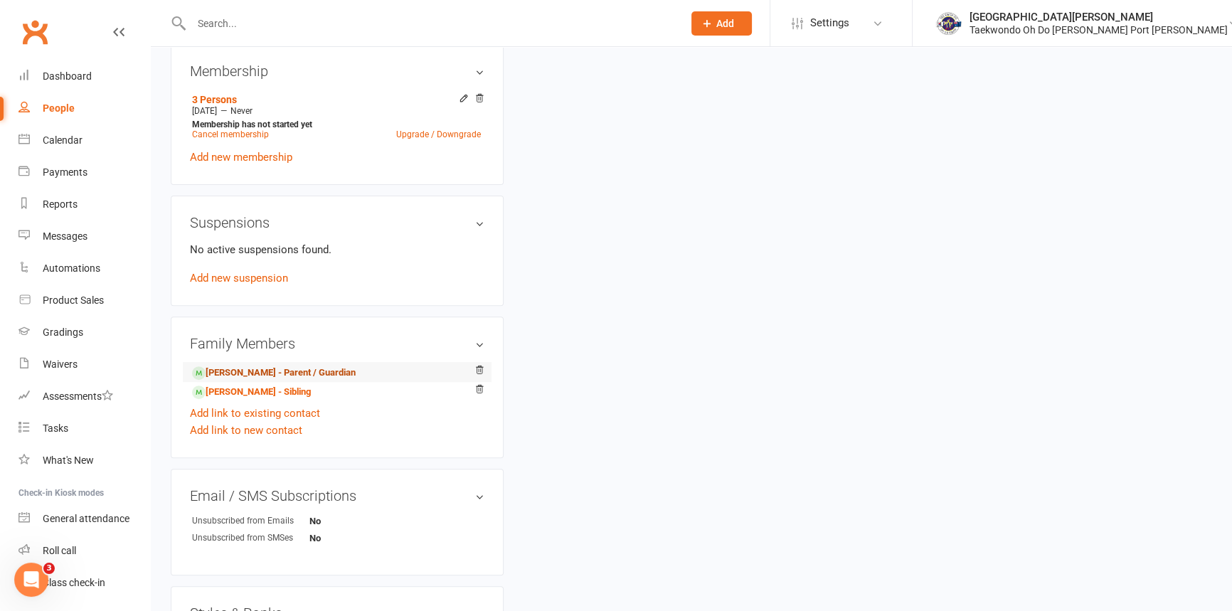
click at [258, 381] on link "[PERSON_NAME] - Parent / Guardian" at bounding box center [274, 373] width 164 height 15
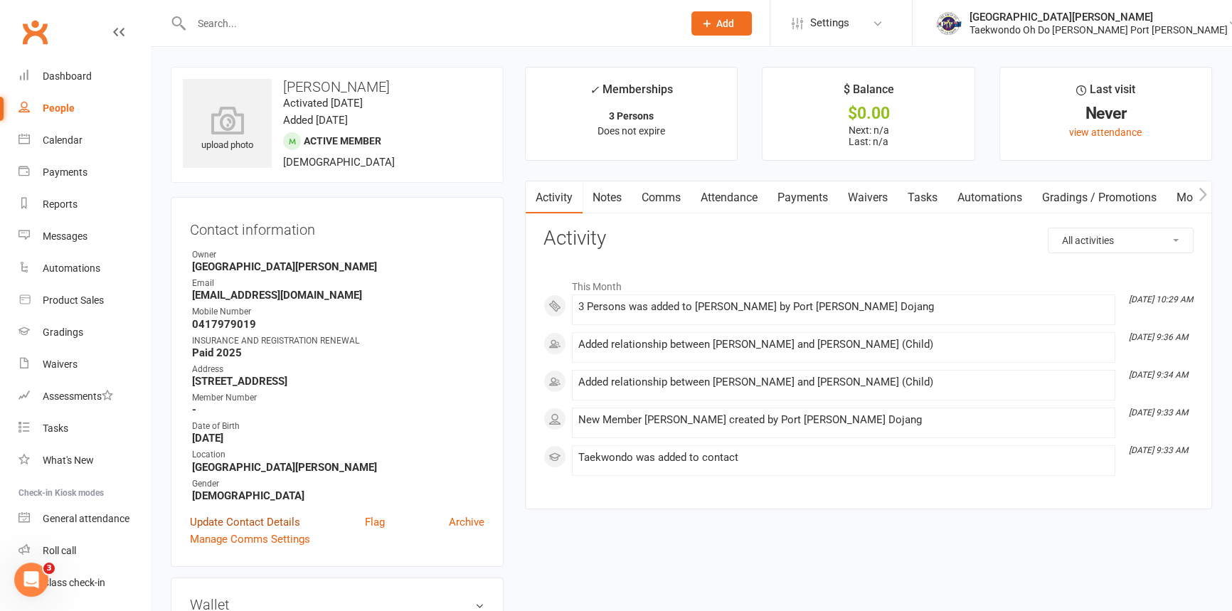
click at [274, 531] on link "Update Contact Details" at bounding box center [245, 522] width 110 height 17
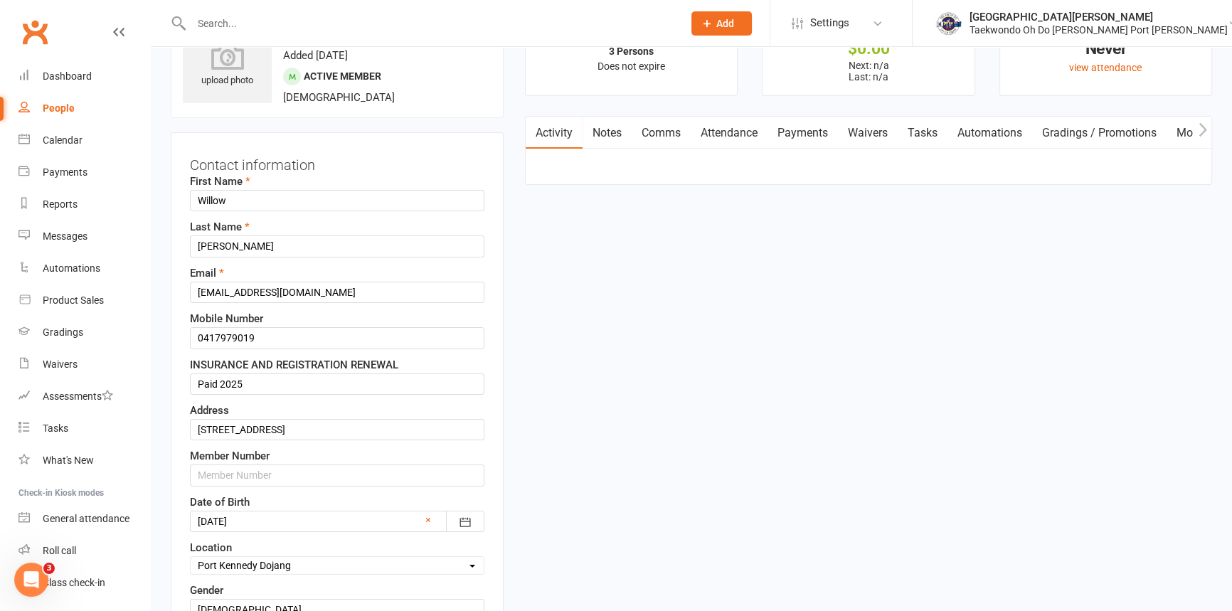
scroll to position [66, 0]
drag, startPoint x: 296, startPoint y: 454, endPoint x: 185, endPoint y: 458, distance: 111.1
paste input "[GEOGRAPHIC_DATA]"
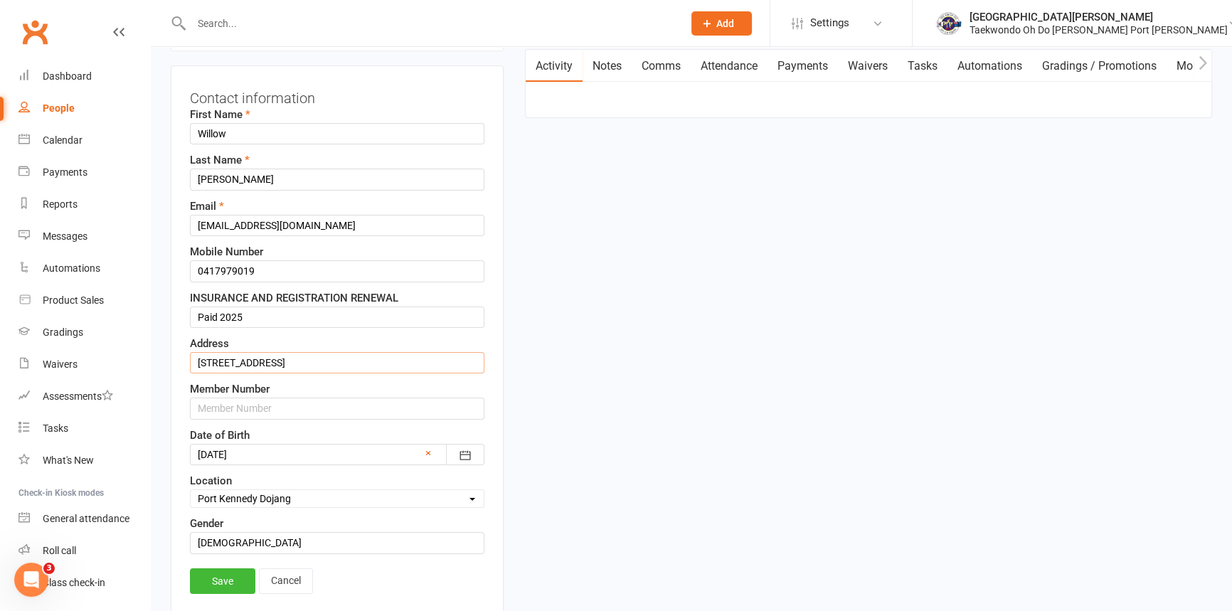
scroll to position [390, 0]
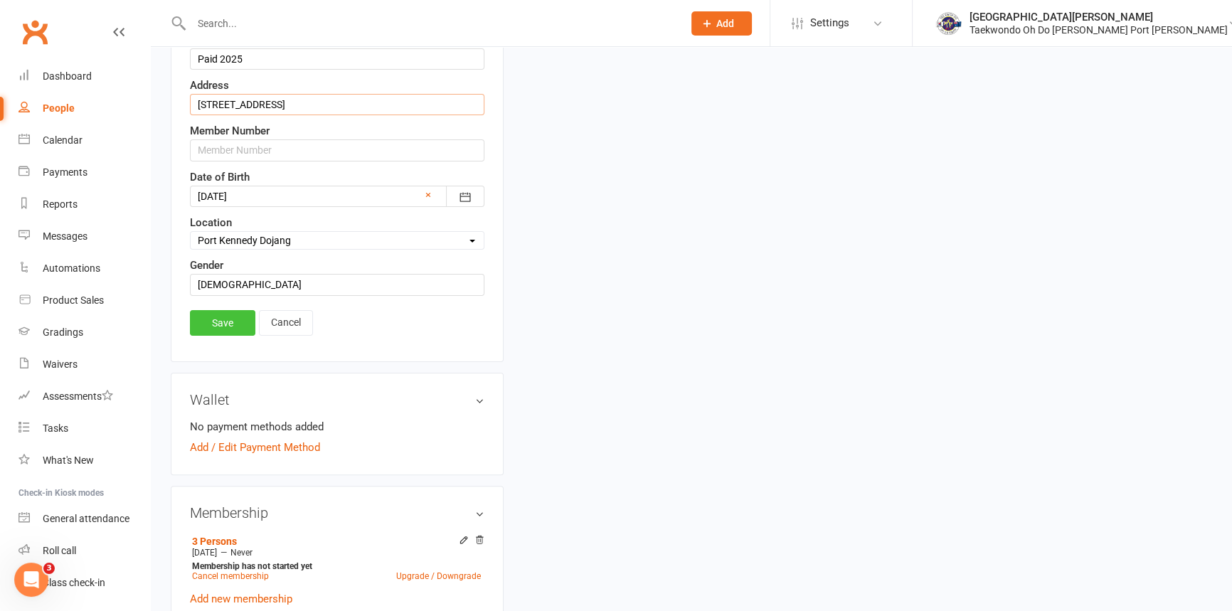
type input "[STREET_ADDRESS]"
click at [231, 336] on link "Save" at bounding box center [222, 323] width 65 height 26
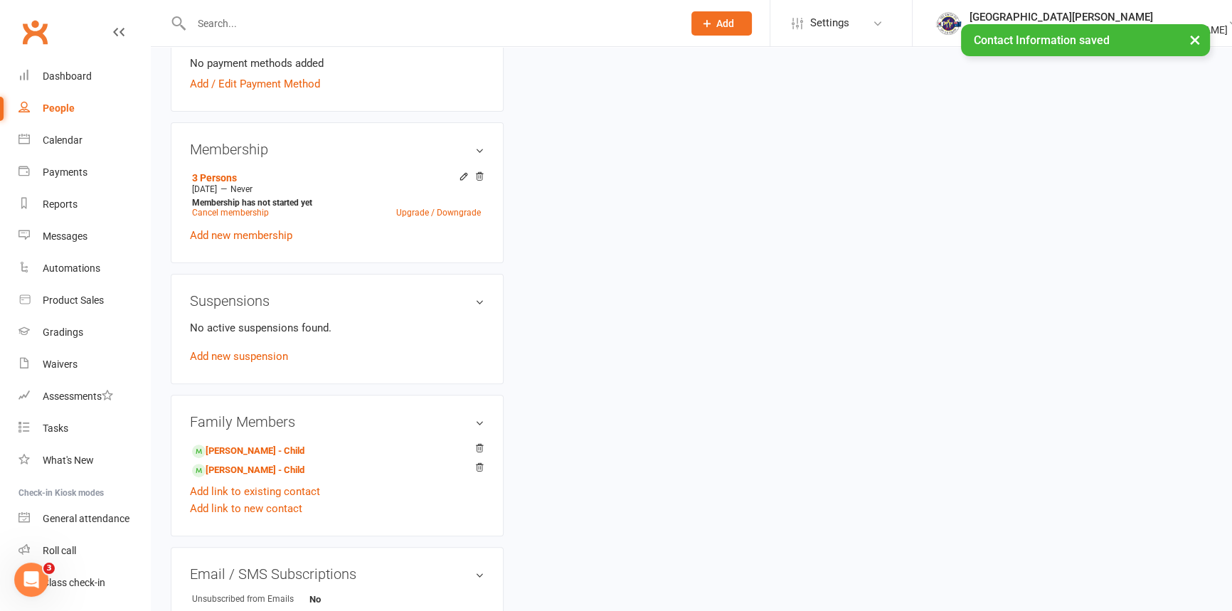
scroll to position [648, 0]
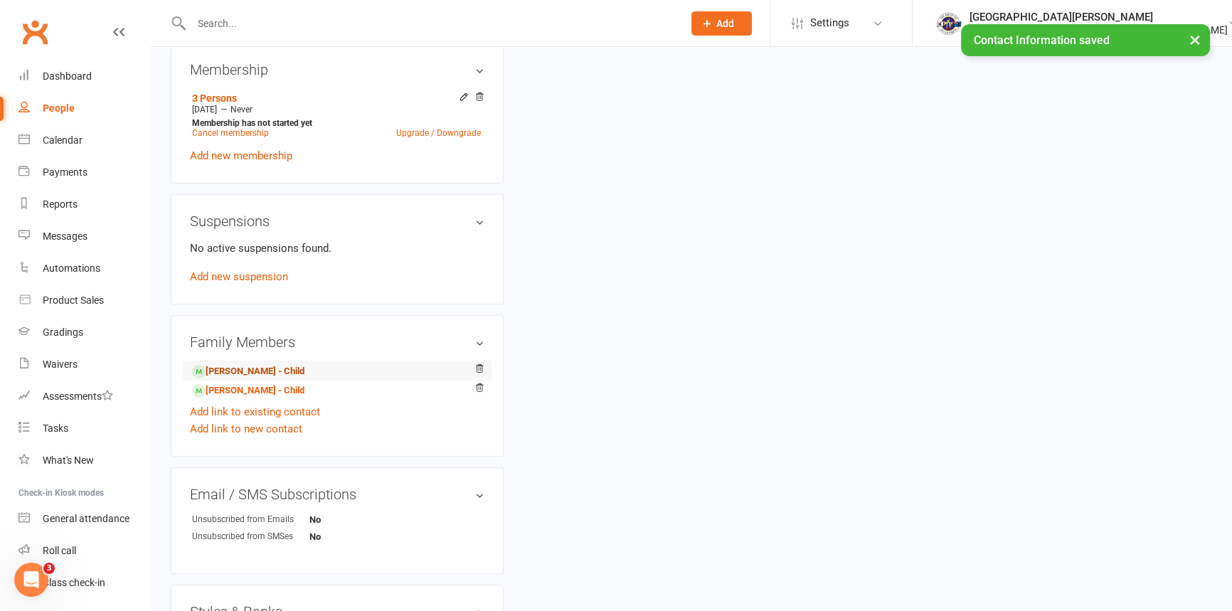
click at [255, 379] on link "[PERSON_NAME] - Child" at bounding box center [248, 371] width 112 height 15
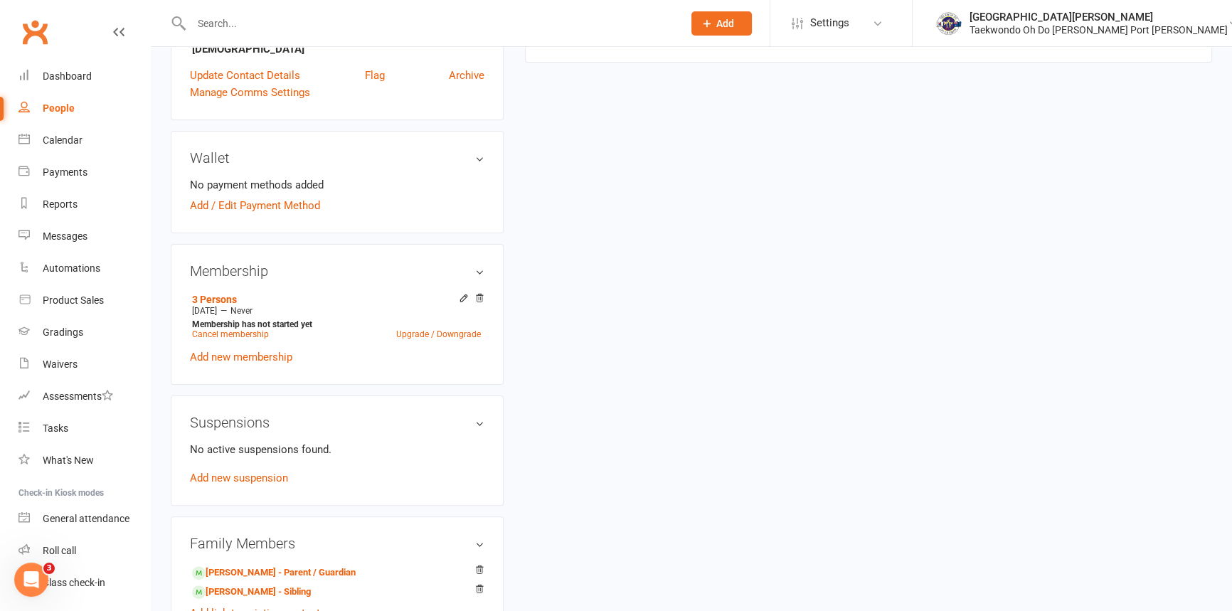
scroll to position [582, 0]
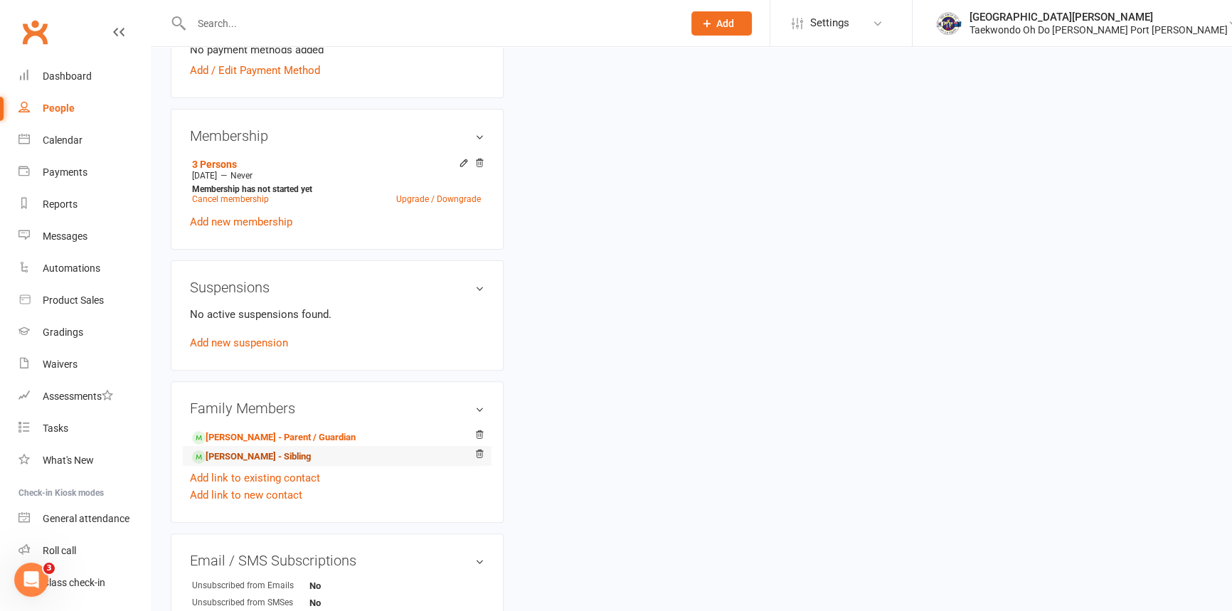
click at [258, 465] on link "[PERSON_NAME] - Sibling" at bounding box center [251, 457] width 119 height 15
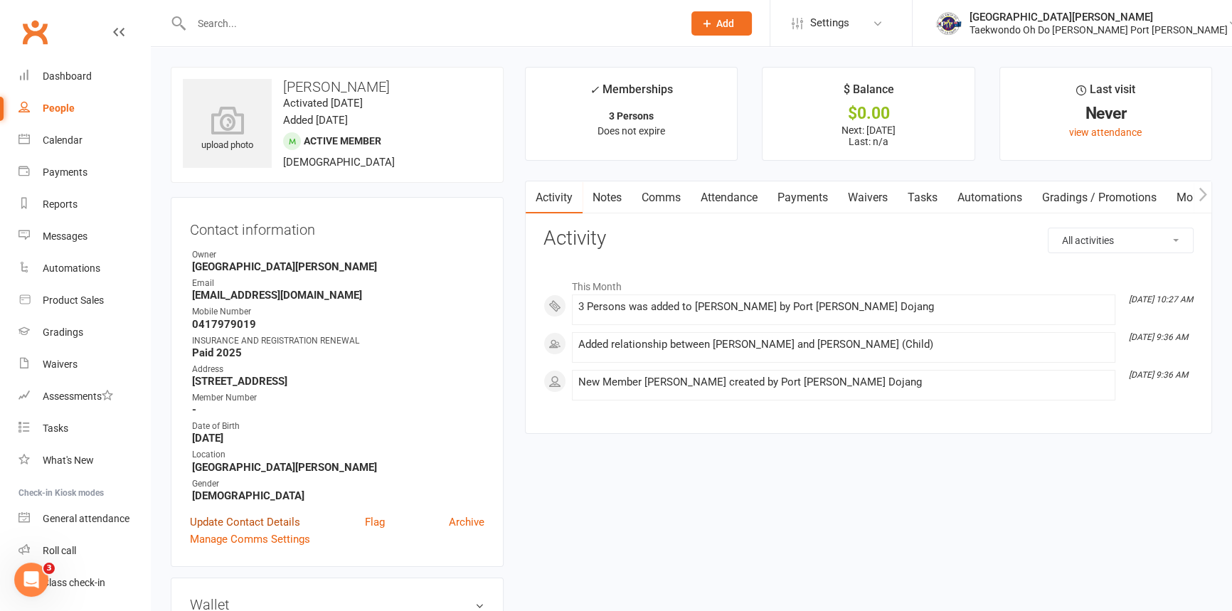
click at [281, 531] on link "Update Contact Details" at bounding box center [245, 522] width 110 height 17
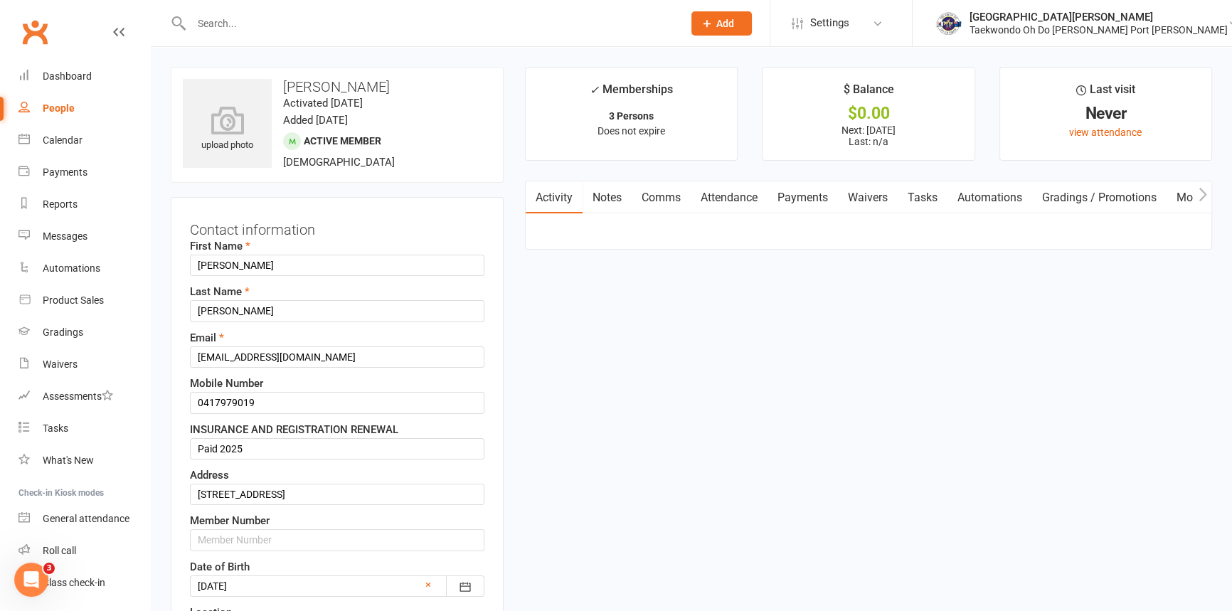
scroll to position [66, 0]
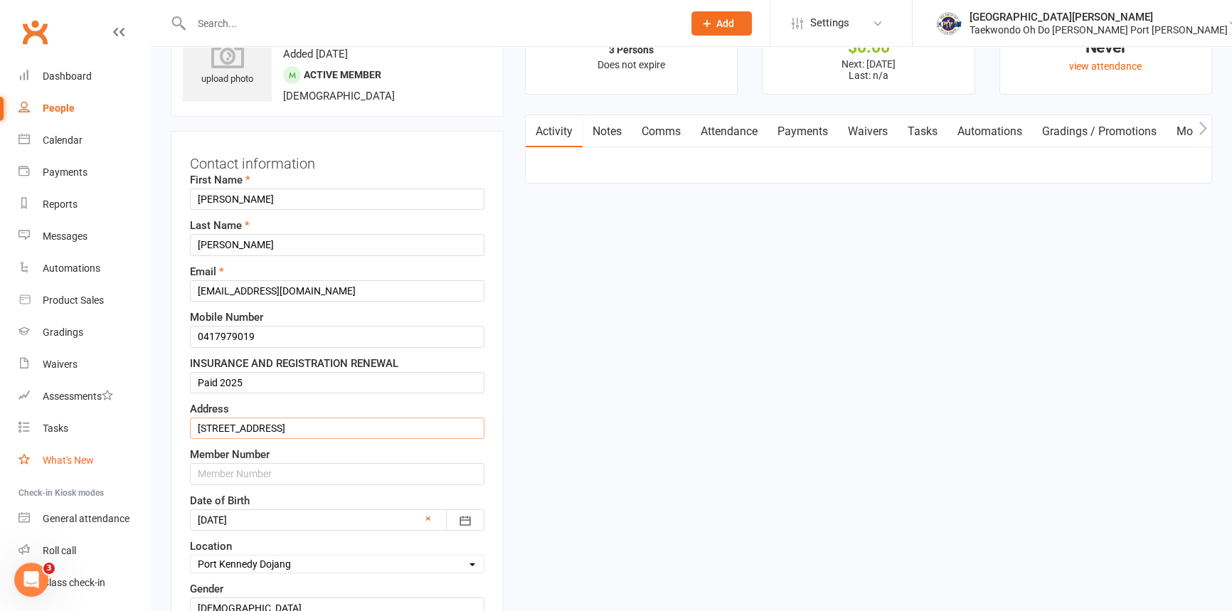
drag, startPoint x: 305, startPoint y: 446, endPoint x: 108, endPoint y: 444, distance: 197.1
paste input "[GEOGRAPHIC_DATA]"
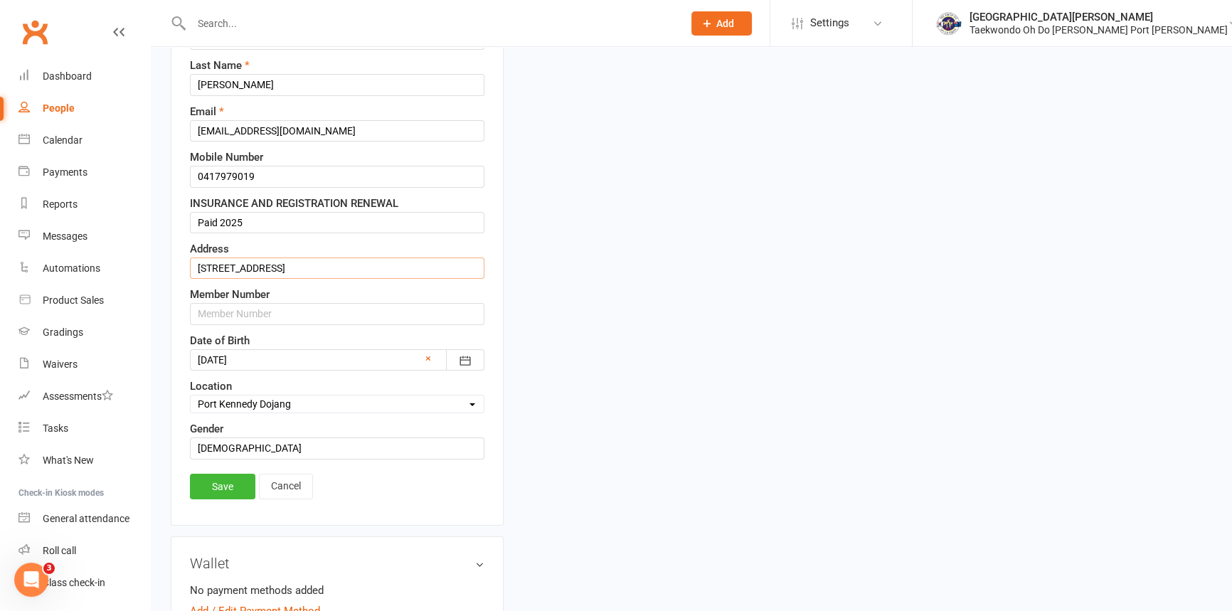
scroll to position [260, 0]
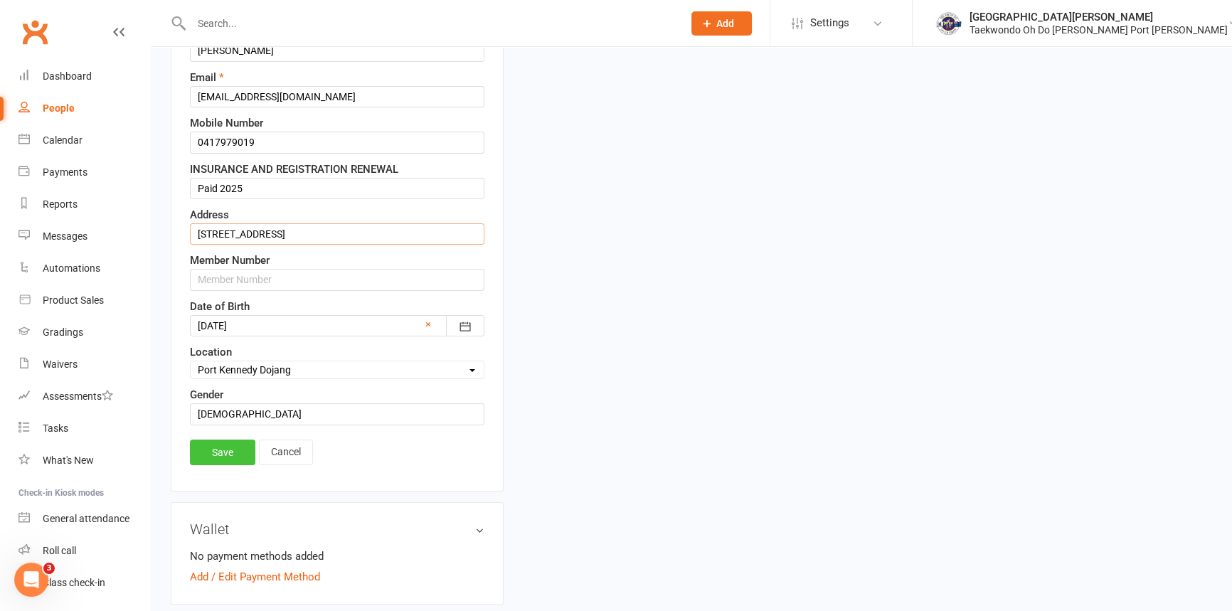
type input "[STREET_ADDRESS]"
click at [224, 465] on link "Save" at bounding box center [222, 453] width 65 height 26
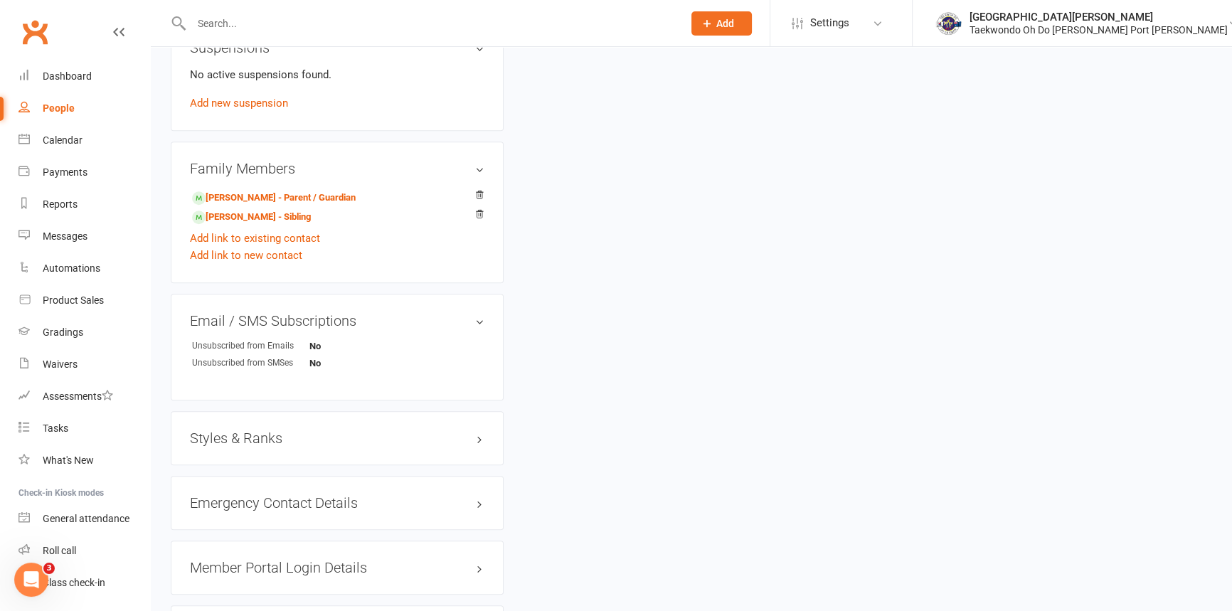
scroll to position [840, 0]
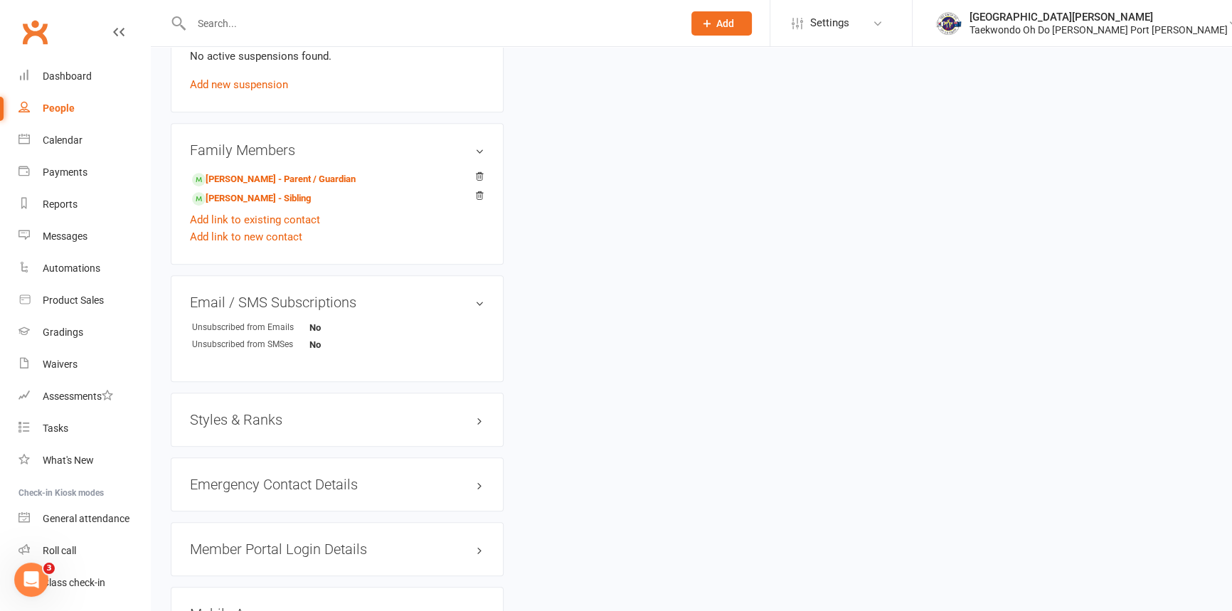
click at [268, 428] on h3 "Styles & Ranks" at bounding box center [337, 420] width 295 height 16
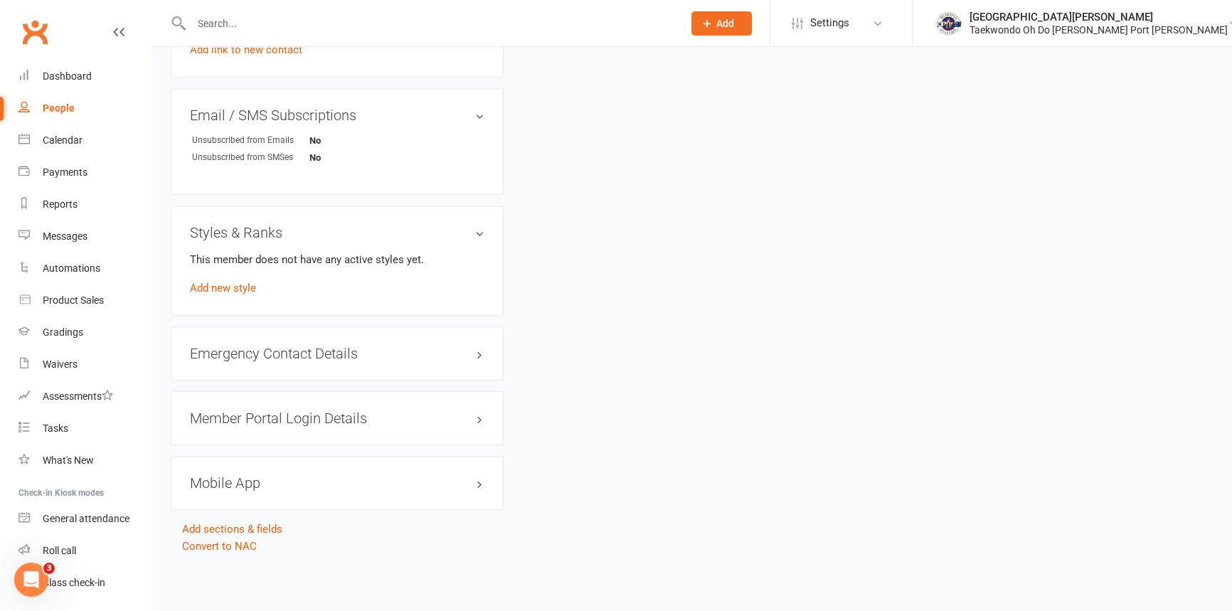
scroll to position [1110, 0]
click at [260, 479] on h3 "Mobile App" at bounding box center [337, 483] width 295 height 16
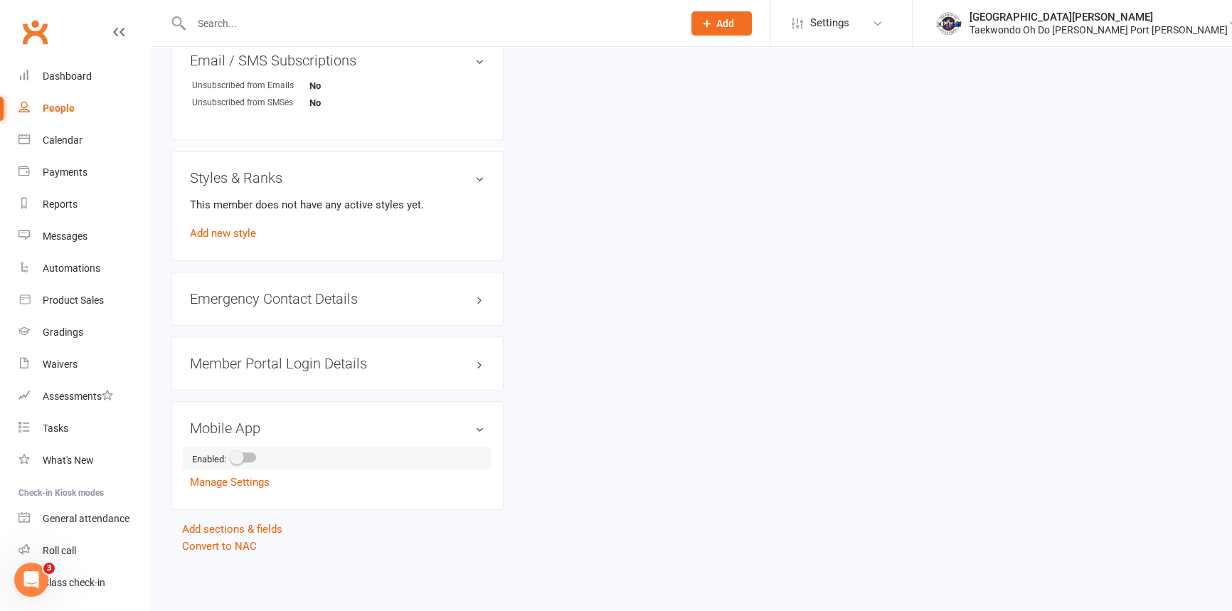
click at [241, 465] on switch at bounding box center [244, 459] width 36 height 11
click at [244, 465] on span at bounding box center [237, 457] width 14 height 14
click at [232, 455] on input "checkbox" at bounding box center [232, 455] width 0 height 0
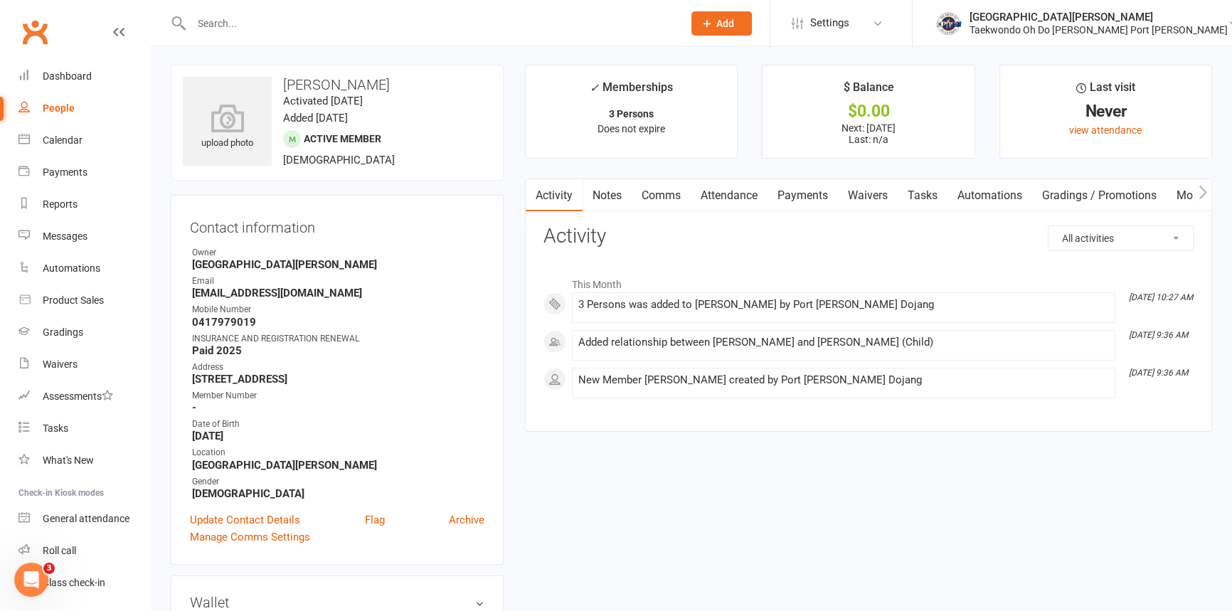
scroll to position [0, 0]
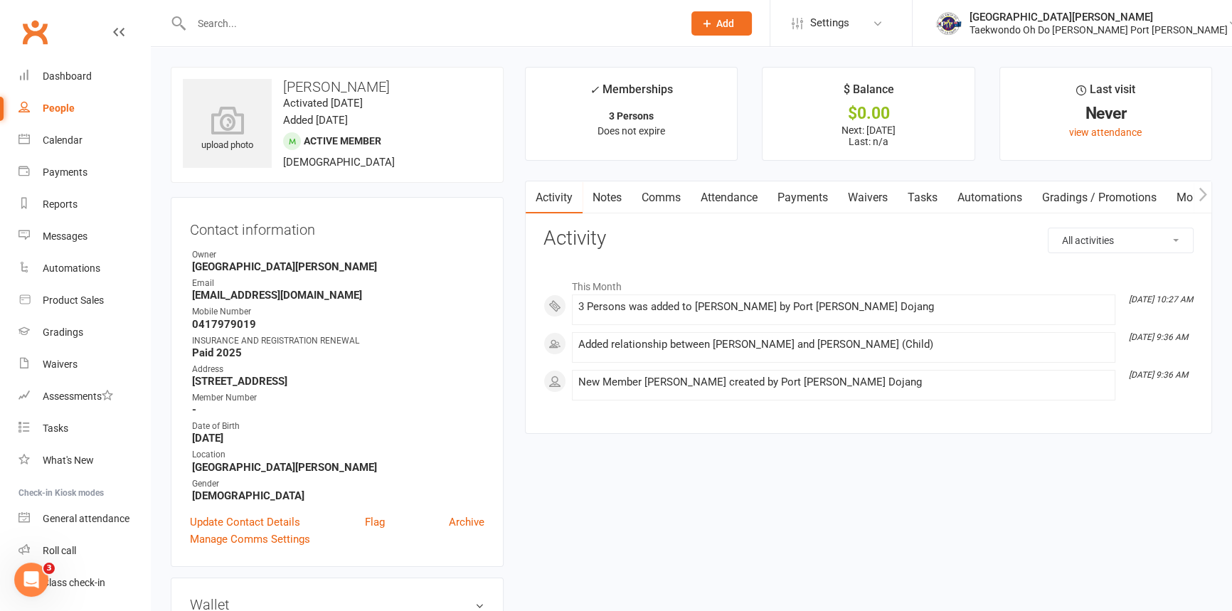
click at [1186, 192] on link "Mobile App" at bounding box center [1205, 197] width 77 height 33
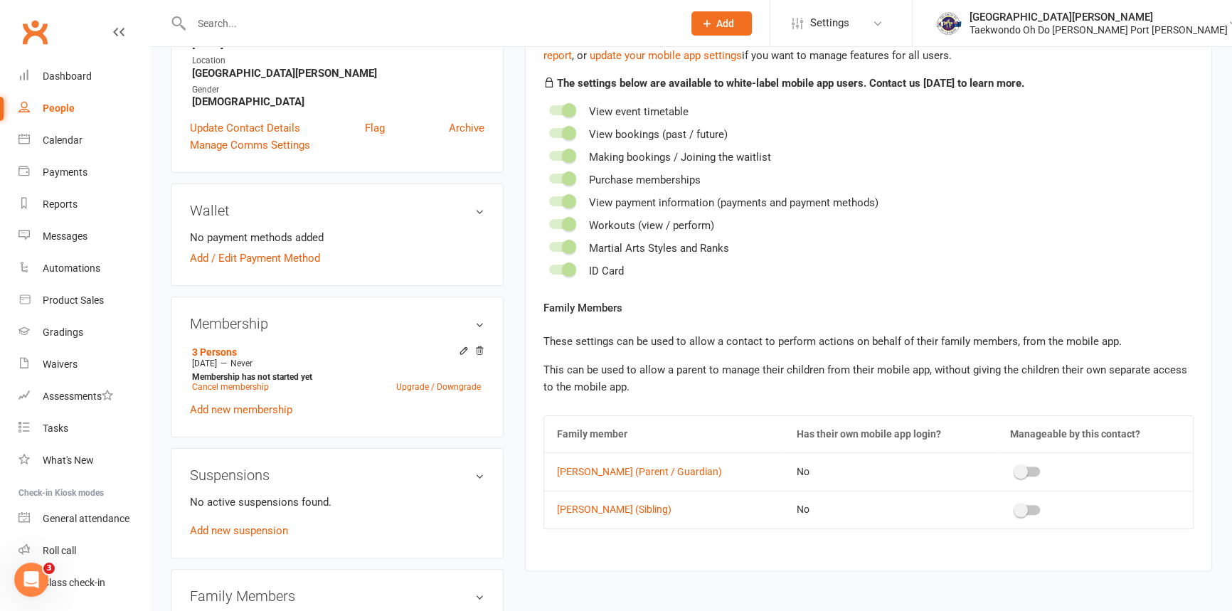
scroll to position [517, 0]
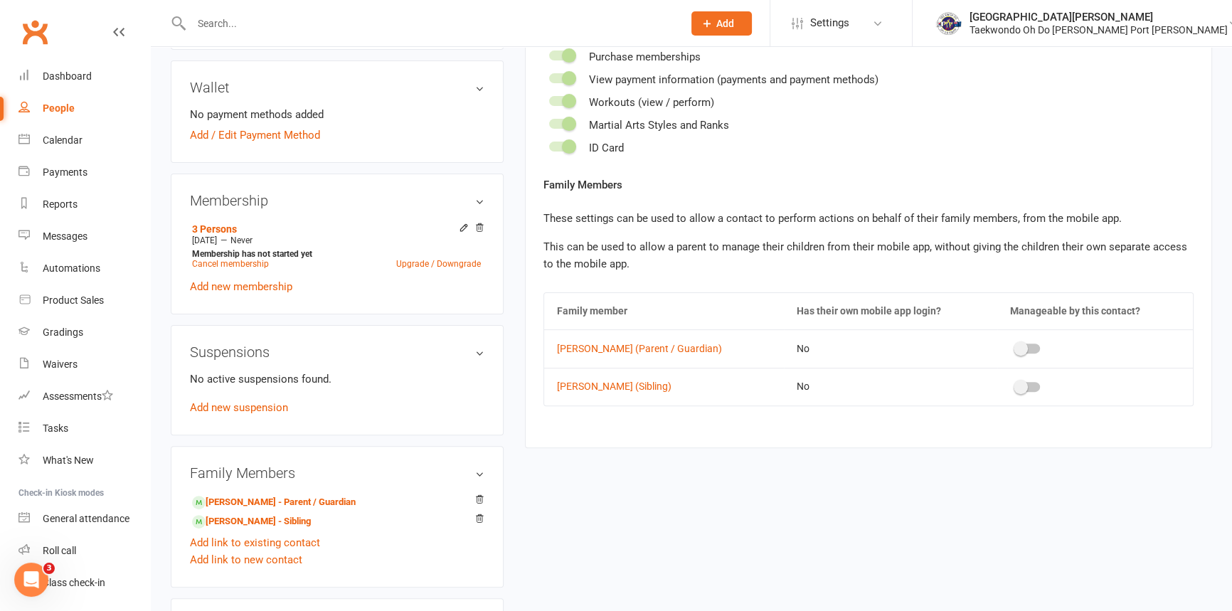
drag, startPoint x: 1020, startPoint y: 377, endPoint x: 1025, endPoint y: 382, distance: 7.6
click at [1020, 356] on span at bounding box center [1021, 349] width 14 height 14
click at [1016, 346] on input "checkbox" at bounding box center [1016, 346] width 0 height 0
drag, startPoint x: 1018, startPoint y: 410, endPoint x: 1040, endPoint y: 414, distance: 22.5
click at [1020, 394] on span at bounding box center [1021, 387] width 14 height 14
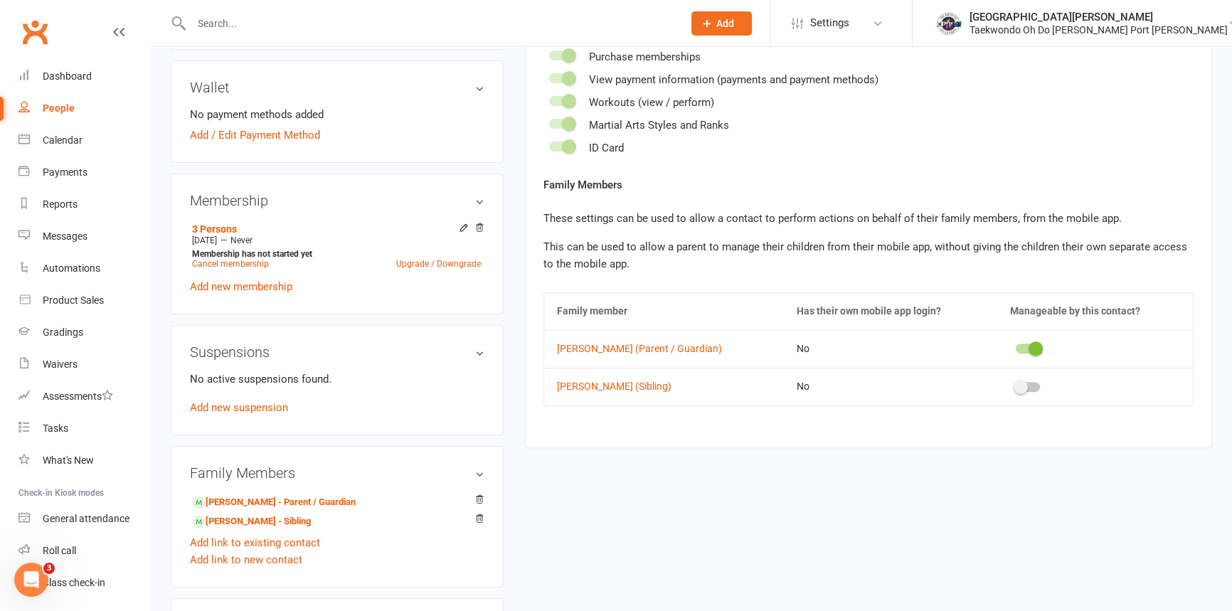
click at [1016, 385] on input "checkbox" at bounding box center [1016, 385] width 0 height 0
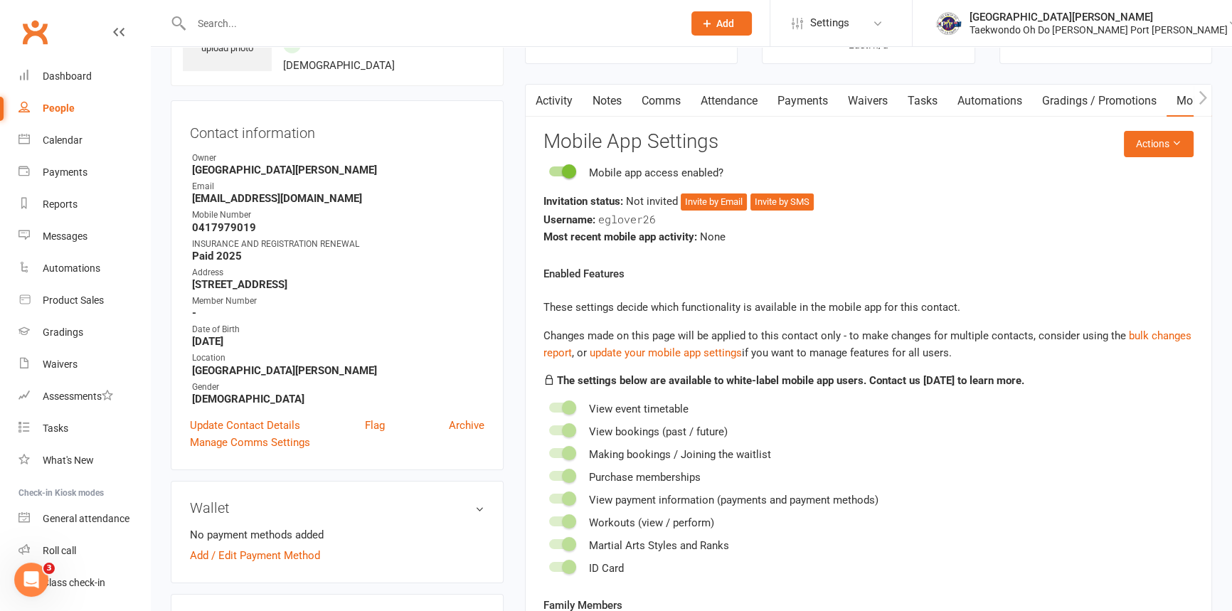
scroll to position [0, 0]
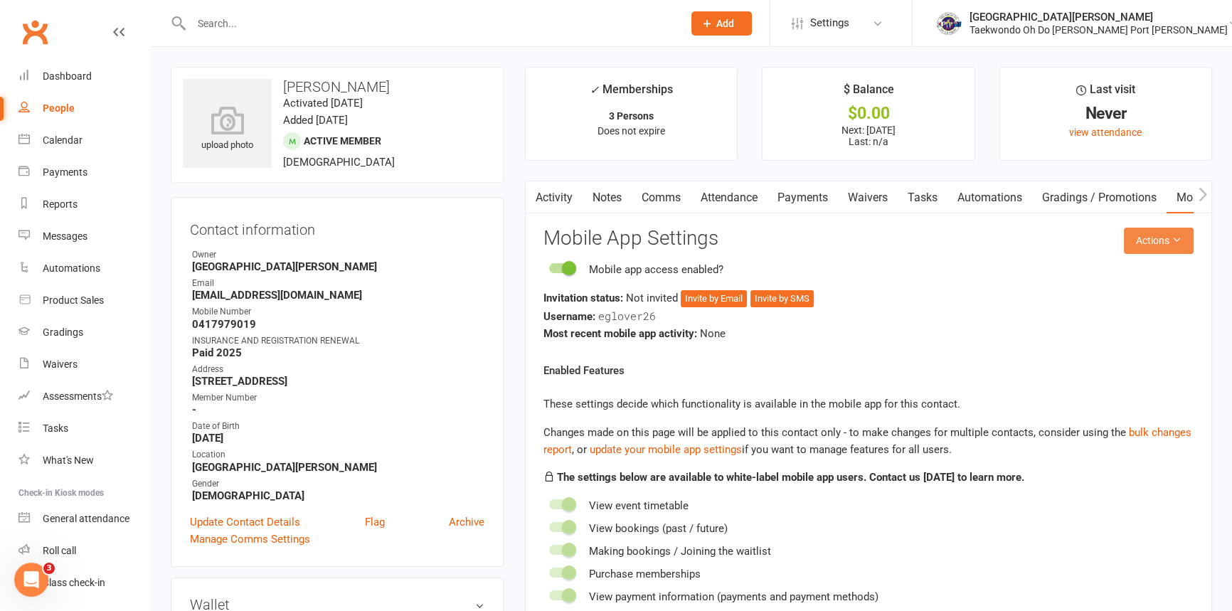
click at [1155, 243] on button "Actions" at bounding box center [1159, 241] width 70 height 26
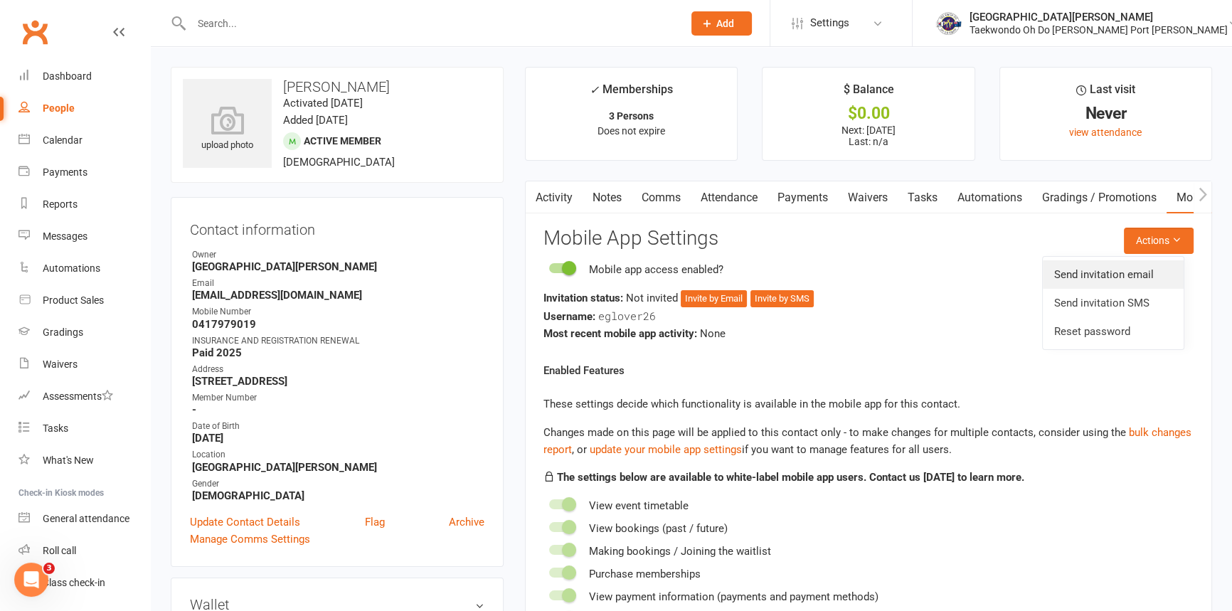
click at [1126, 268] on link "Send invitation email" at bounding box center [1113, 274] width 141 height 28
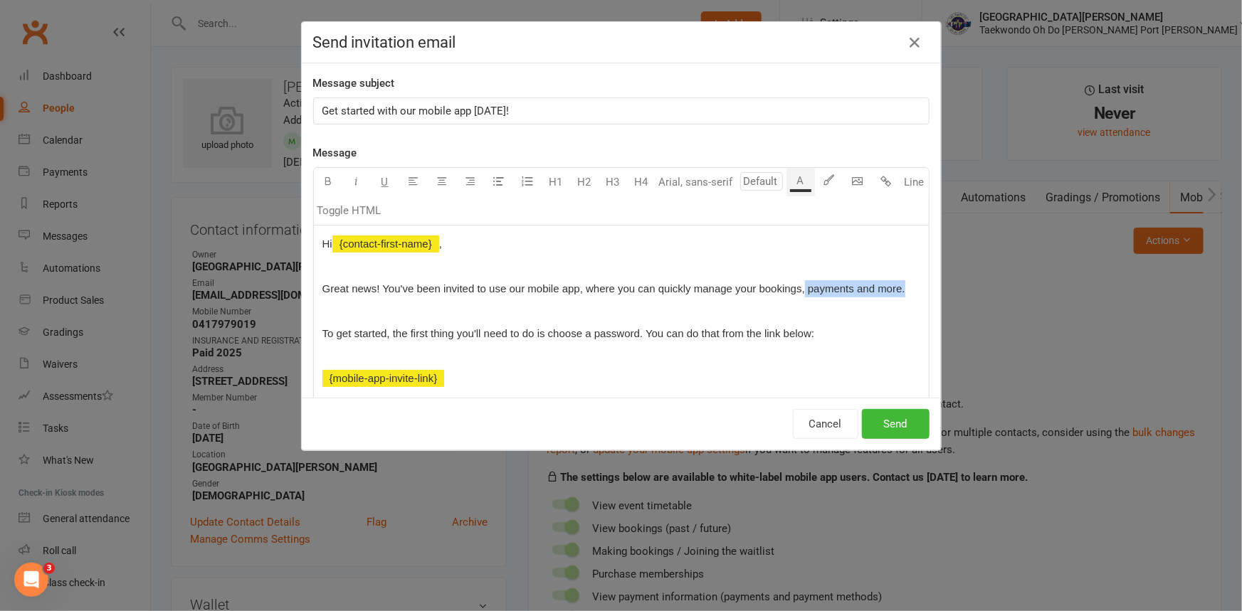
drag, startPoint x: 832, startPoint y: 299, endPoint x: 866, endPoint y: 309, distance: 35.8
click at [866, 297] on p "Great news! You've been invited to use our mobile app, where you can quickly ma…" at bounding box center [621, 288] width 598 height 17
click at [899, 420] on button "Send" at bounding box center [896, 424] width 68 height 30
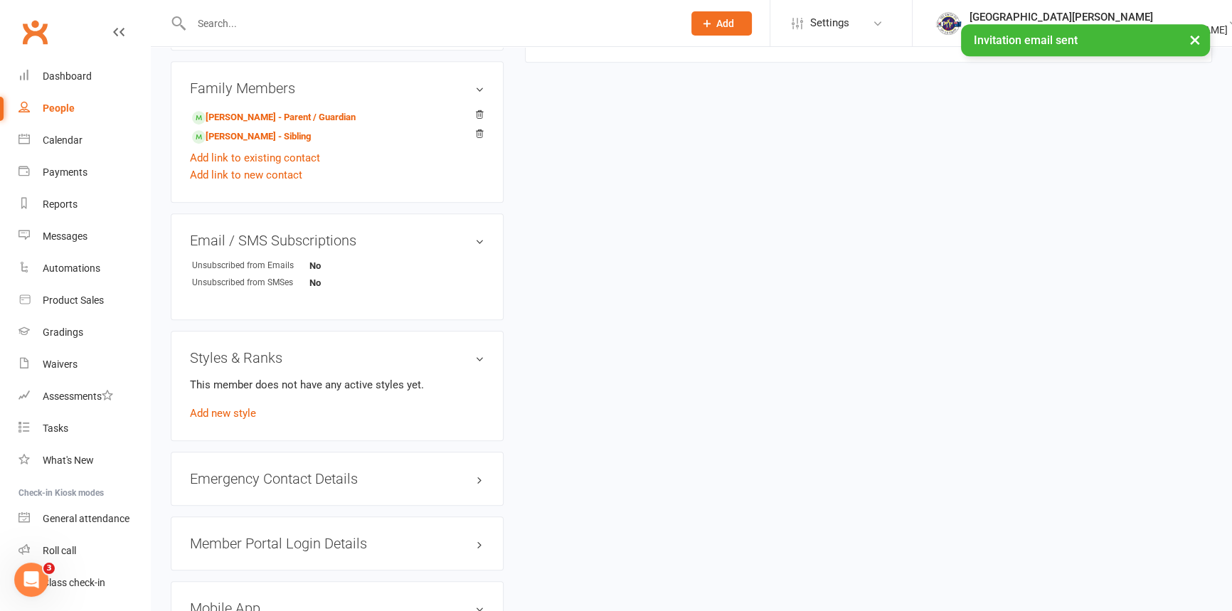
scroll to position [905, 0]
click at [250, 122] on link "[PERSON_NAME] - Parent / Guardian" at bounding box center [274, 114] width 164 height 15
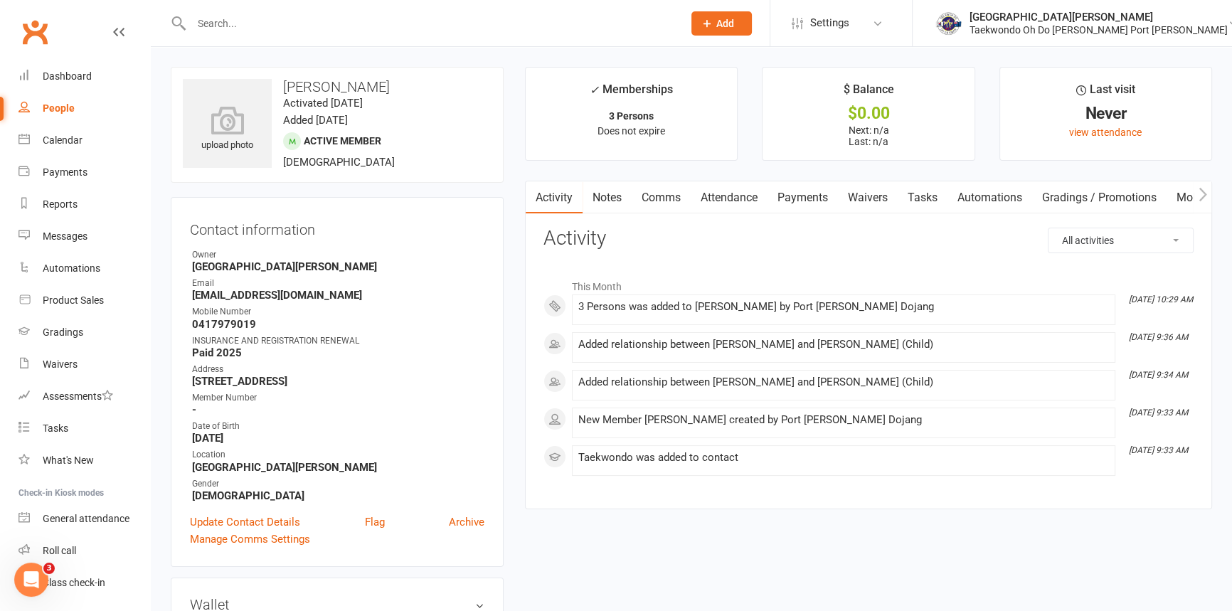
click at [1181, 198] on link "Mobile App" at bounding box center [1205, 197] width 77 height 33
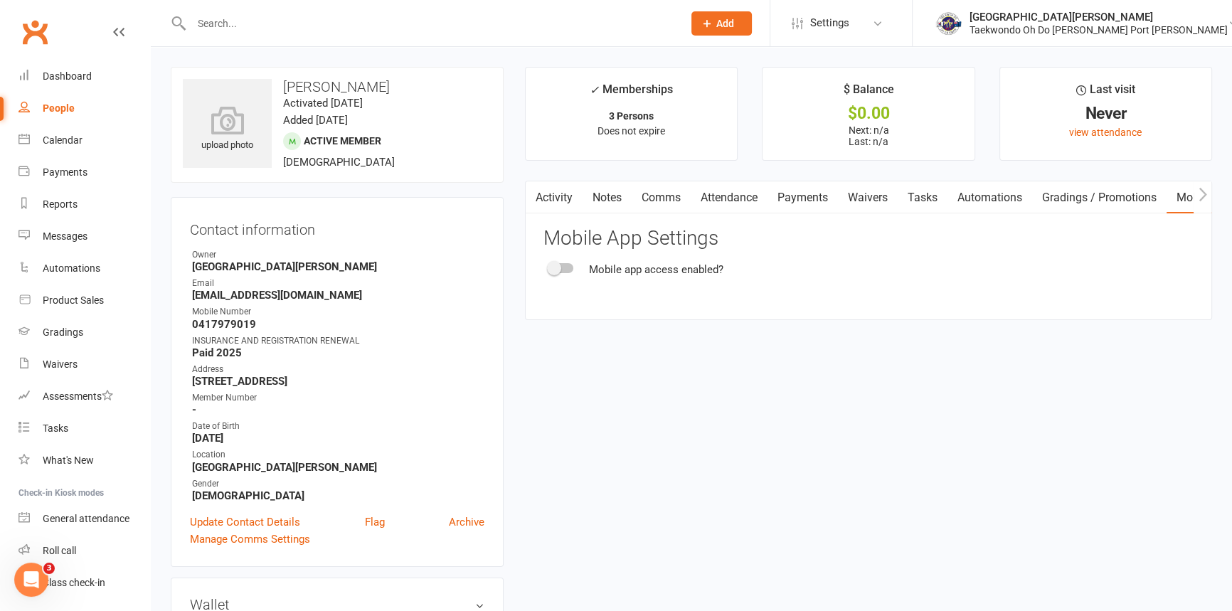
click at [556, 265] on span at bounding box center [554, 268] width 14 height 14
click at [549, 266] on input "checkbox" at bounding box center [549, 266] width 0 height 0
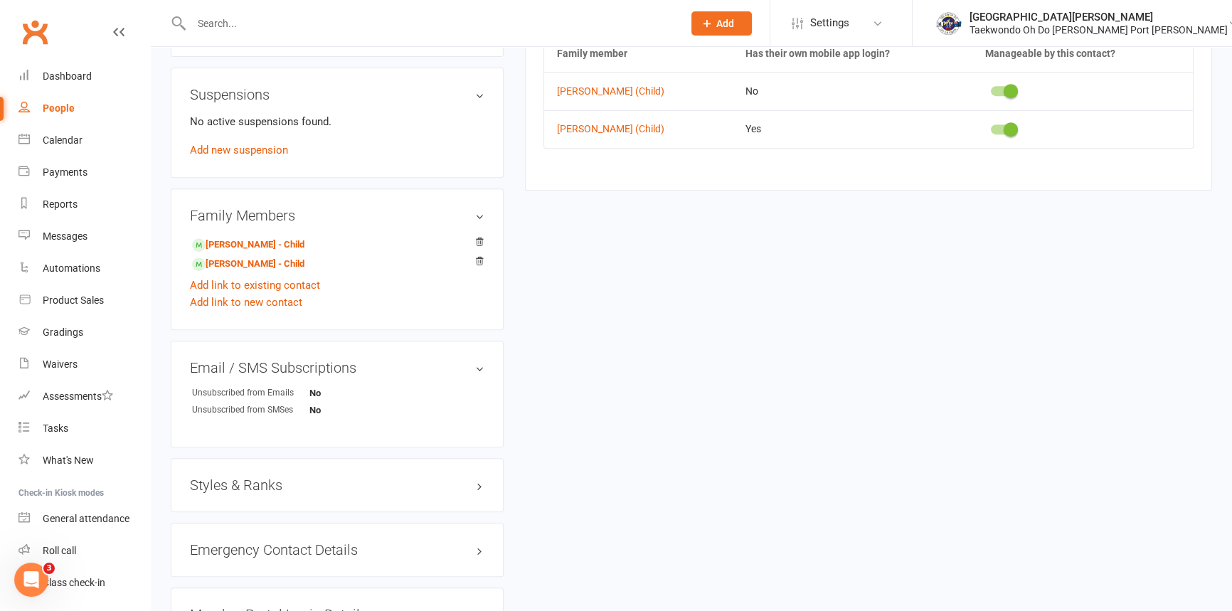
scroll to position [776, 0]
click at [242, 252] on link "[PERSON_NAME] - Child" at bounding box center [248, 244] width 112 height 15
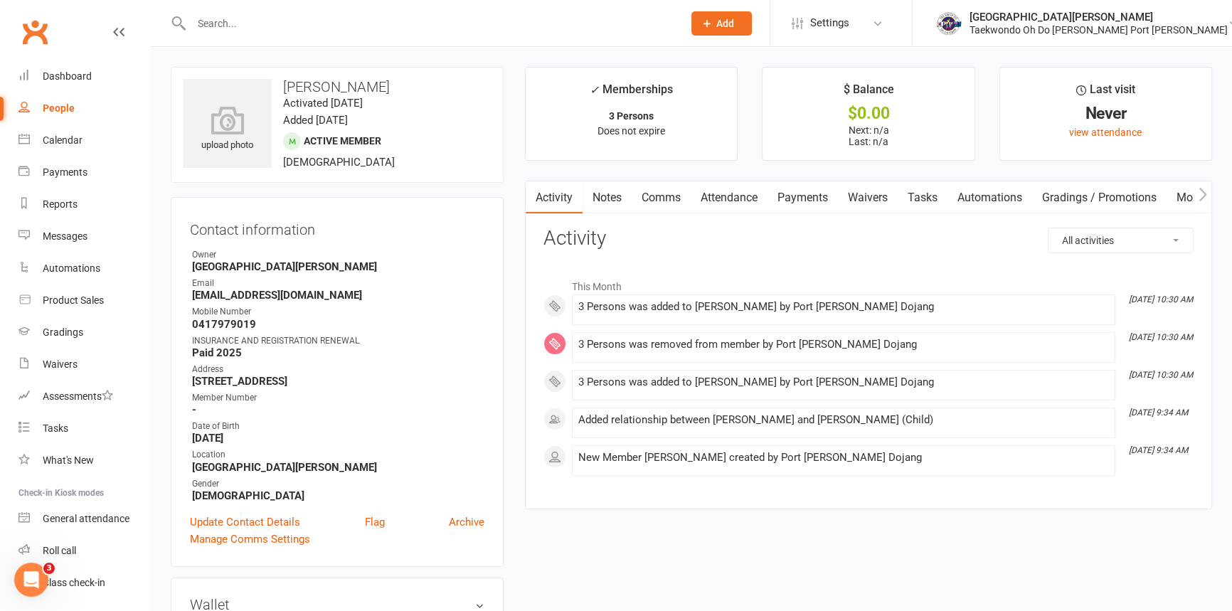
click at [1186, 192] on link "Mobile App" at bounding box center [1205, 197] width 77 height 33
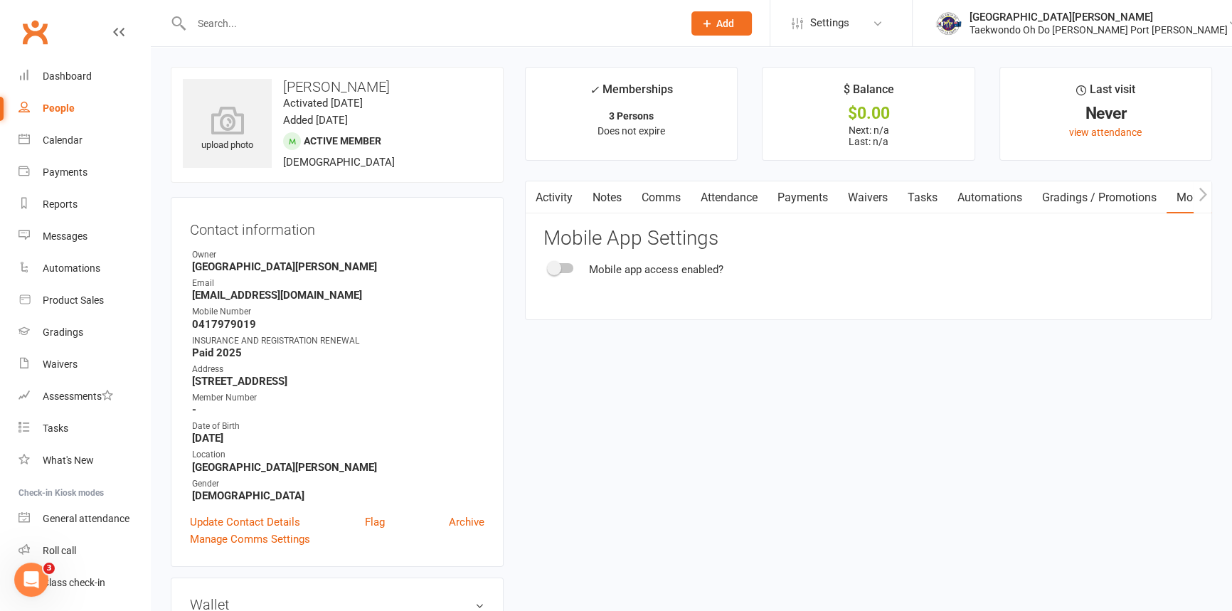
click at [562, 263] on div at bounding box center [561, 268] width 24 height 10
click at [549, 266] on input "checkbox" at bounding box center [549, 266] width 0 height 0
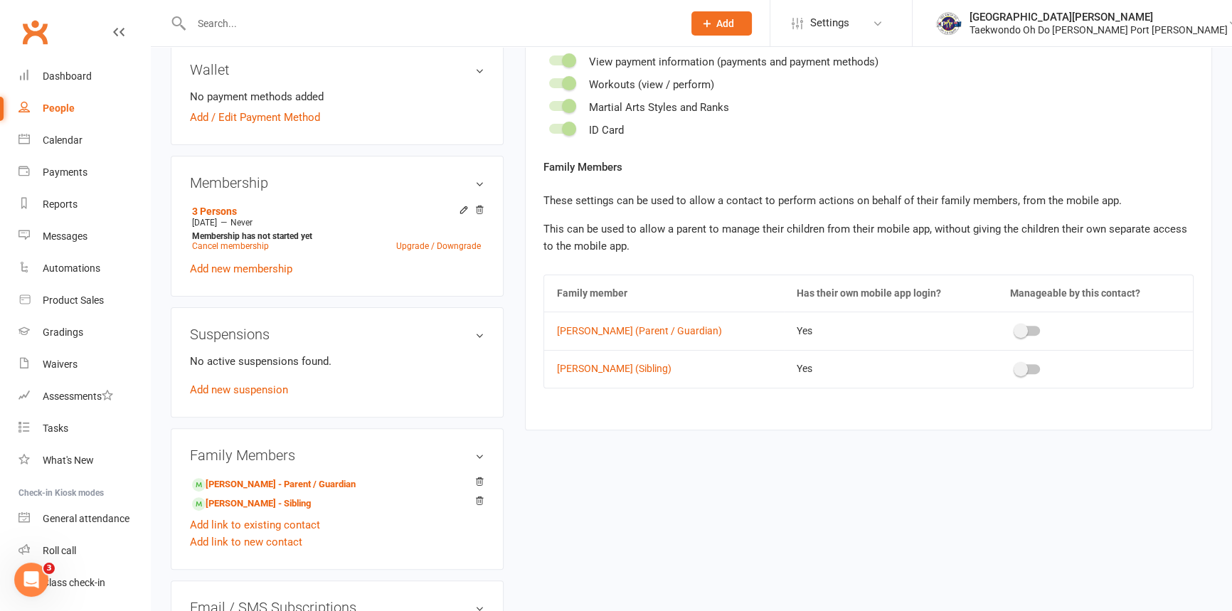
scroll to position [582, 0]
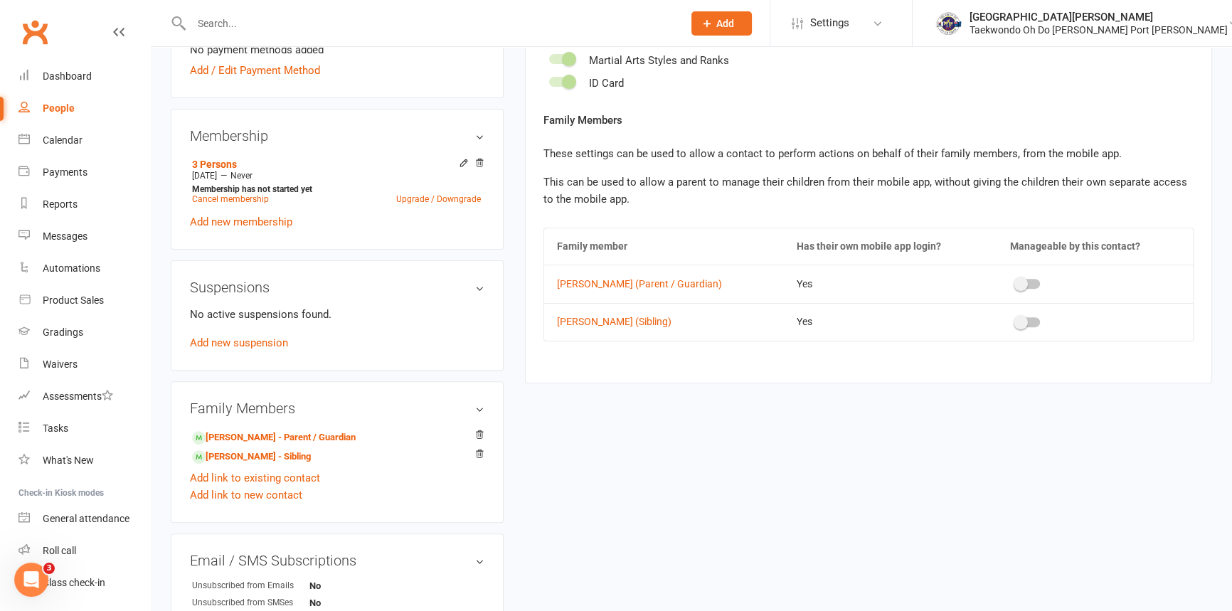
click at [1017, 291] on span at bounding box center [1021, 284] width 14 height 14
click at [1016, 282] on input "checkbox" at bounding box center [1016, 282] width 0 height 0
click at [1016, 329] on span at bounding box center [1021, 322] width 14 height 14
click at [1016, 320] on input "checkbox" at bounding box center [1016, 320] width 0 height 0
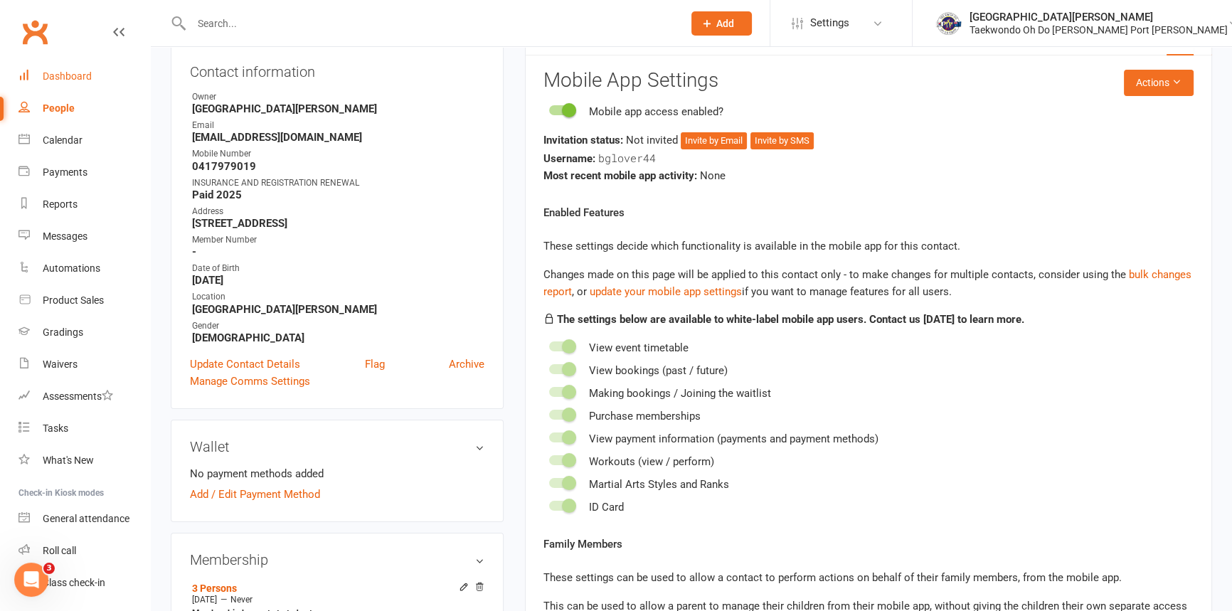
scroll to position [129, 0]
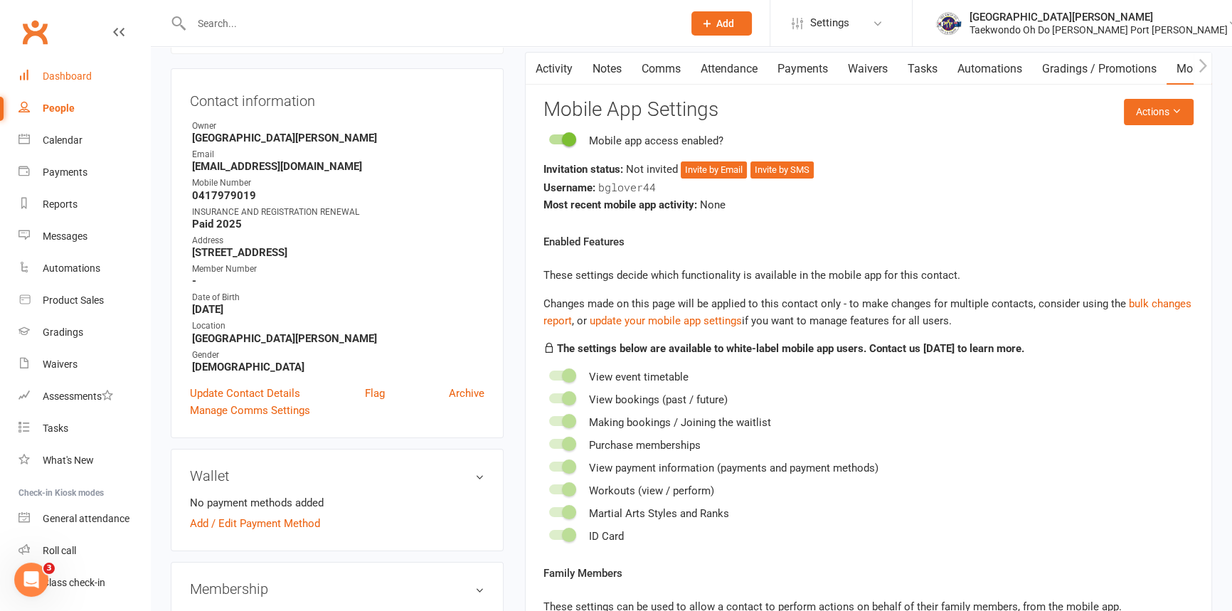
click at [70, 70] on div "Dashboard" at bounding box center [67, 75] width 49 height 11
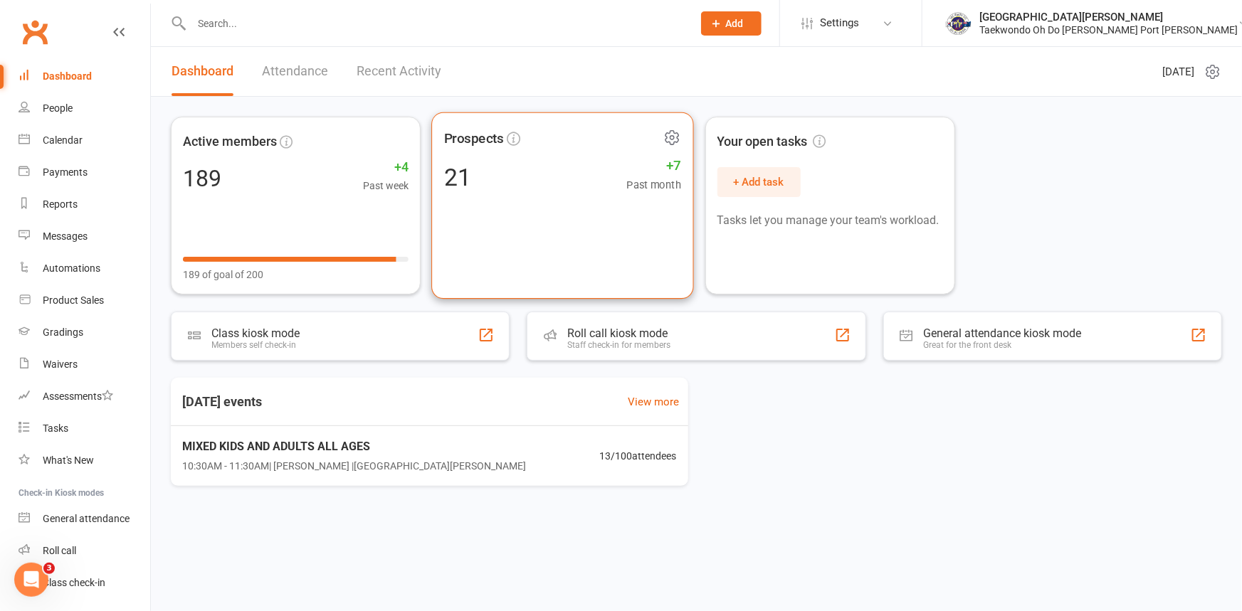
click at [496, 182] on div "21 +7 Past month" at bounding box center [562, 177] width 237 height 32
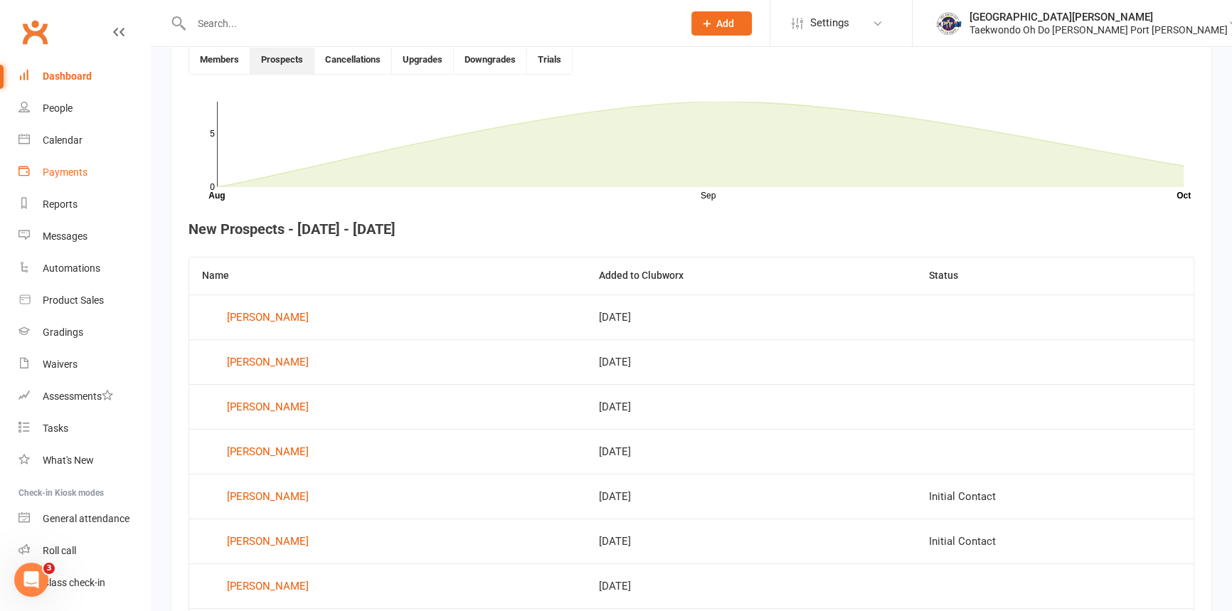
scroll to position [169, 0]
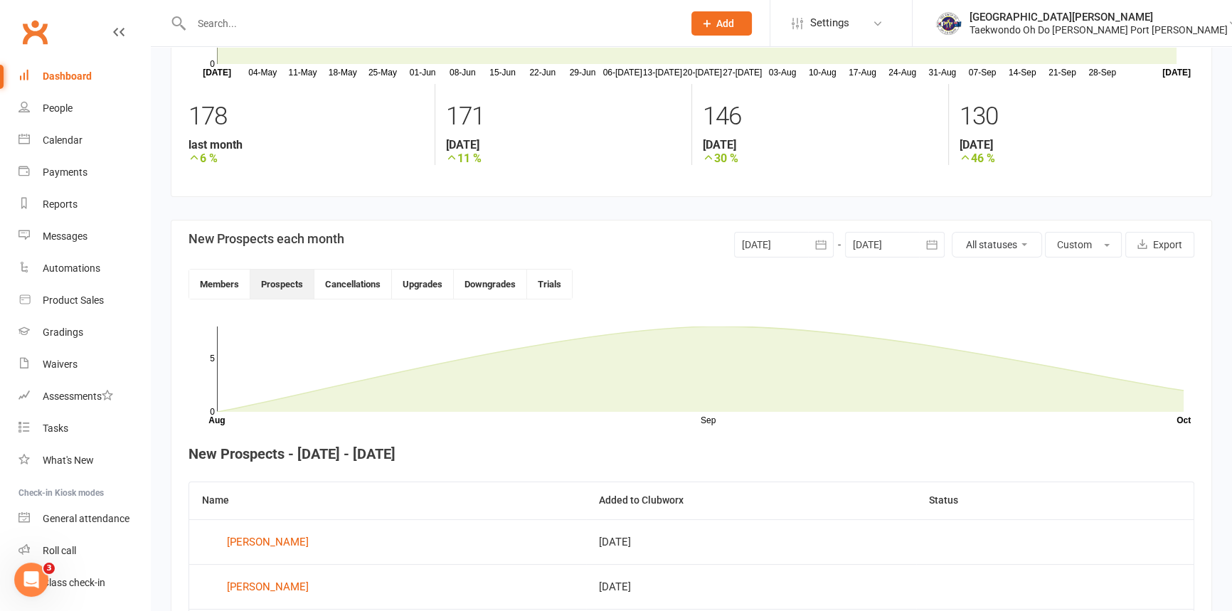
click at [77, 78] on div "Dashboard" at bounding box center [67, 75] width 49 height 11
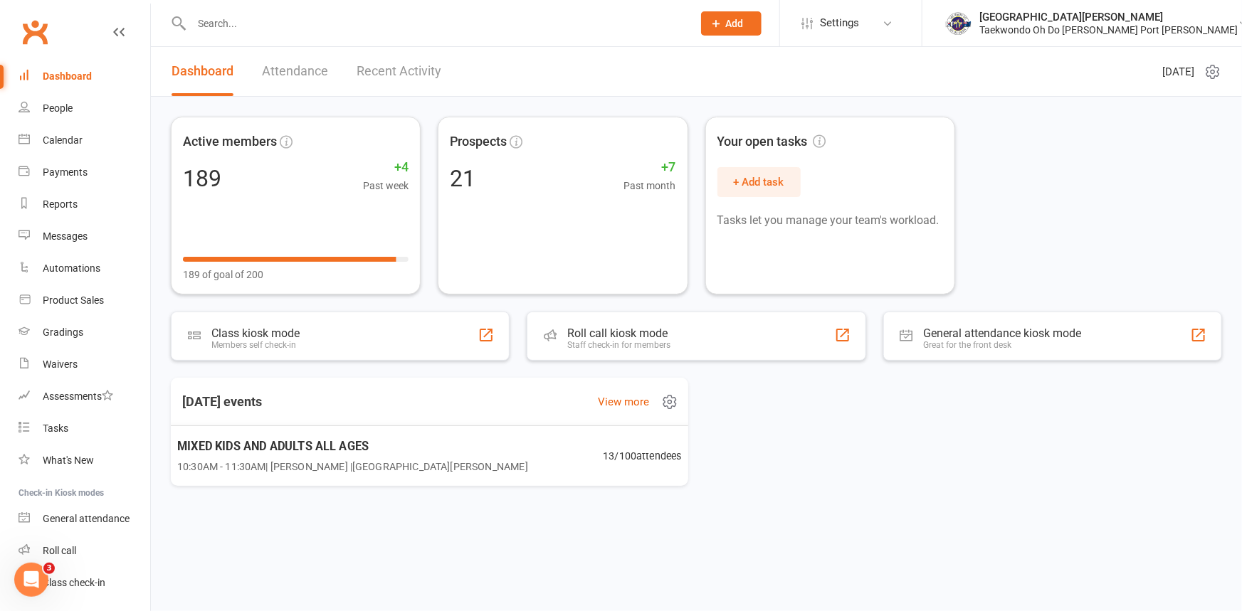
click at [317, 470] on span "10:30AM - 11:30AM | Anita Tippet | Port Kennedy Dojang" at bounding box center [352, 466] width 351 height 16
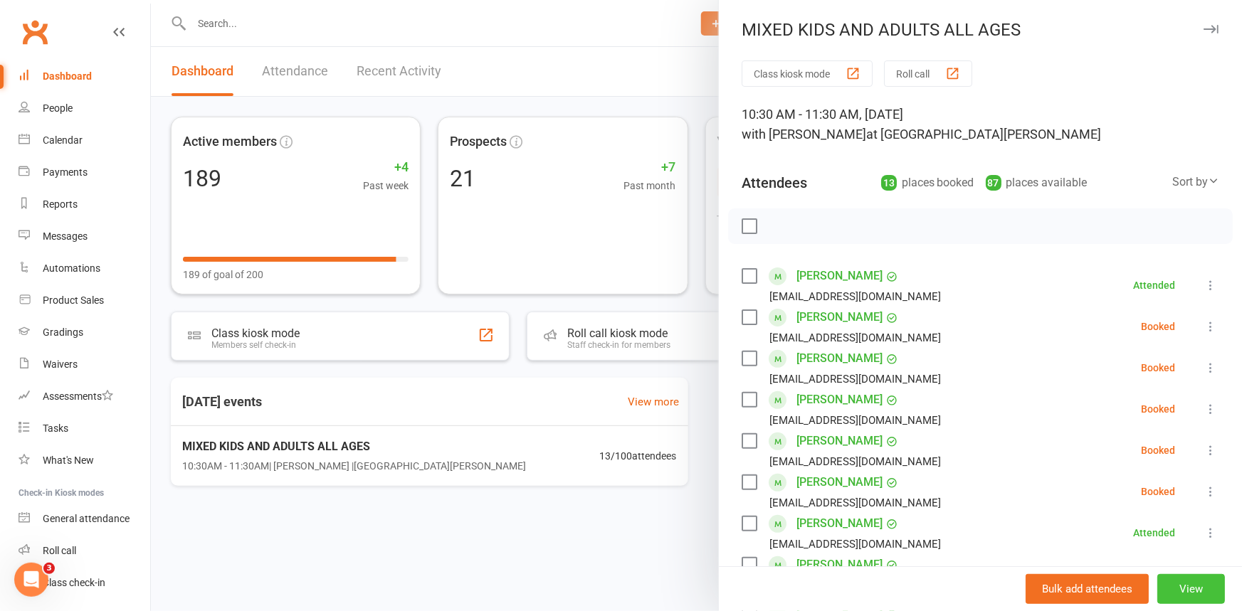
click at [1167, 583] on button "View" at bounding box center [1191, 589] width 68 height 30
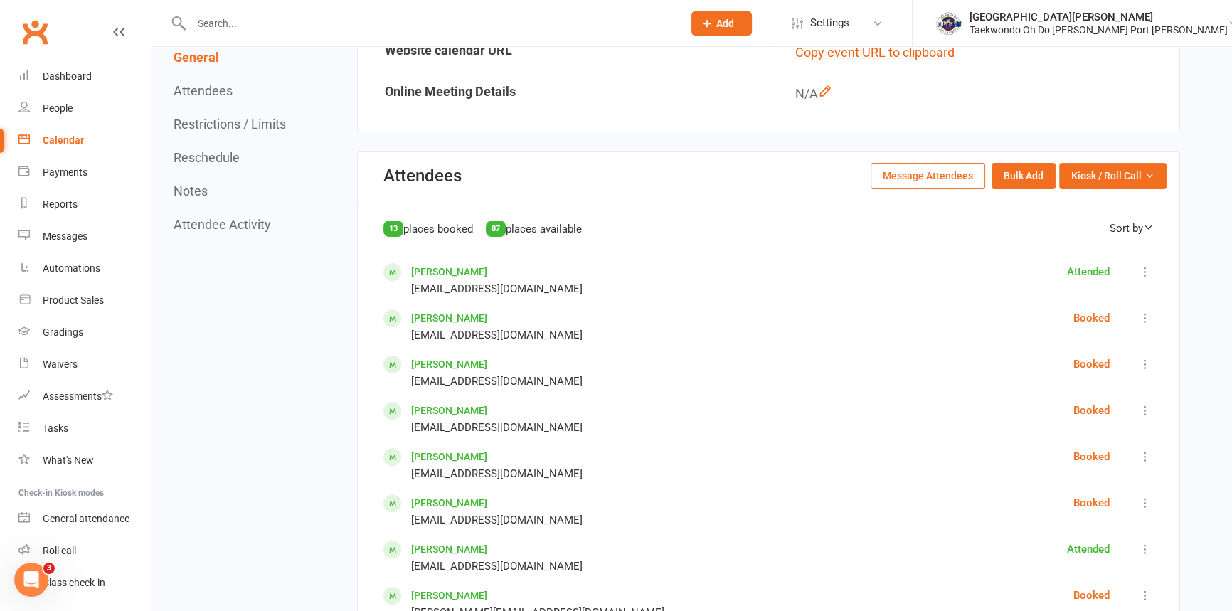
scroll to position [582, 0]
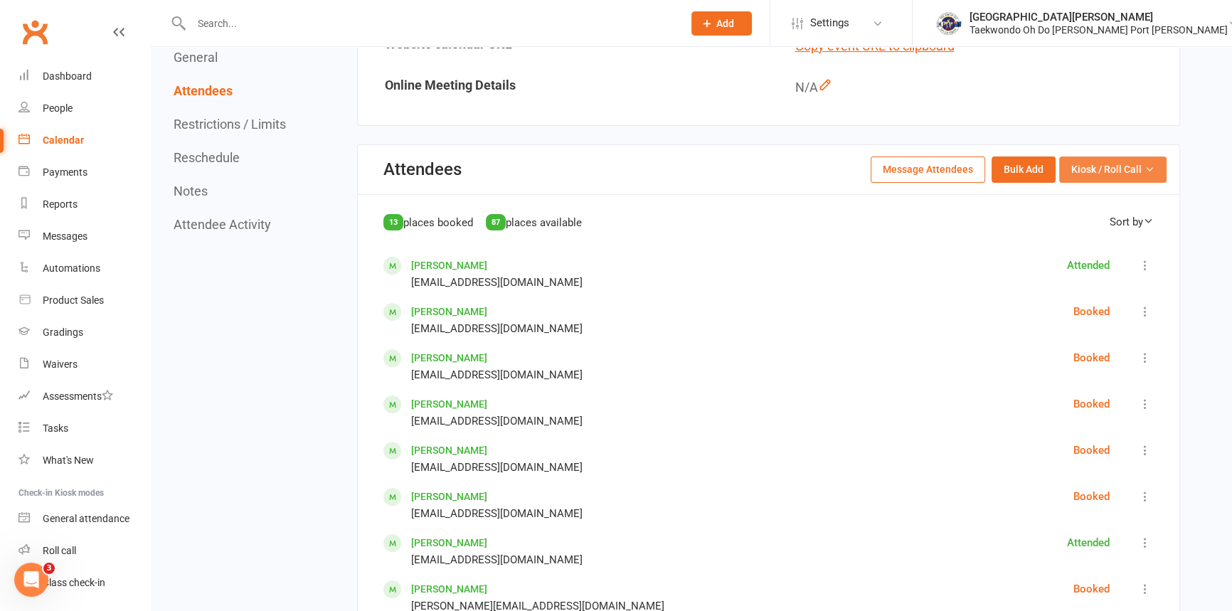
click at [1112, 166] on span "Kiosk / Roll Call" at bounding box center [1106, 170] width 70 height 16
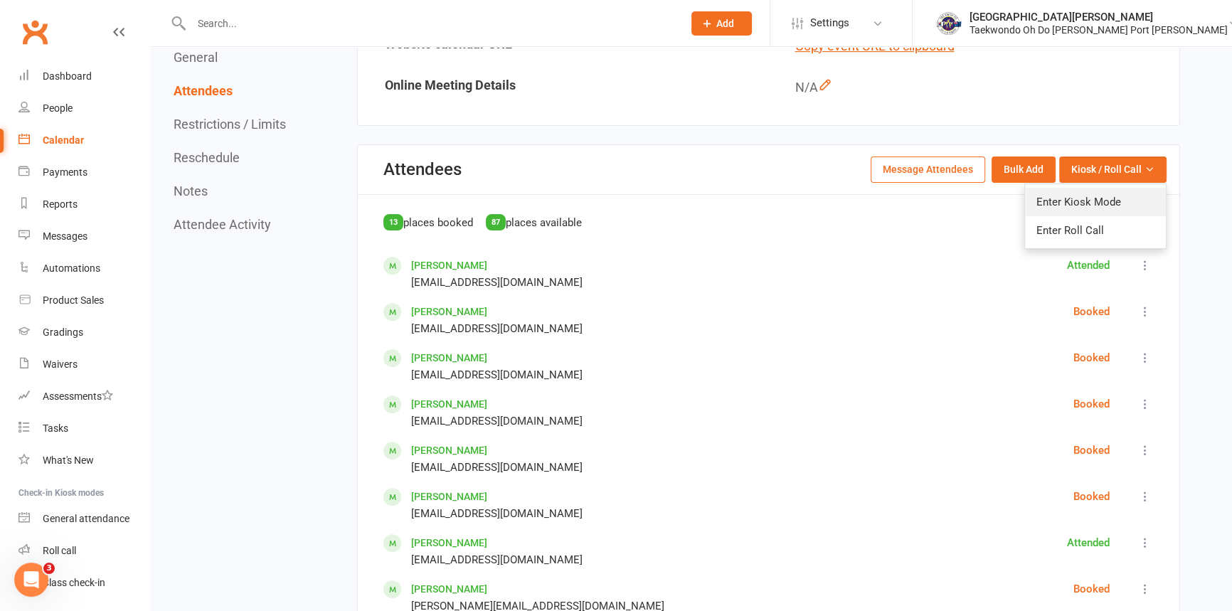
click at [1103, 196] on link "Enter Kiosk Mode" at bounding box center [1095, 202] width 141 height 28
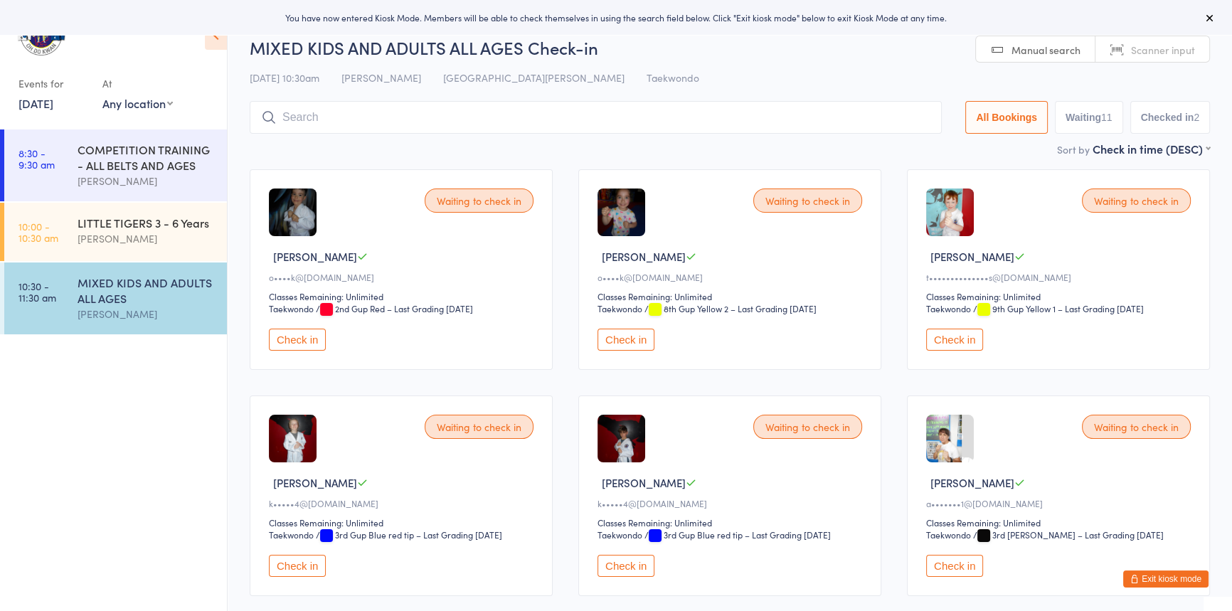
click at [296, 117] on input "search" at bounding box center [596, 117] width 692 height 33
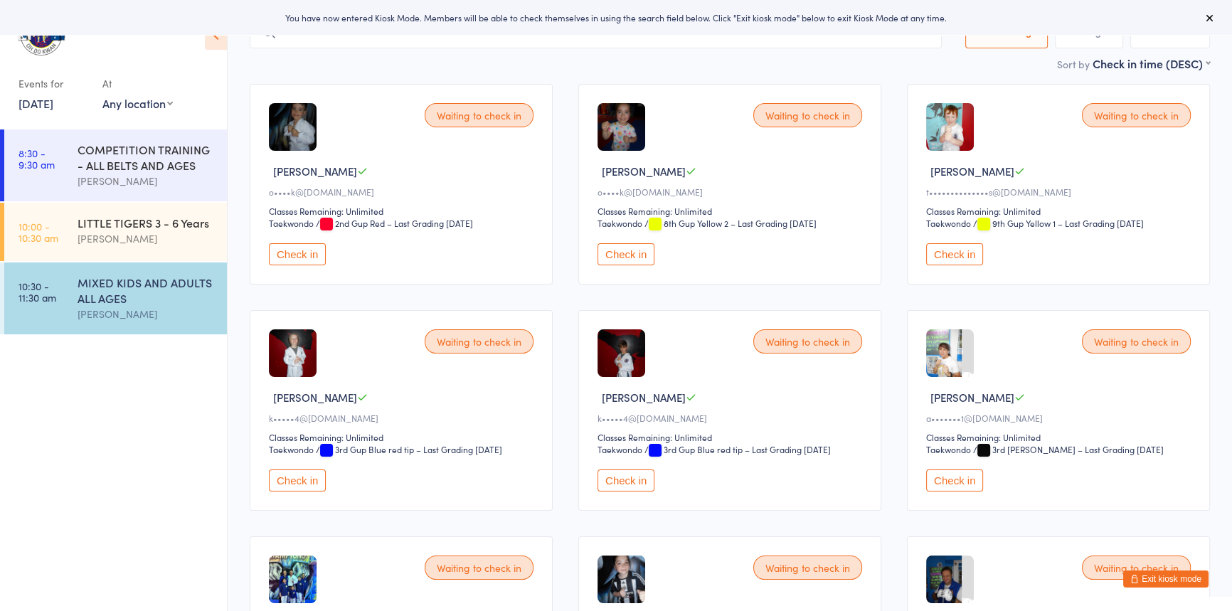
scroll to position [101, 0]
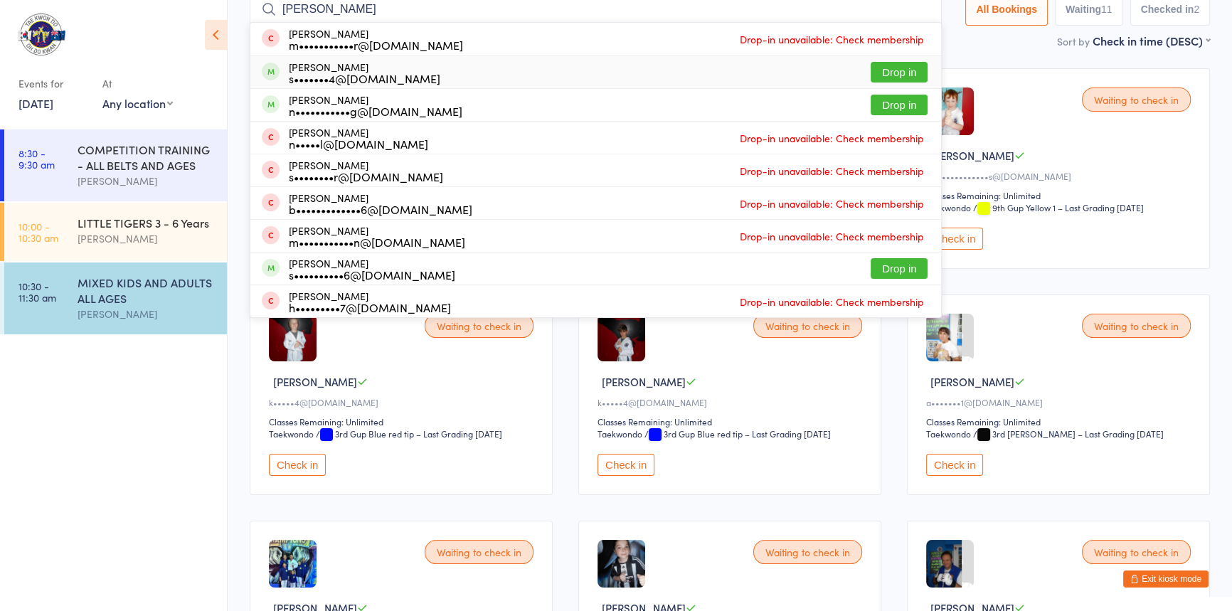
type input "[PERSON_NAME]"
click at [873, 70] on button "Drop in" at bounding box center [899, 72] width 57 height 21
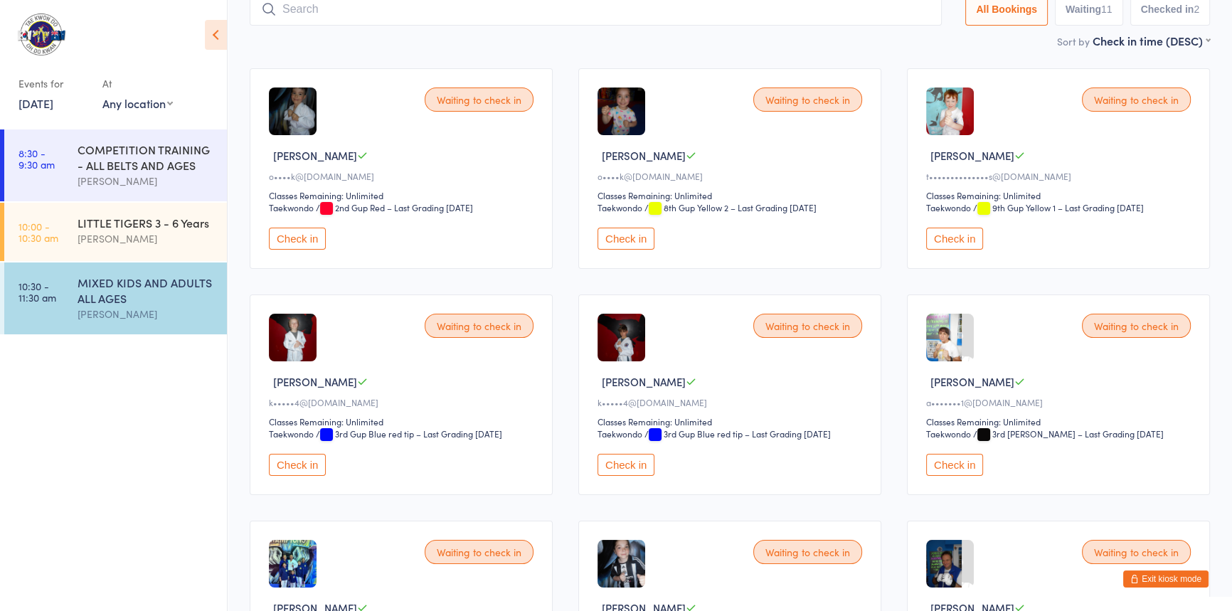
scroll to position [94, 0]
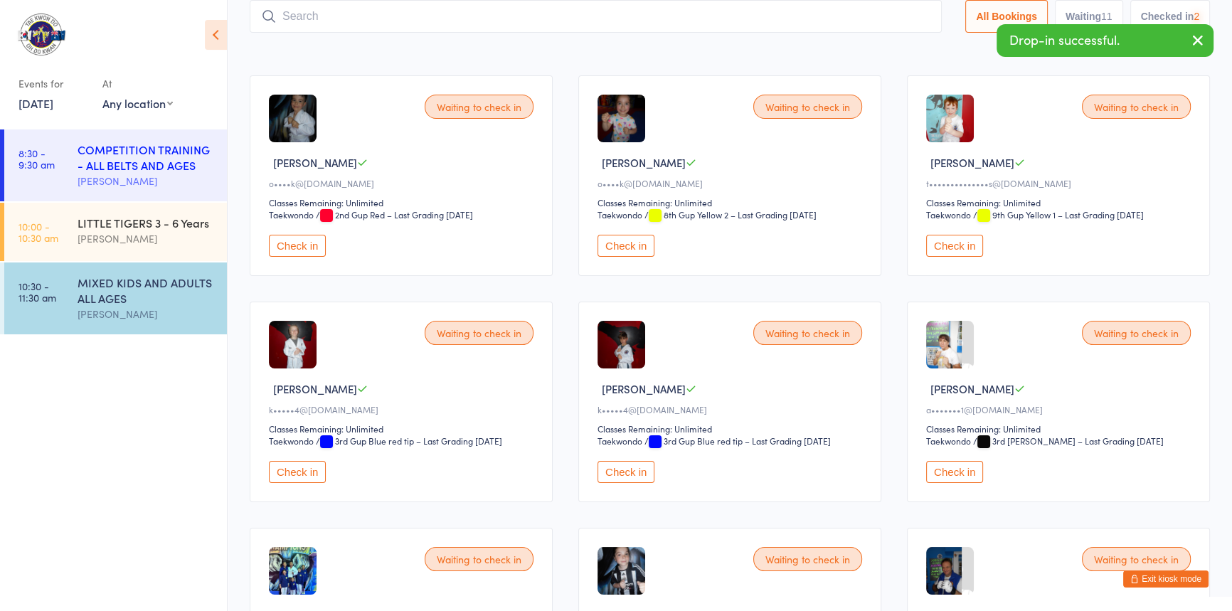
click at [88, 179] on div "[PERSON_NAME]" at bounding box center [146, 181] width 137 height 16
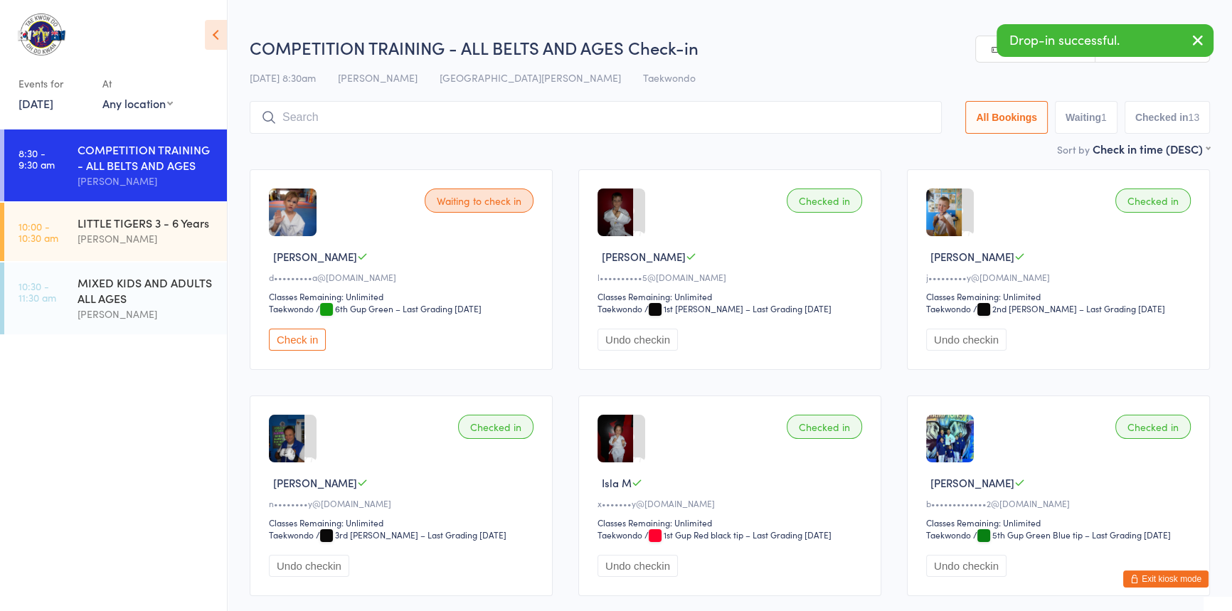
click at [314, 351] on button "Check in" at bounding box center [297, 340] width 57 height 22
click at [301, 121] on input "search" at bounding box center [599, 117] width 698 height 33
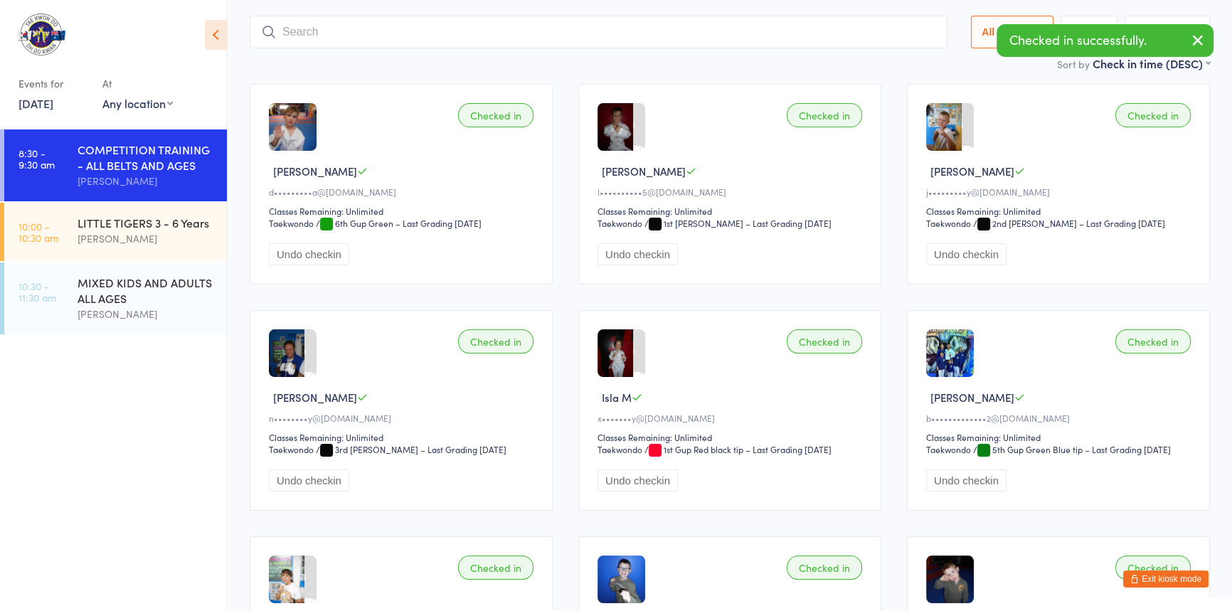
scroll to position [101, 0]
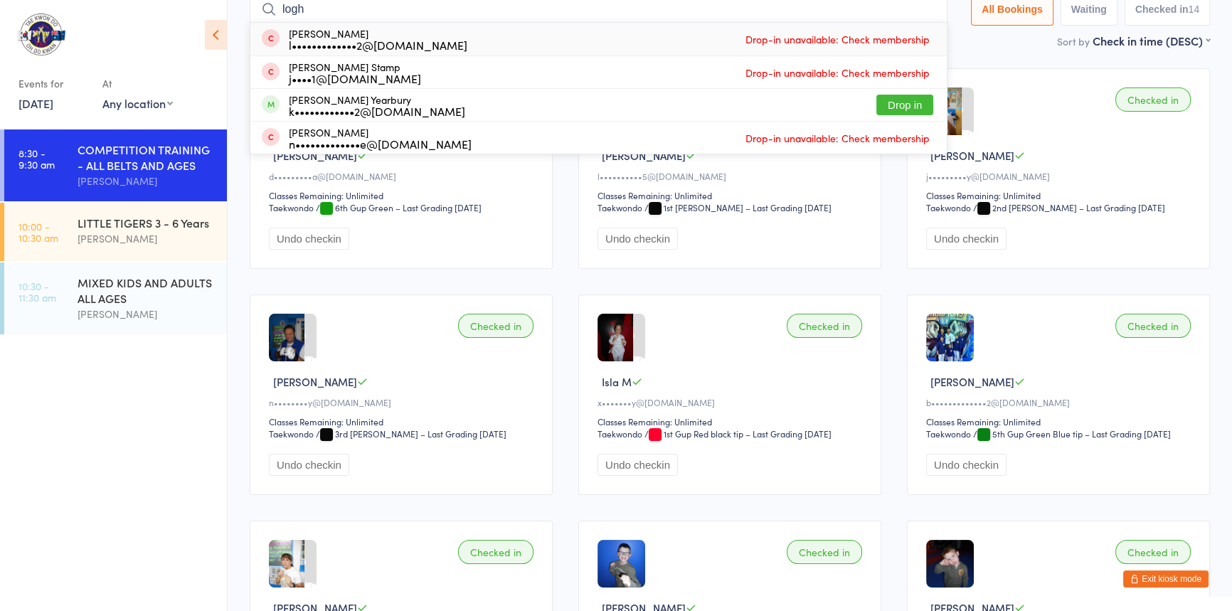
click at [292, 11] on input "logh" at bounding box center [599, 9] width 698 height 33
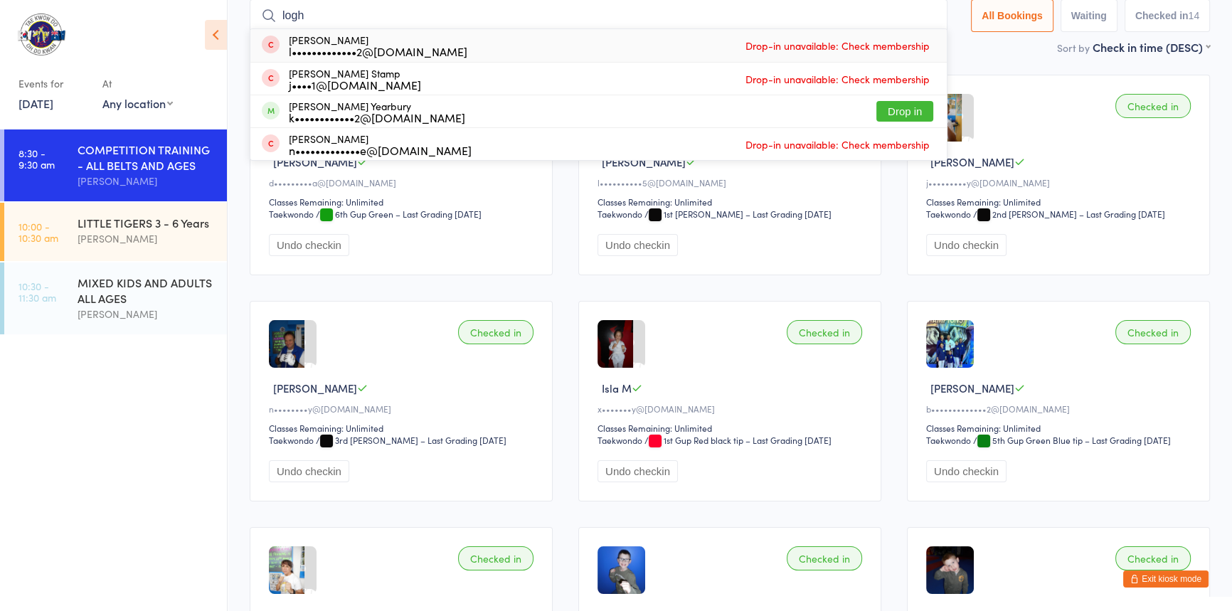
scroll to position [94, 0]
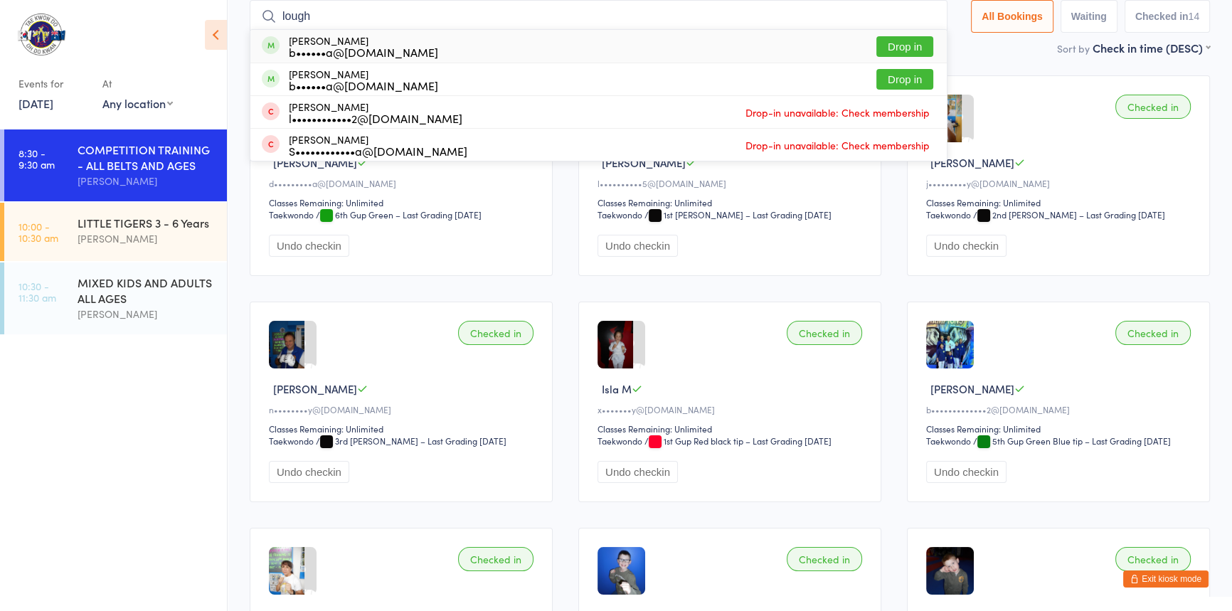
type input "lough"
click at [885, 46] on button "Drop in" at bounding box center [905, 46] width 57 height 21
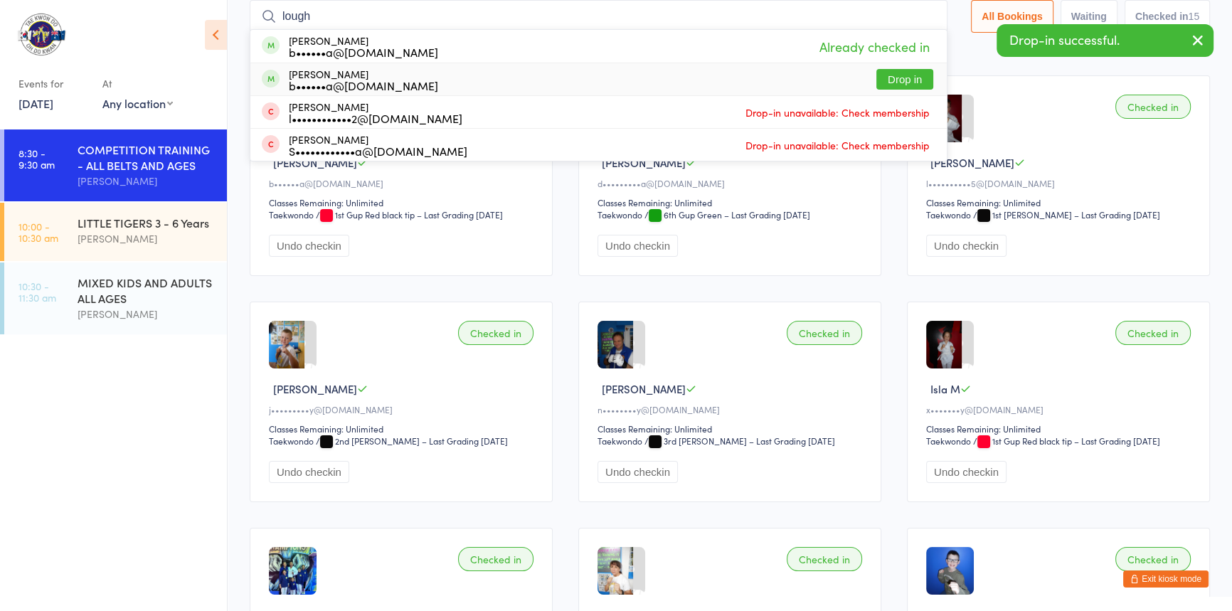
type input "lough"
click at [877, 78] on button "Drop in" at bounding box center [905, 79] width 57 height 21
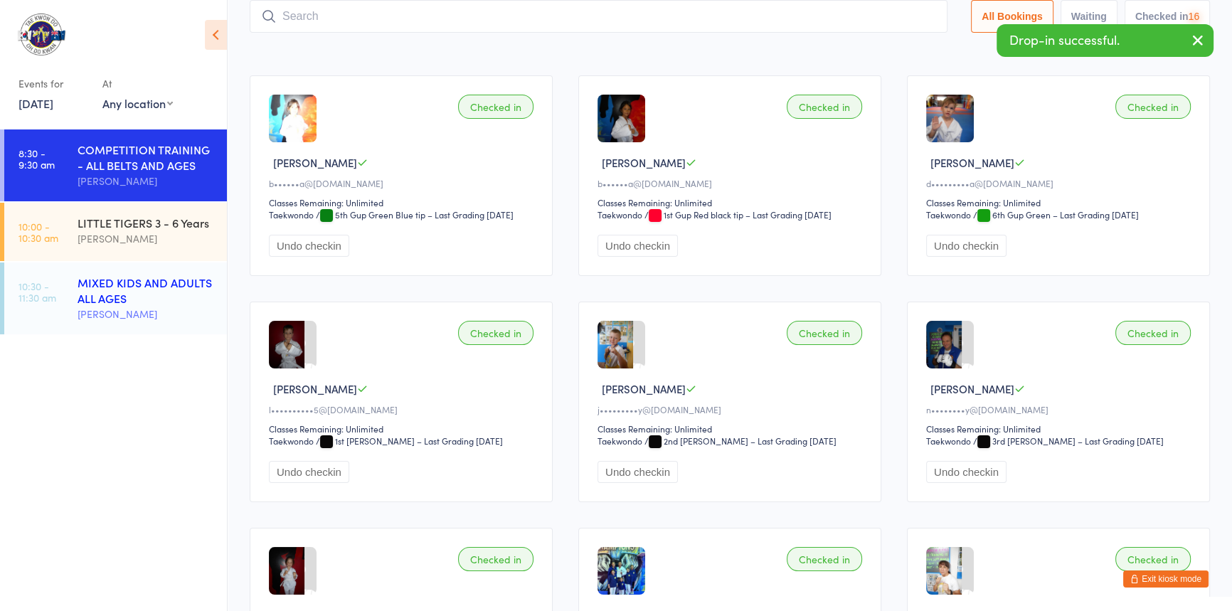
click at [104, 295] on div "MIXED KIDS AND ADULTS ALL AGES" at bounding box center [146, 290] width 137 height 31
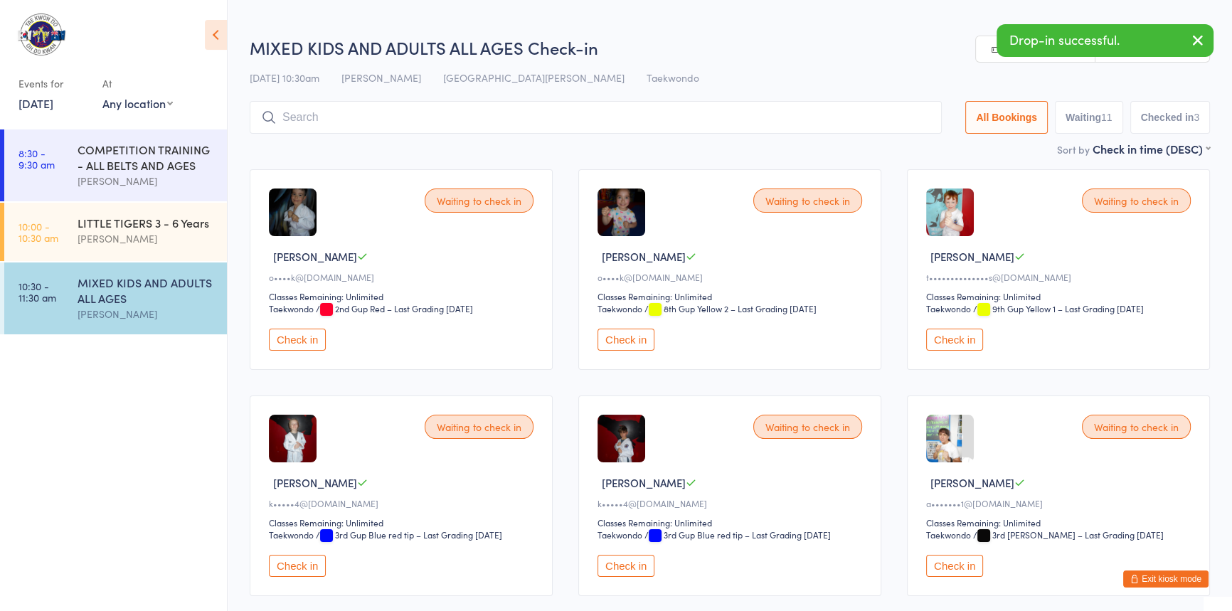
click at [297, 120] on input "search" at bounding box center [596, 117] width 692 height 33
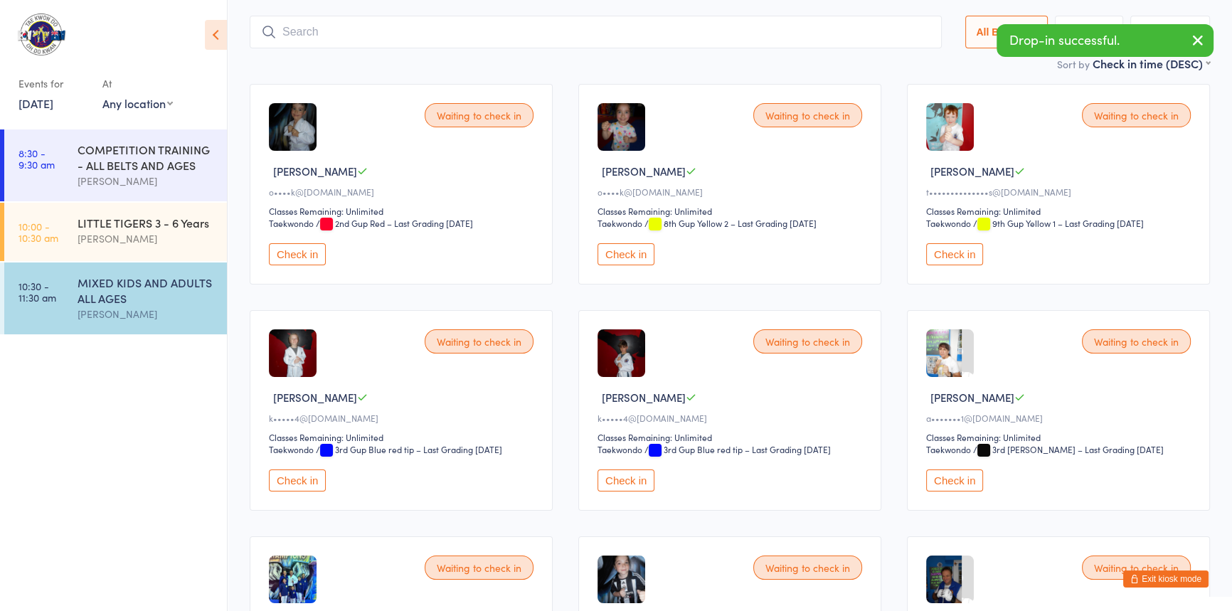
scroll to position [101, 0]
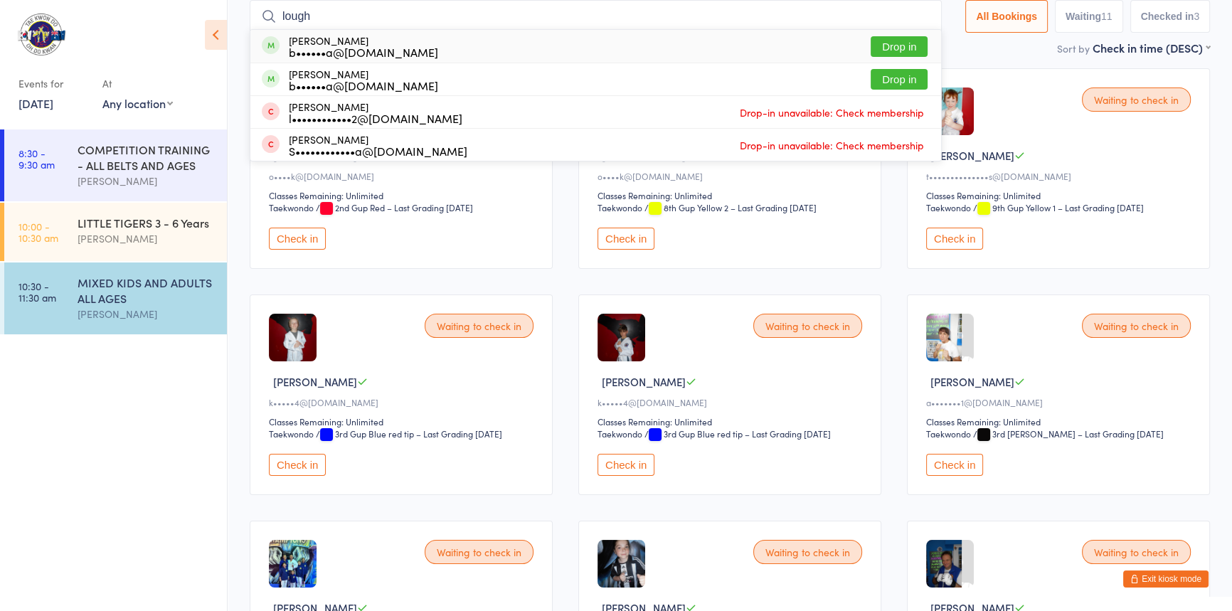
type input "lough"
click at [871, 43] on button "Drop in" at bounding box center [899, 46] width 57 height 21
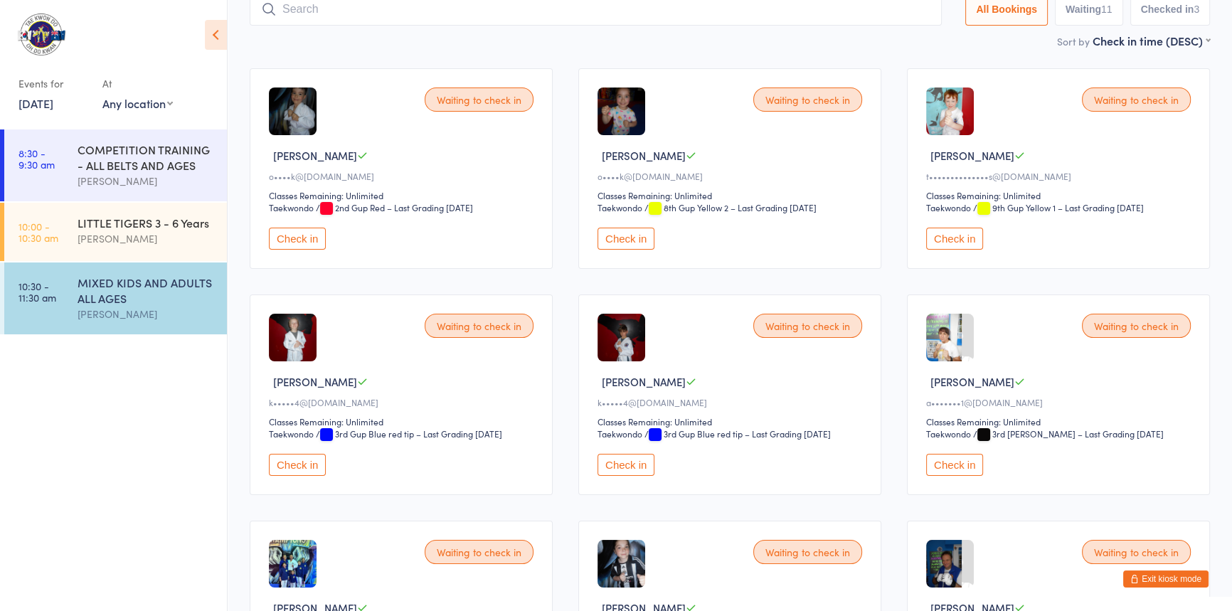
scroll to position [94, 0]
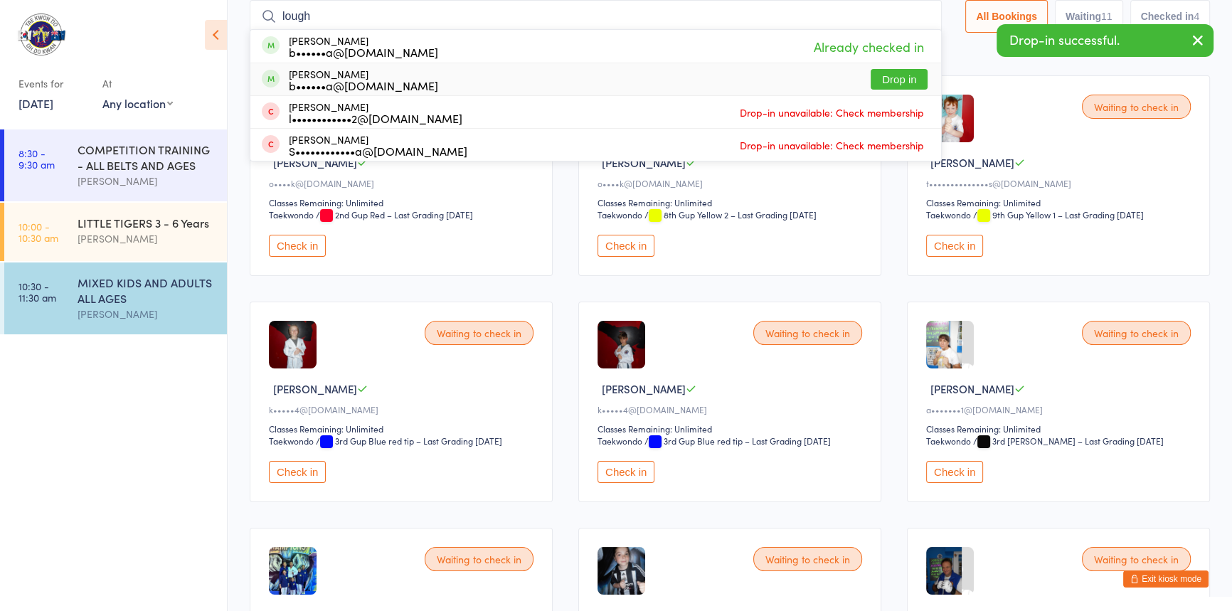
type input "lough"
drag, startPoint x: 878, startPoint y: 78, endPoint x: 864, endPoint y: 85, distance: 16.2
click at [878, 77] on button "Drop in" at bounding box center [899, 79] width 57 height 21
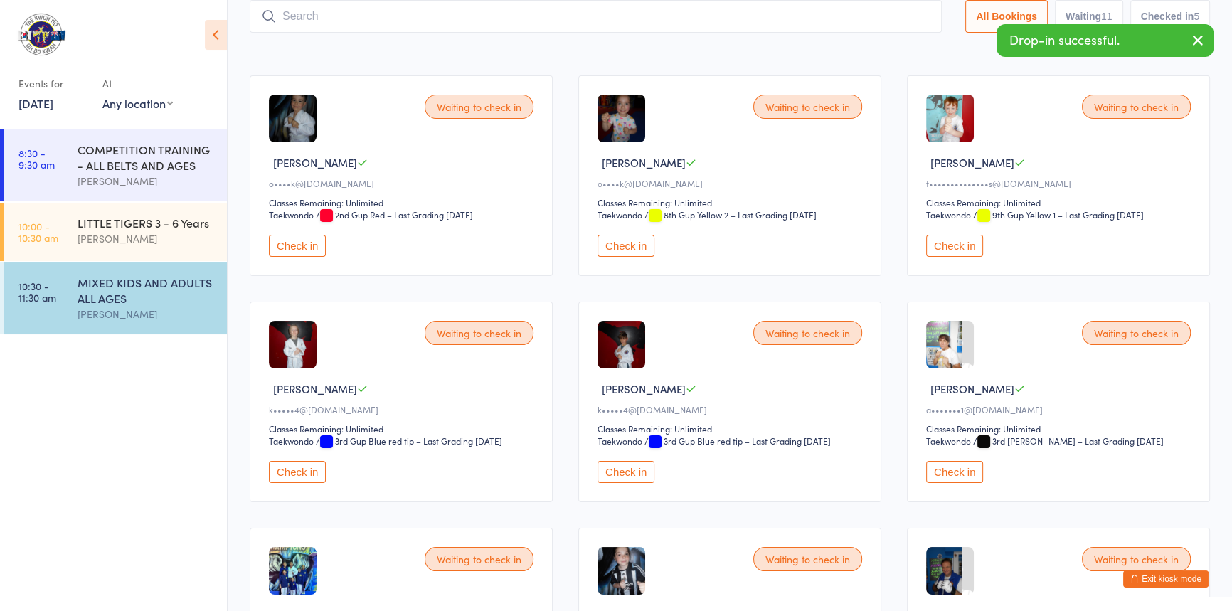
click at [955, 257] on button "Check in" at bounding box center [954, 246] width 57 height 22
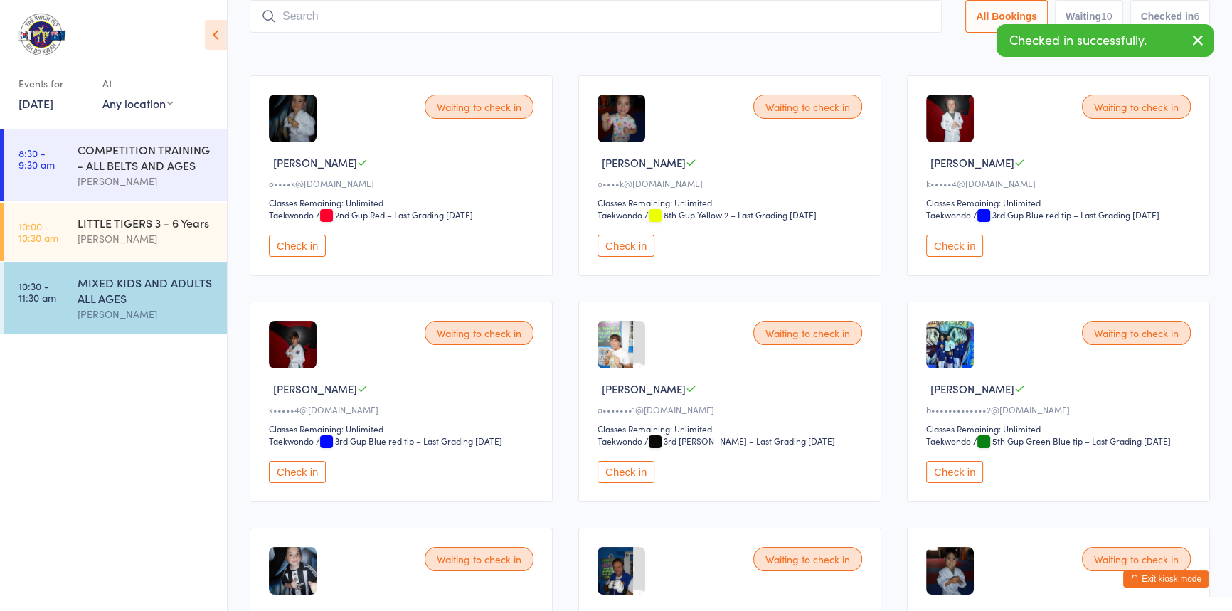
click at [314, 483] on button "Check in" at bounding box center [297, 472] width 57 height 22
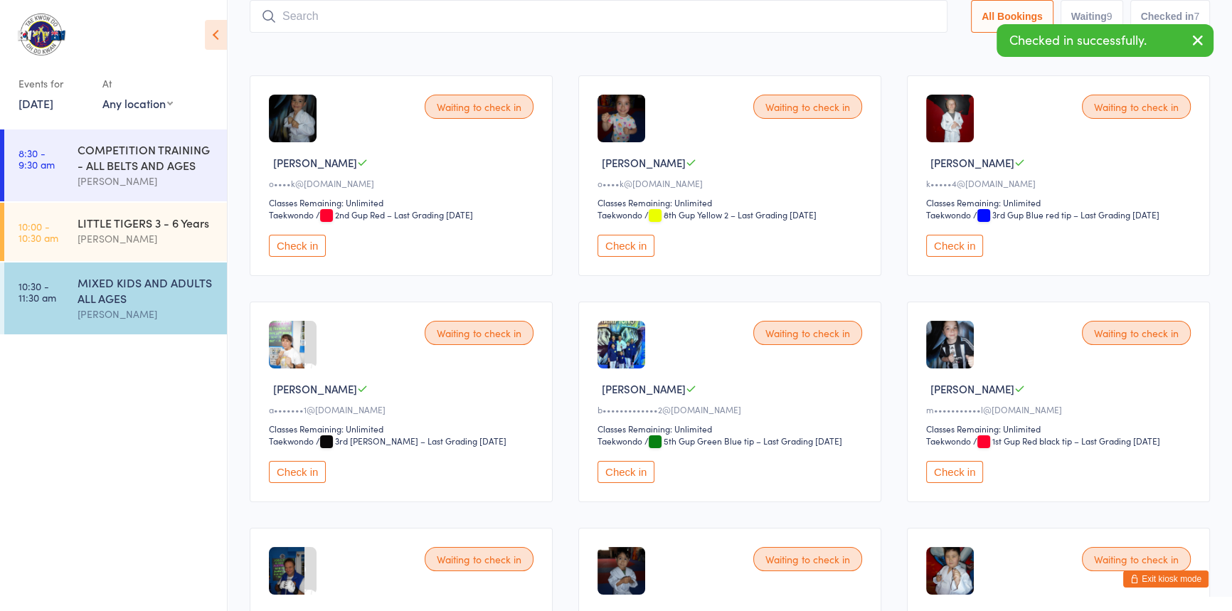
click at [968, 257] on button "Check in" at bounding box center [954, 246] width 57 height 22
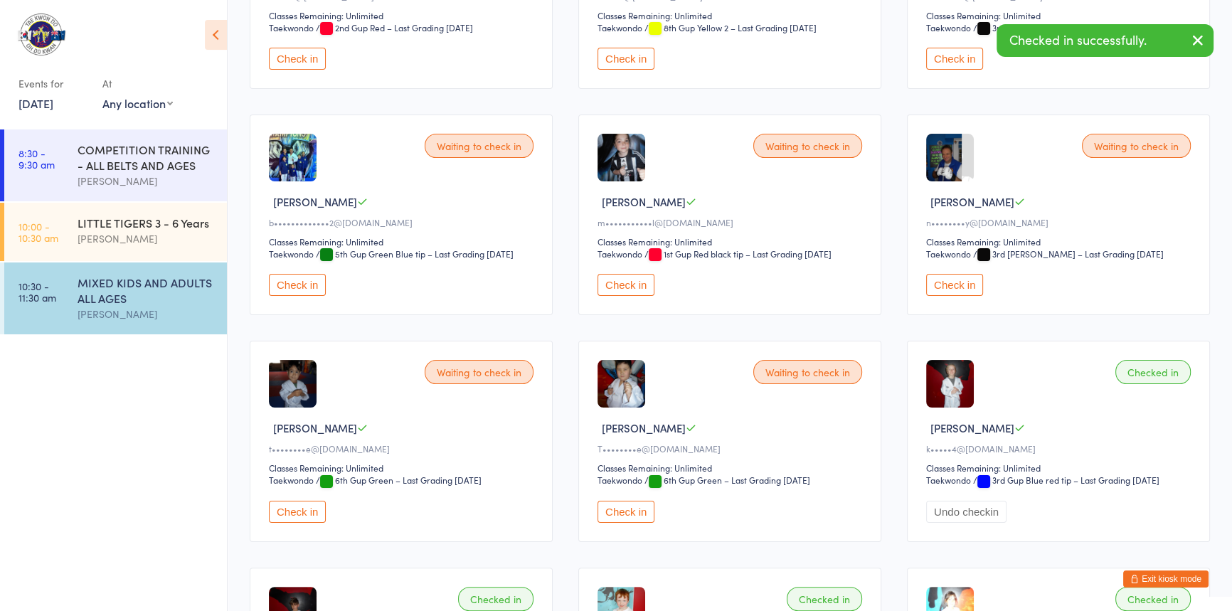
scroll to position [288, 0]
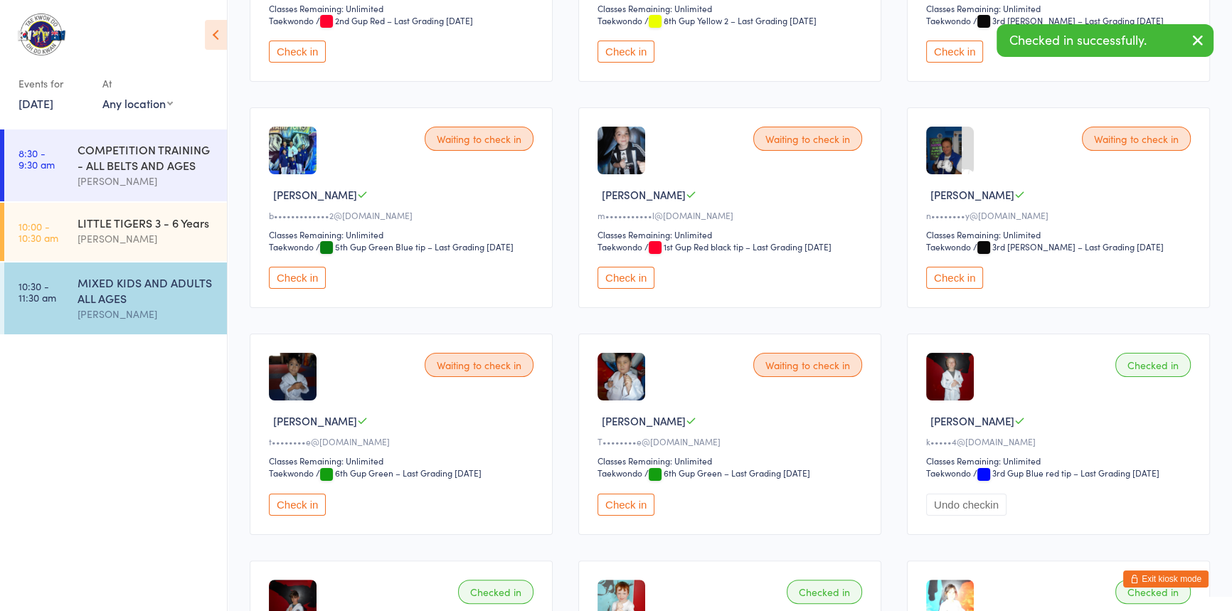
click at [963, 289] on button "Check in" at bounding box center [954, 278] width 57 height 22
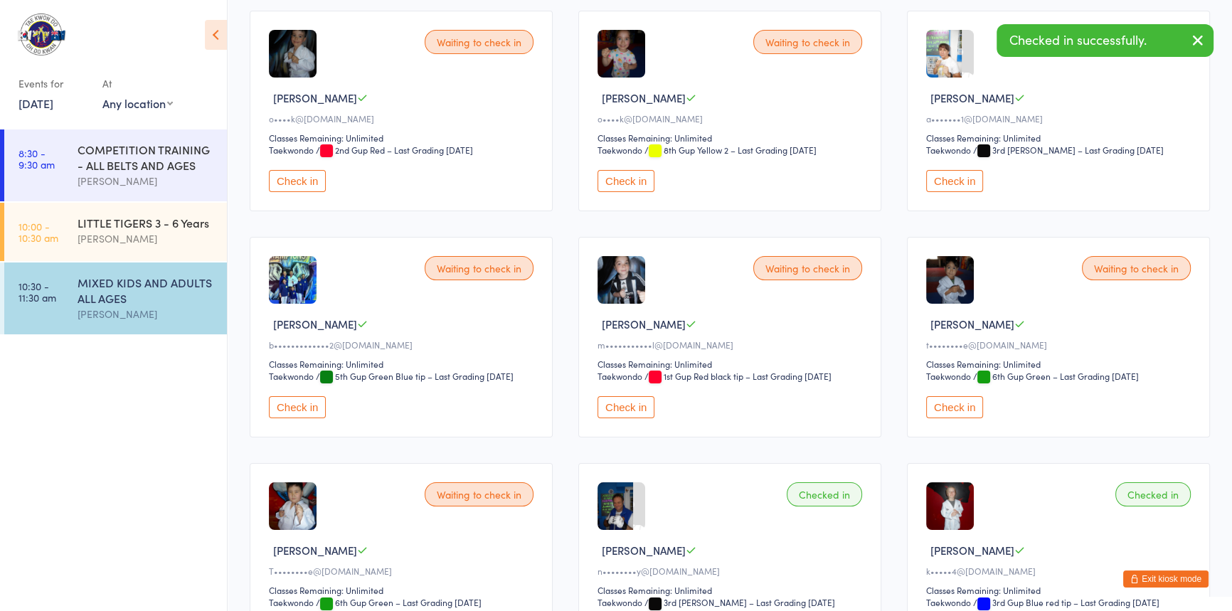
scroll to position [29, 0]
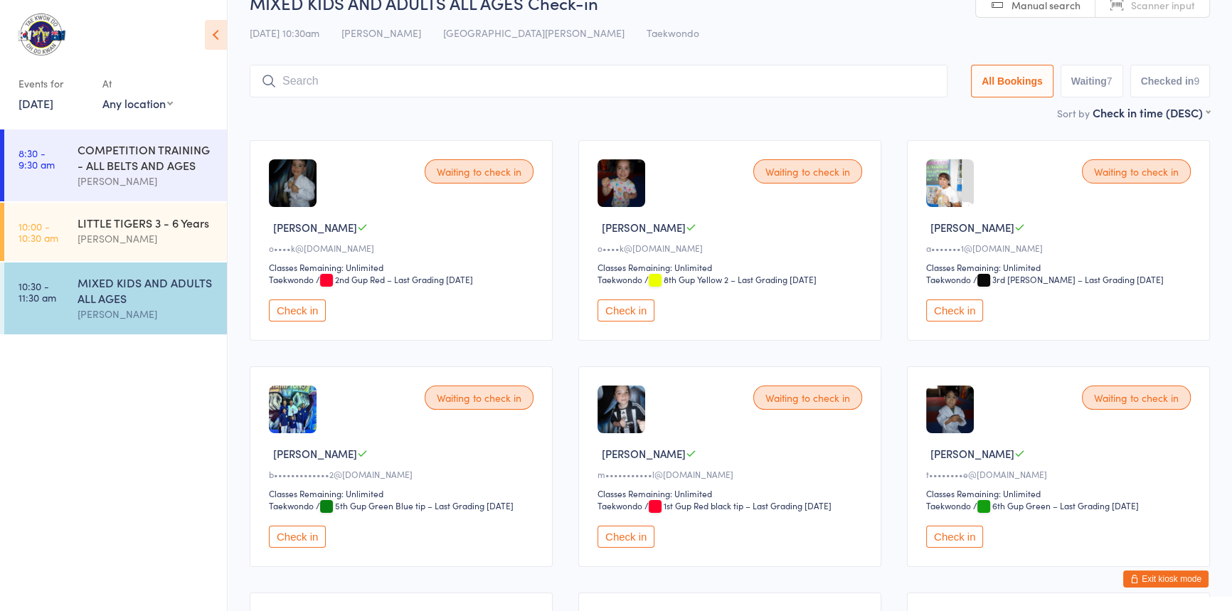
click at [962, 322] on button "Check in" at bounding box center [954, 311] width 57 height 22
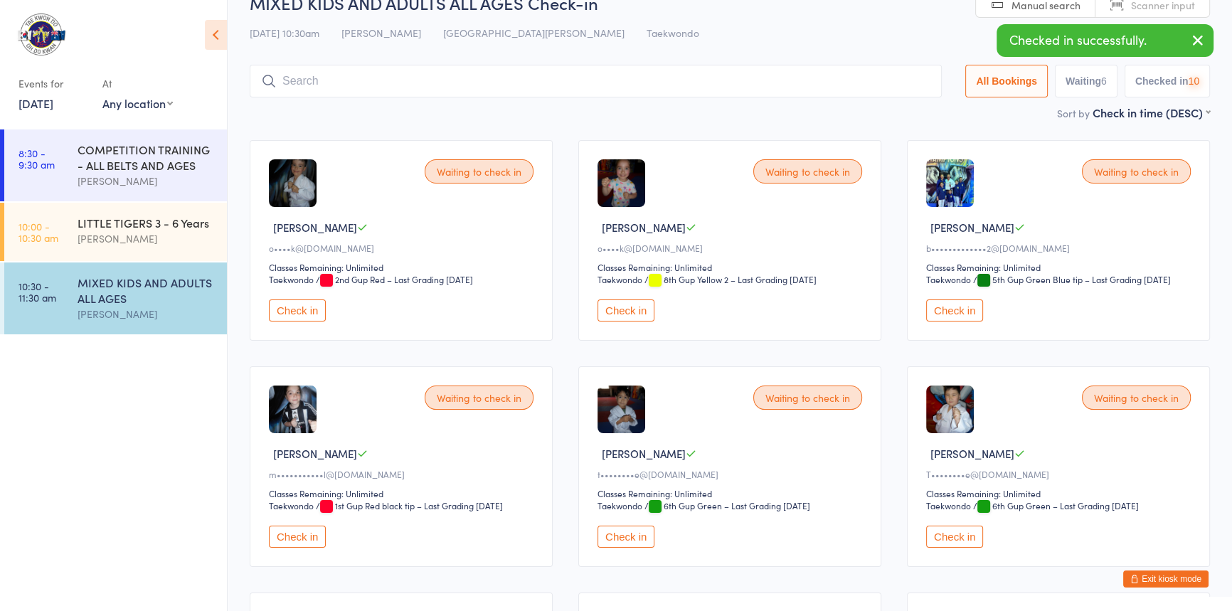
click at [322, 87] on input "search" at bounding box center [596, 81] width 692 height 33
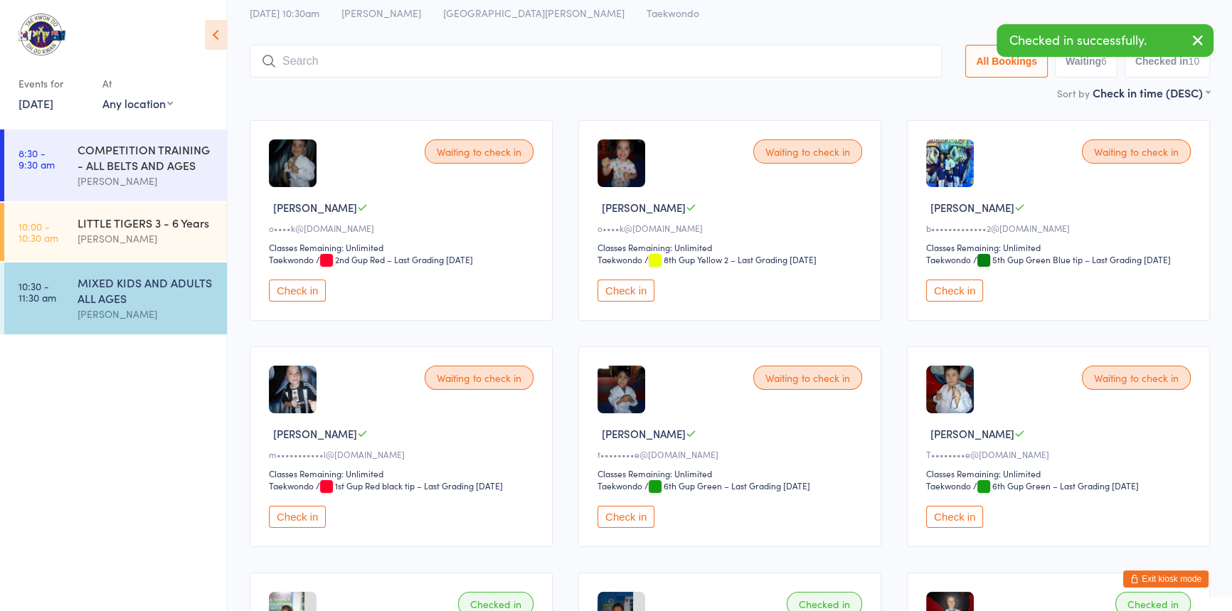
scroll to position [94, 0]
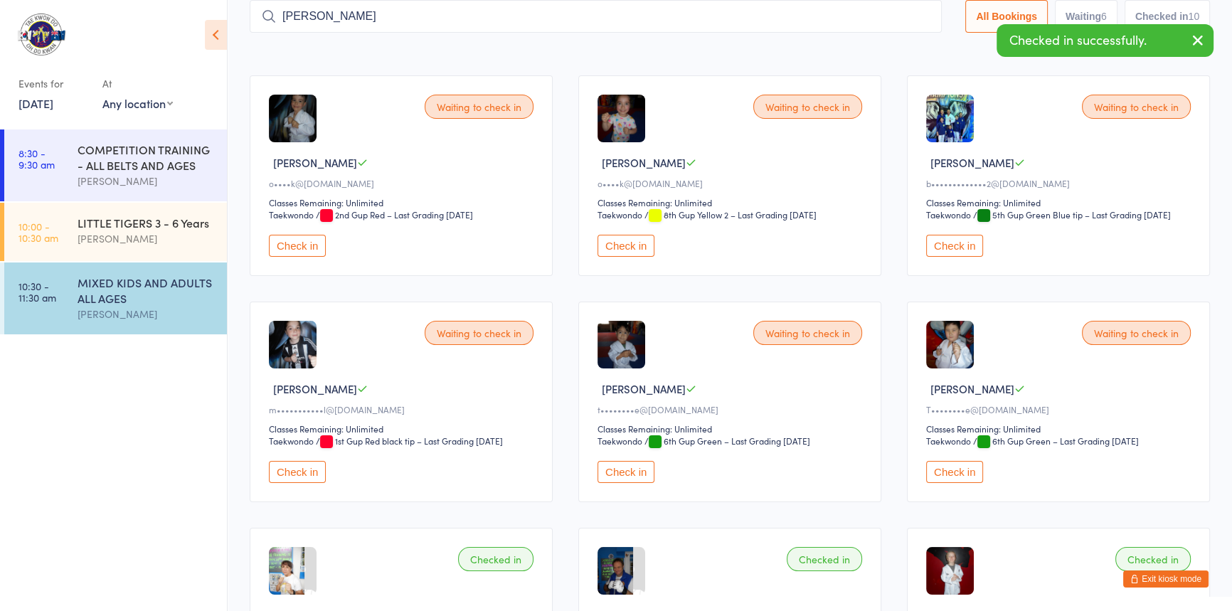
type input "[PERSON_NAME]"
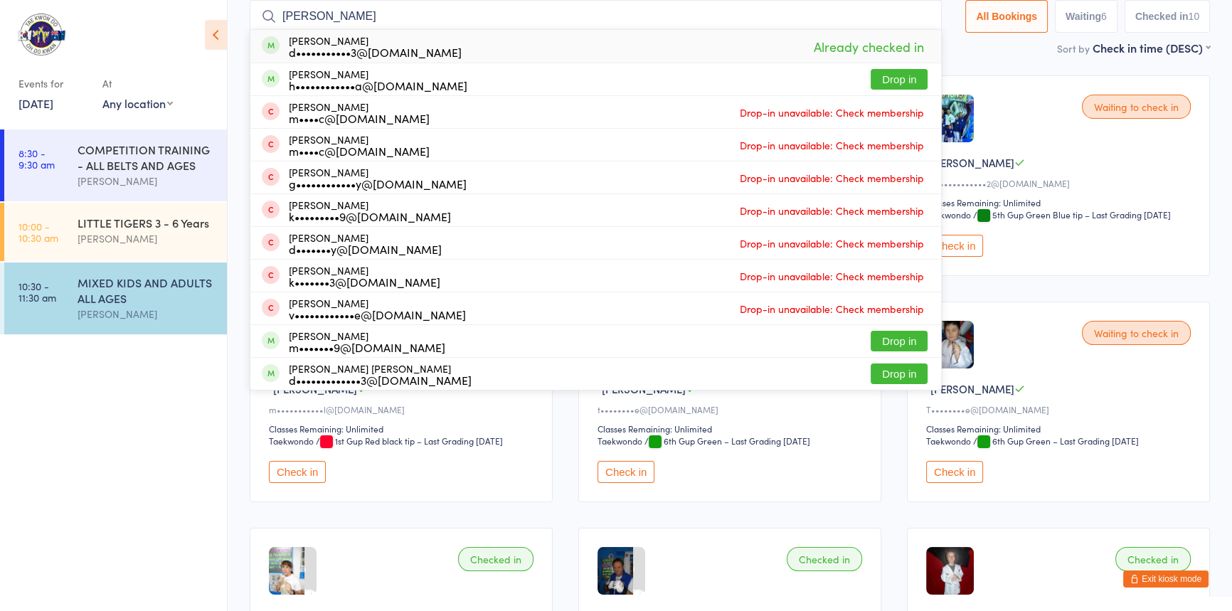
drag, startPoint x: 324, startPoint y: 21, endPoint x: 235, endPoint y: 21, distance: 88.9
